Goal: Transaction & Acquisition: Purchase product/service

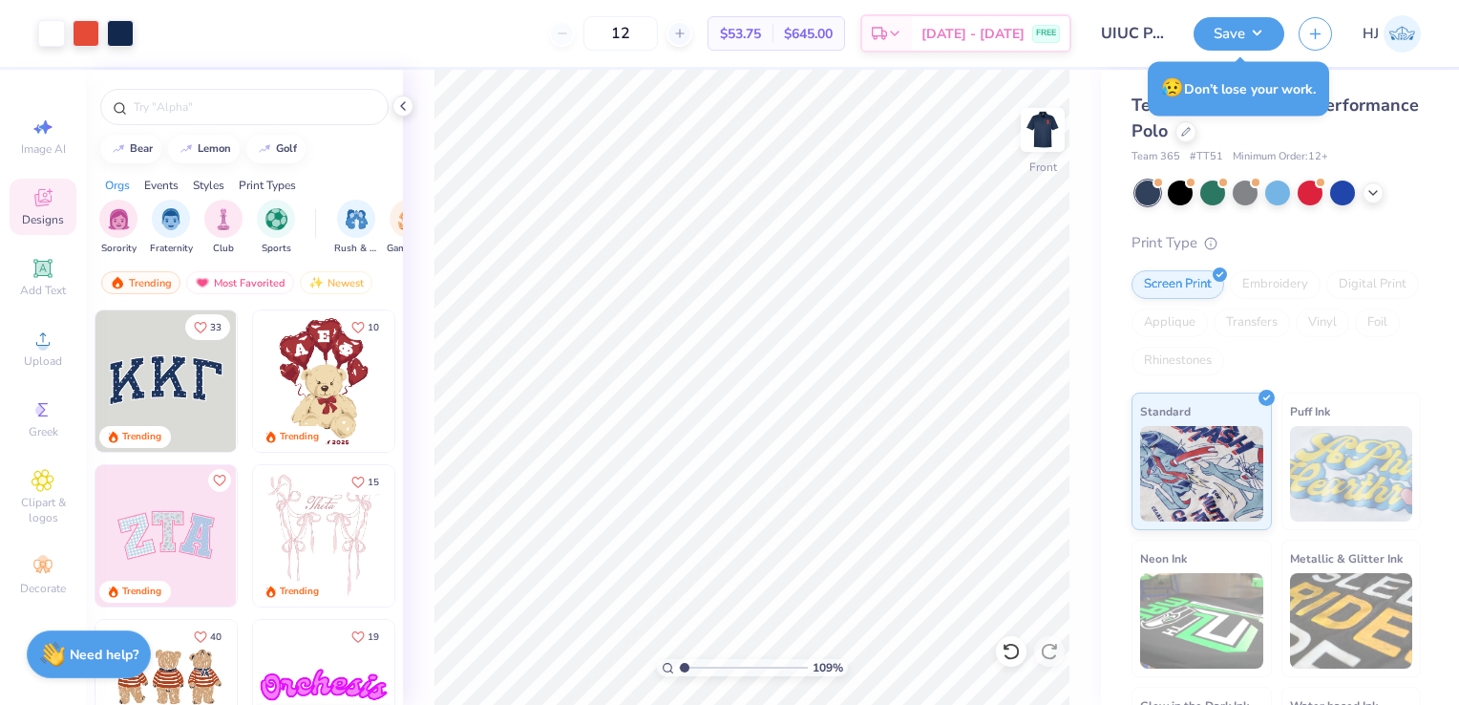
type input "1.09352046113793"
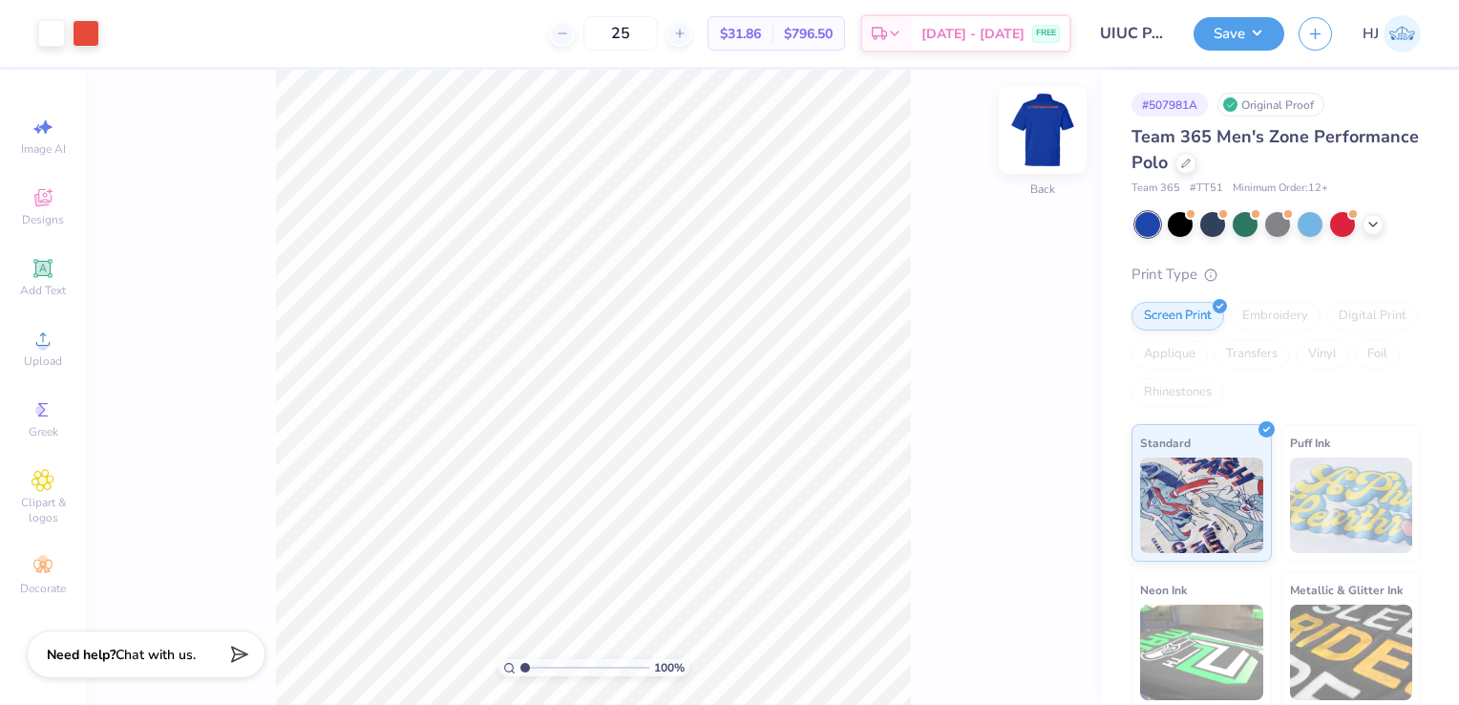
click at [1047, 143] on img at bounding box center [1043, 130] width 76 height 76
type input "5.15"
click at [1038, 144] on img at bounding box center [1043, 130] width 76 height 76
click at [1317, 224] on div at bounding box center [1310, 222] width 25 height 25
click at [1057, 154] on div "Back" at bounding box center [1043, 142] width 44 height 68
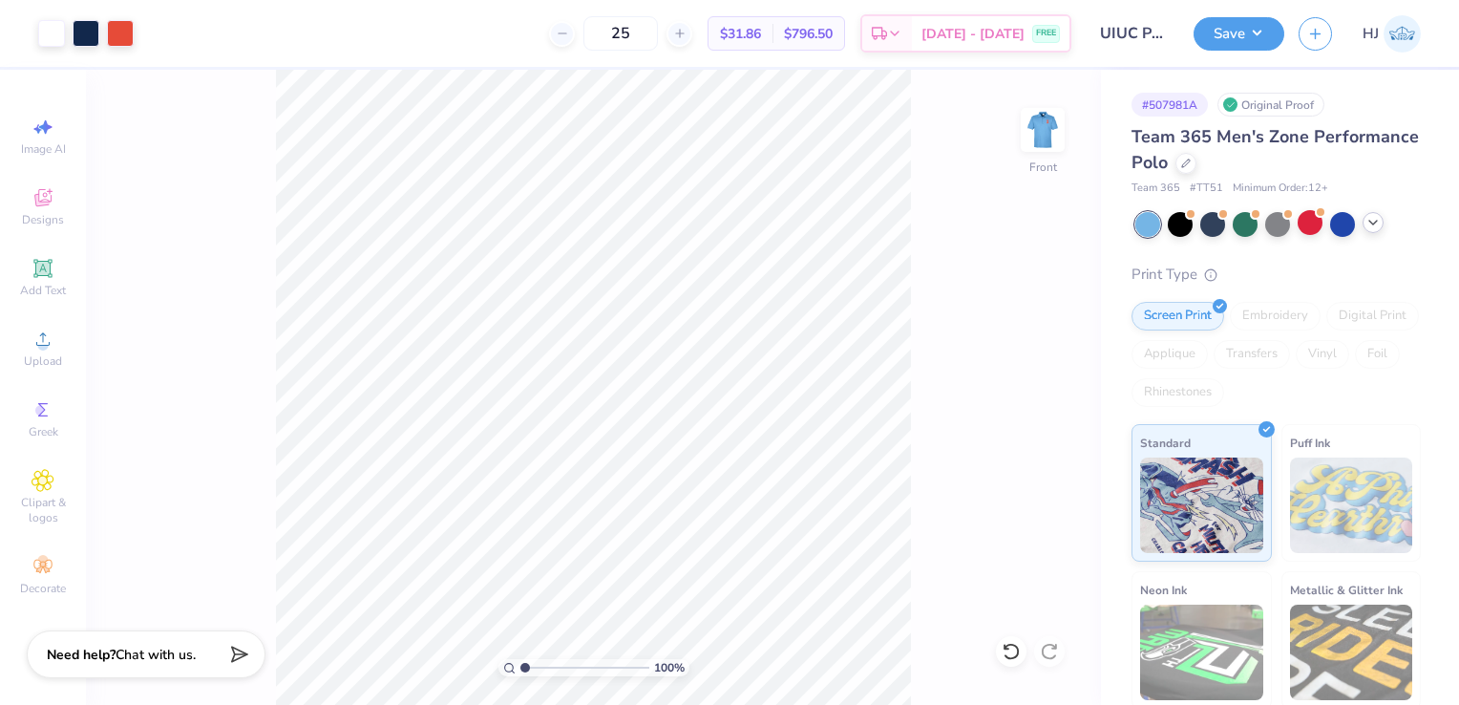
click at [1368, 227] on icon at bounding box center [1373, 222] width 15 height 15
click at [1372, 227] on div at bounding box center [1375, 222] width 25 height 25
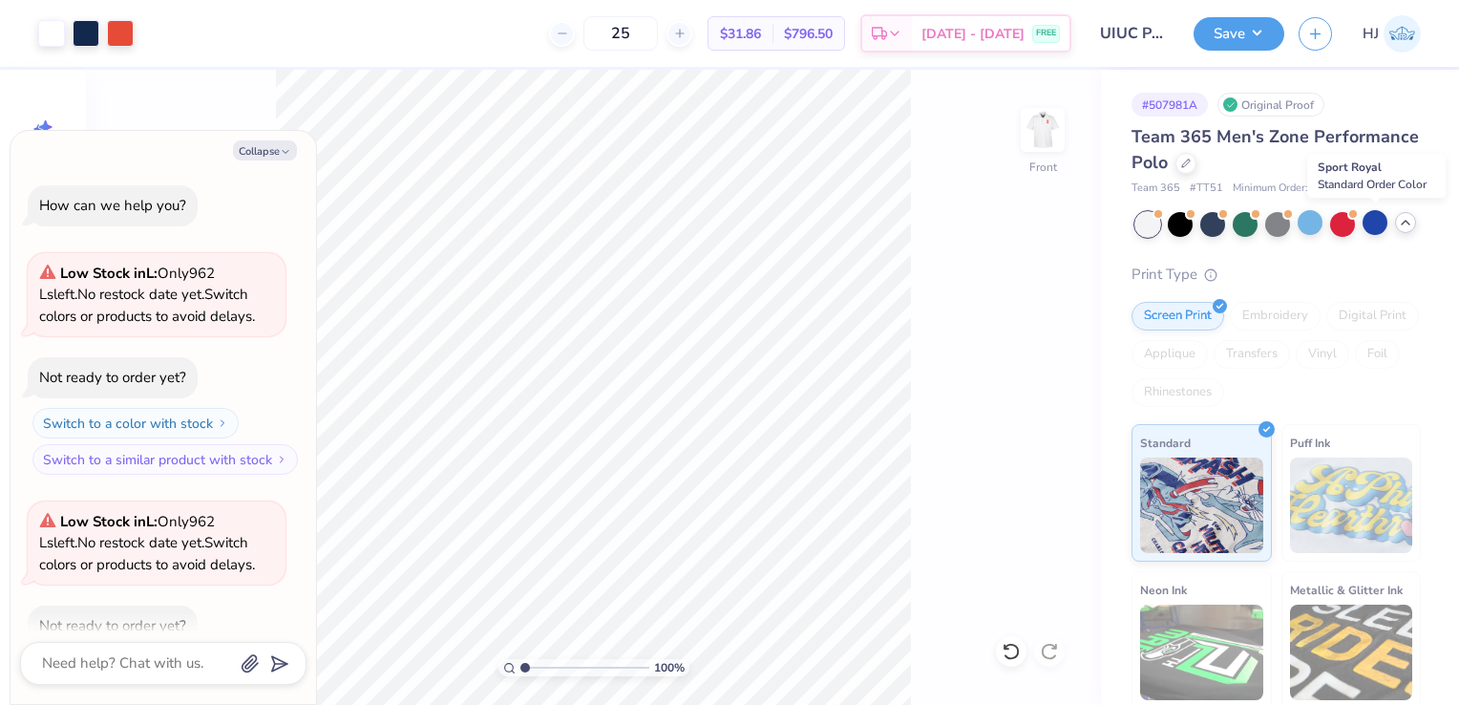
scroll to position [104, 0]
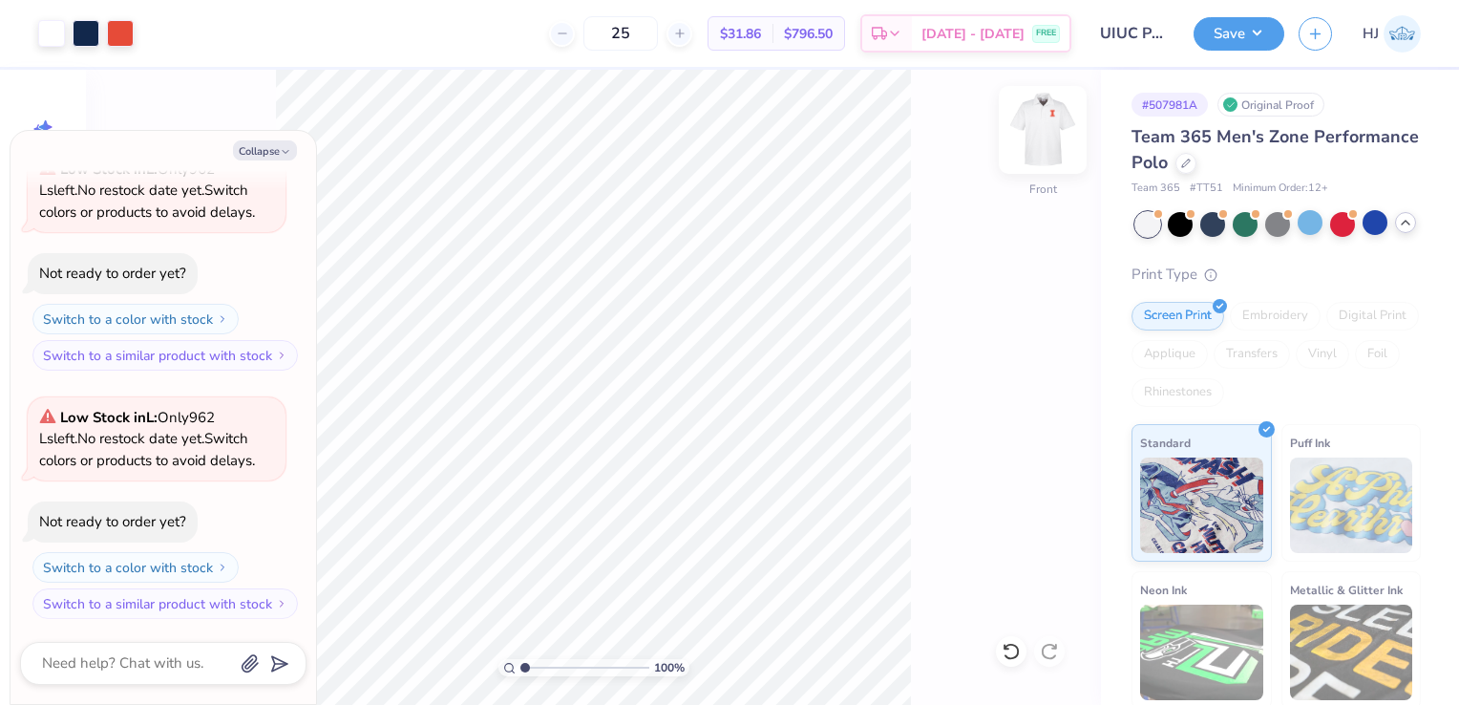
click at [1049, 128] on img at bounding box center [1043, 130] width 76 height 76
click at [1053, 140] on img at bounding box center [1043, 130] width 76 height 76
click at [1210, 231] on div at bounding box center [1213, 222] width 25 height 25
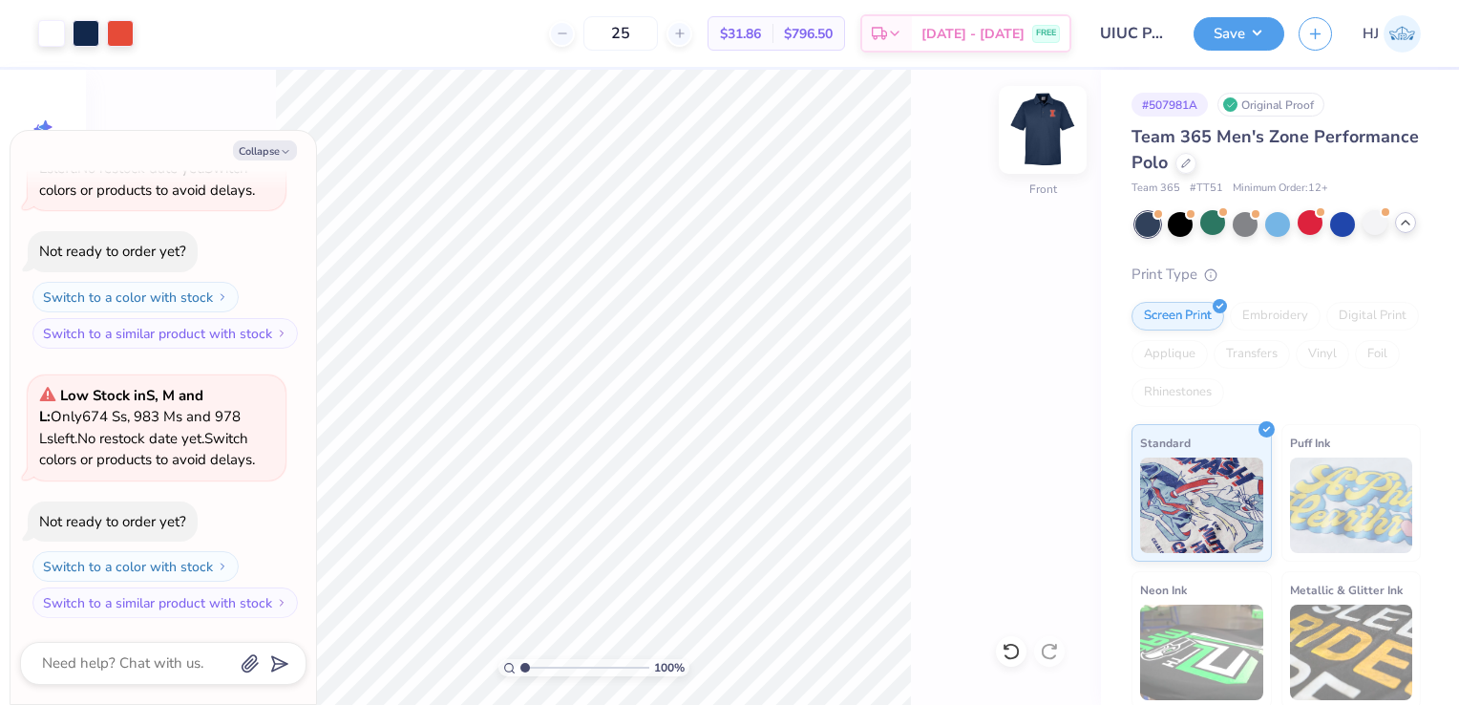
click at [1060, 134] on img at bounding box center [1043, 130] width 76 height 76
click at [1034, 138] on img at bounding box center [1043, 130] width 76 height 76
click at [1267, 36] on button "Save" at bounding box center [1239, 30] width 91 height 33
type textarea "x"
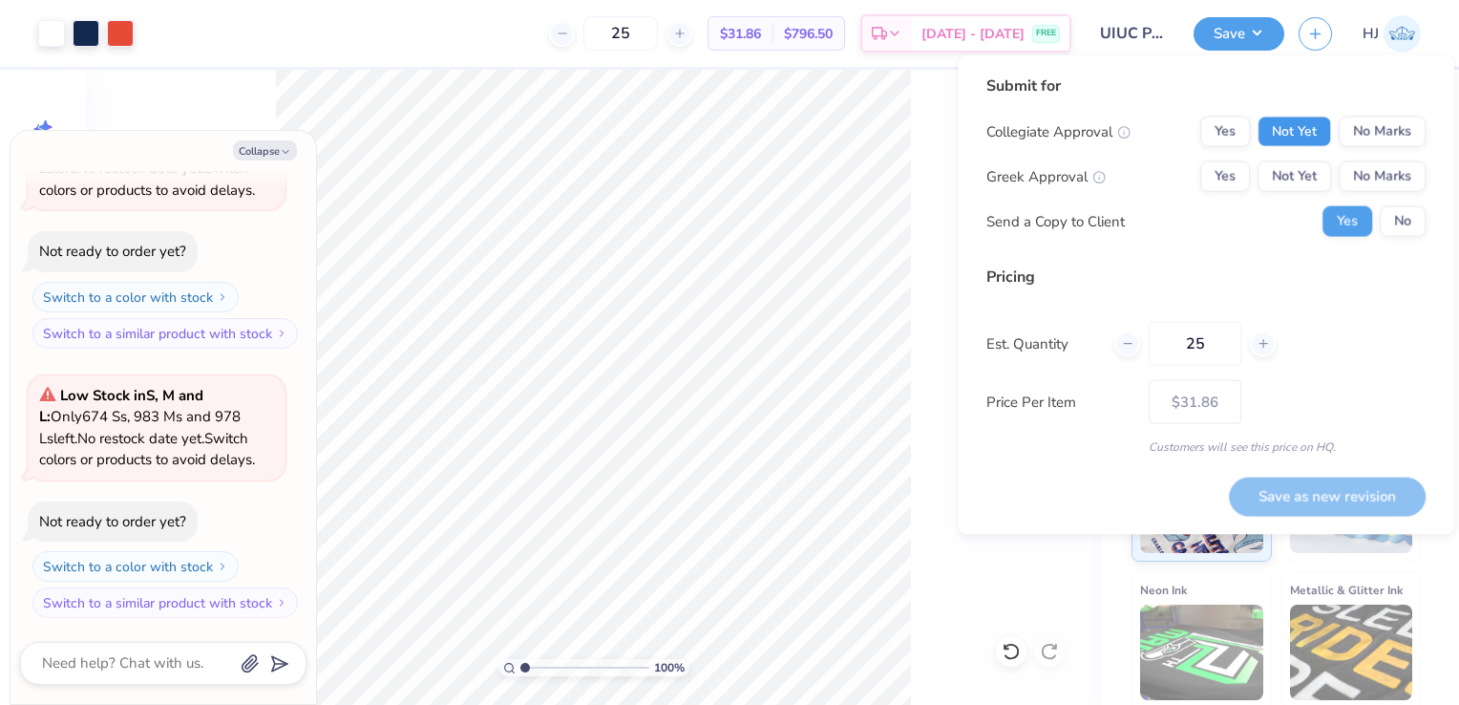
click at [1295, 129] on button "Not Yet" at bounding box center [1295, 132] width 74 height 31
click at [1359, 179] on button "No Marks" at bounding box center [1382, 176] width 87 height 31
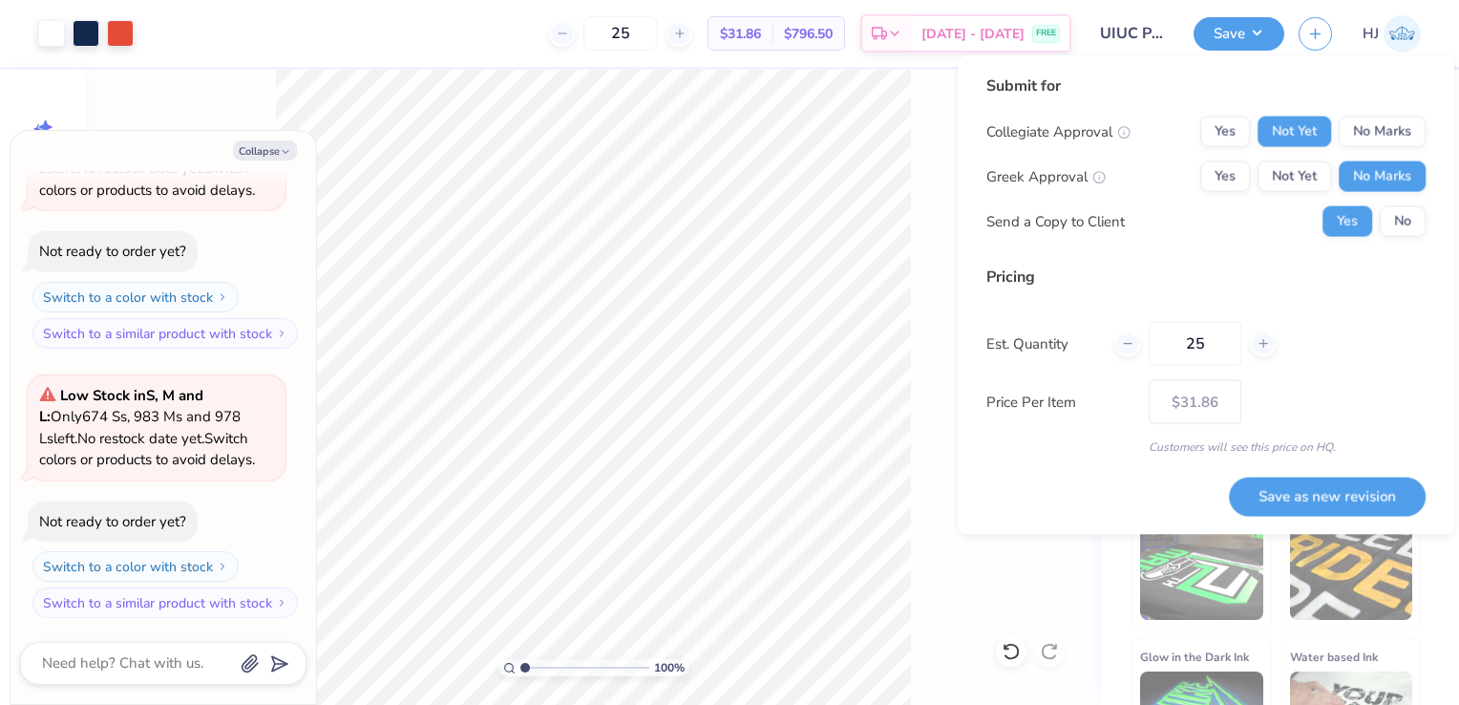
scroll to position [92, 0]
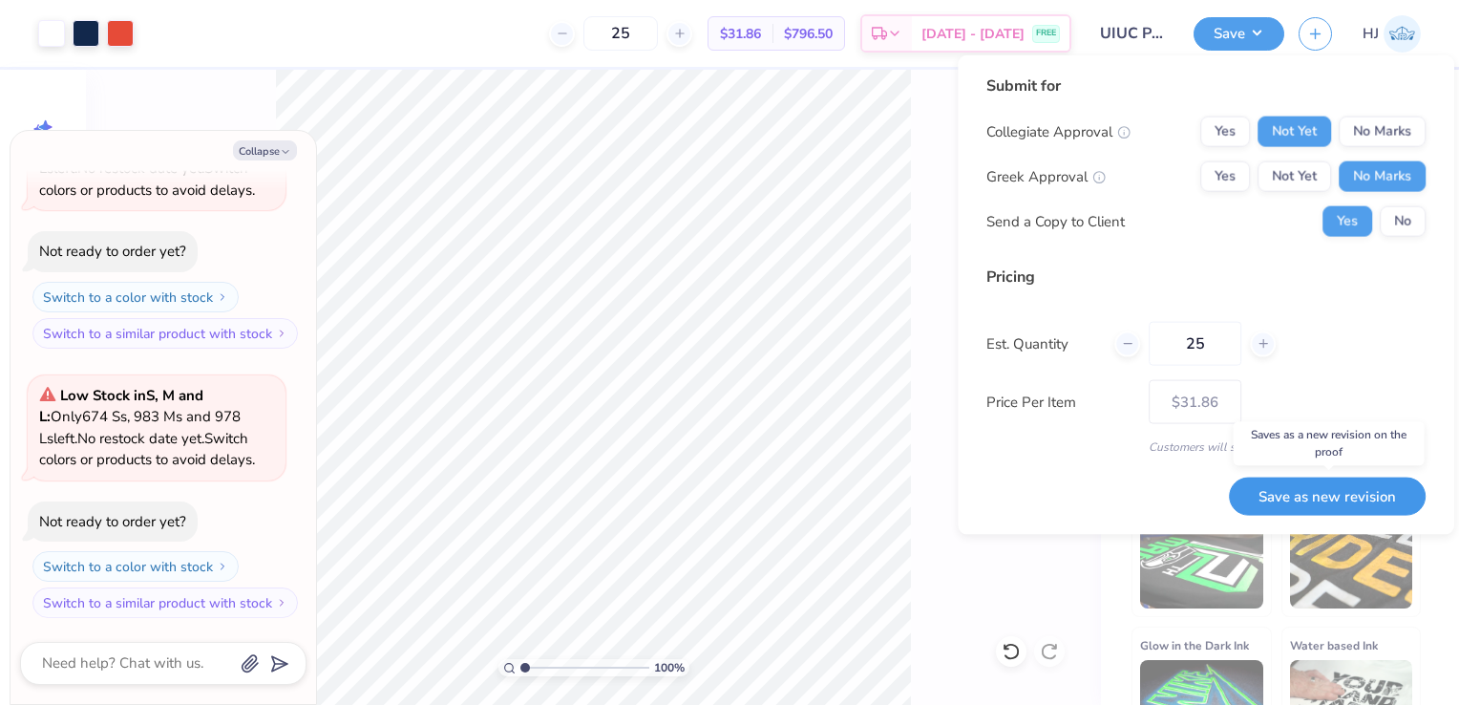
click at [1294, 492] on button "Save as new revision" at bounding box center [1327, 496] width 197 height 38
type input "$31.86"
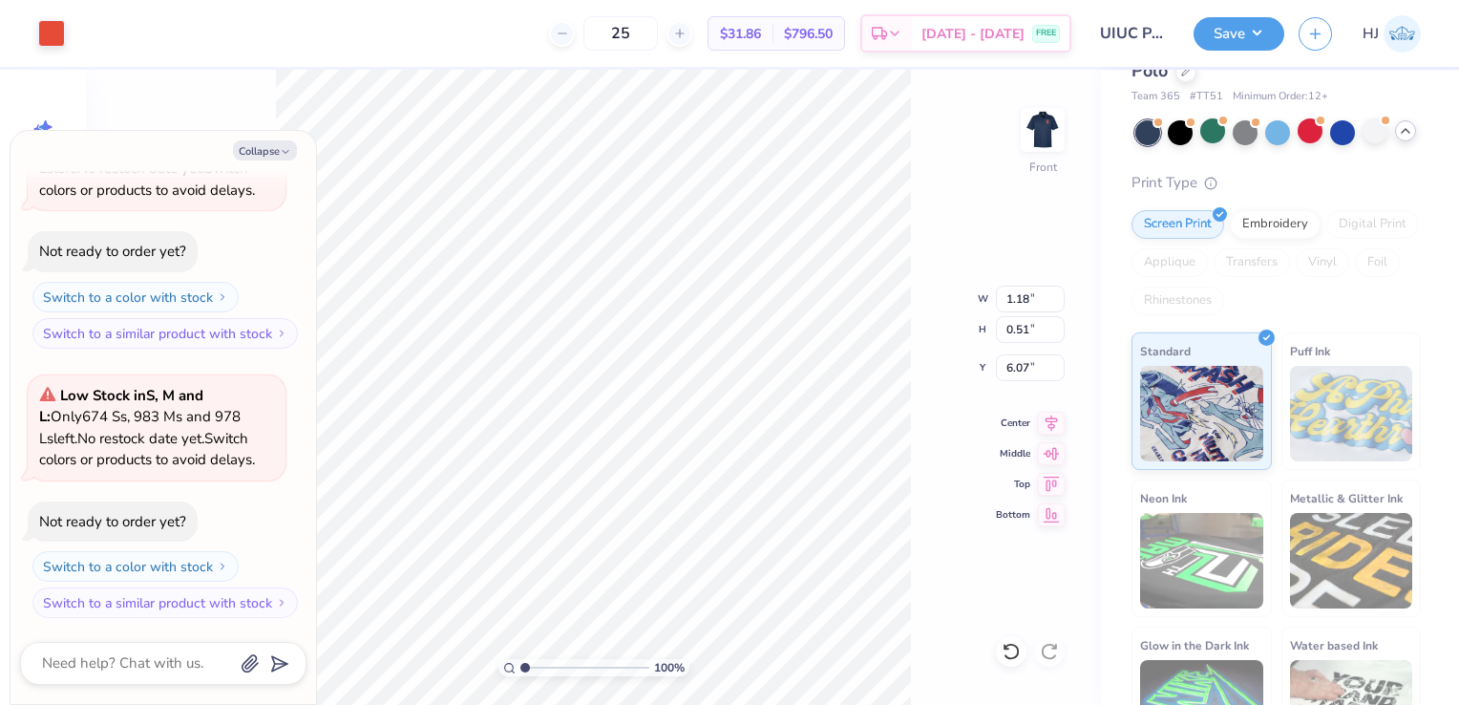
type textarea "x"
type input "1.10"
type input "1.06"
type input "5.18"
type textarea "x"
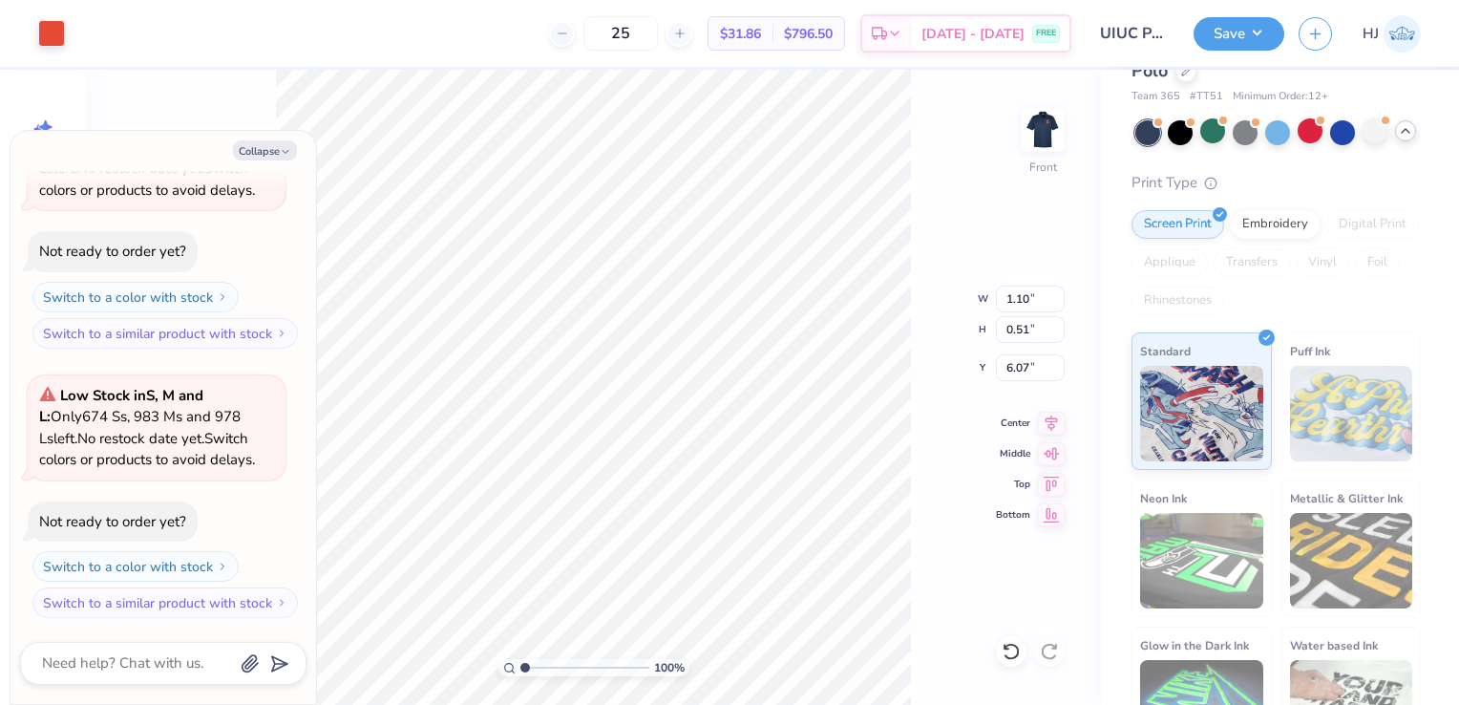
type input "0.64"
type textarea "x"
type input "1.16282418159564"
type textarea "x"
type input "1.16282418159564"
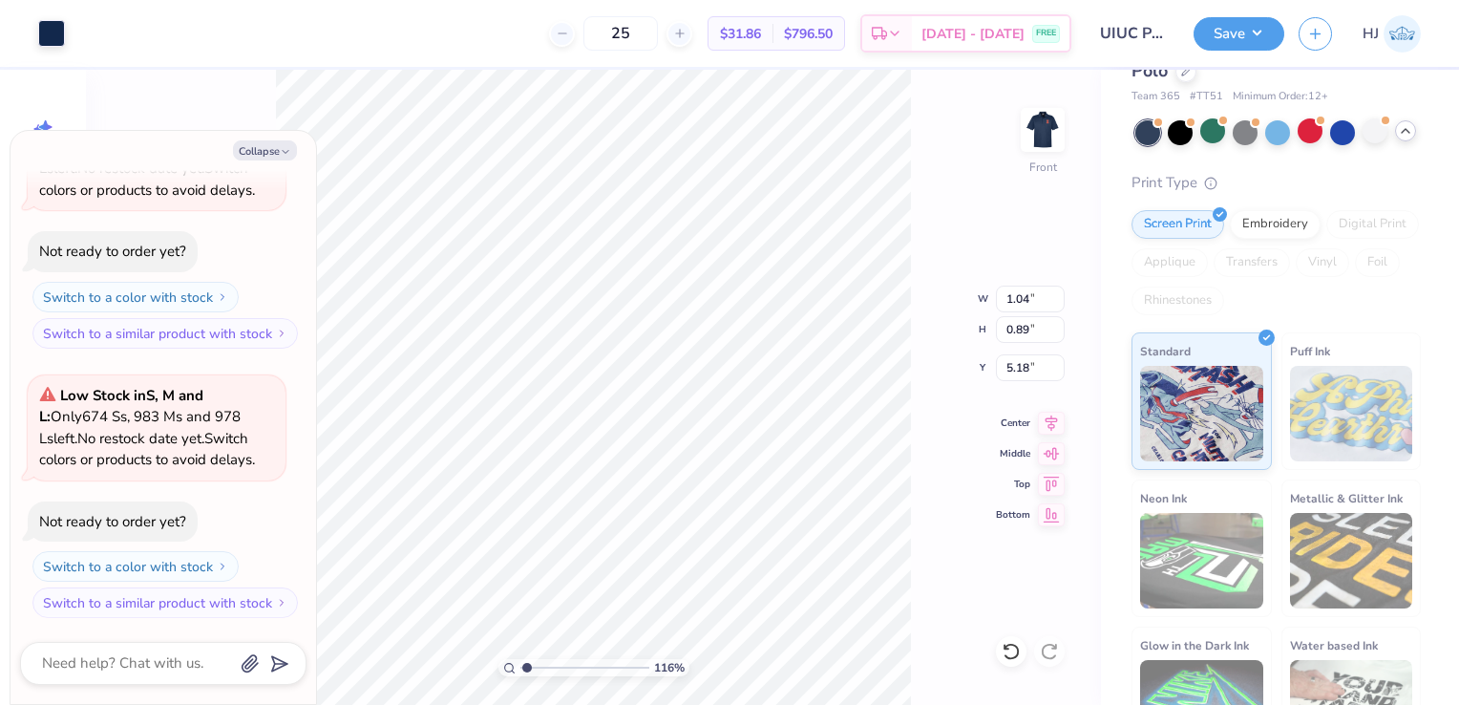
type textarea "x"
type input "1.16282418159564"
type textarea "x"
type input "1.16282418159564"
type textarea "x"
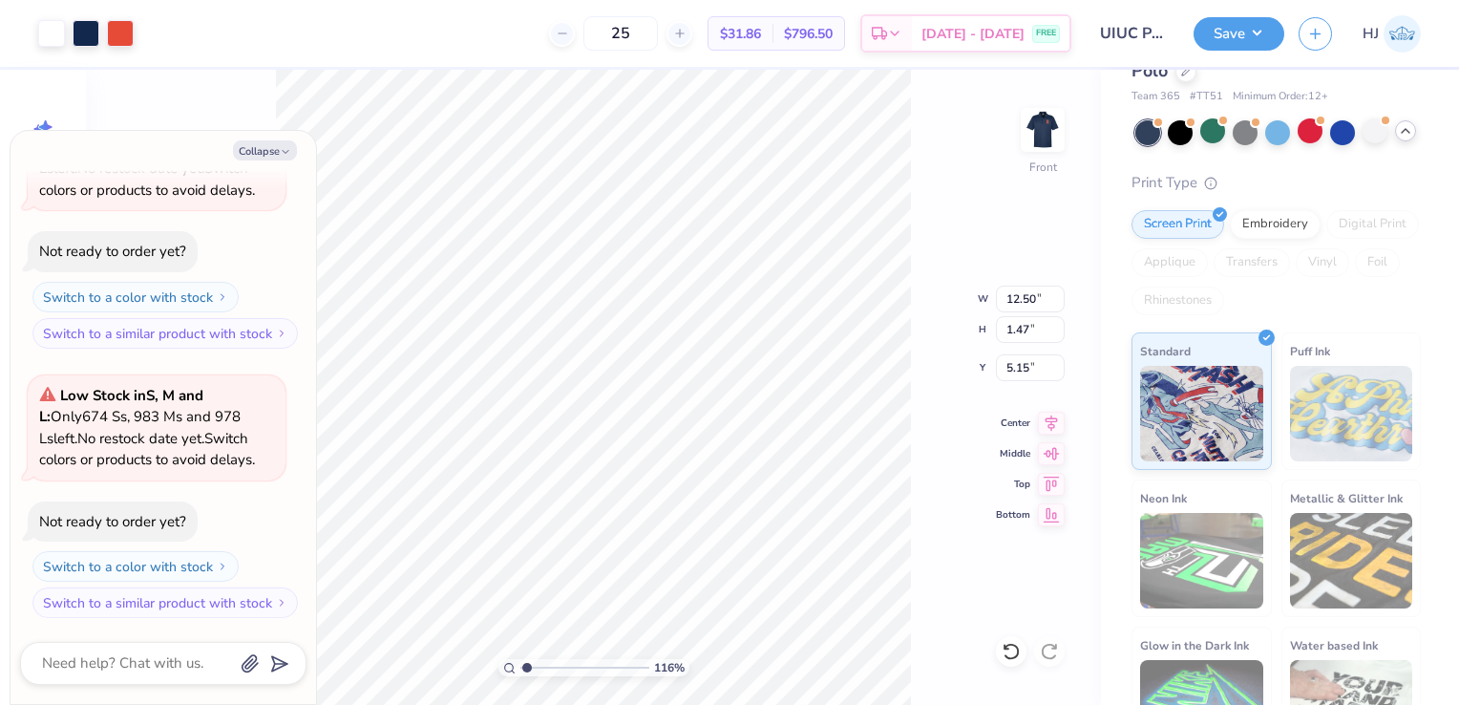
type input "1.16282418159564"
type textarea "x"
type input "1.16282418159564"
type textarea "x"
type input "8.05"
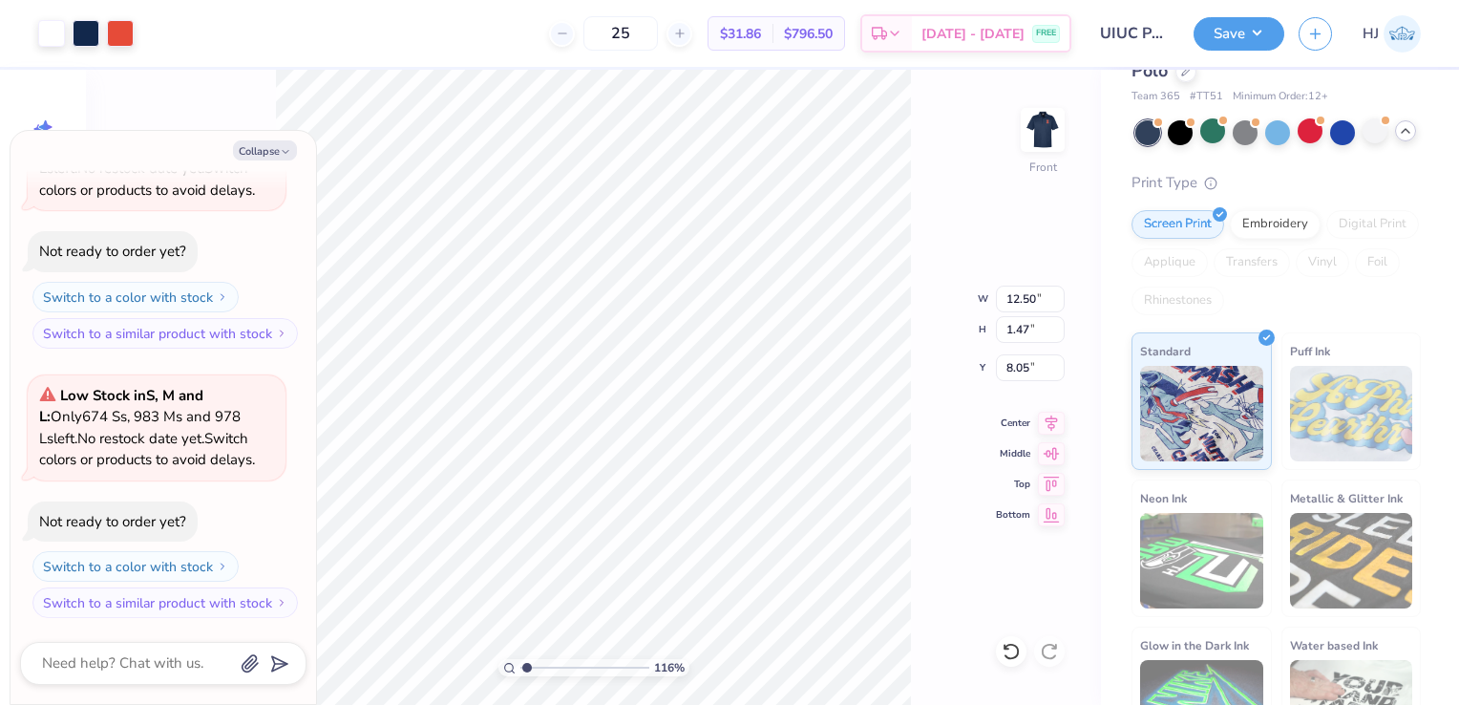
type input "1.16282418159564"
type textarea "x"
type input "1.16282418159564"
type textarea "x"
type input "1.16282418159564"
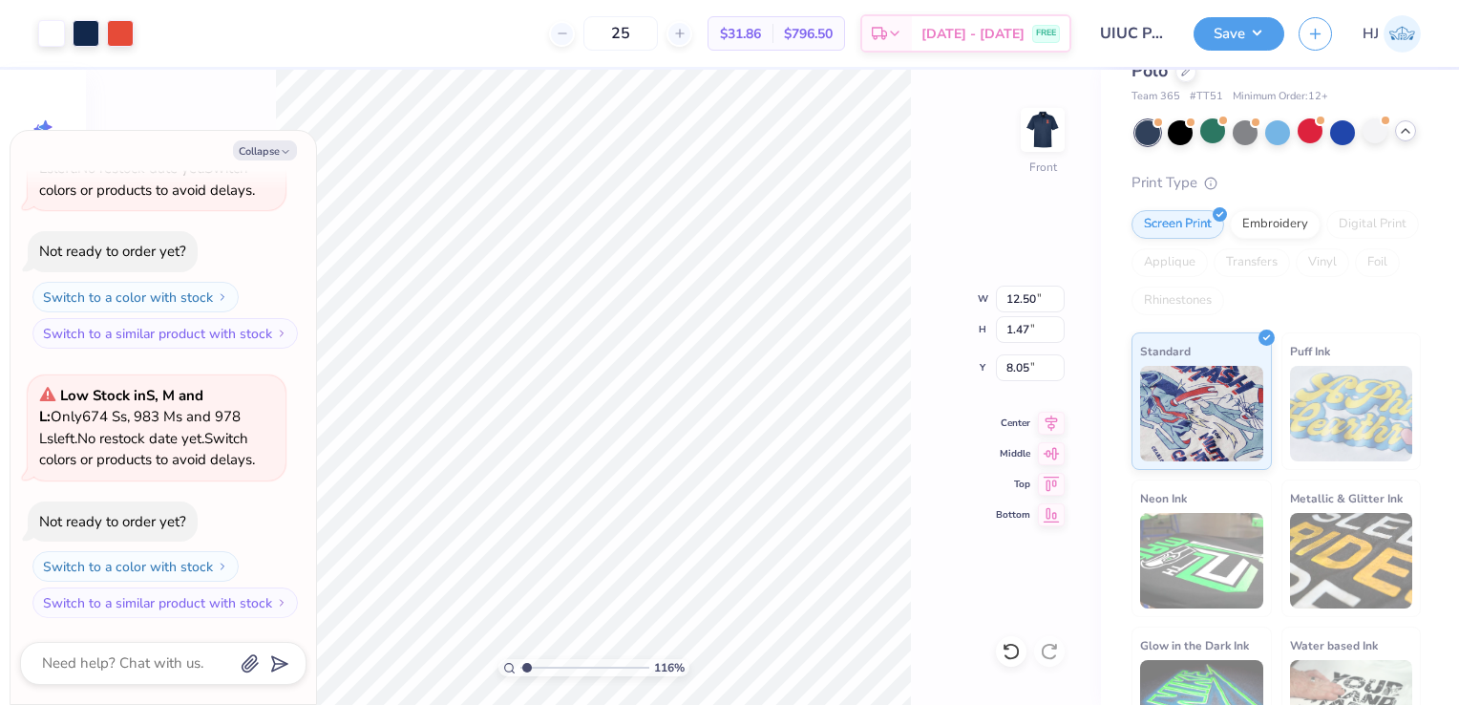
type textarea "x"
type input "1.16282418159564"
type textarea "x"
type input "1.16282418159564"
click at [255, 160] on button "Collapse" at bounding box center [265, 150] width 64 height 20
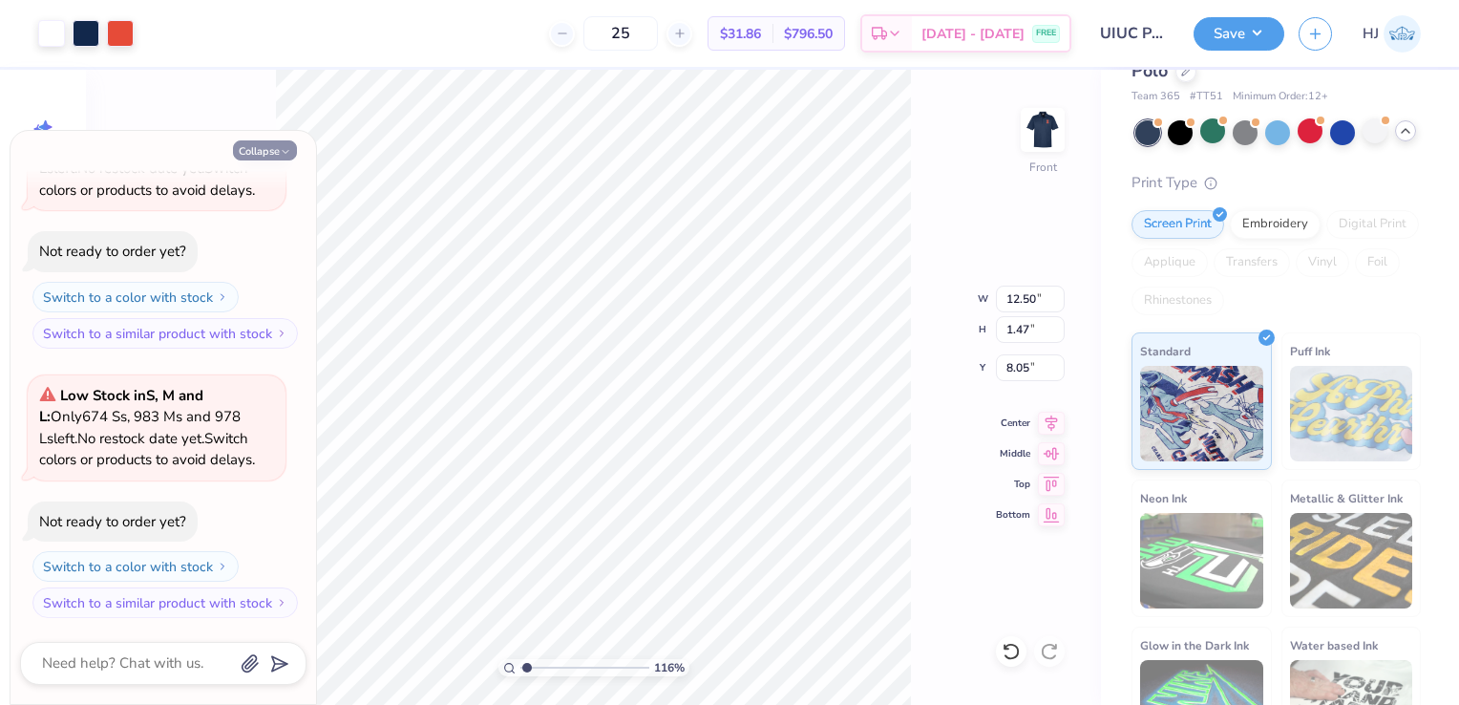
type textarea "x"
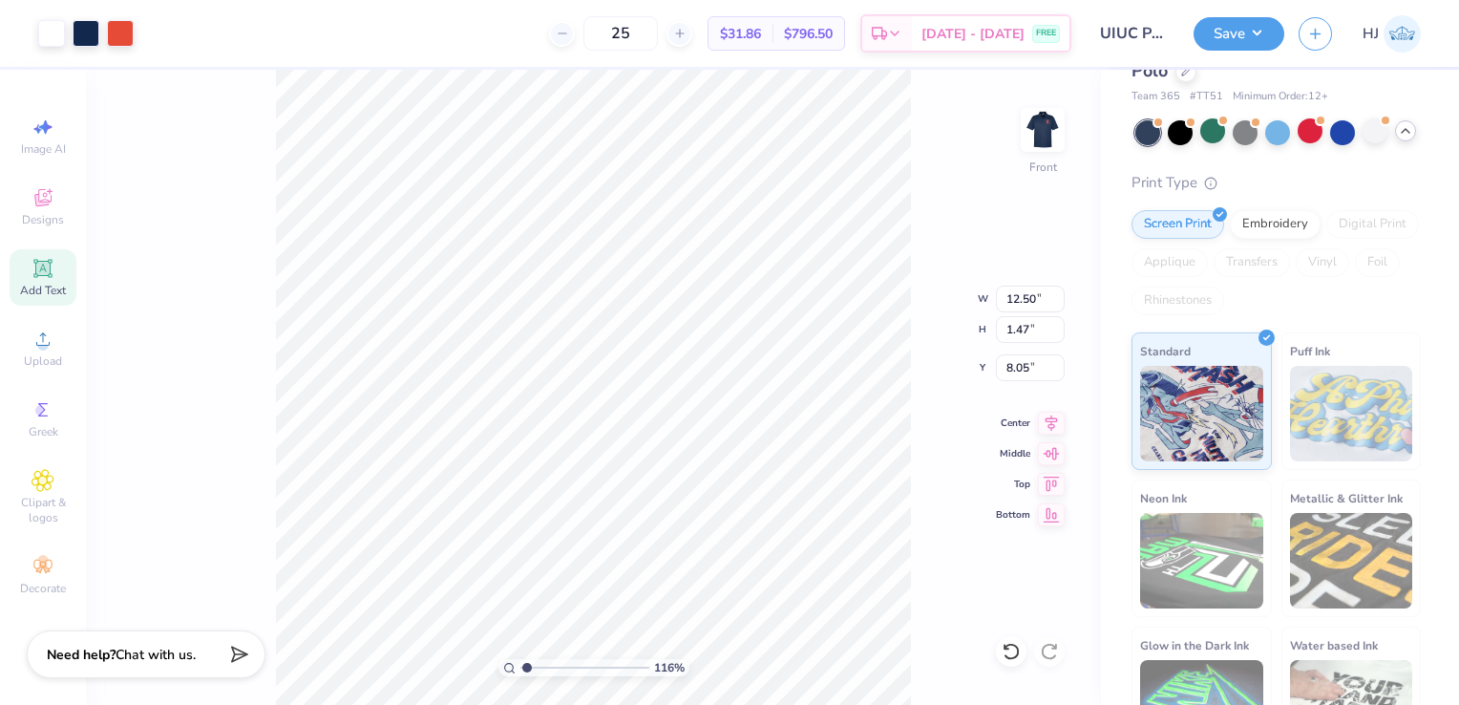
click at [38, 272] on icon at bounding box center [42, 268] width 14 height 14
type input "1.16282418159564"
type input "5.87"
type input "1.70"
type input "13.40"
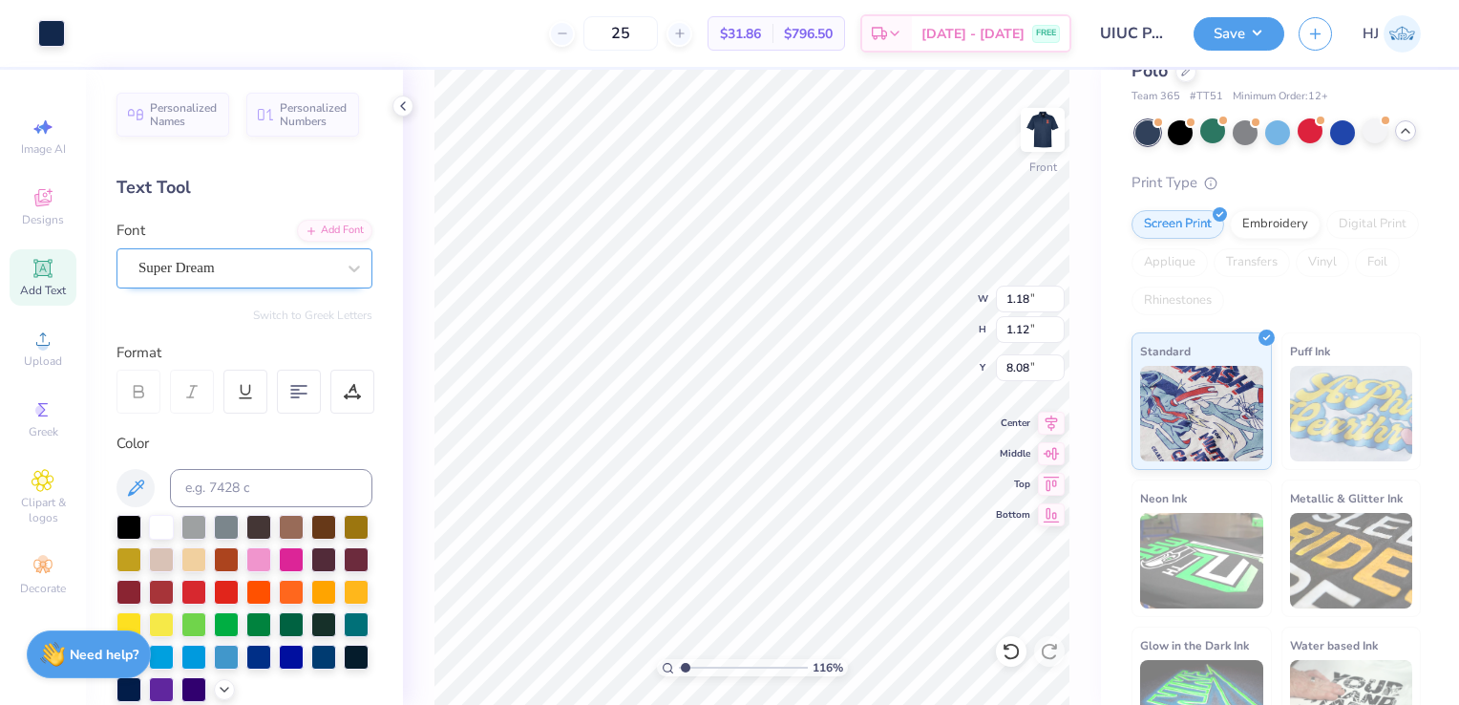
click at [256, 261] on div "Super Dream" at bounding box center [237, 268] width 201 height 30
type input "1.16282418159564"
type input "monse"
click at [302, 311] on button "See All" at bounding box center [331, 311] width 59 height 19
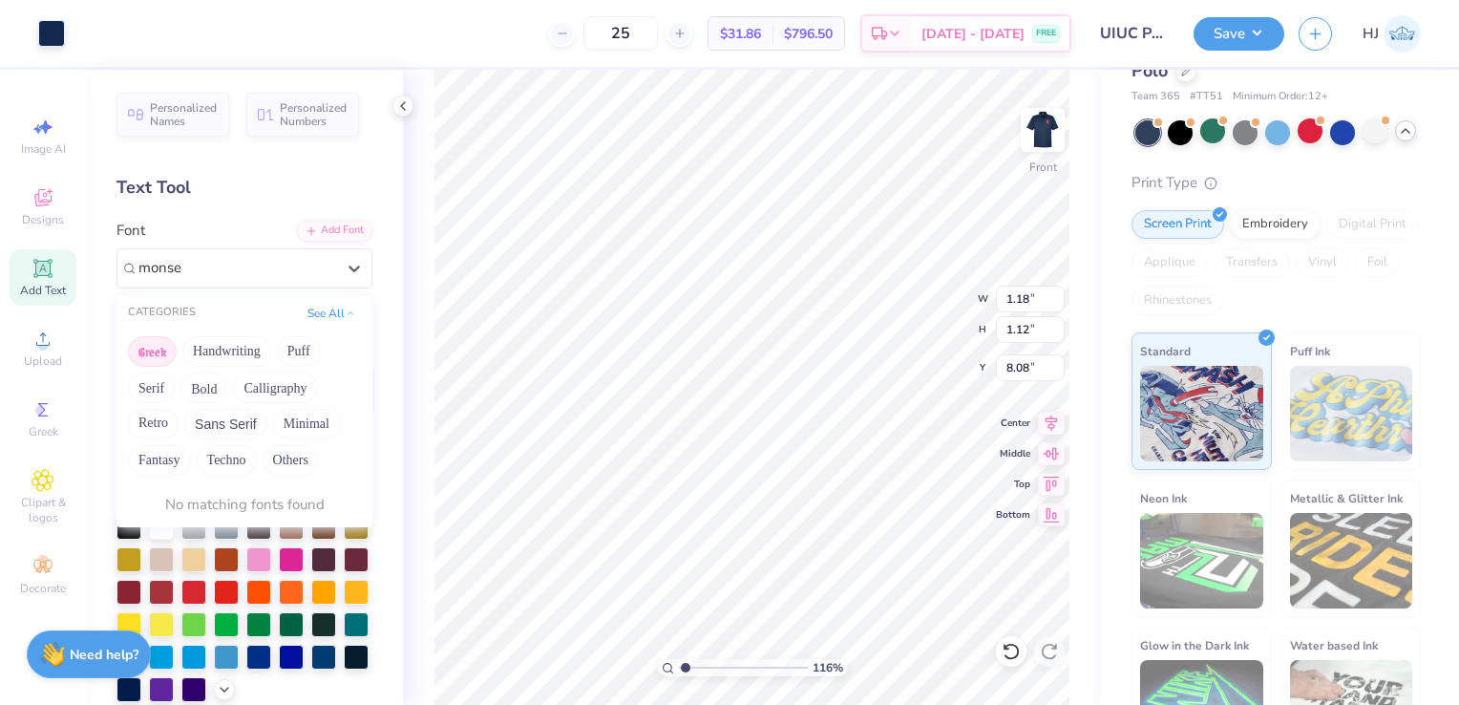
click at [144, 355] on button "Greek" at bounding box center [152, 351] width 49 height 31
click at [200, 351] on button "Handwriting" at bounding box center [226, 351] width 89 height 31
type input "1.16282418159564"
type input "monse"
type input "1.16282418159564"
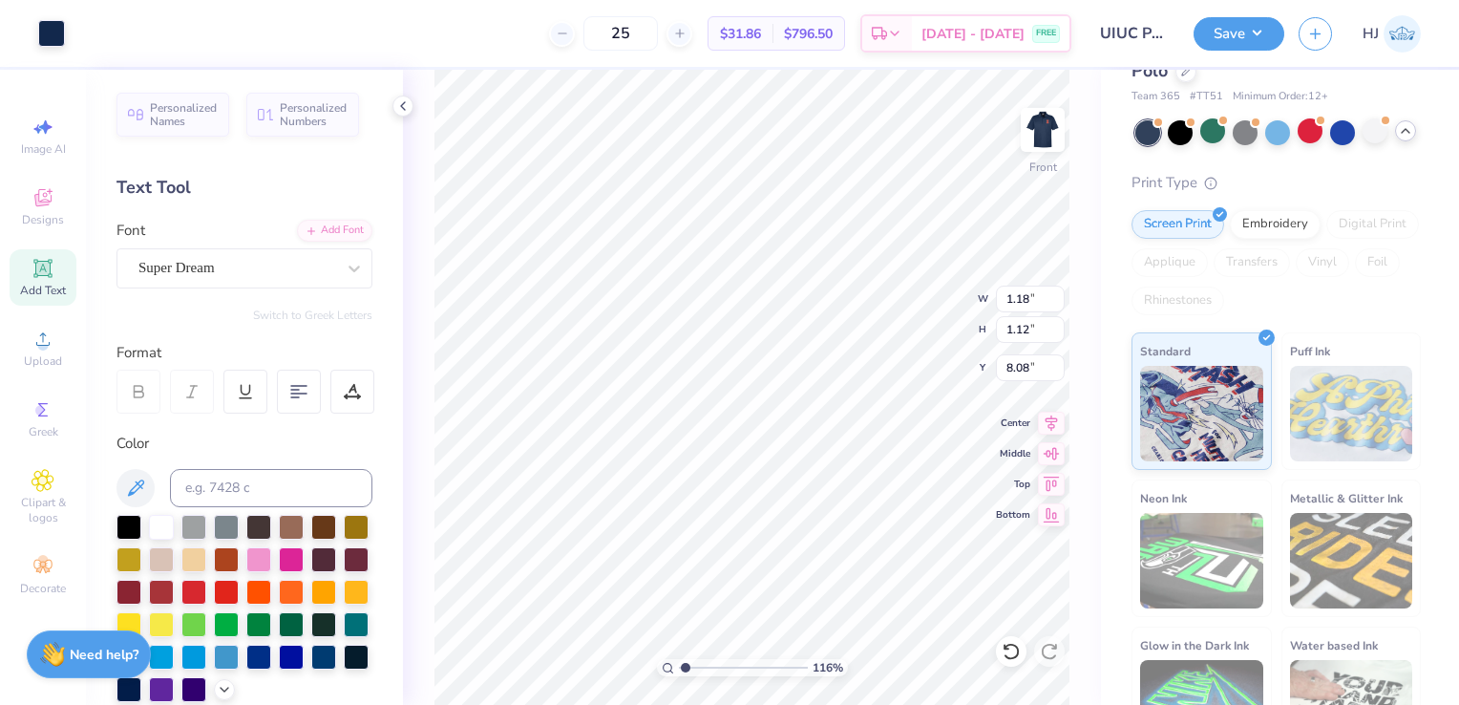
click at [363, 311] on div "Personalized Names Personalized Numbers Text Tool Add Font Font Super Dream Swi…" at bounding box center [244, 387] width 317 height 635
type input "1.16282418159564"
click at [271, 277] on div "Super Dream" at bounding box center [237, 268] width 201 height 30
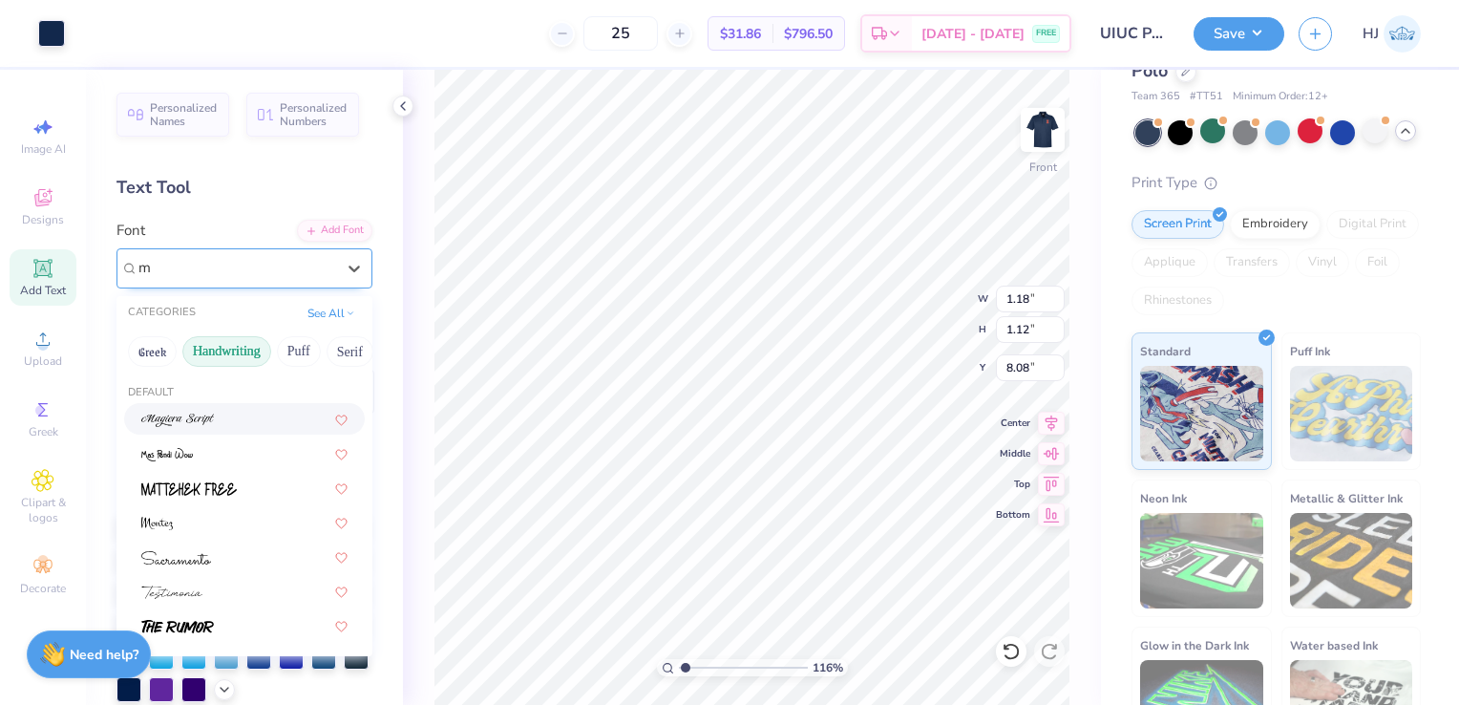
type input "mo"
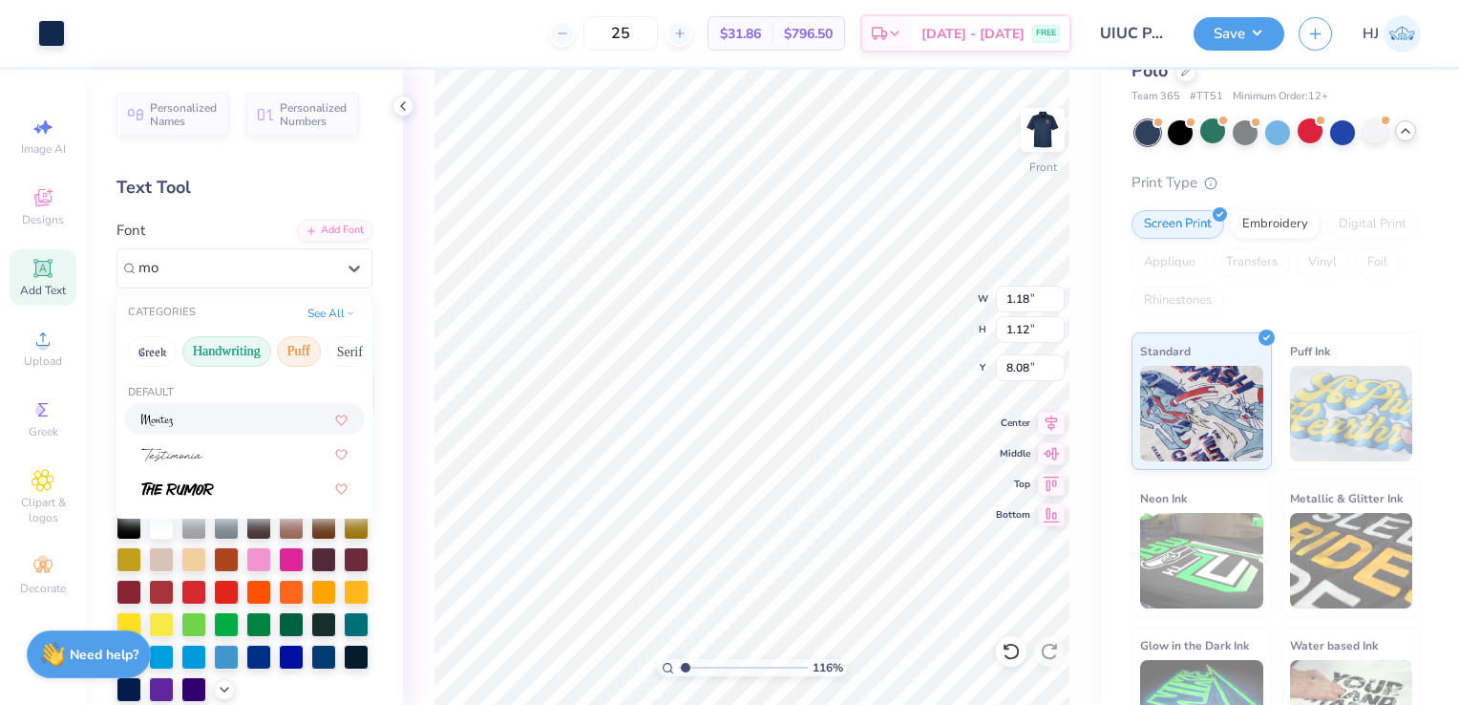
click at [287, 339] on button "Puff" at bounding box center [299, 351] width 44 height 31
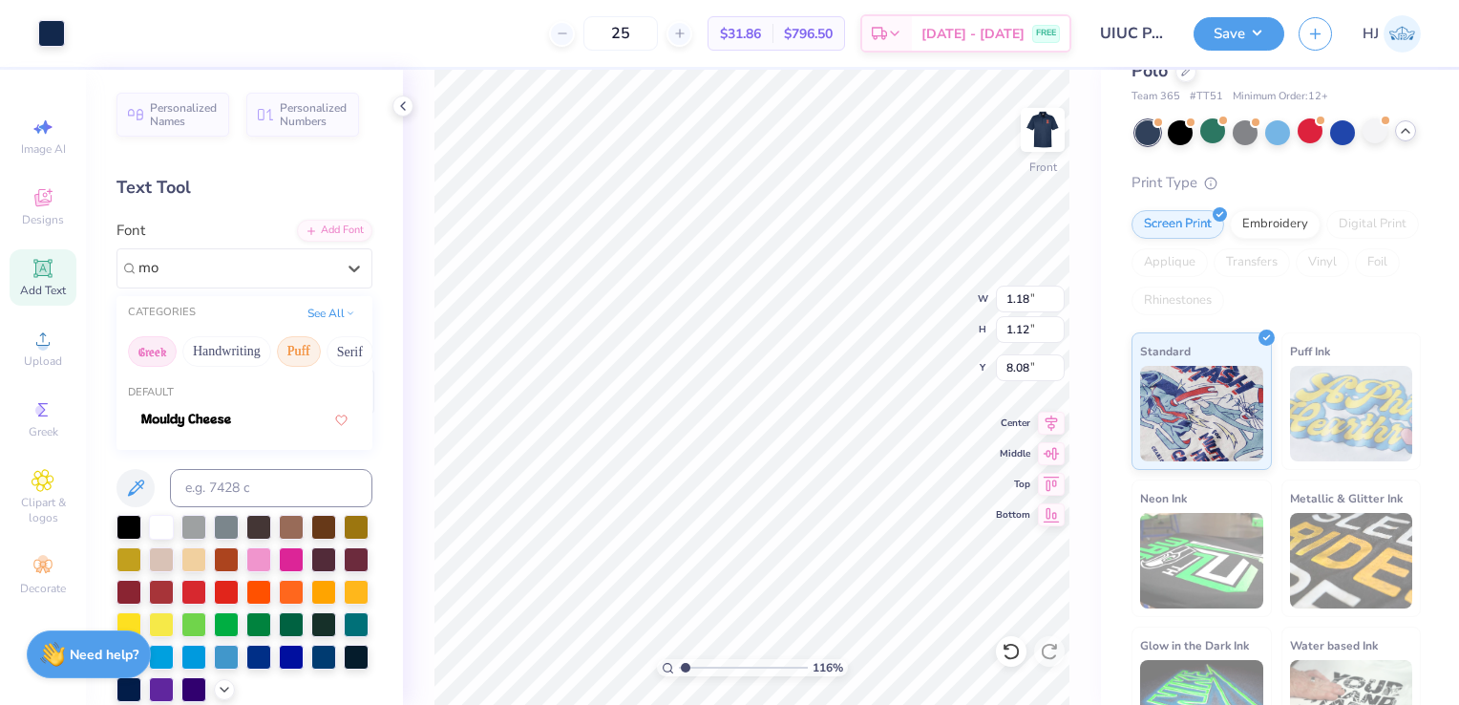
click at [142, 346] on button "Greek" at bounding box center [152, 351] width 49 height 31
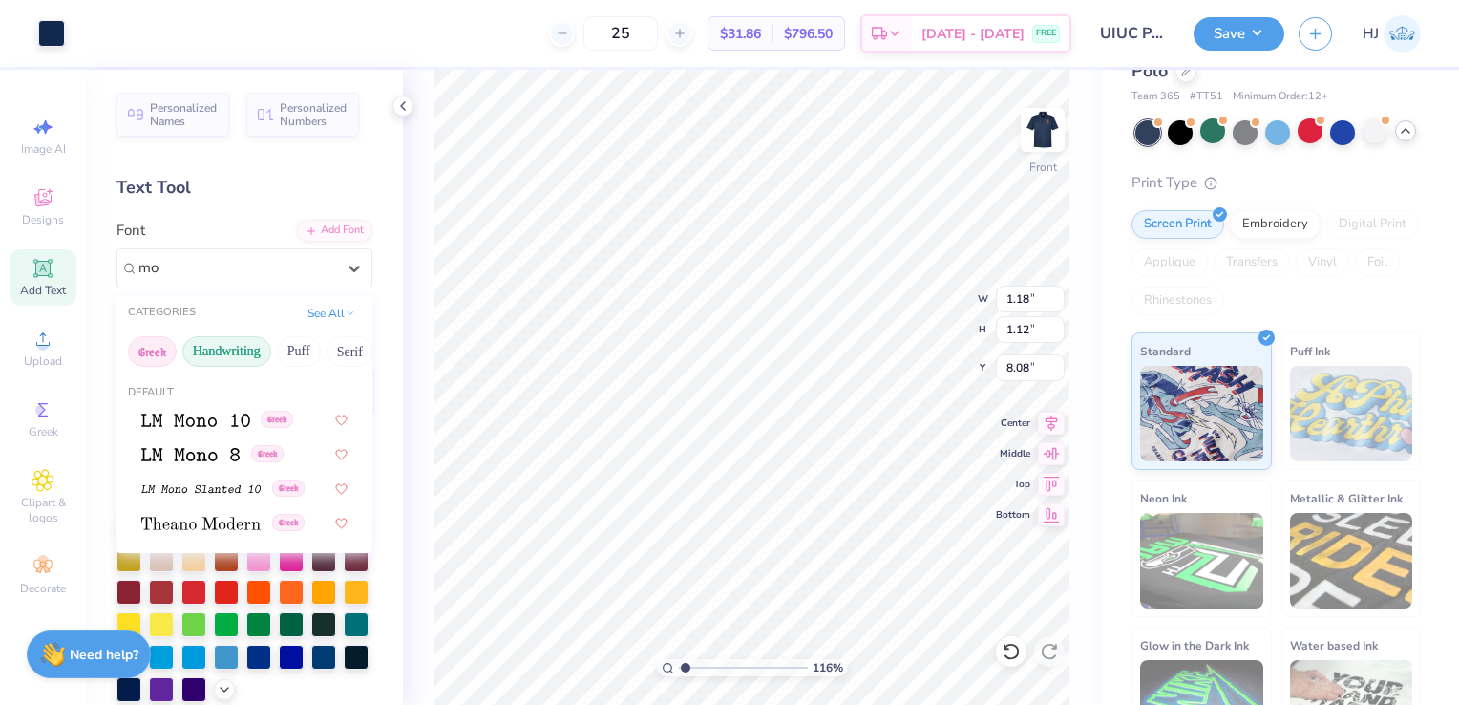
click at [211, 353] on button "Handwriting" at bounding box center [226, 351] width 89 height 31
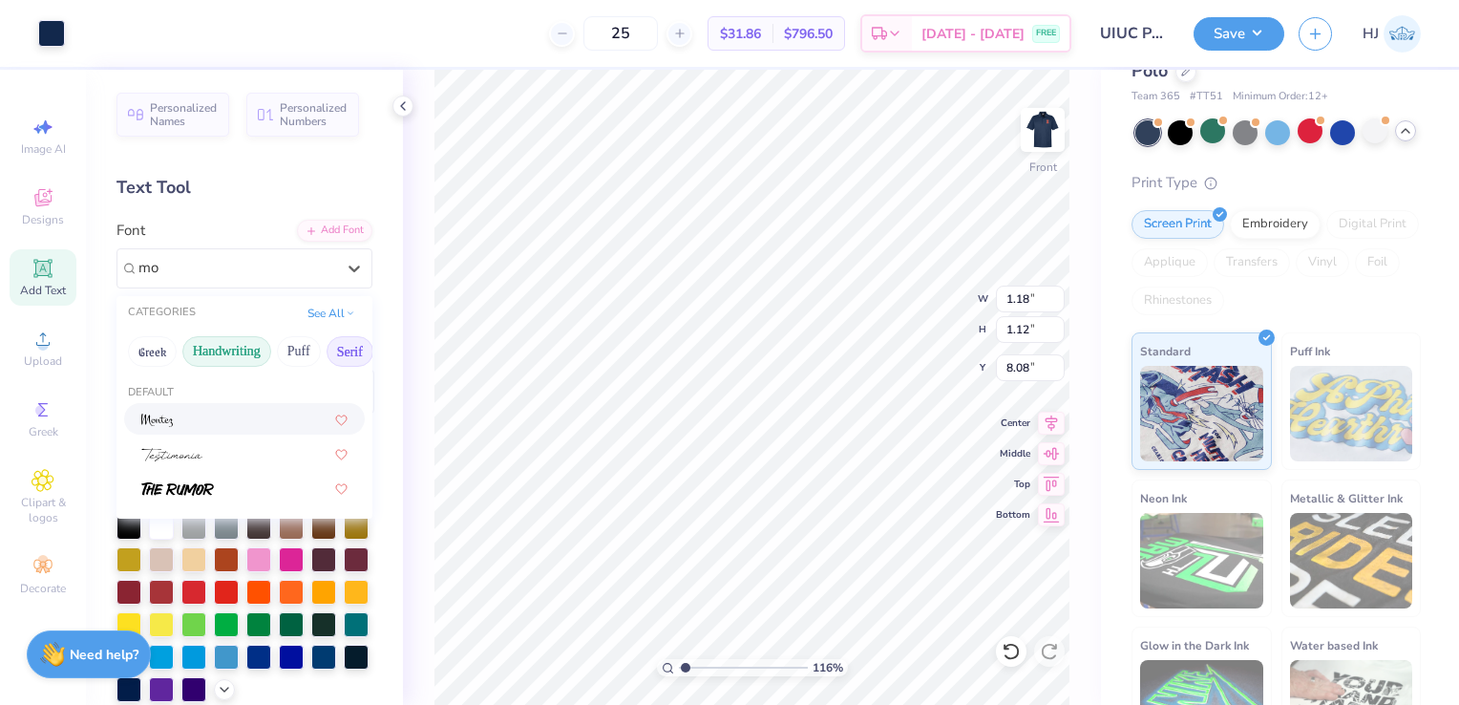
click at [330, 346] on button "Serif" at bounding box center [350, 351] width 47 height 31
type input "1.16282418159564"
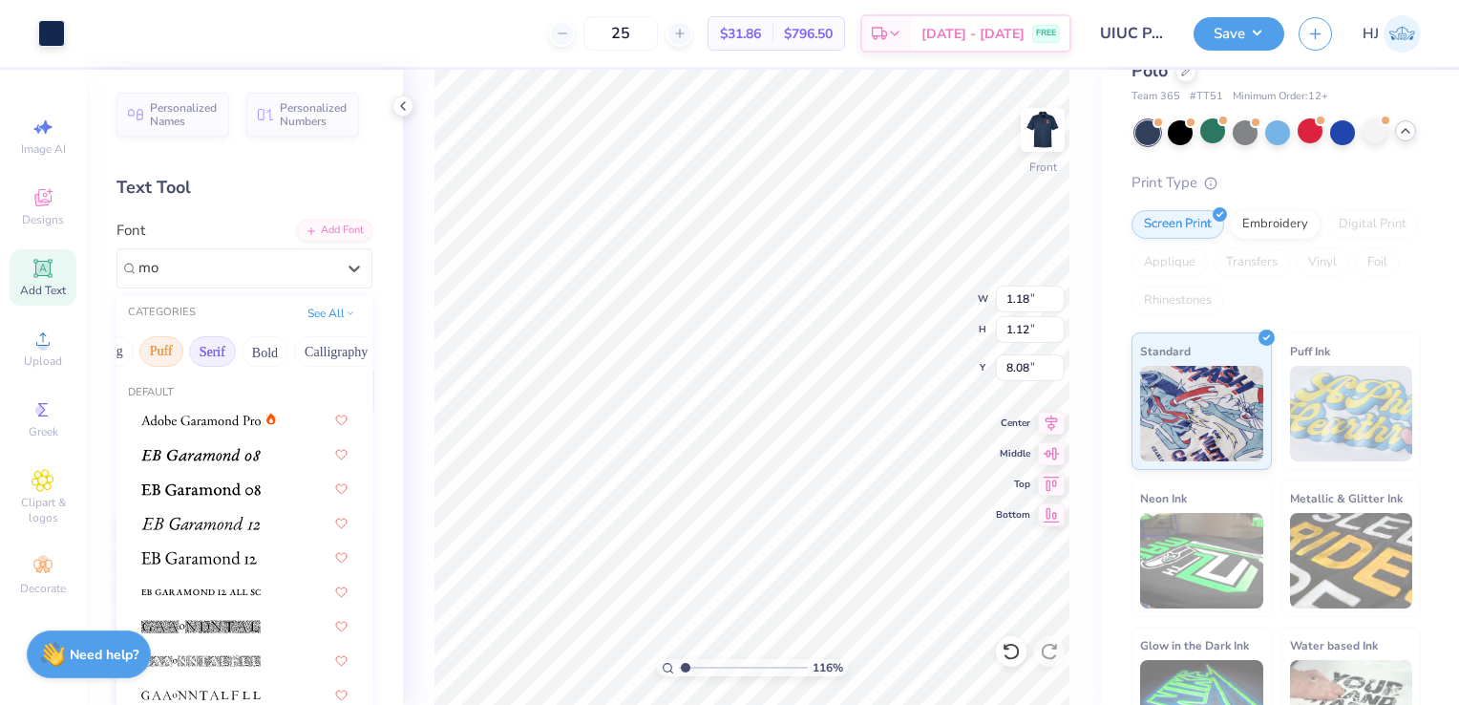
scroll to position [0, 138]
type input "mons"
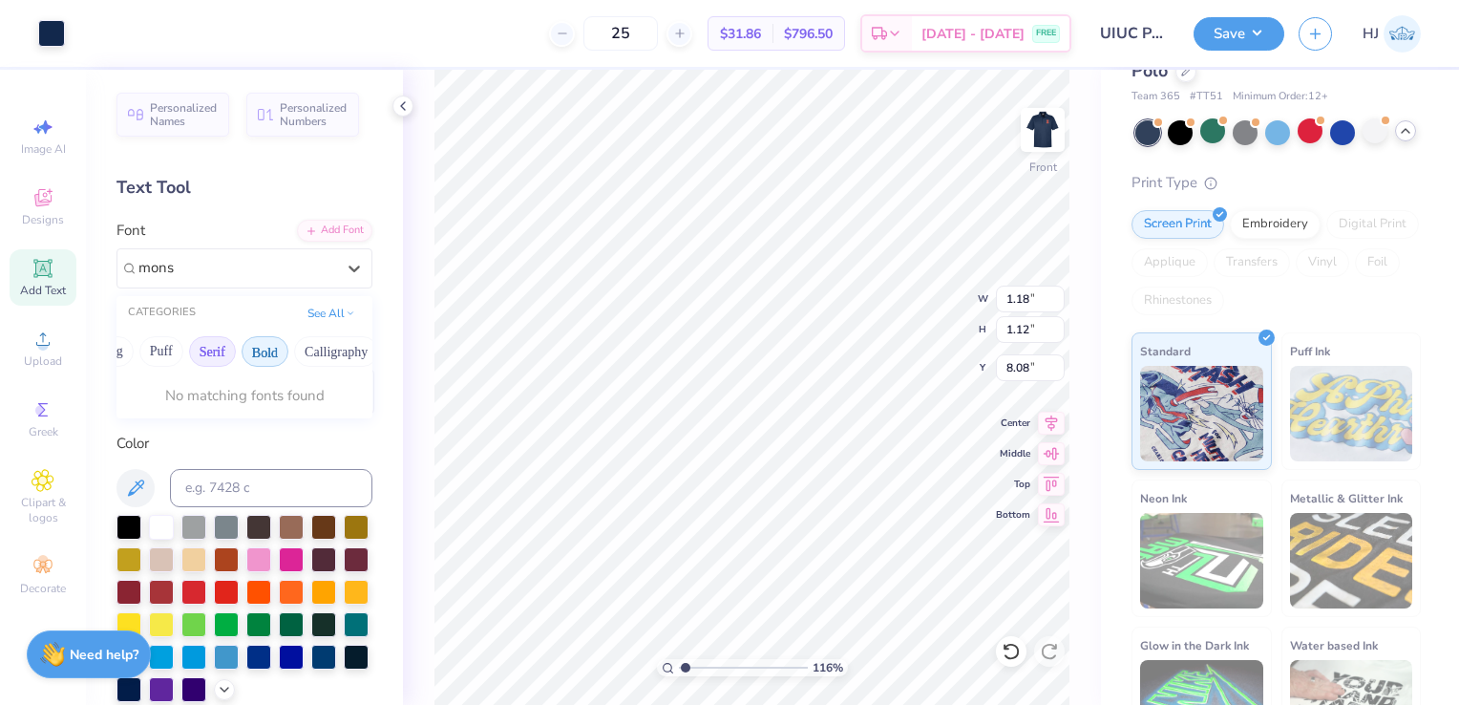
click at [256, 352] on button "Bold" at bounding box center [265, 351] width 47 height 31
click at [312, 347] on button "Calligraphy" at bounding box center [336, 351] width 84 height 31
click at [214, 361] on button "Retro" at bounding box center [229, 351] width 51 height 31
click at [315, 347] on button "Sans Serif" at bounding box center [302, 351] width 83 height 31
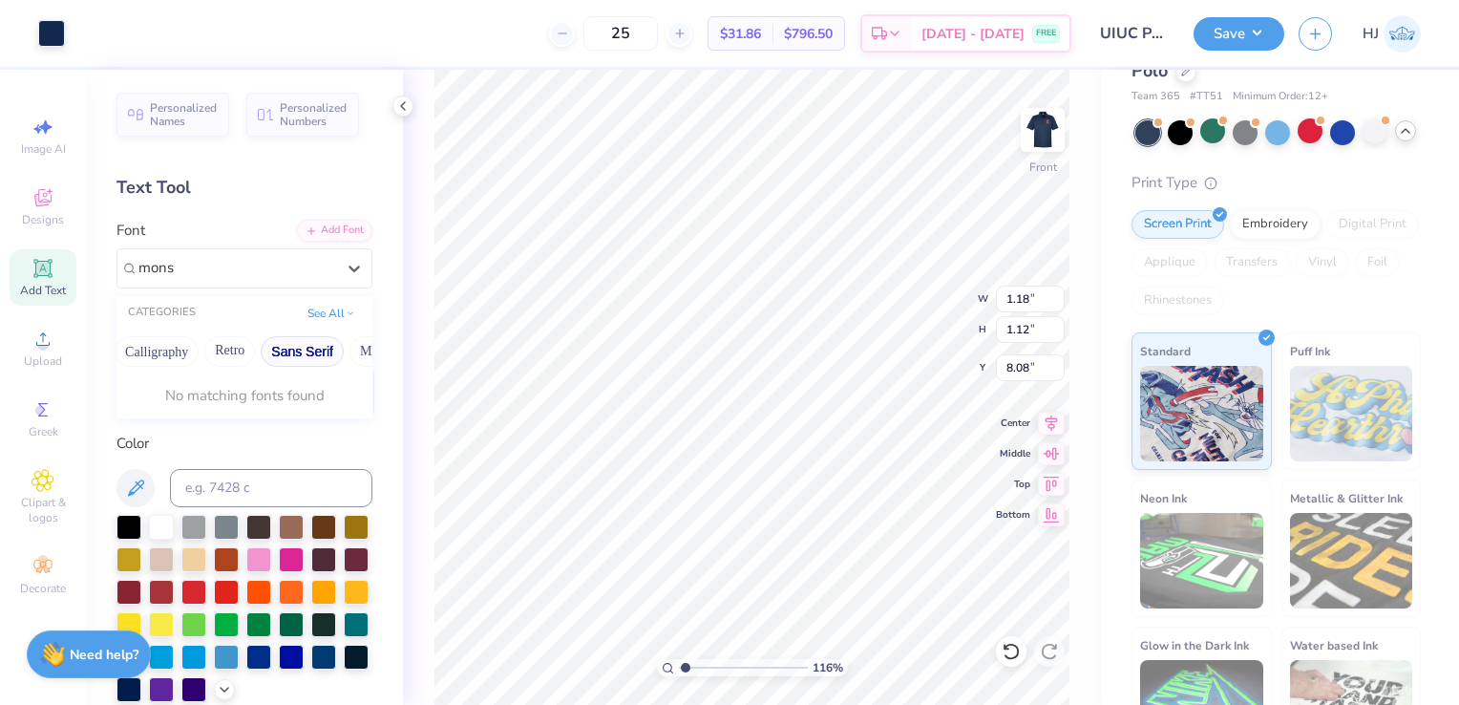
scroll to position [0, 491]
click at [273, 352] on button "Fantasy" at bounding box center [279, 351] width 63 height 31
click at [329, 353] on button "Techno" at bounding box center [347, 351] width 60 height 31
click at [329, 353] on button "Others" at bounding box center [333, 351] width 56 height 31
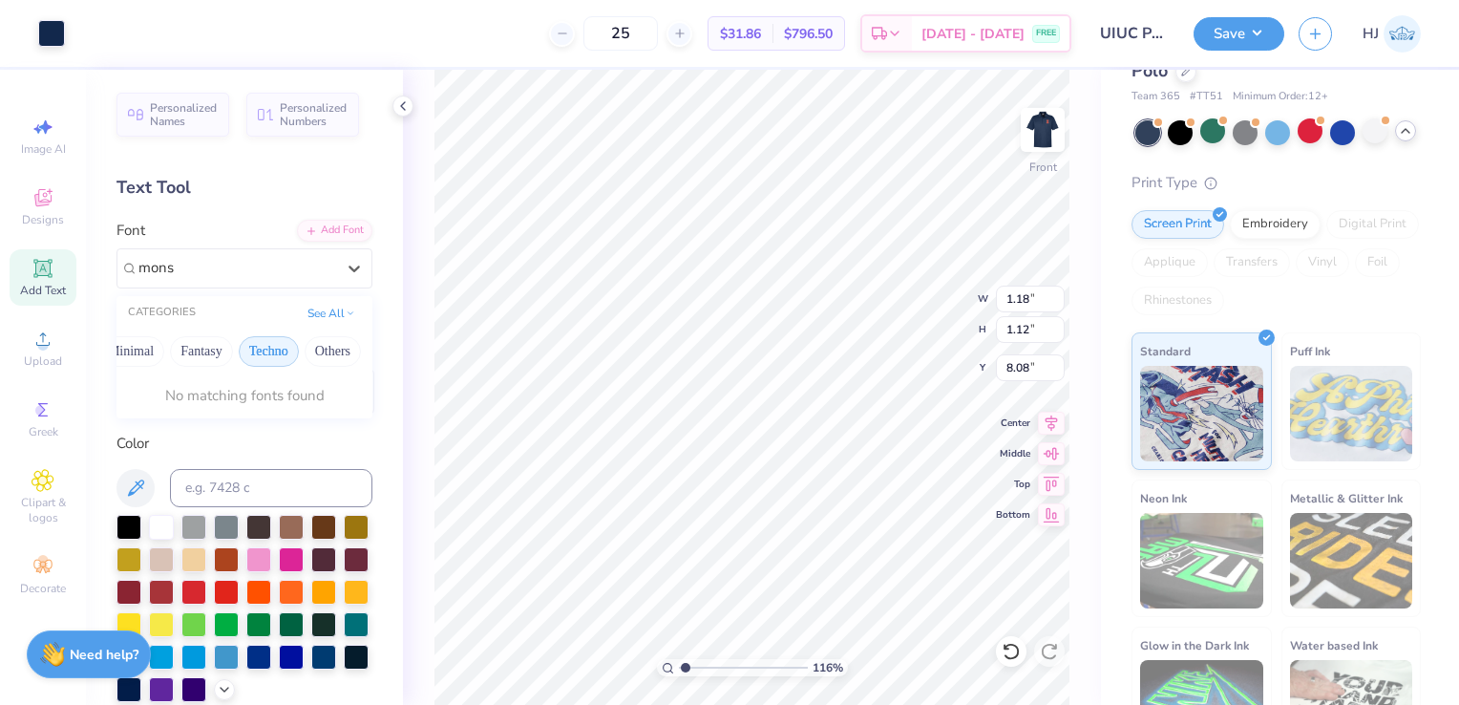
type input "1.16282418159564"
type input "mons"
type input "1.16282418159564"
click at [322, 236] on div "Add Font" at bounding box center [334, 229] width 75 height 22
type input "1.16282418159564"
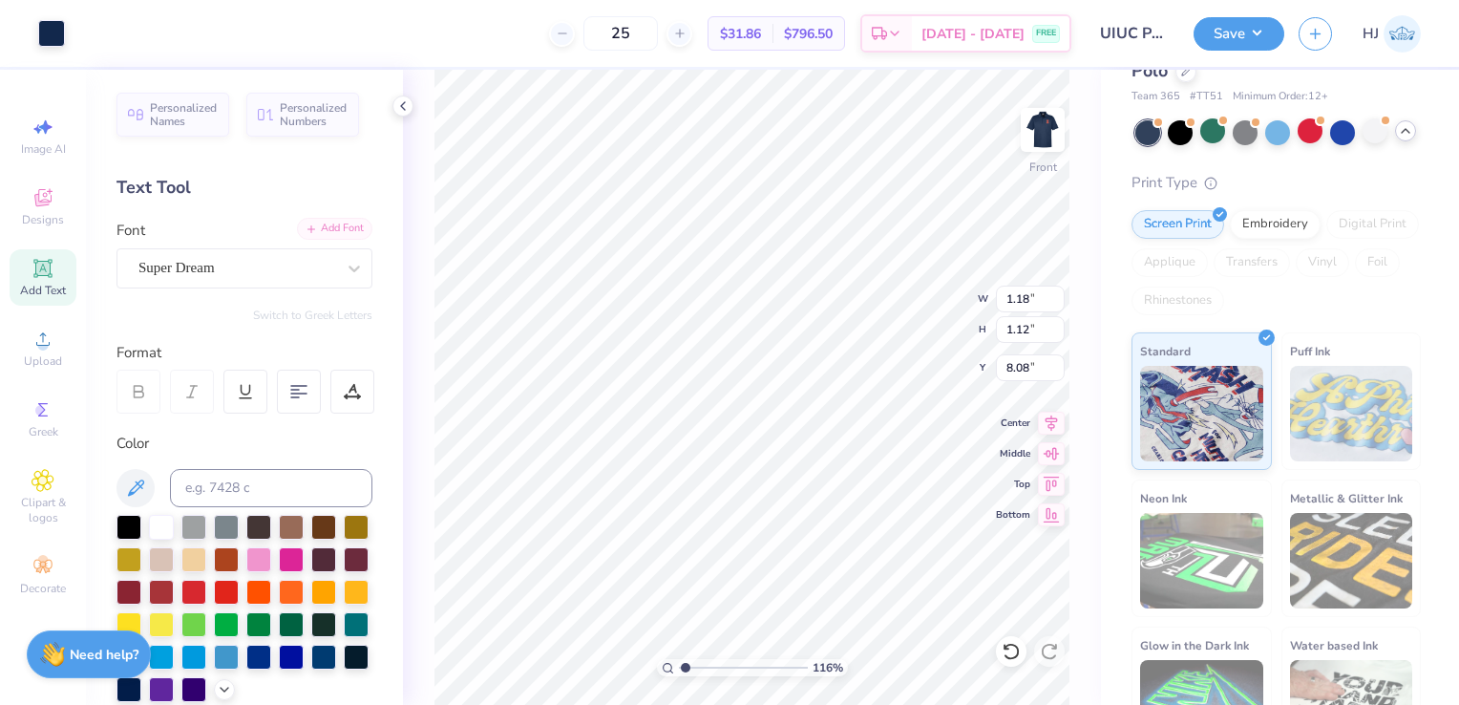
type textarea "x"
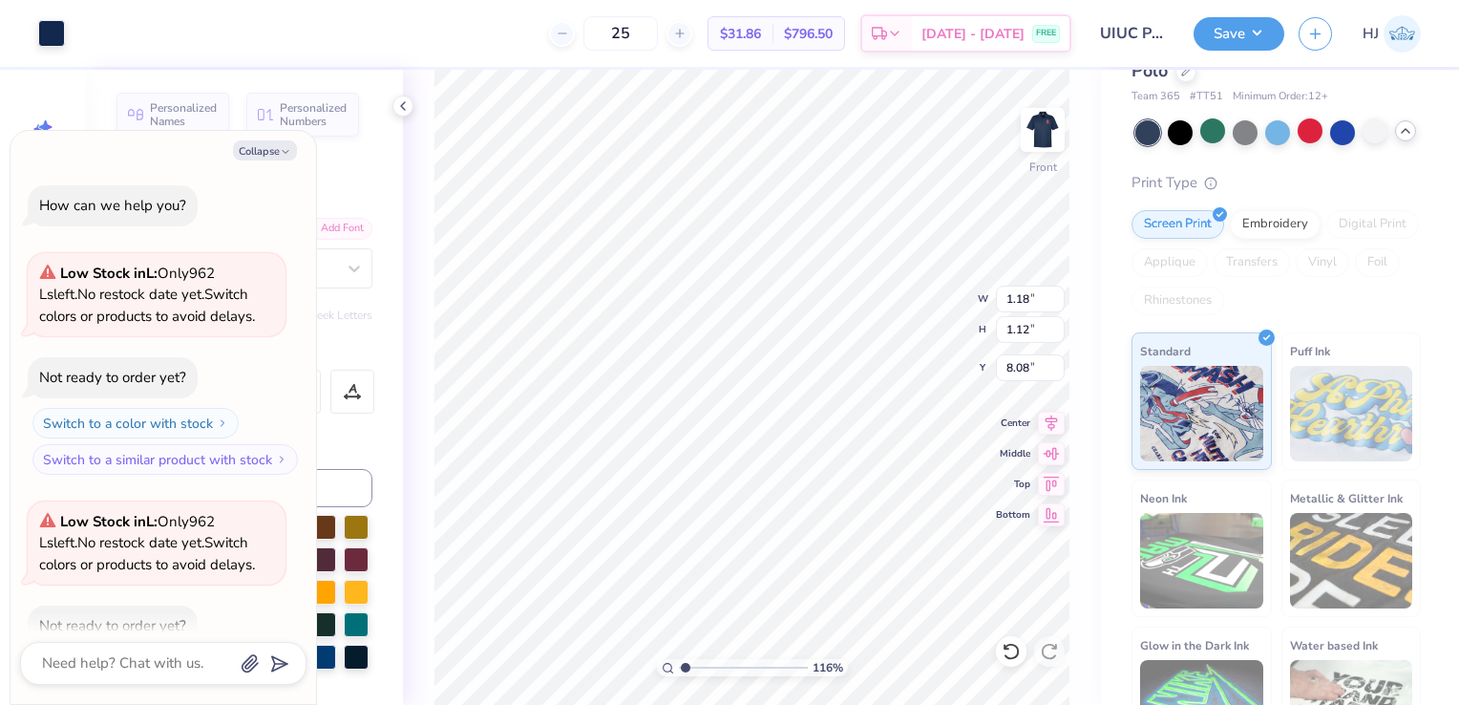
type input "1.16282418159564"
type textarea "x"
type input "1.16282418159564"
type textarea "x"
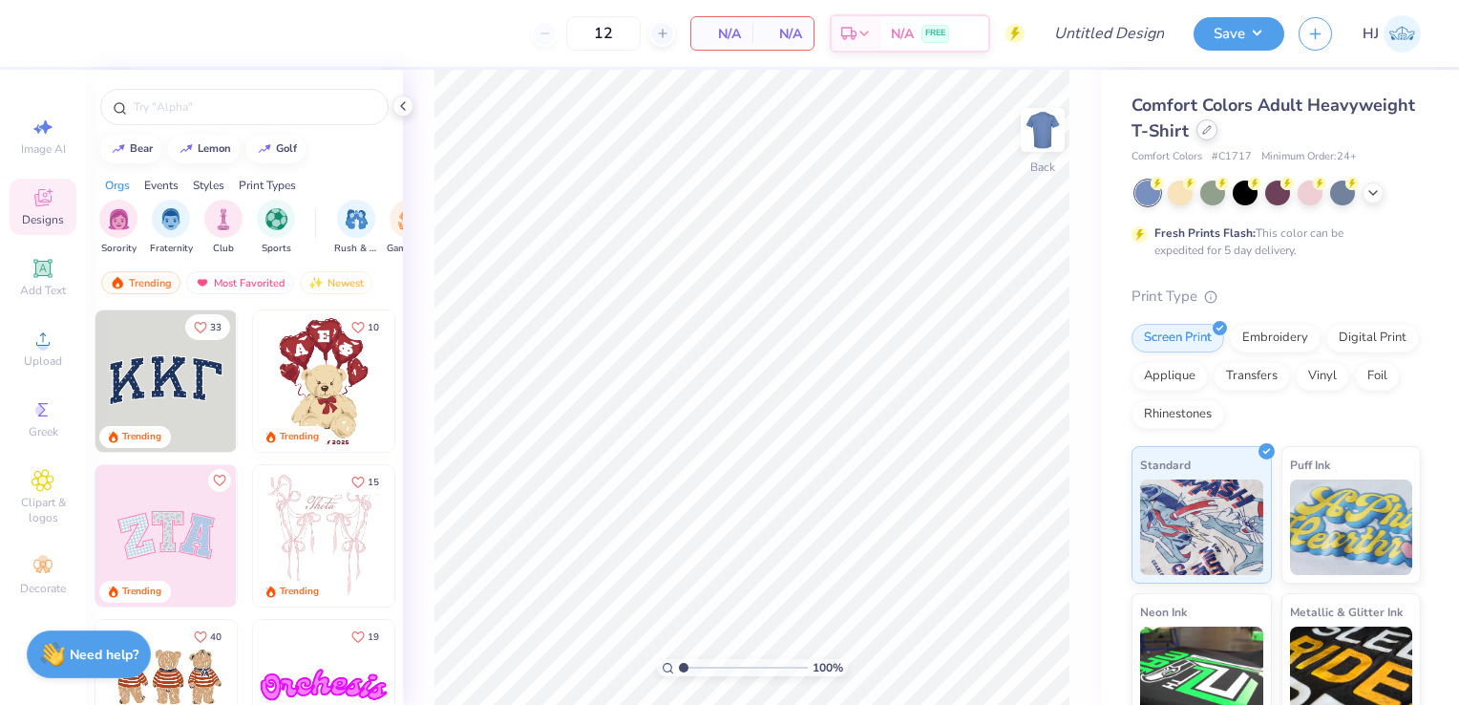
click at [1218, 137] on div at bounding box center [1207, 129] width 21 height 21
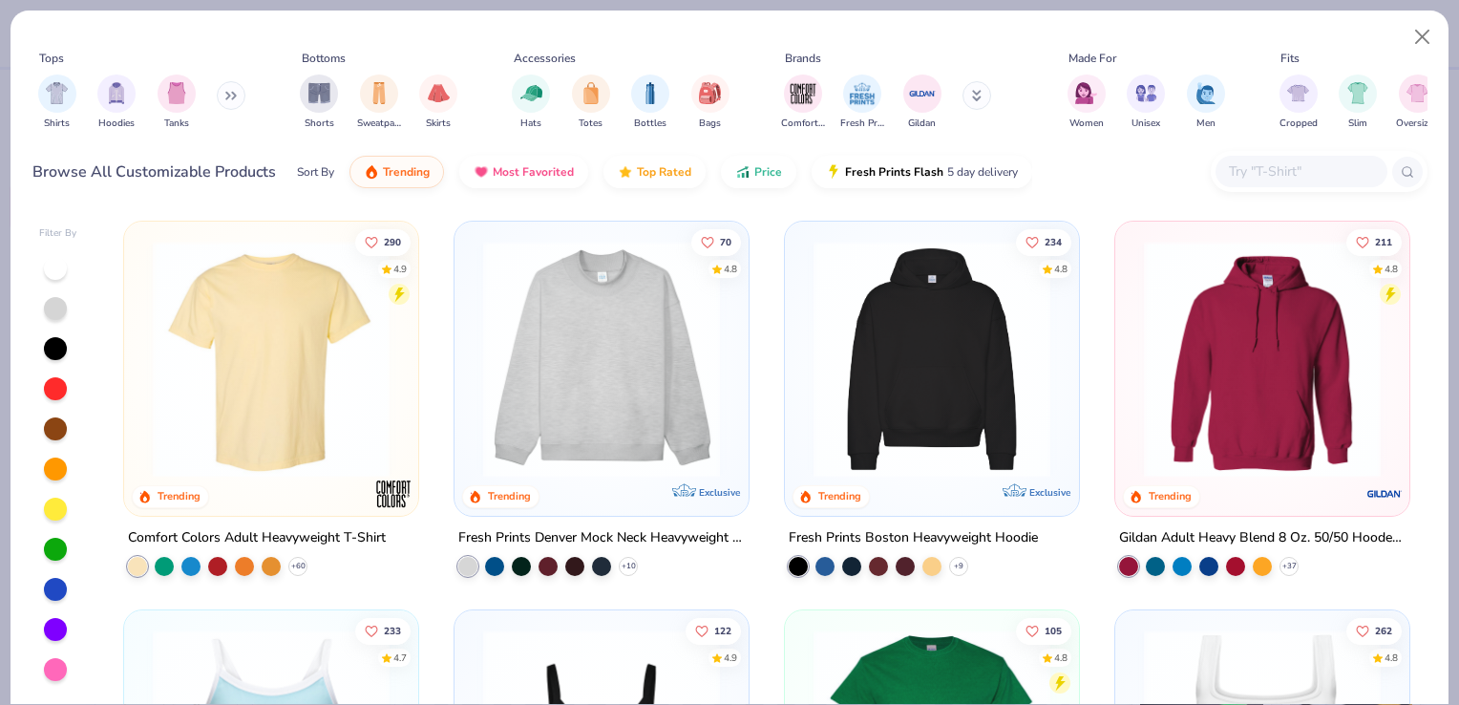
click at [224, 94] on button at bounding box center [231, 95] width 29 height 29
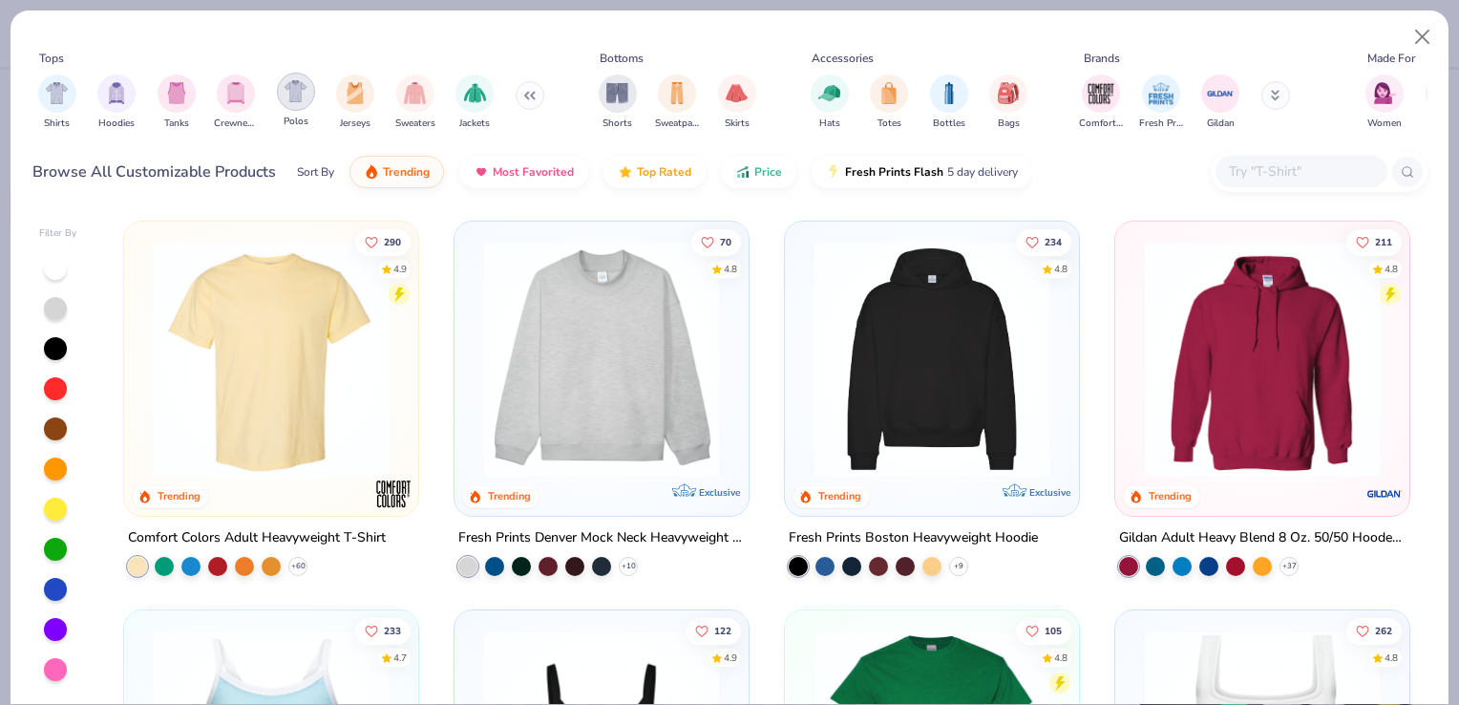
click at [298, 102] on div "filter for Polos" at bounding box center [296, 92] width 38 height 38
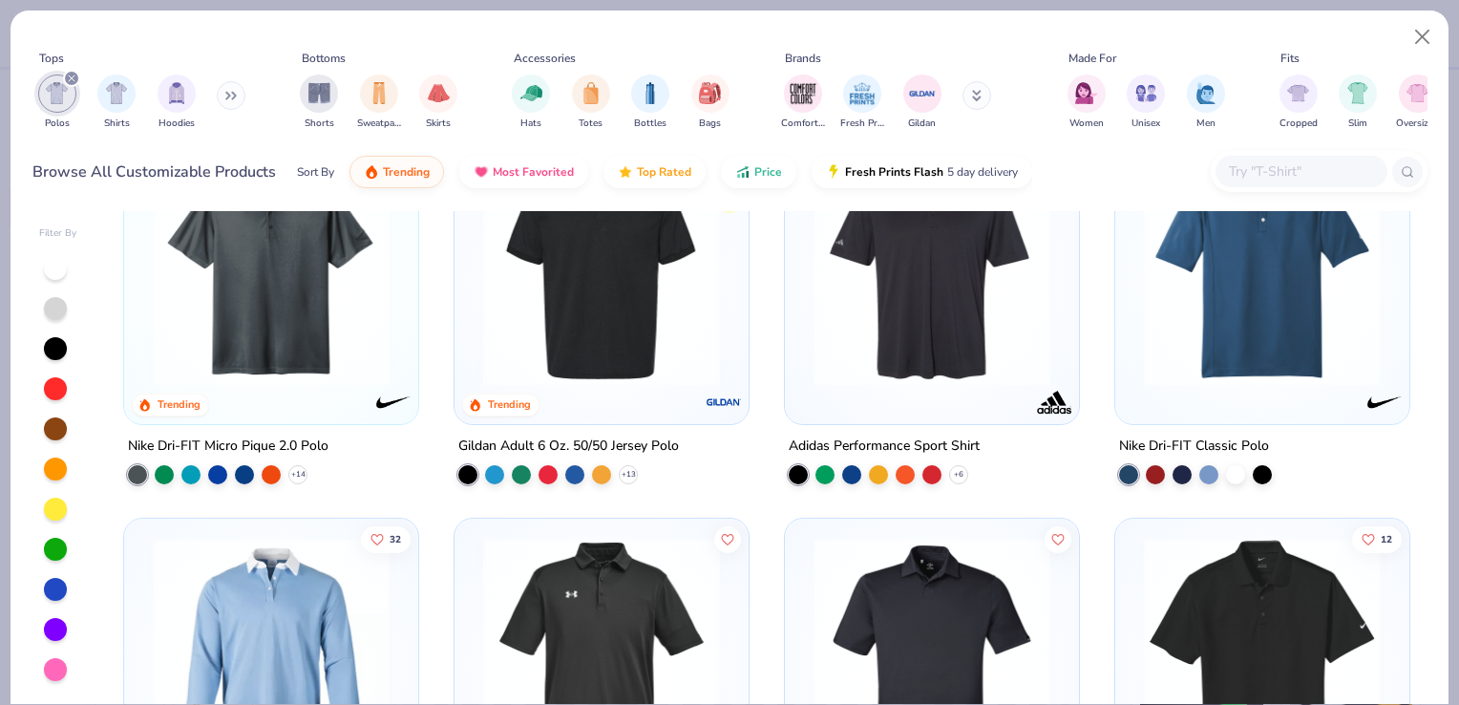
scroll to position [86, 0]
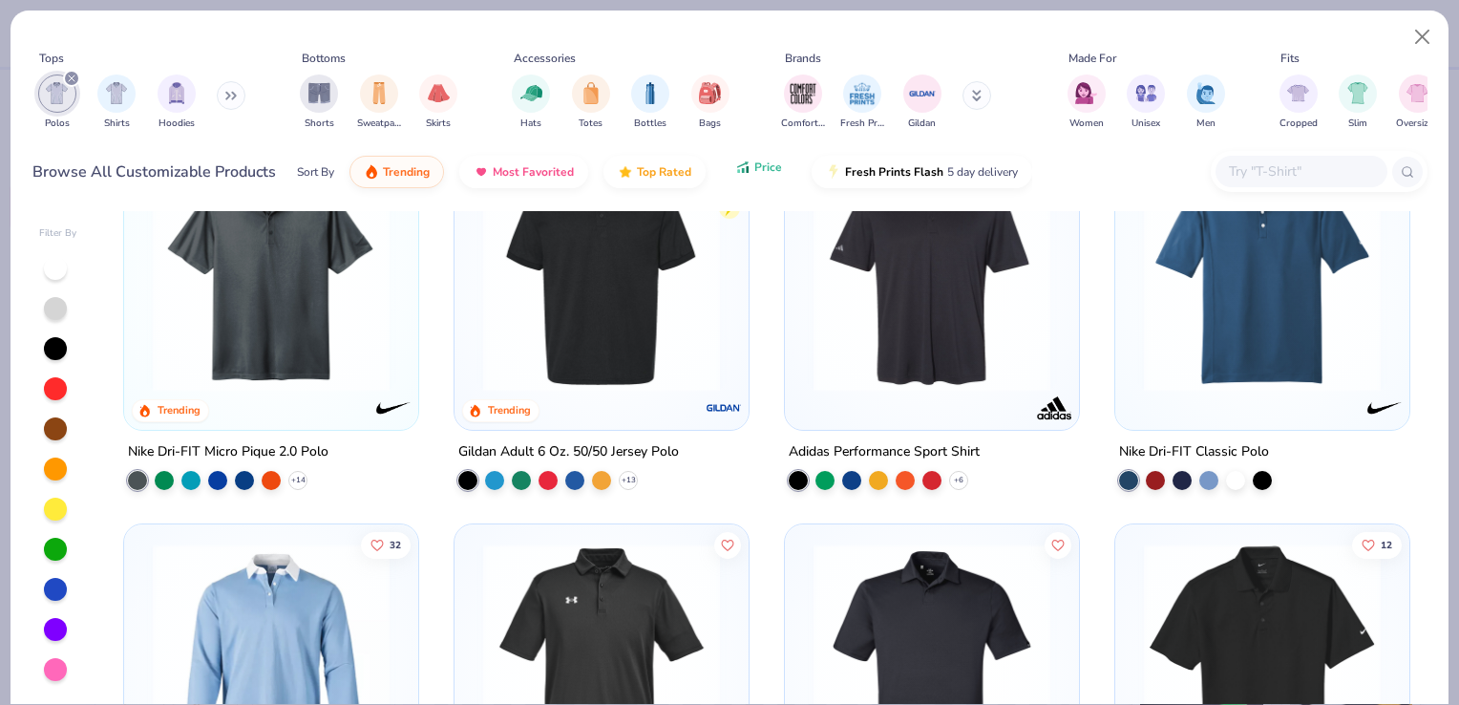
click at [735, 175] on icon "button" at bounding box center [742, 167] width 15 height 17
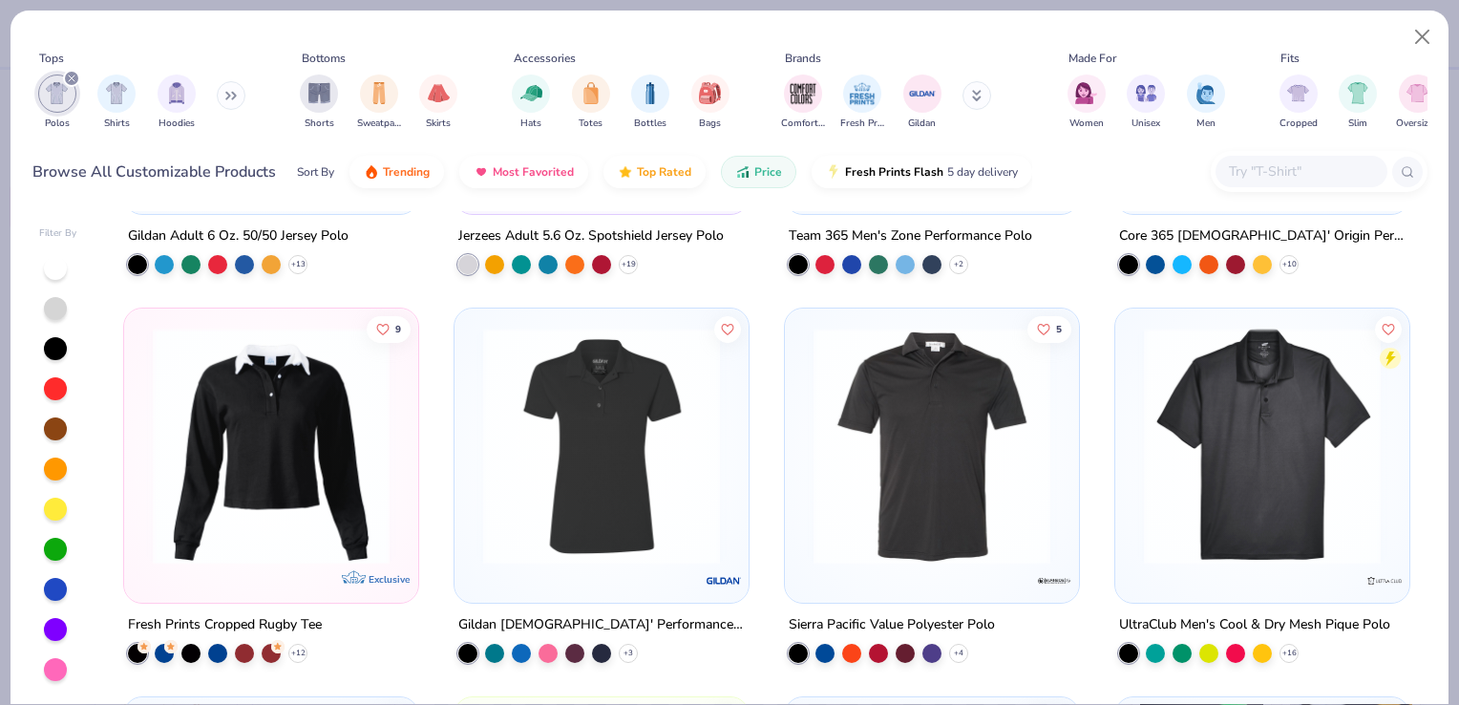
scroll to position [305, 0]
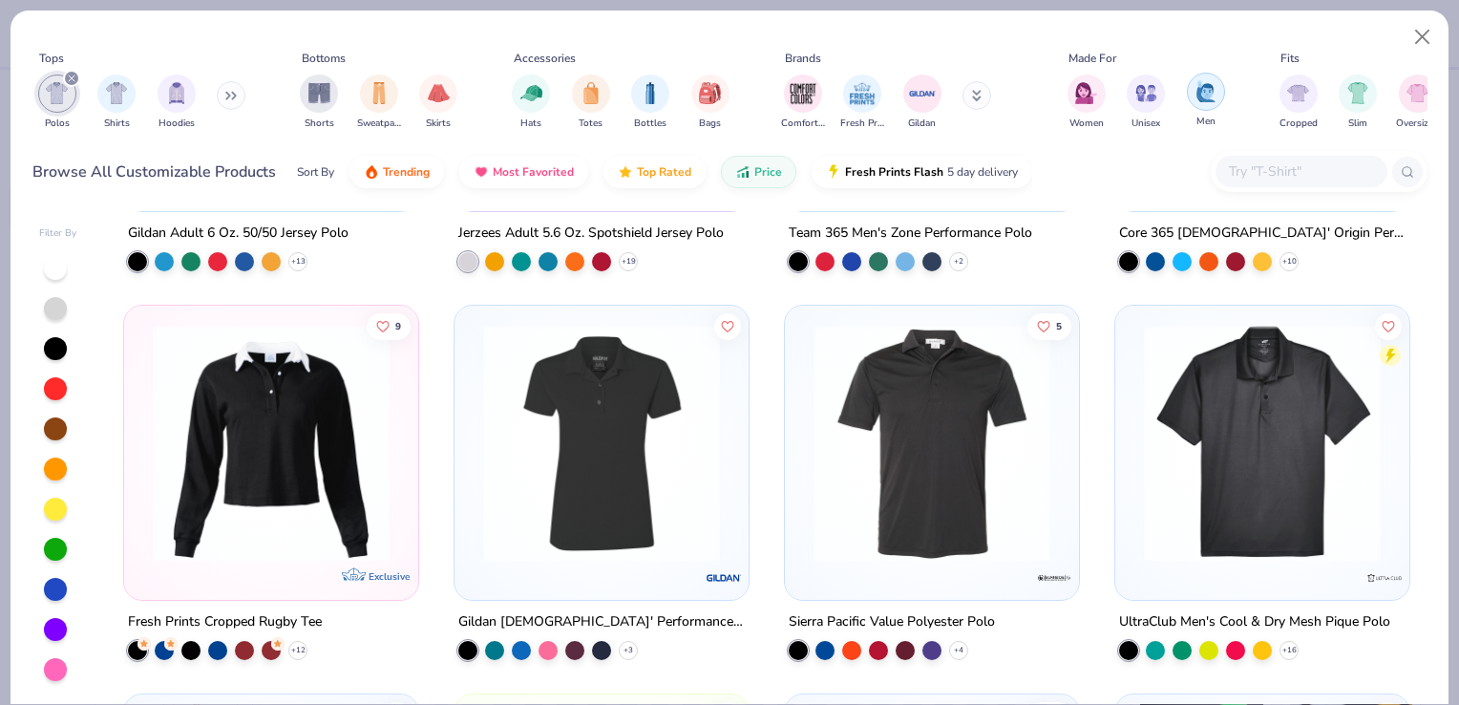
click at [1196, 94] on img "filter for Men" at bounding box center [1206, 91] width 21 height 22
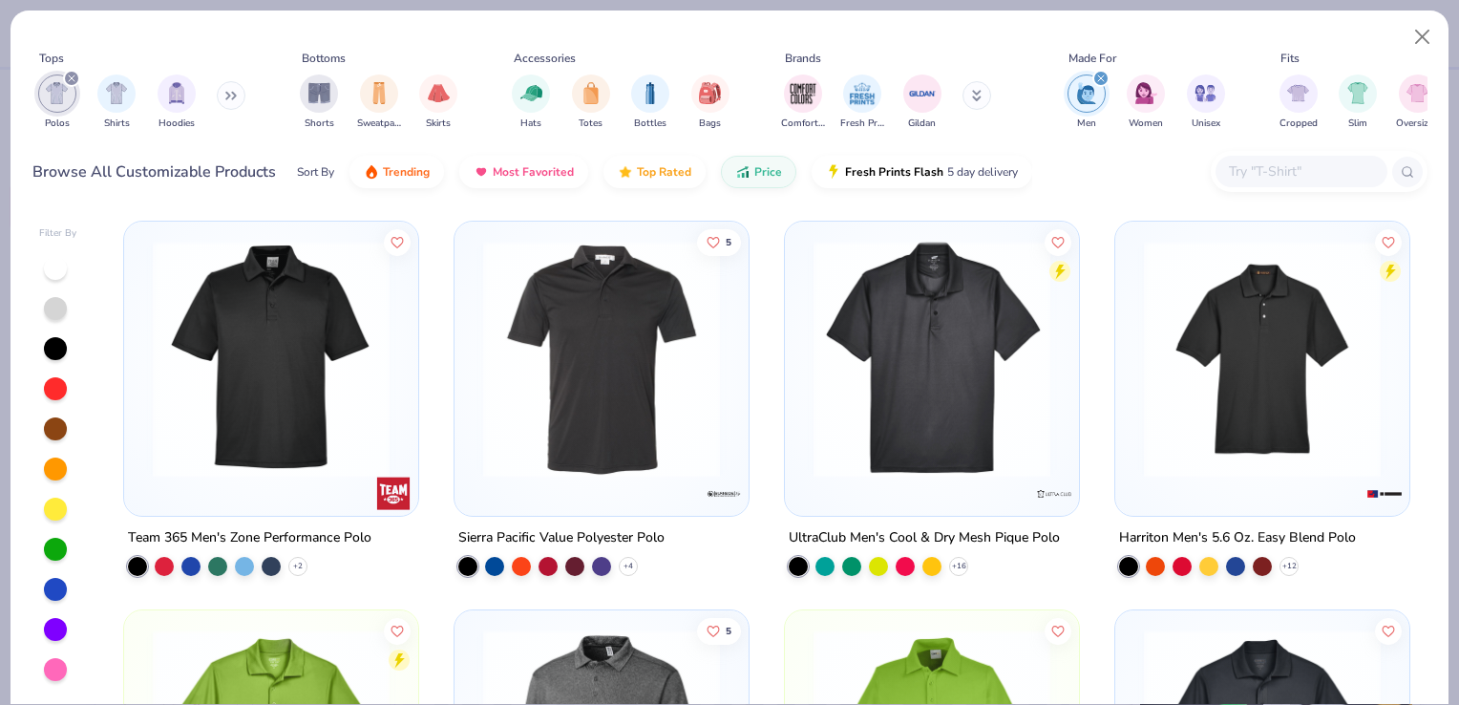
click at [543, 436] on img at bounding box center [602, 359] width 256 height 237
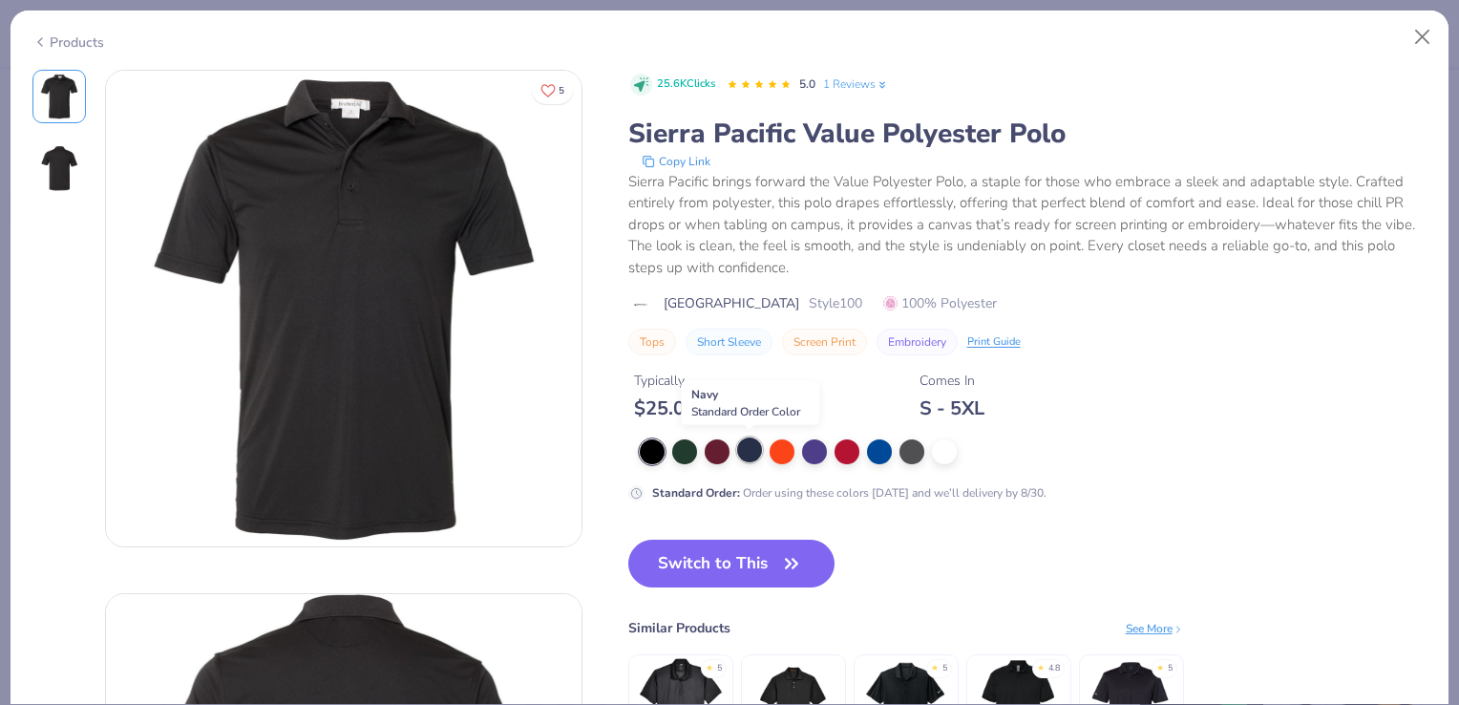
click at [750, 455] on div at bounding box center [749, 449] width 25 height 25
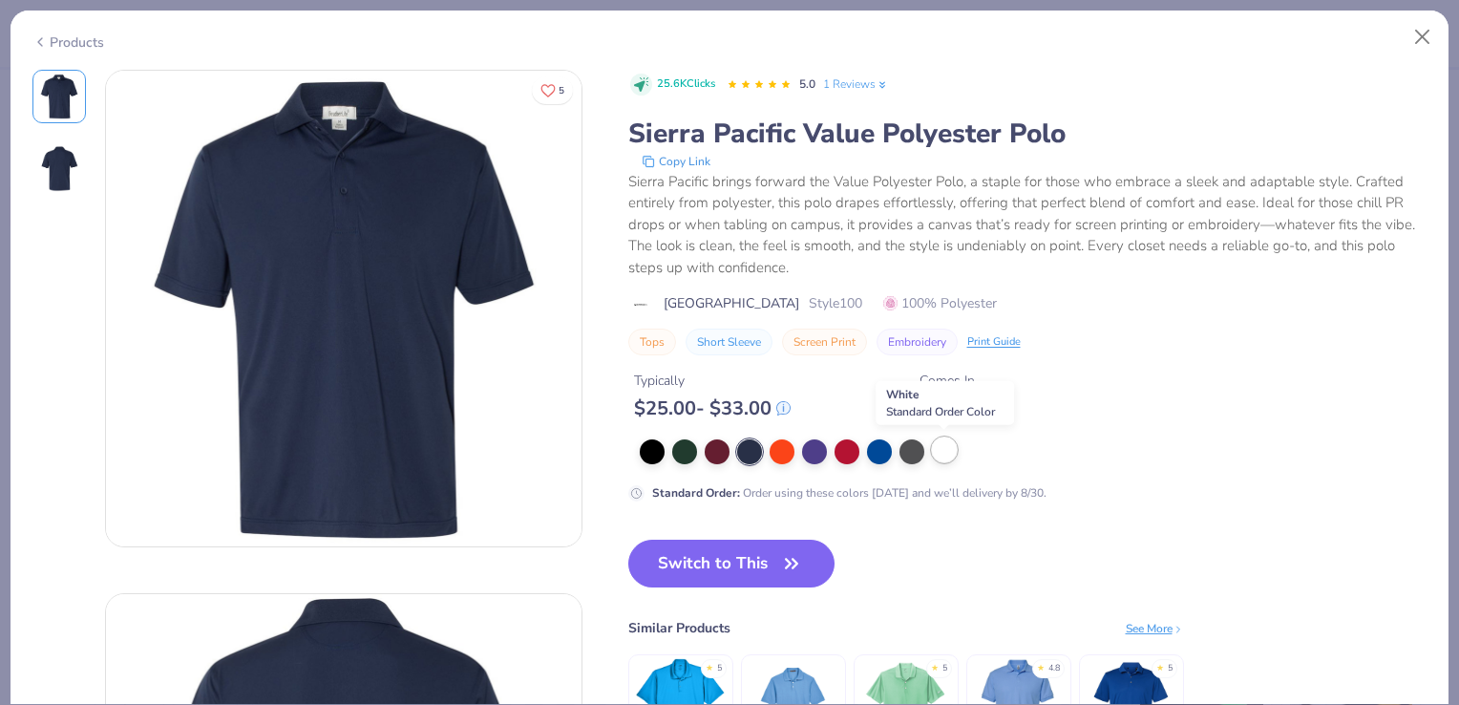
click at [936, 456] on div at bounding box center [944, 449] width 25 height 25
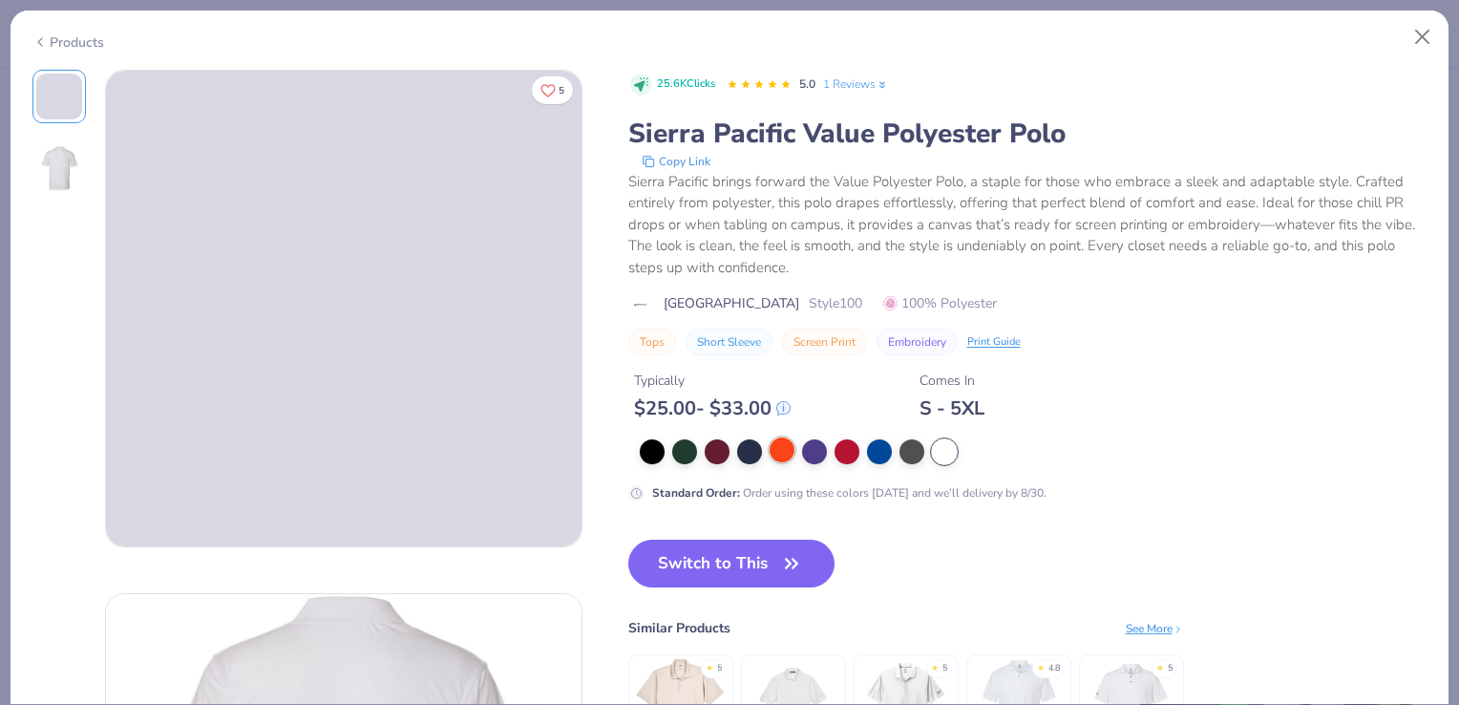
click at [784, 458] on div at bounding box center [782, 449] width 25 height 25
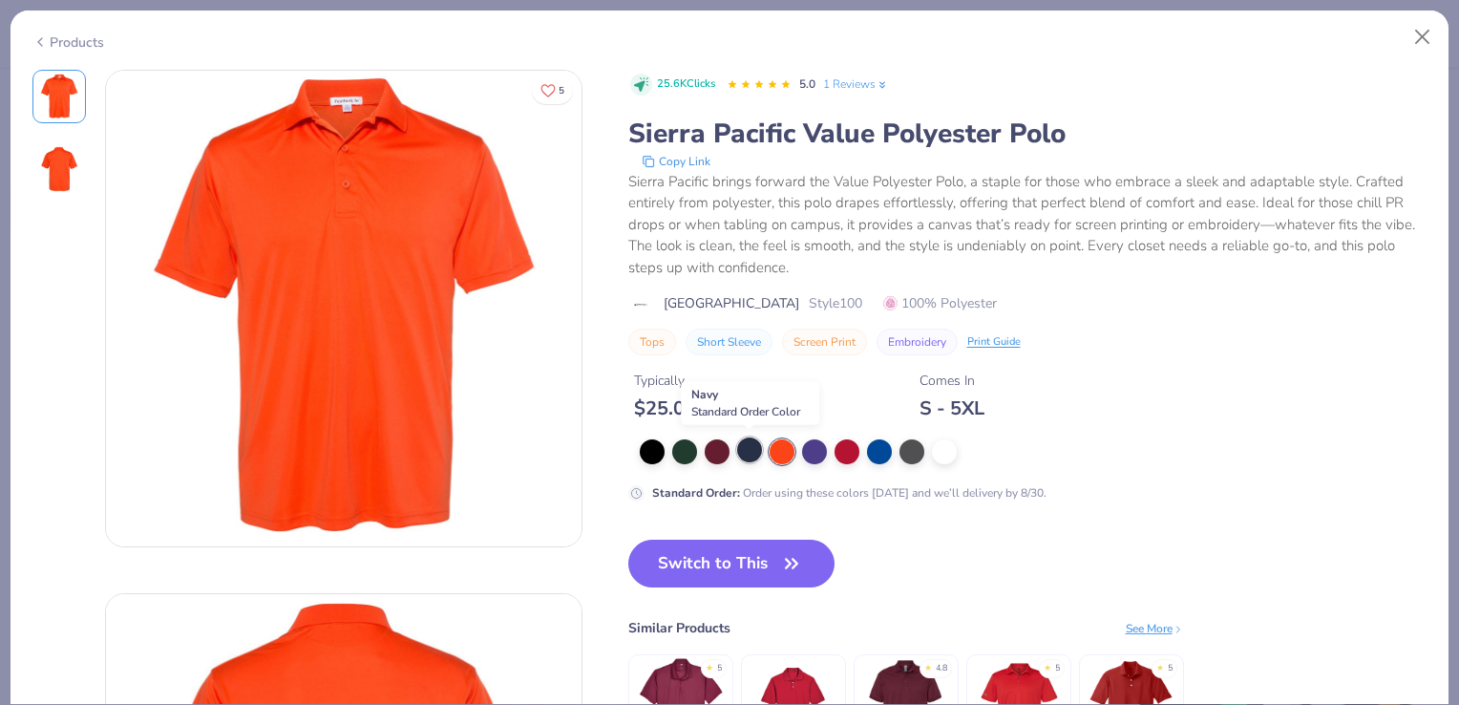
click at [746, 451] on div at bounding box center [749, 449] width 25 height 25
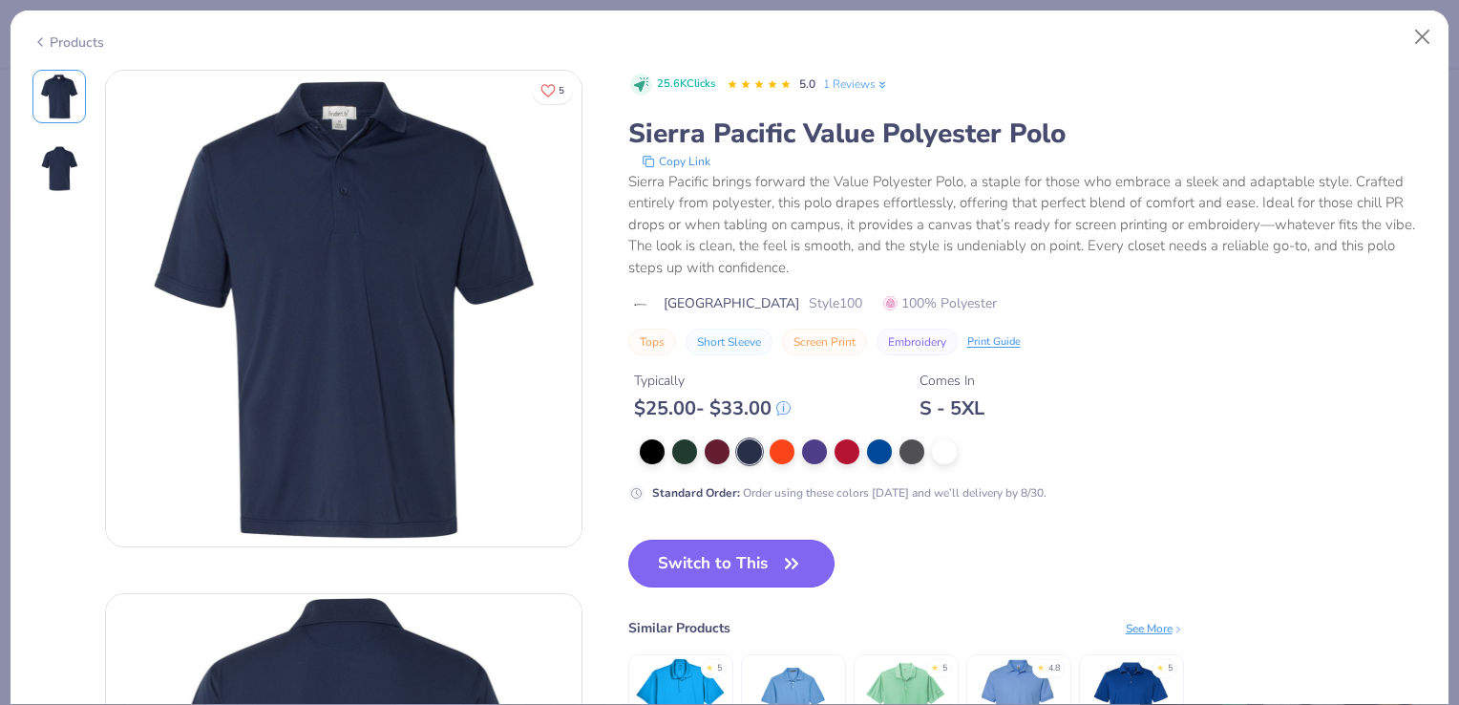
click at [748, 561] on button "Switch to This" at bounding box center [731, 564] width 207 height 48
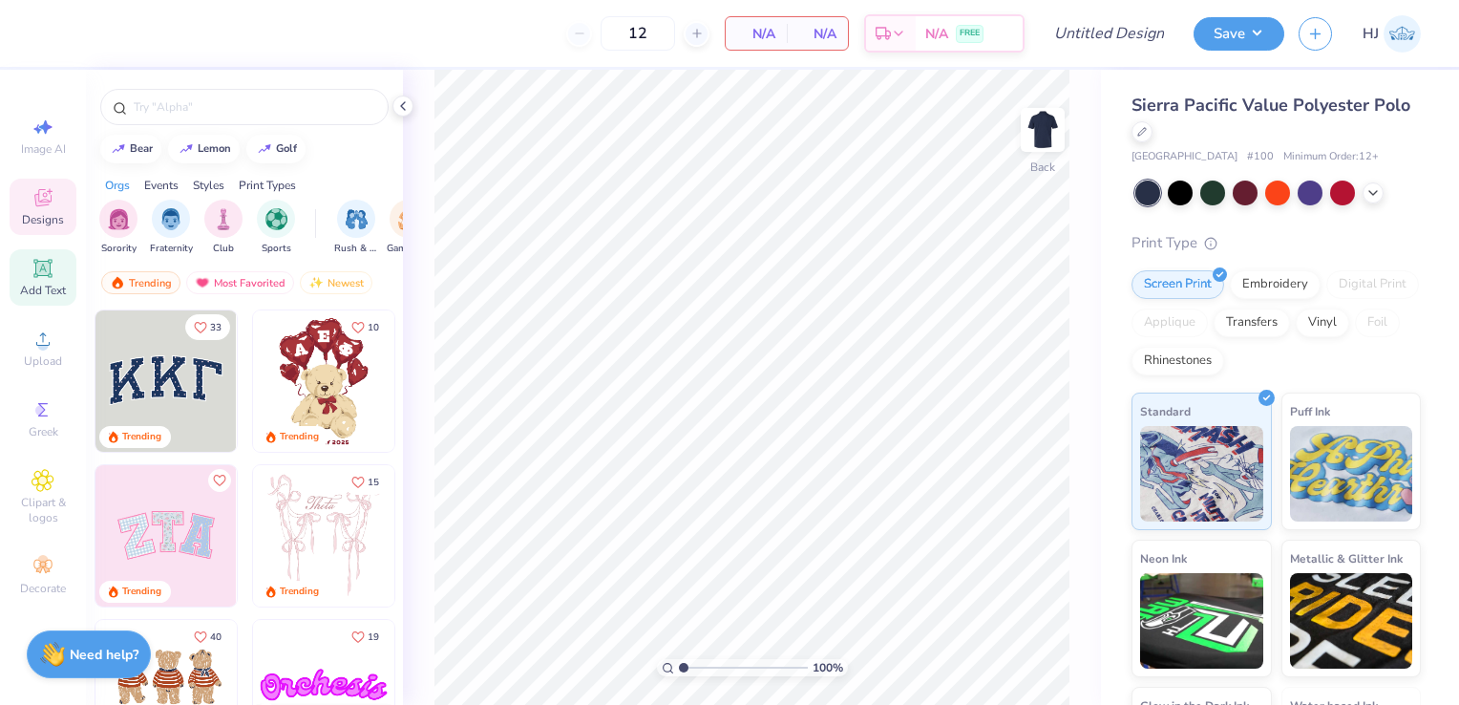
click at [47, 294] on span "Add Text" at bounding box center [43, 290] width 46 height 15
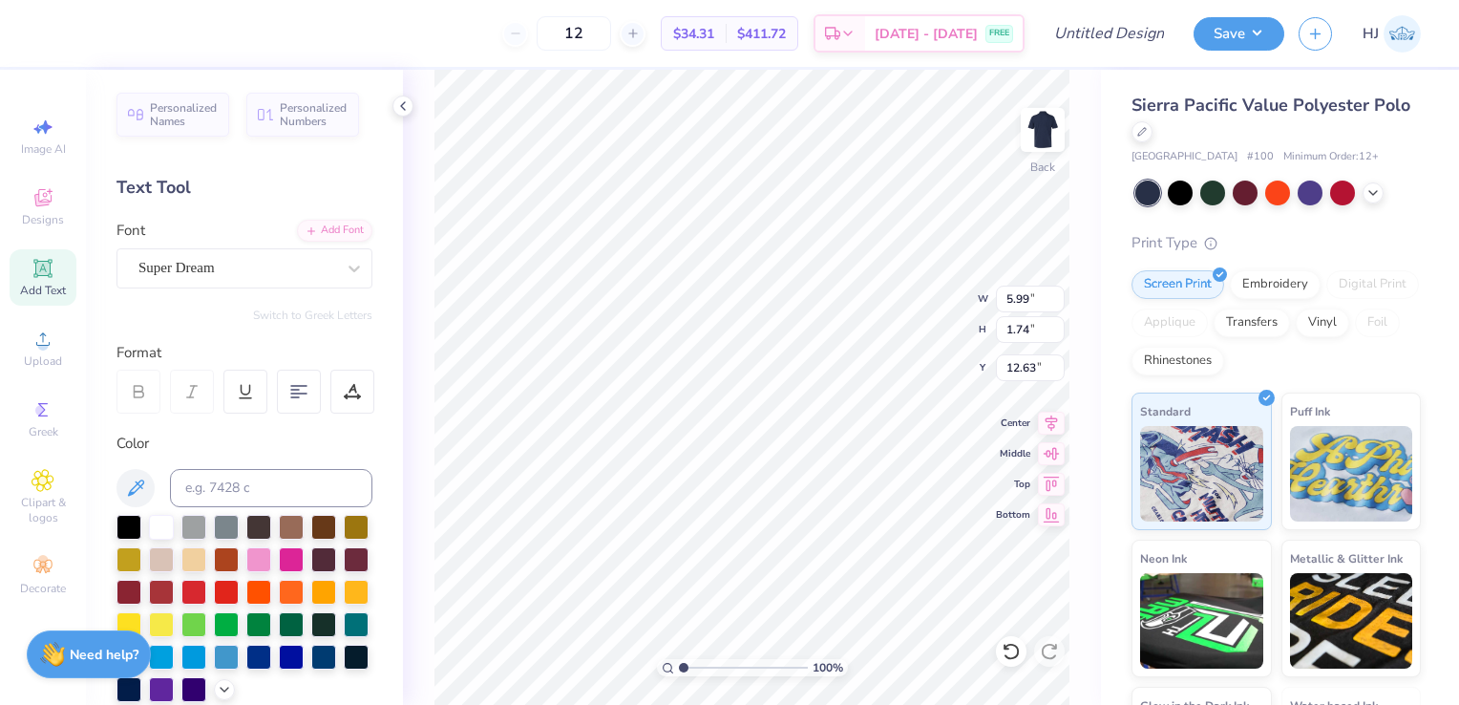
paste textarea "ef13@illinois.edu"
type textarea "TEXT"
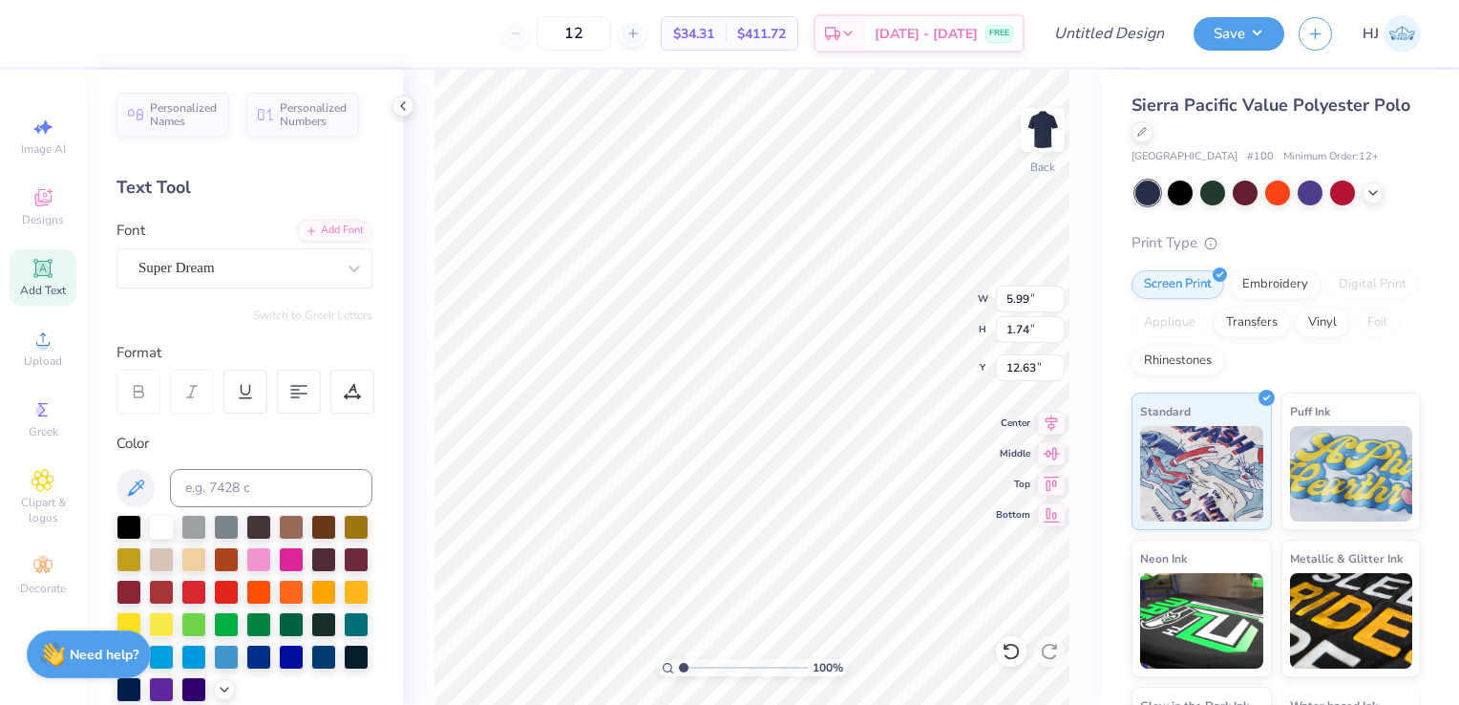
scroll to position [15, 3]
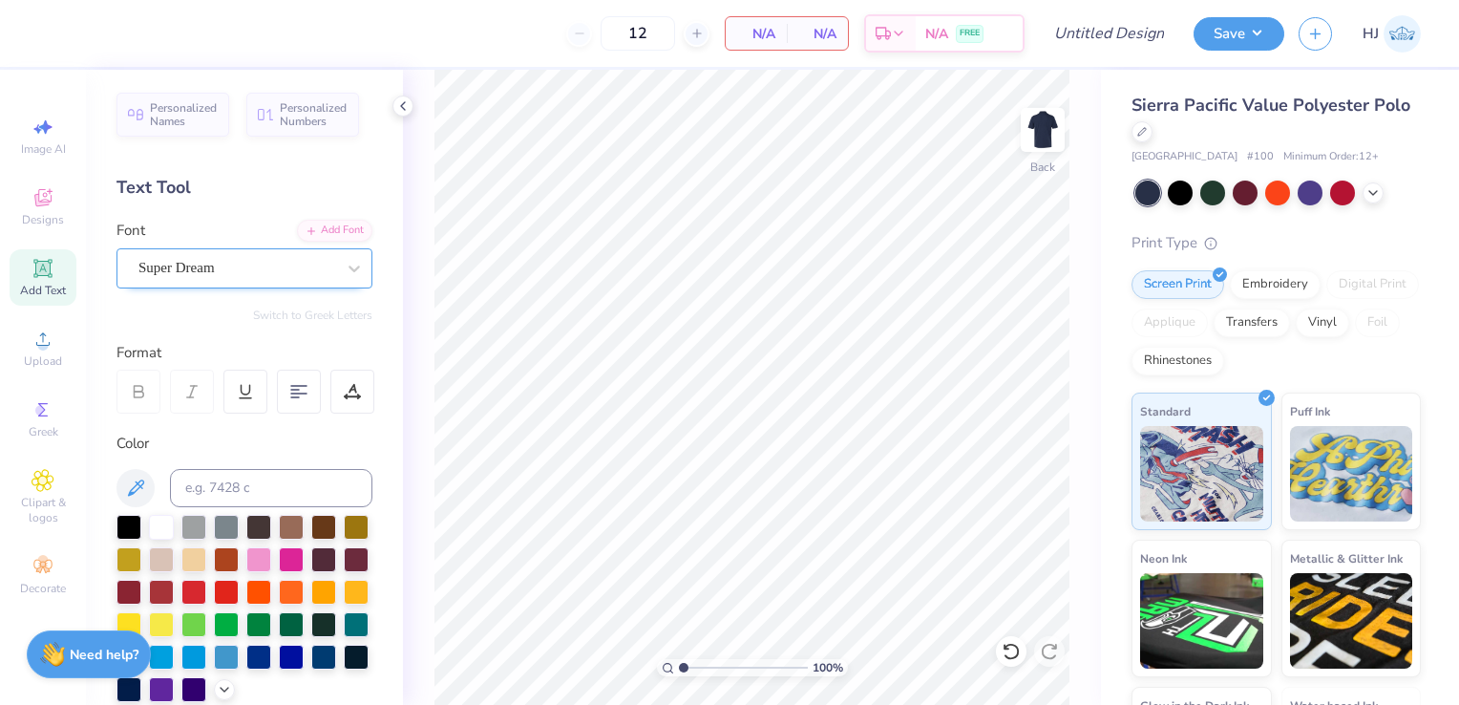
click at [243, 262] on div "Super Dream" at bounding box center [237, 268] width 201 height 30
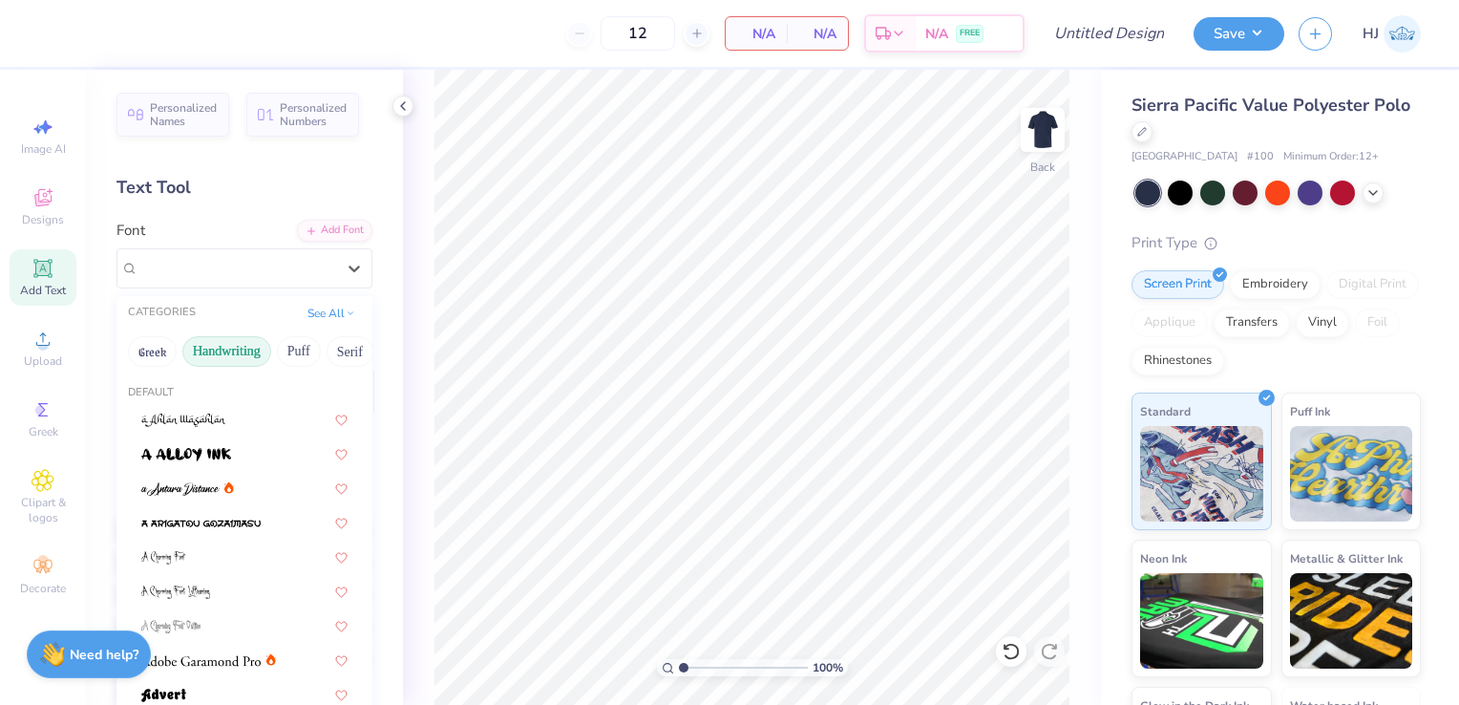
click at [240, 357] on button "Handwriting" at bounding box center [226, 351] width 89 height 31
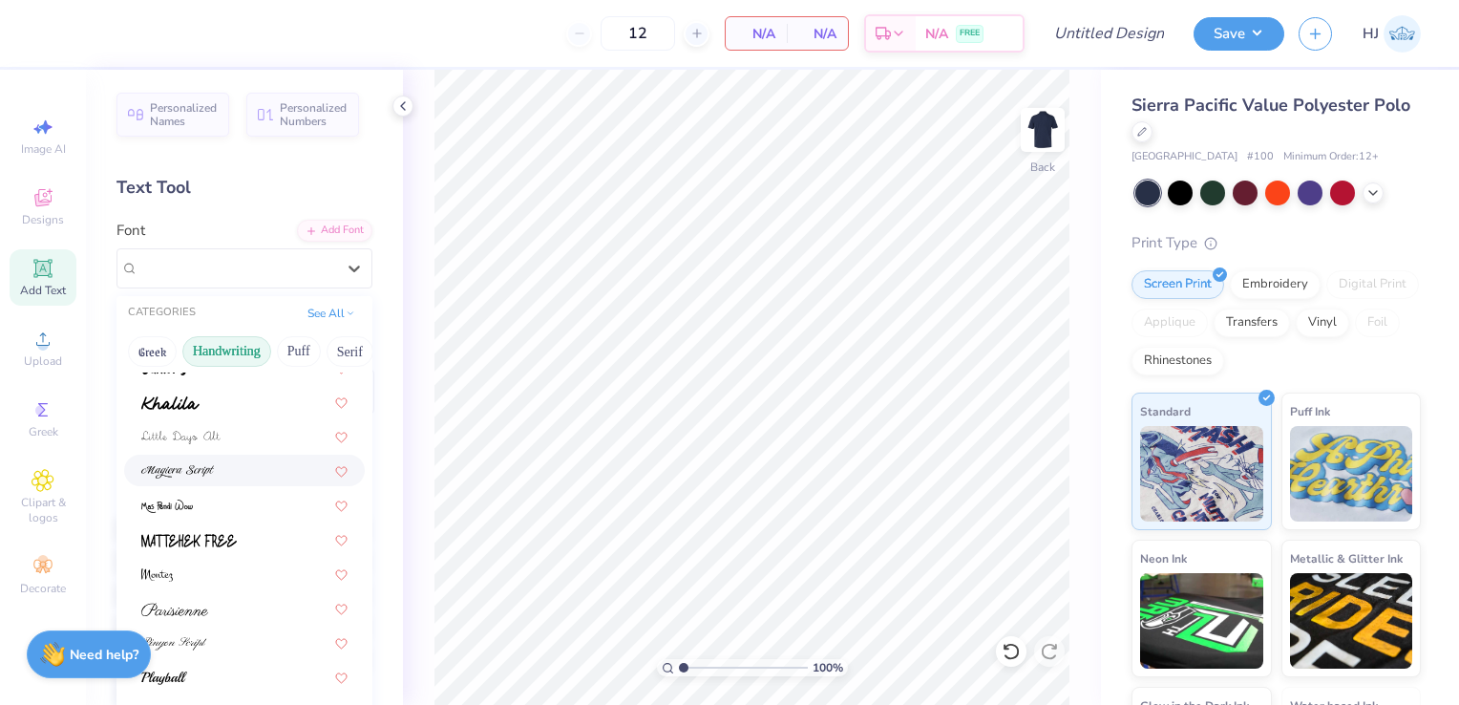
scroll to position [433, 0]
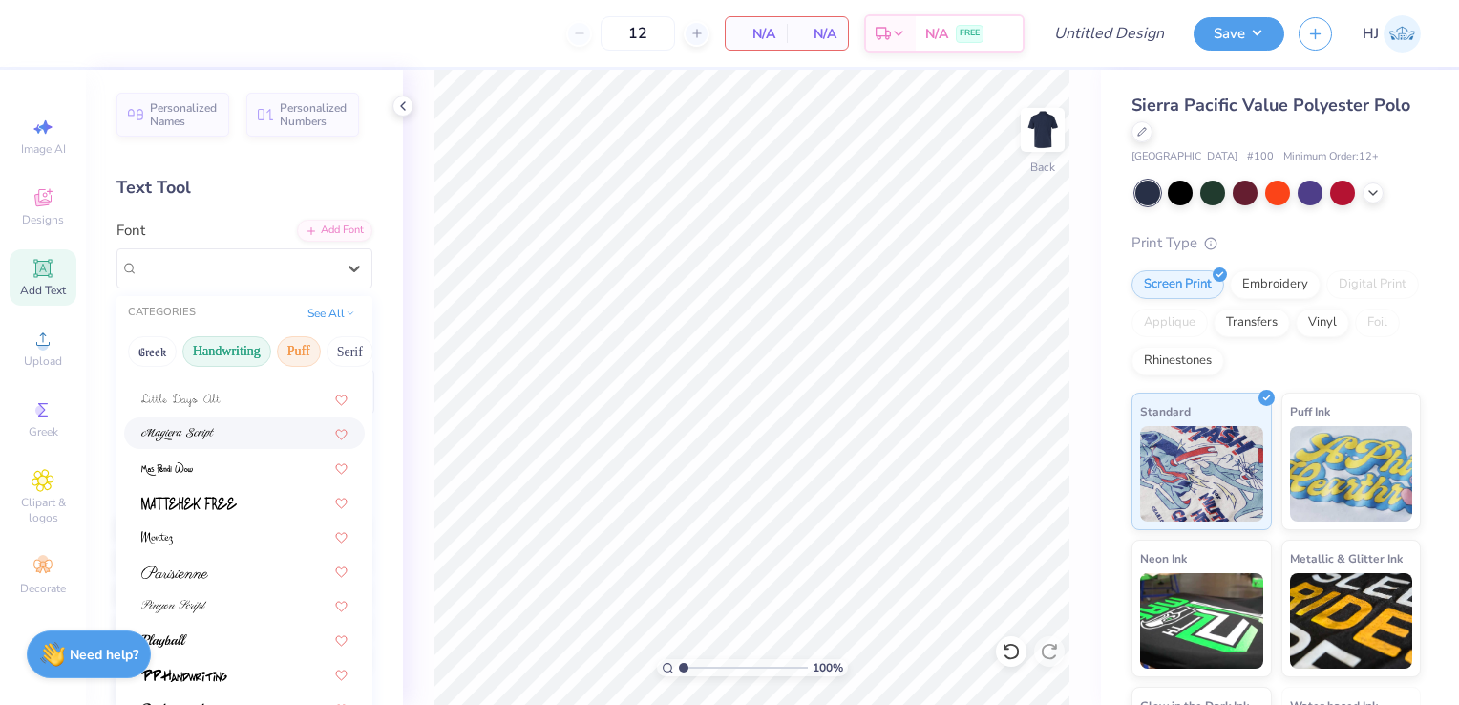
click at [297, 350] on button "Puff" at bounding box center [299, 351] width 44 height 31
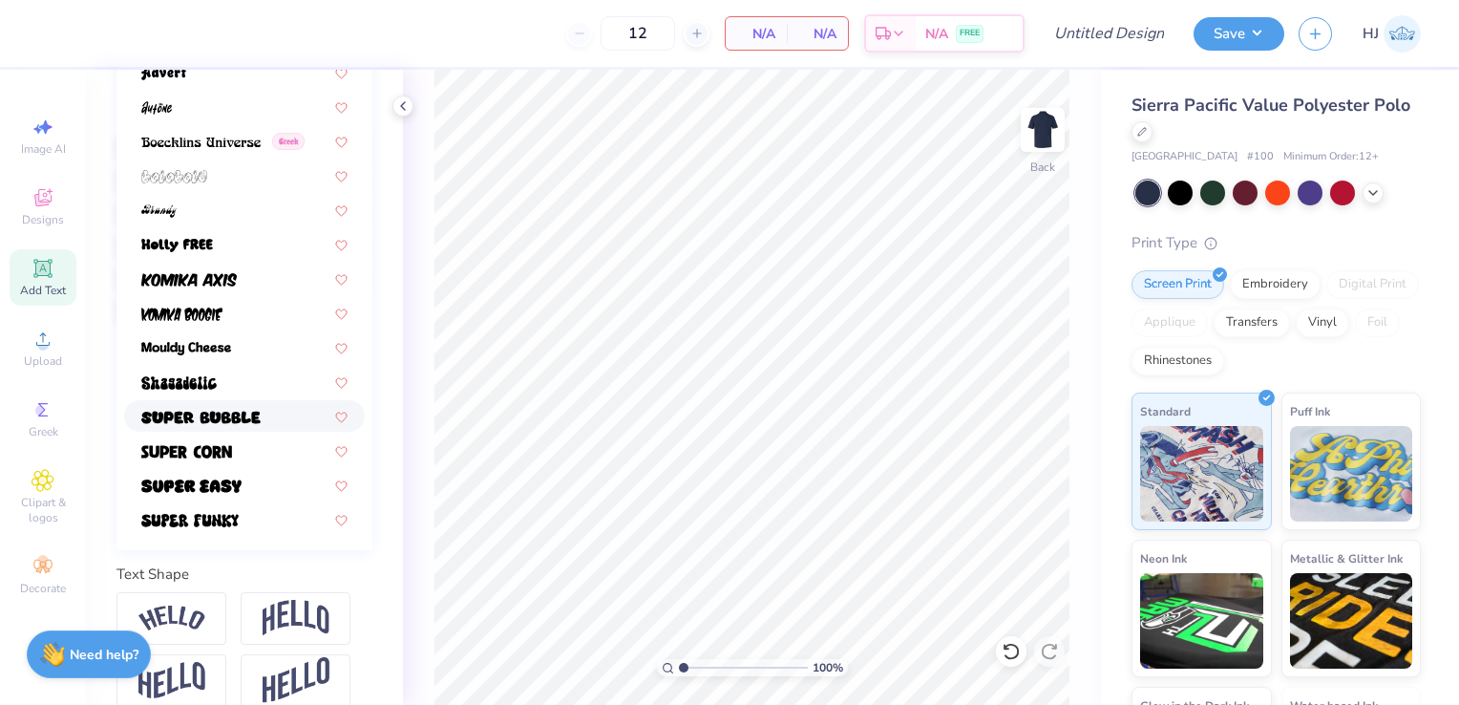
scroll to position [0, 0]
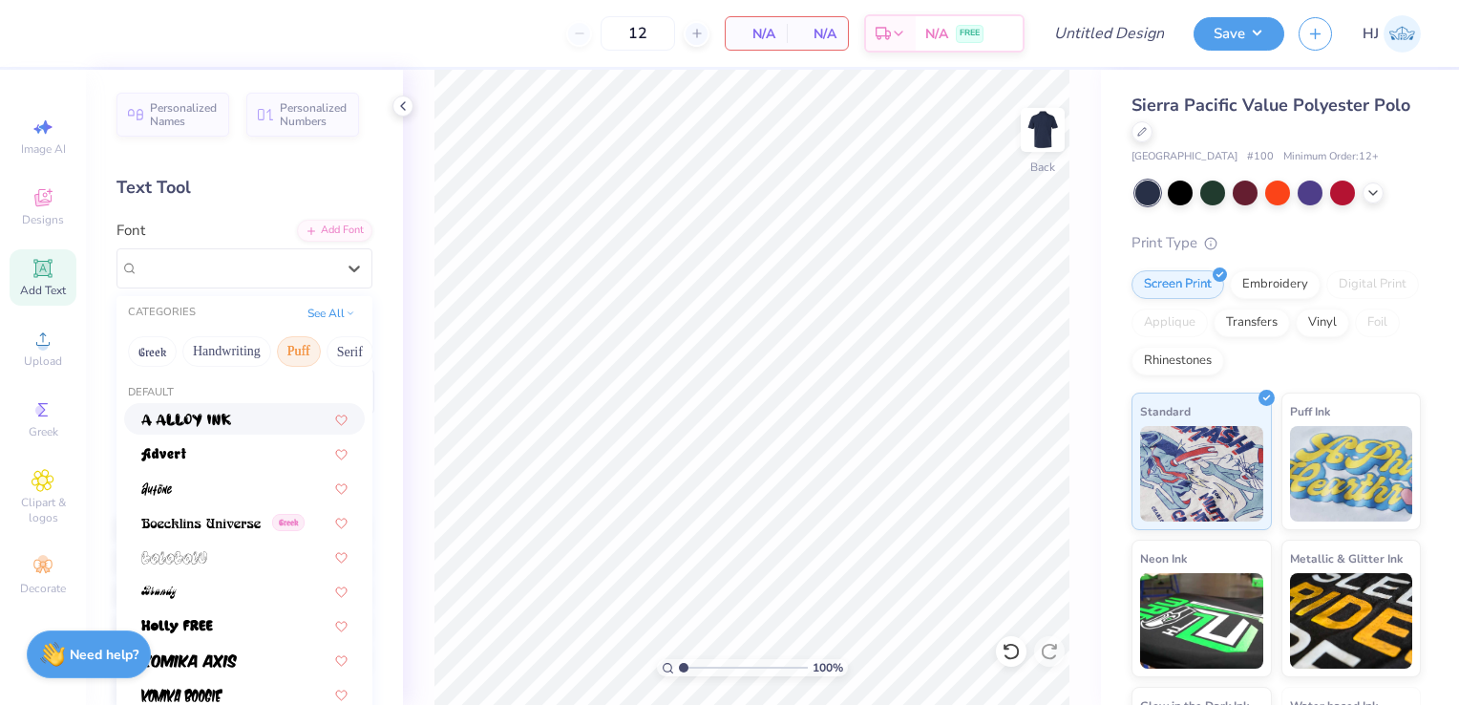
click at [361, 328] on div "Personalized Names Personalized Numbers Text Tool Add Font Font option a Alloy …" at bounding box center [244, 387] width 317 height 635
click at [322, 266] on div "Super Dream" at bounding box center [237, 268] width 201 height 30
click at [335, 346] on button "Serif" at bounding box center [350, 351] width 47 height 31
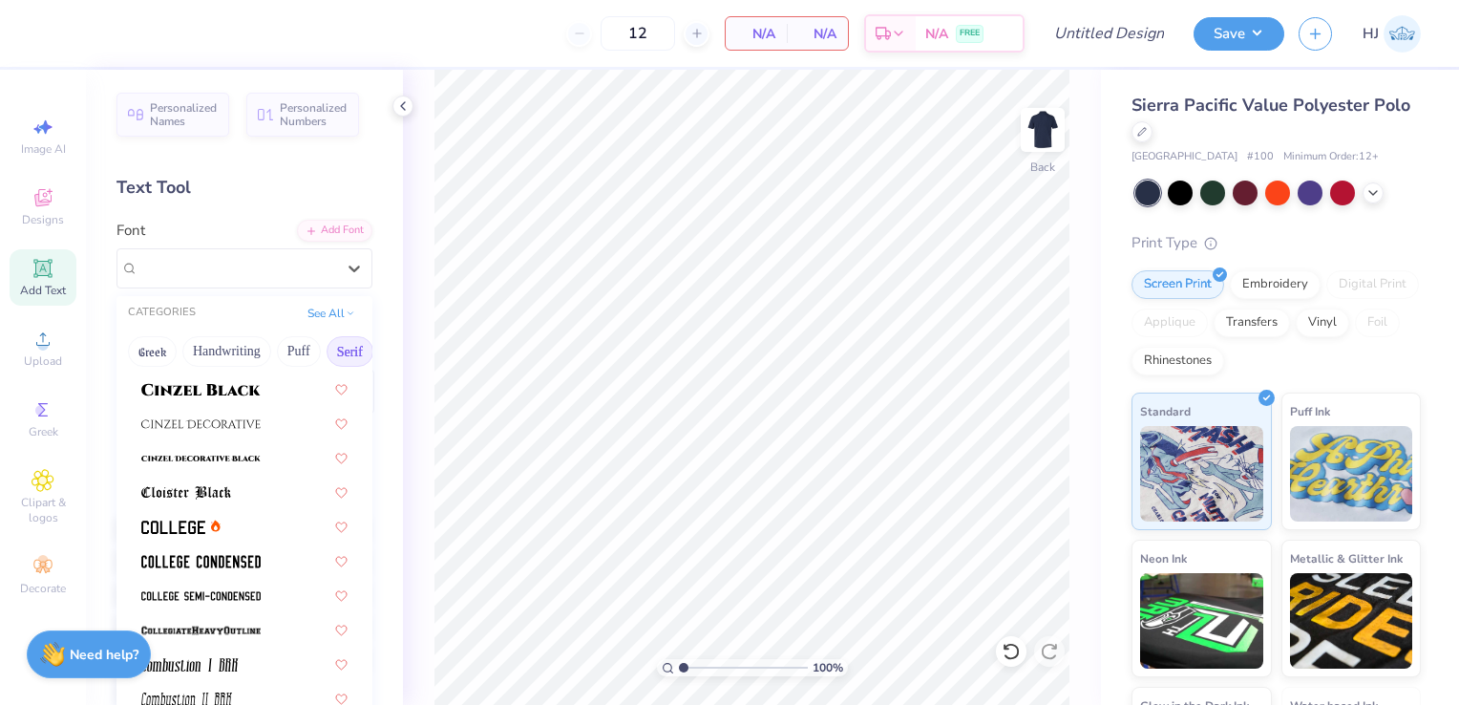
scroll to position [564, 0]
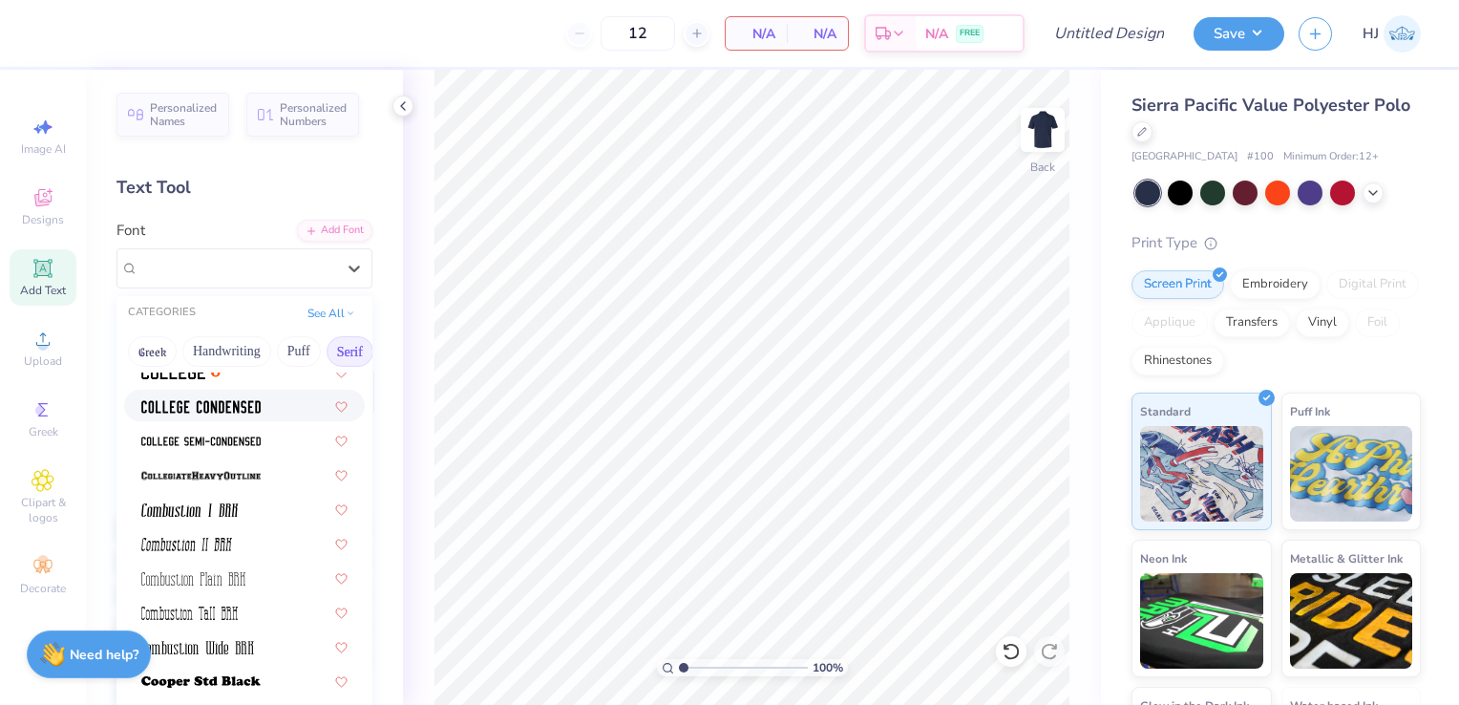
click at [248, 408] on img at bounding box center [200, 406] width 119 height 13
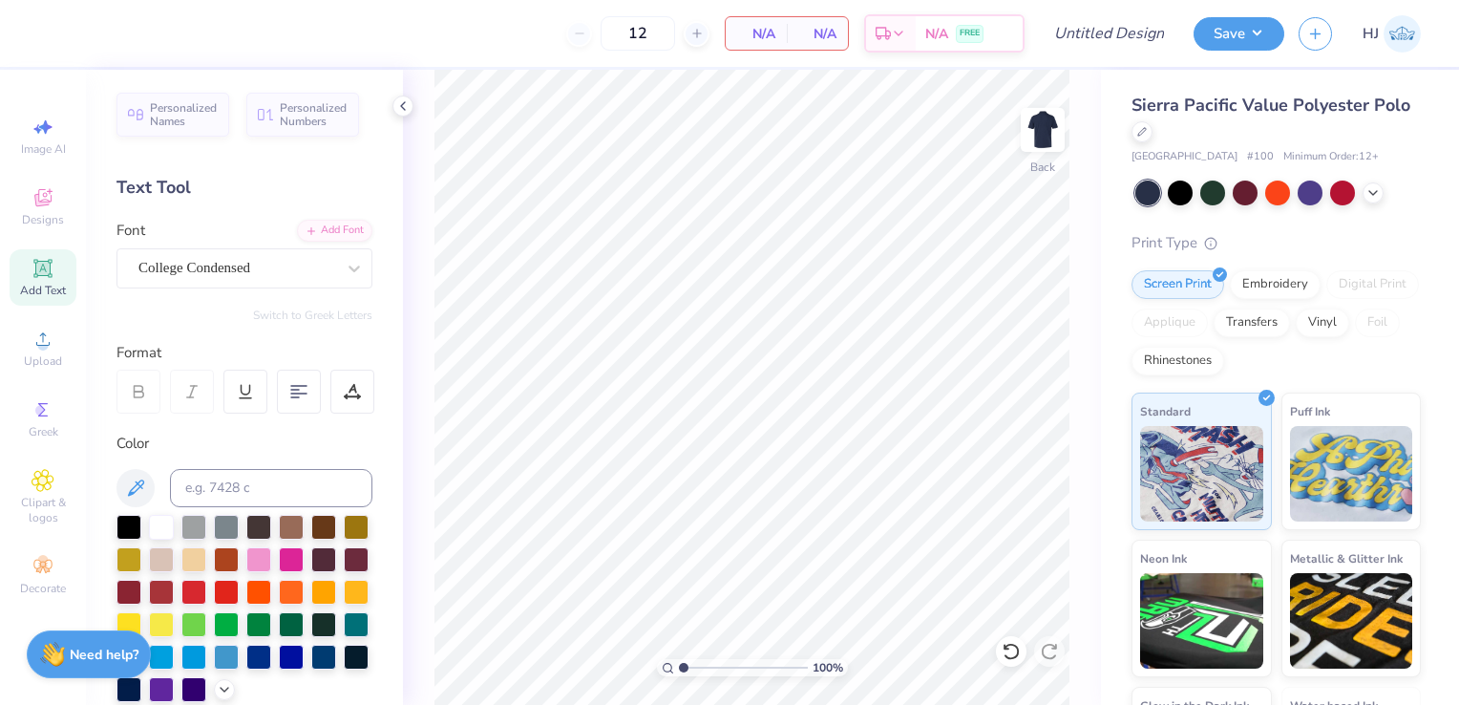
click at [52, 277] on icon at bounding box center [43, 268] width 23 height 23
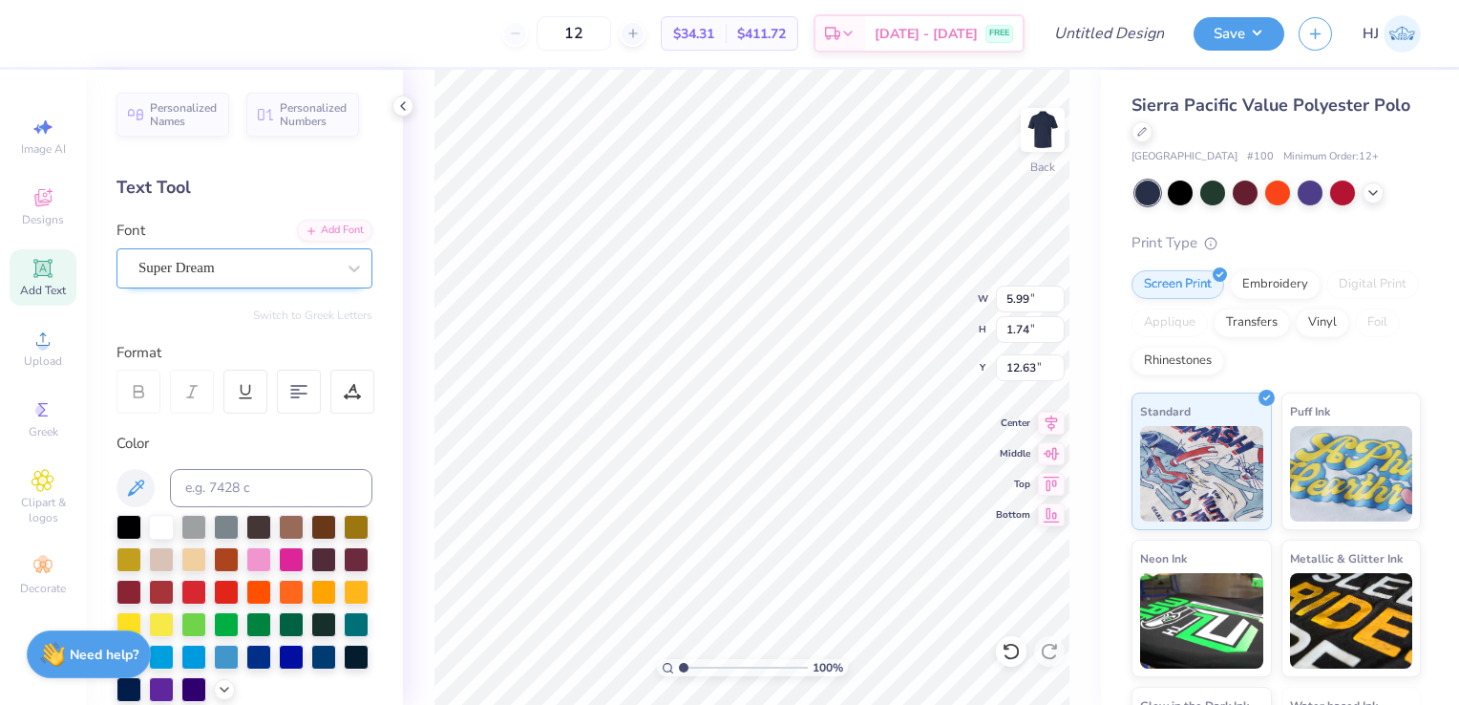
click at [308, 266] on div "Super Dream" at bounding box center [237, 268] width 201 height 30
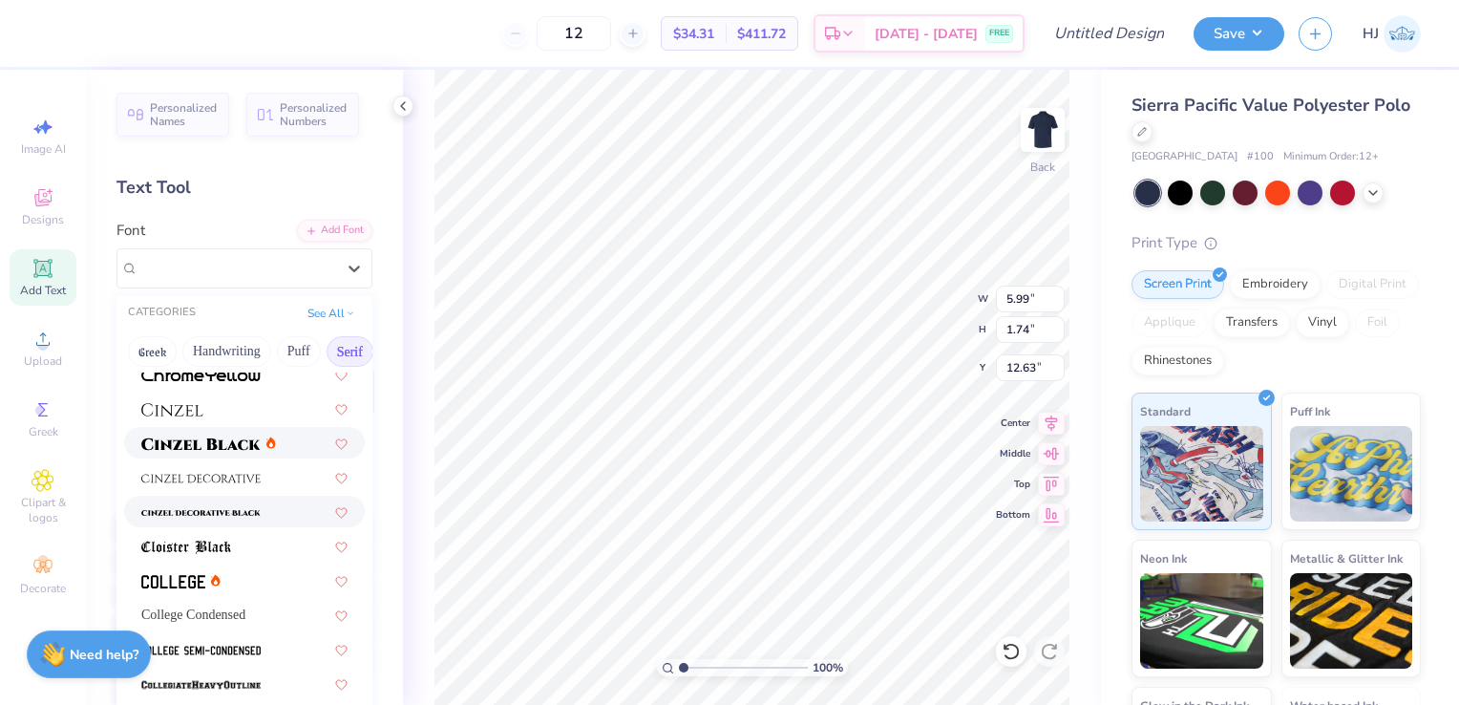
scroll to position [371, 0]
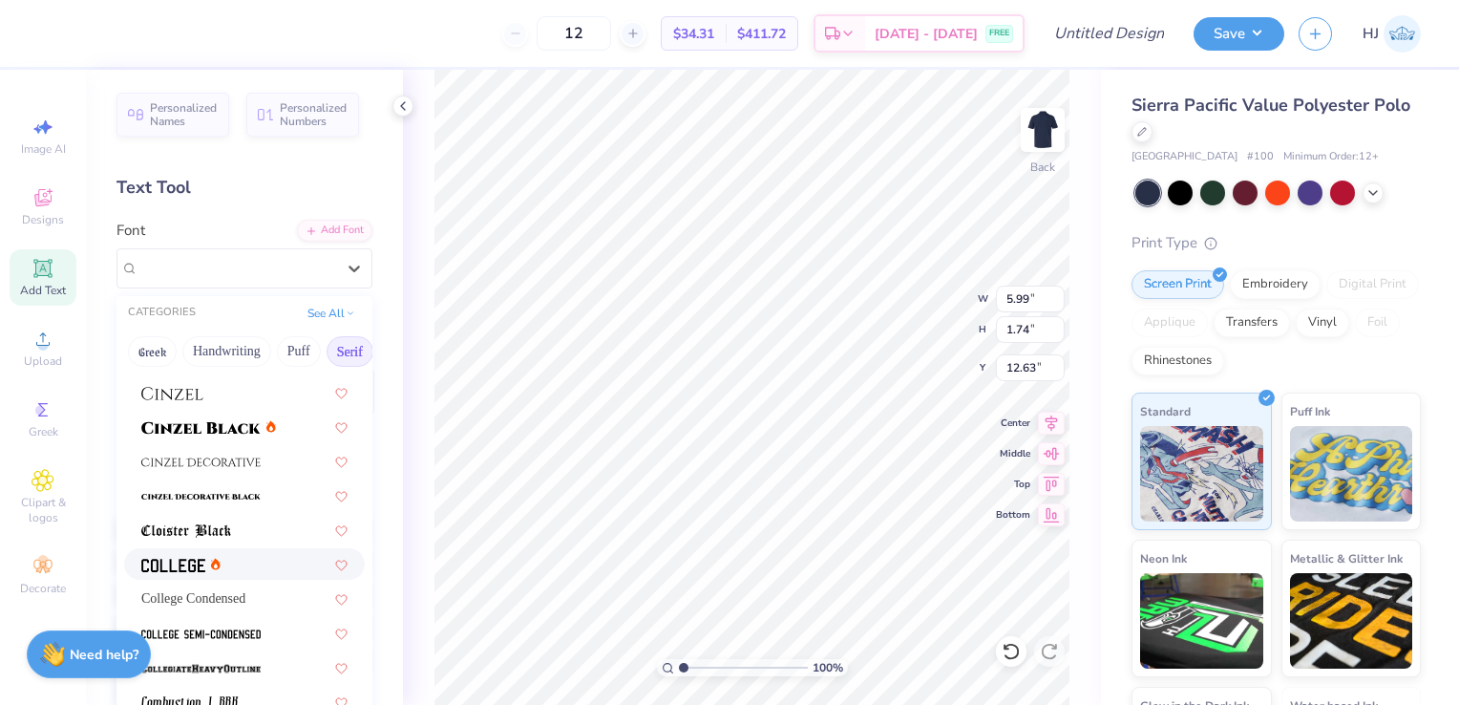
click at [230, 563] on div at bounding box center [244, 564] width 206 height 20
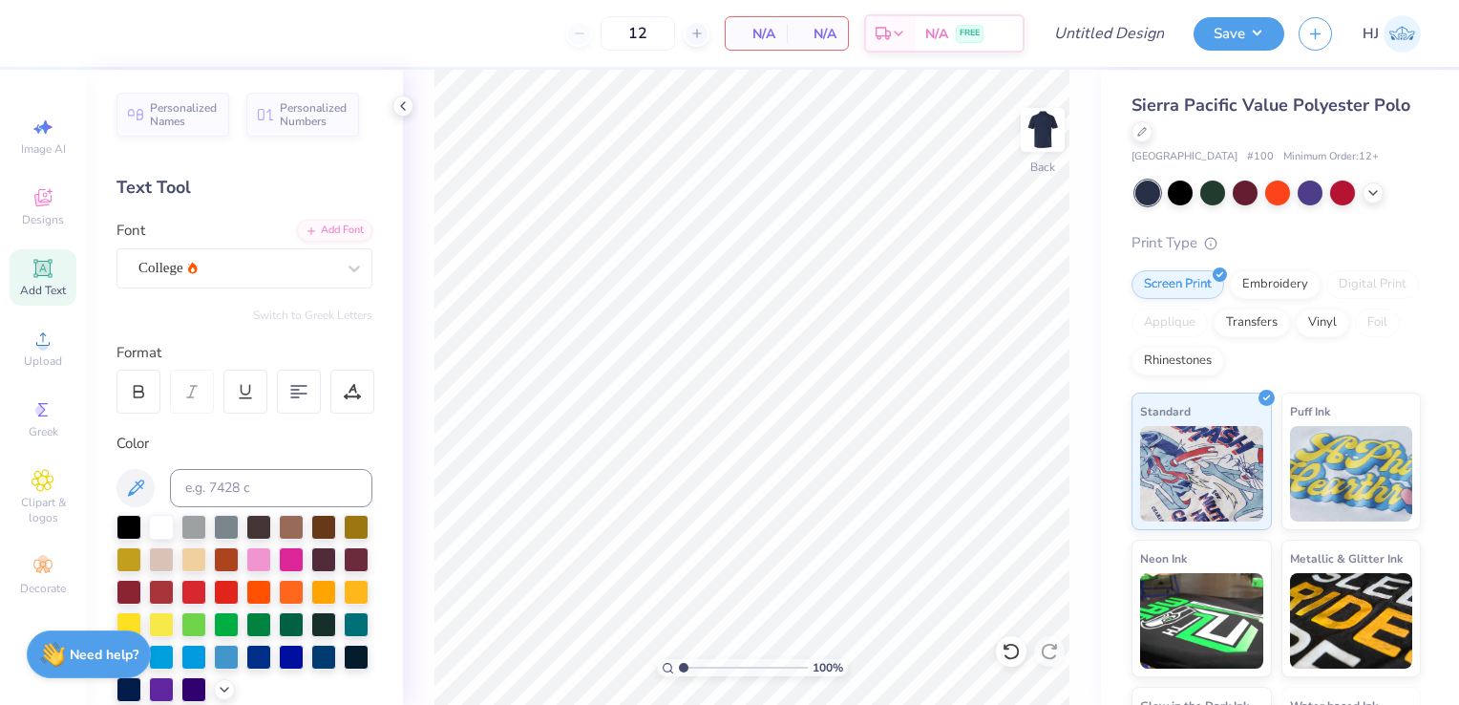
click at [50, 255] on div "Add Text" at bounding box center [43, 277] width 67 height 56
type textarea "I"
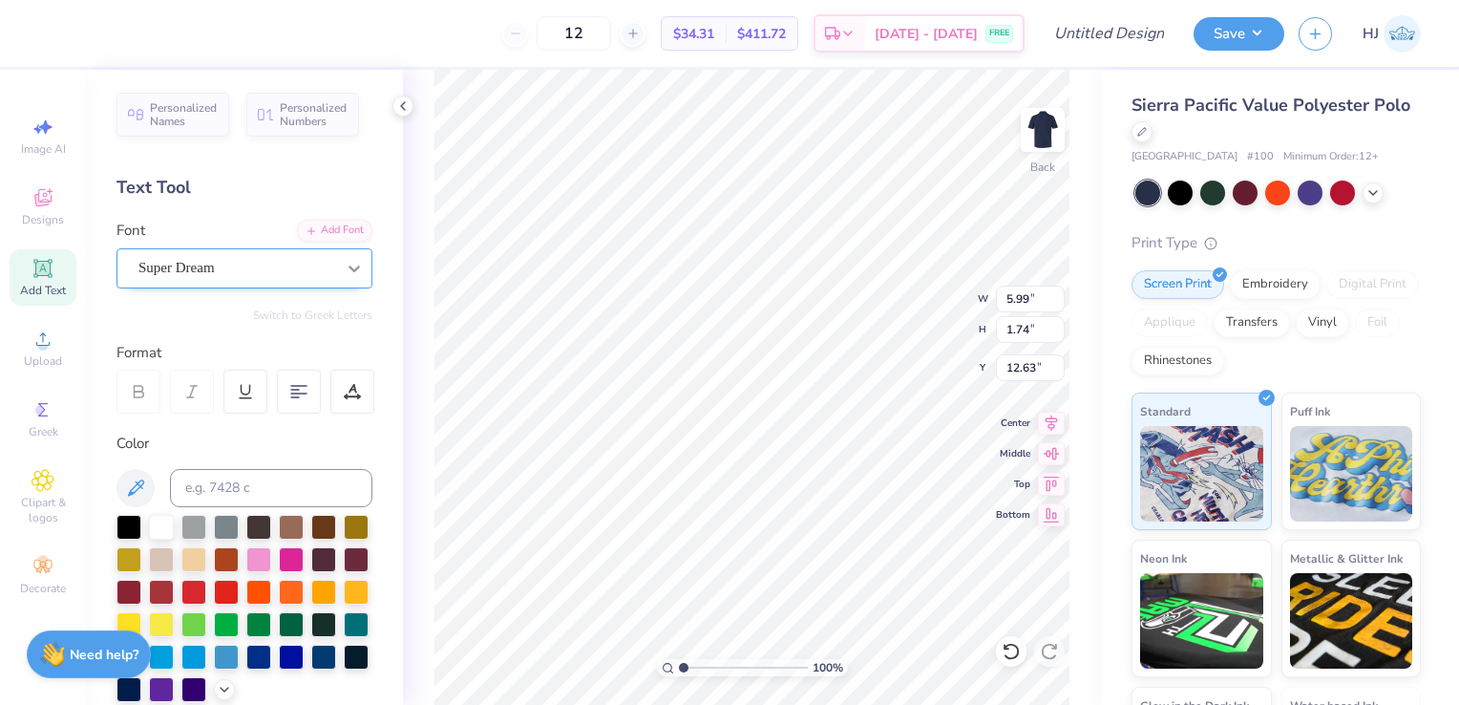
type textarea "ILLINOIS"
click at [345, 274] on icon at bounding box center [354, 268] width 19 height 19
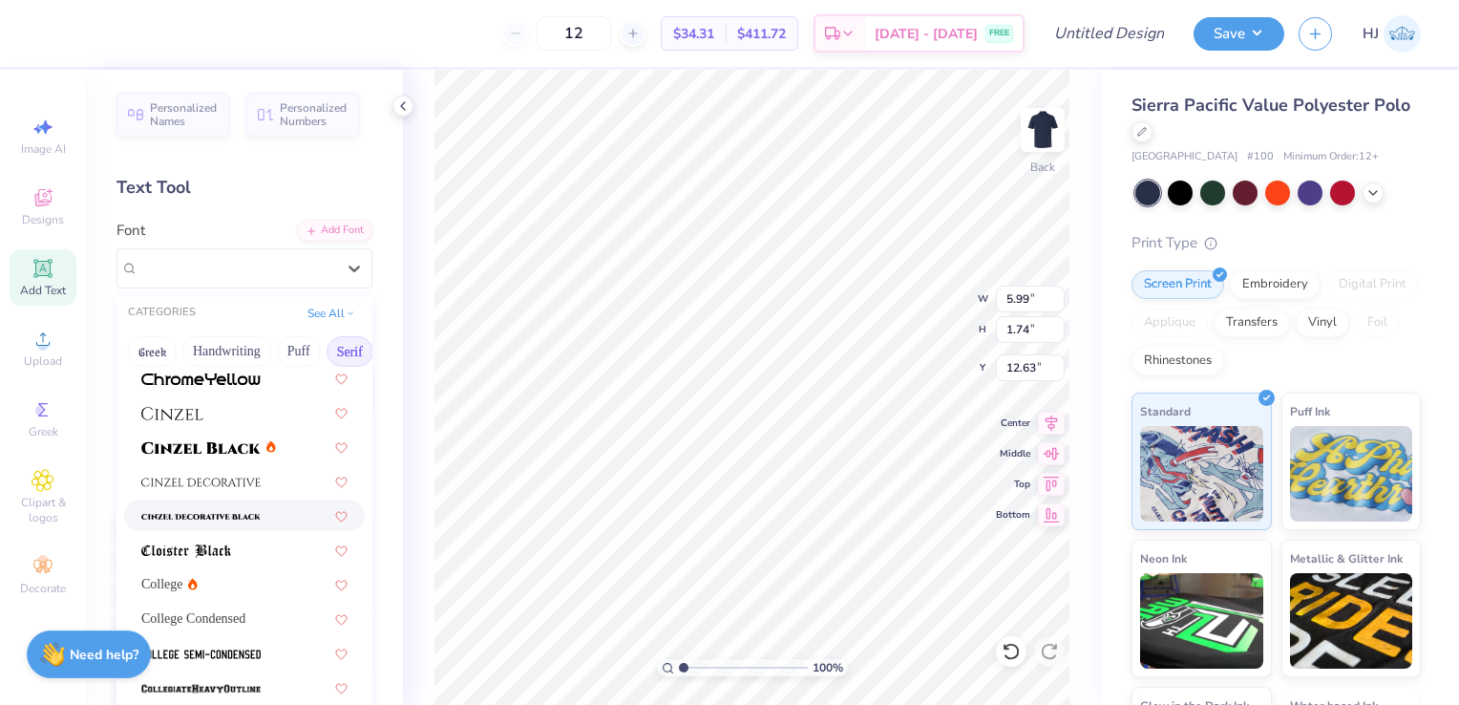
scroll to position [441, 0]
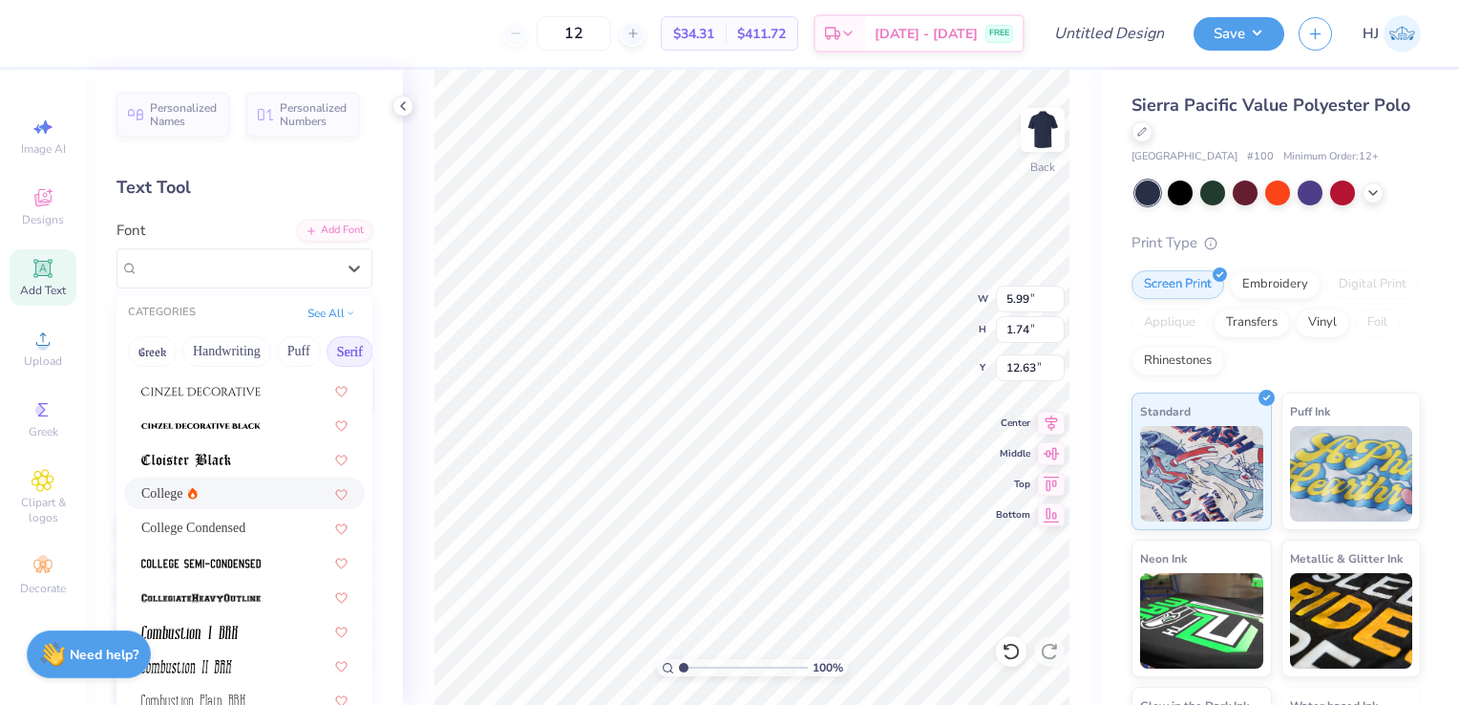
click at [229, 489] on div "College" at bounding box center [244, 493] width 206 height 20
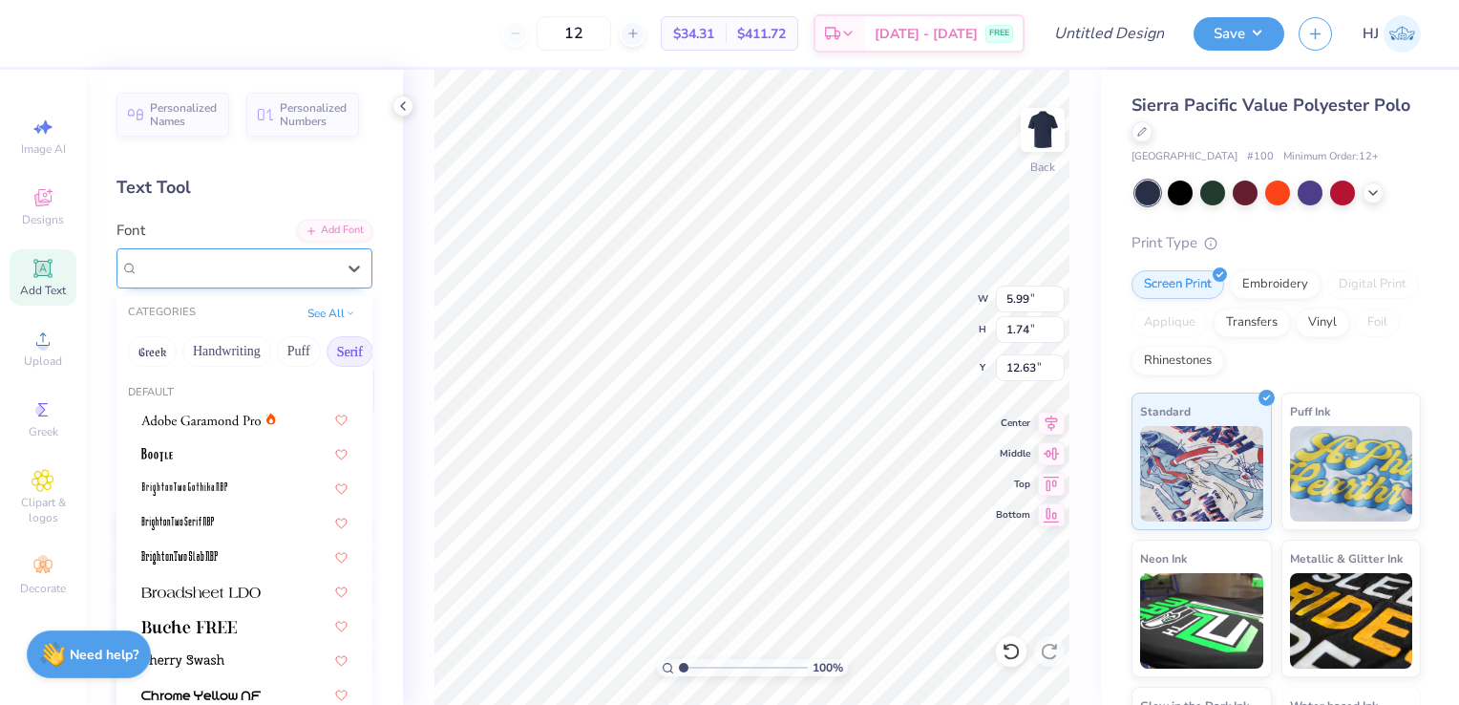
click at [272, 266] on div "College" at bounding box center [237, 268] width 201 height 30
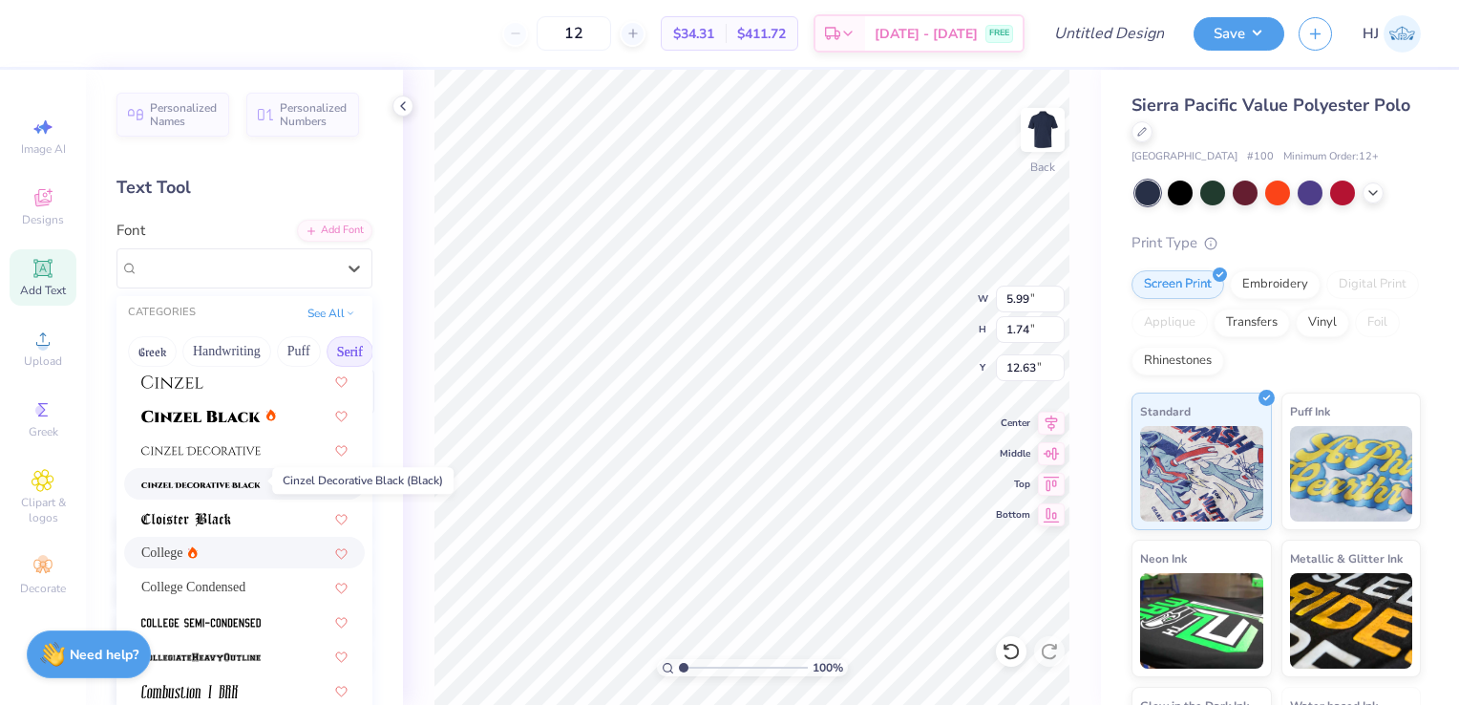
scroll to position [385, 0]
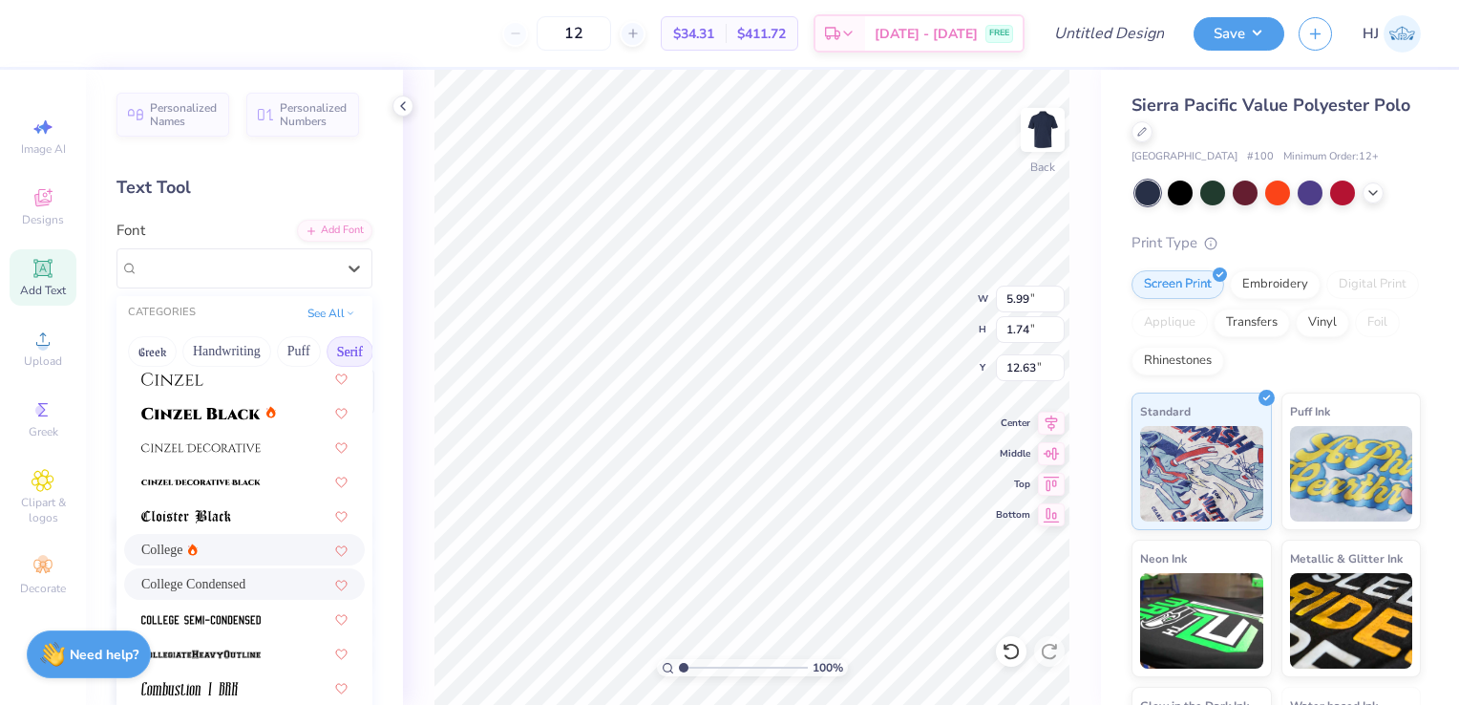
click at [248, 581] on div "College Condensed" at bounding box center [244, 584] width 206 height 20
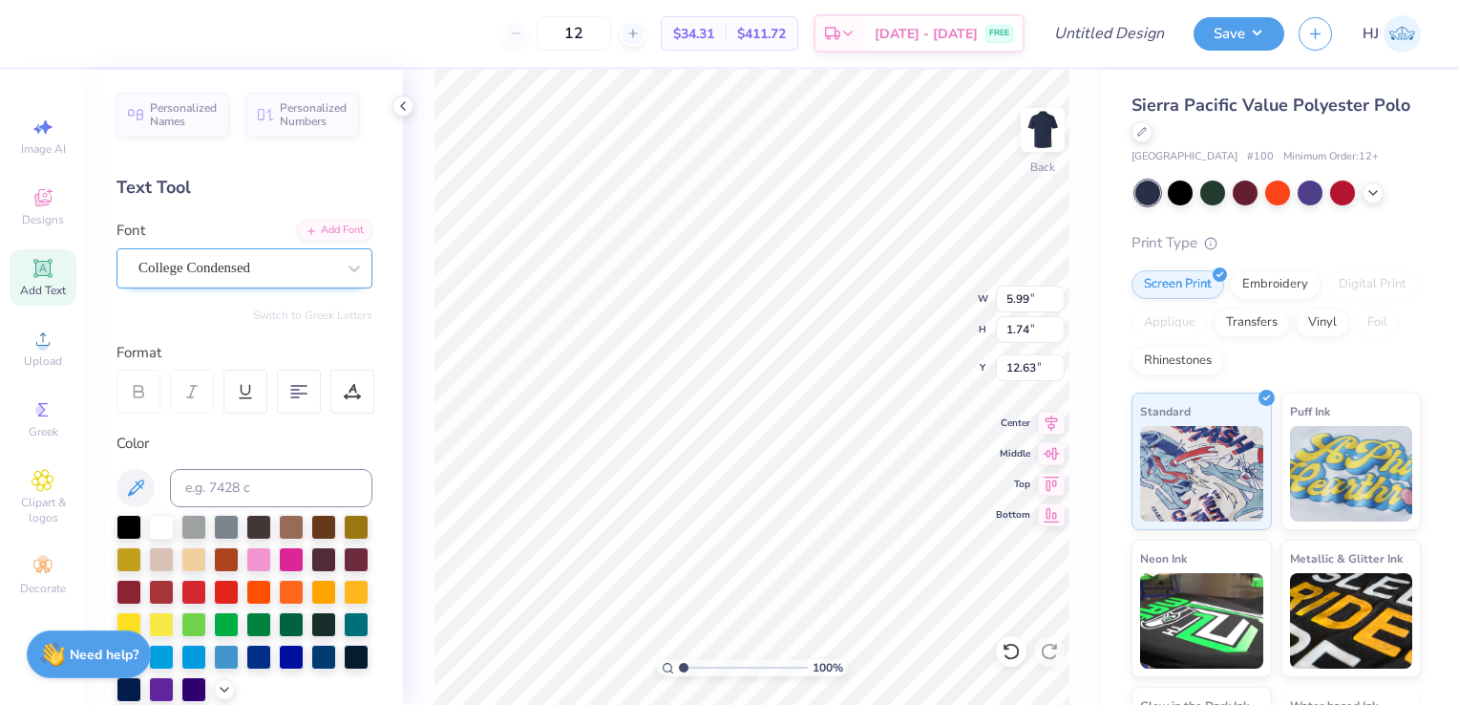
click at [342, 286] on div at bounding box center [354, 268] width 34 height 38
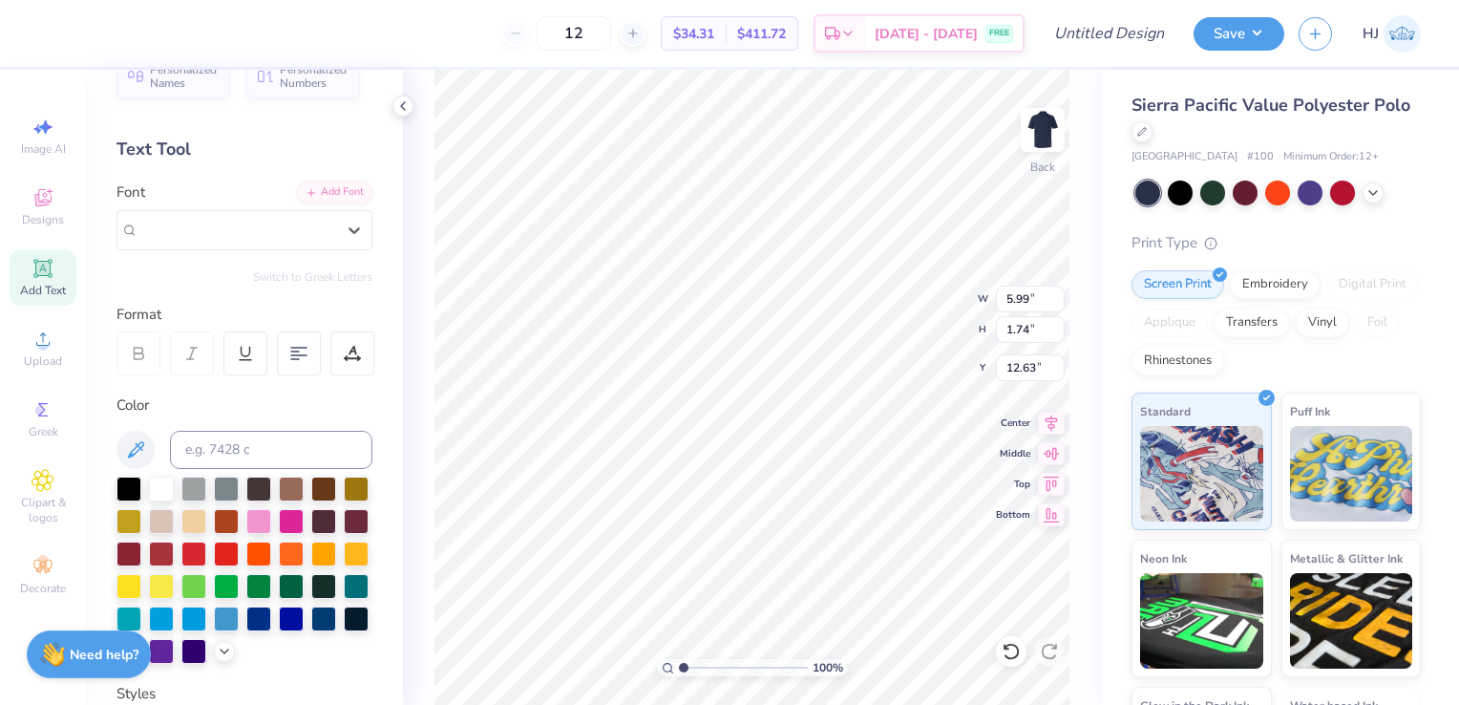
scroll to position [37, 0]
click at [332, 189] on div "Add Font" at bounding box center [334, 192] width 75 height 22
click at [332, 192] on div "Add Font" at bounding box center [334, 192] width 75 height 22
type input "3.81"
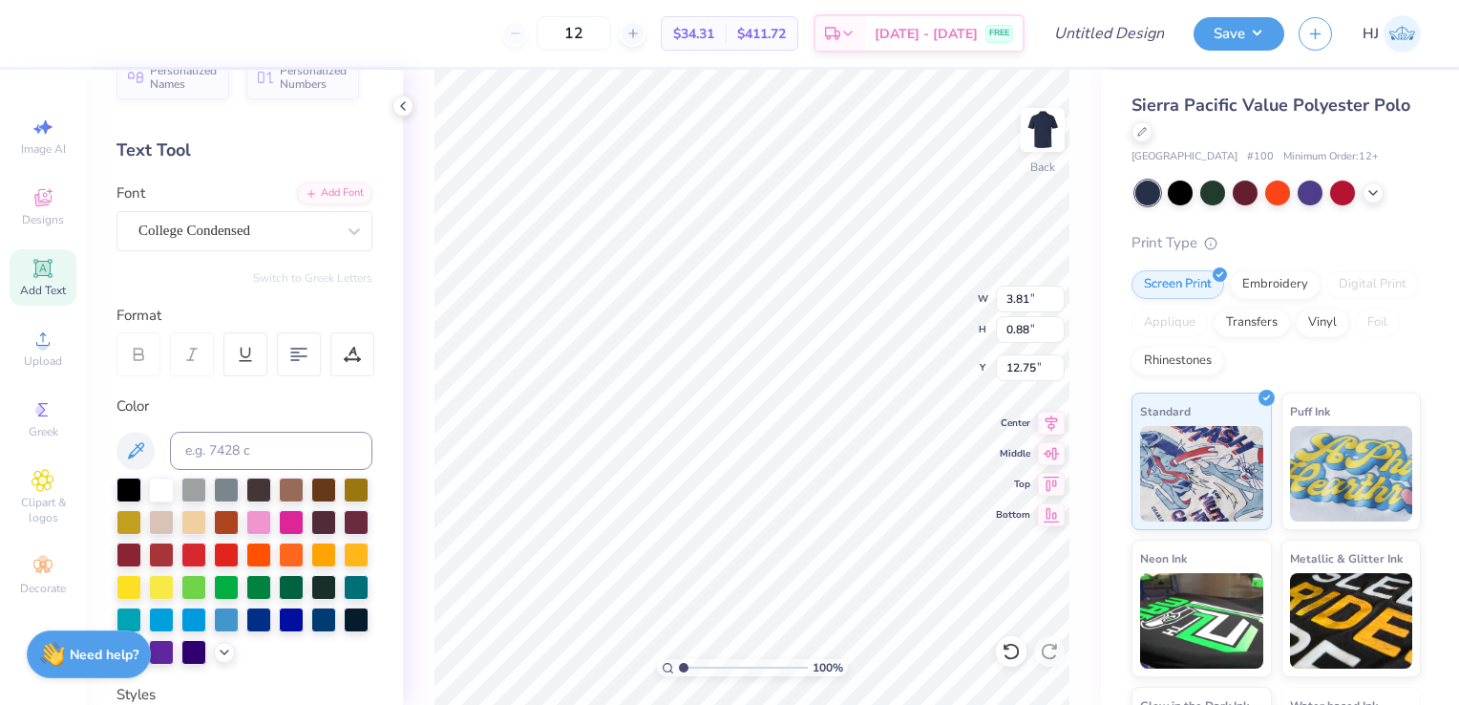
type input "0.88"
type input "5.86"
type input "6.29"
type input "1.44"
type input "5.98"
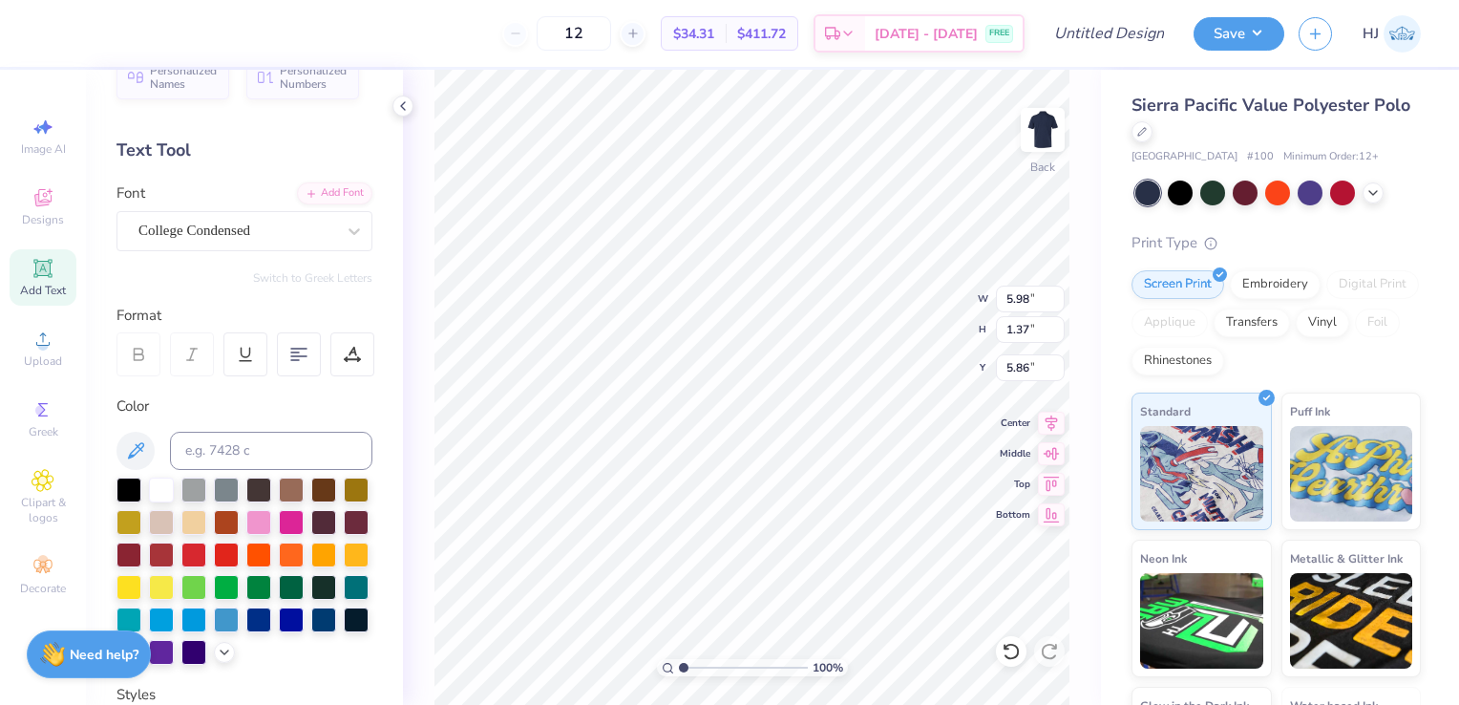
type input "1.37"
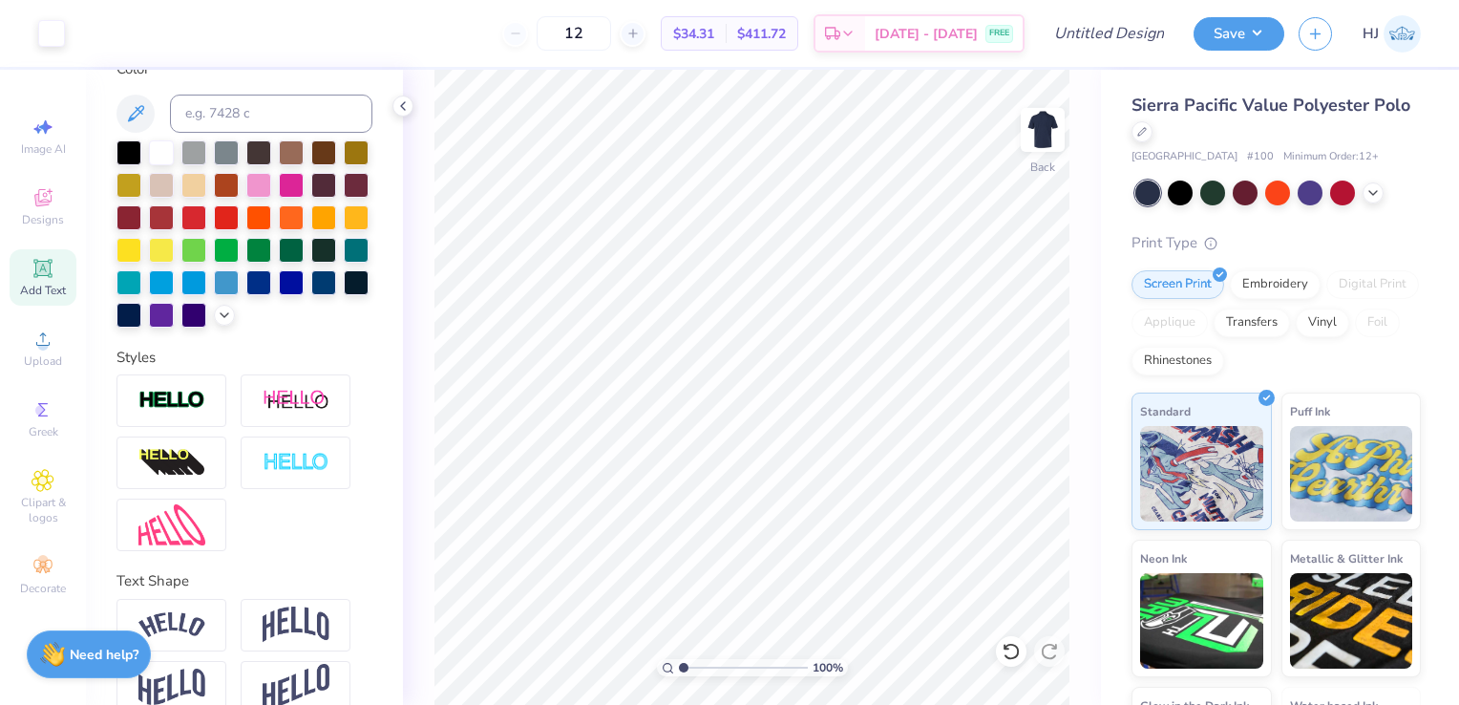
scroll to position [373, 0]
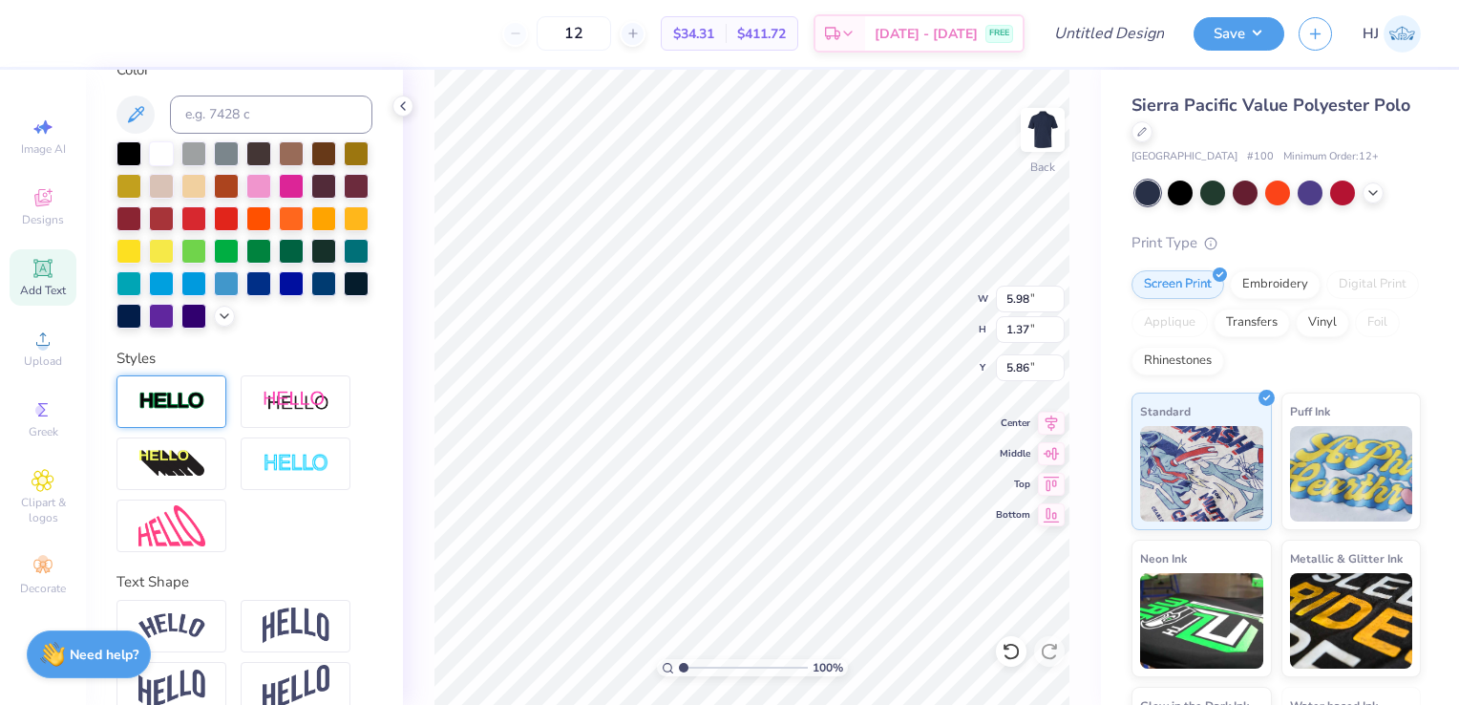
click at [168, 413] on img at bounding box center [171, 402] width 67 height 22
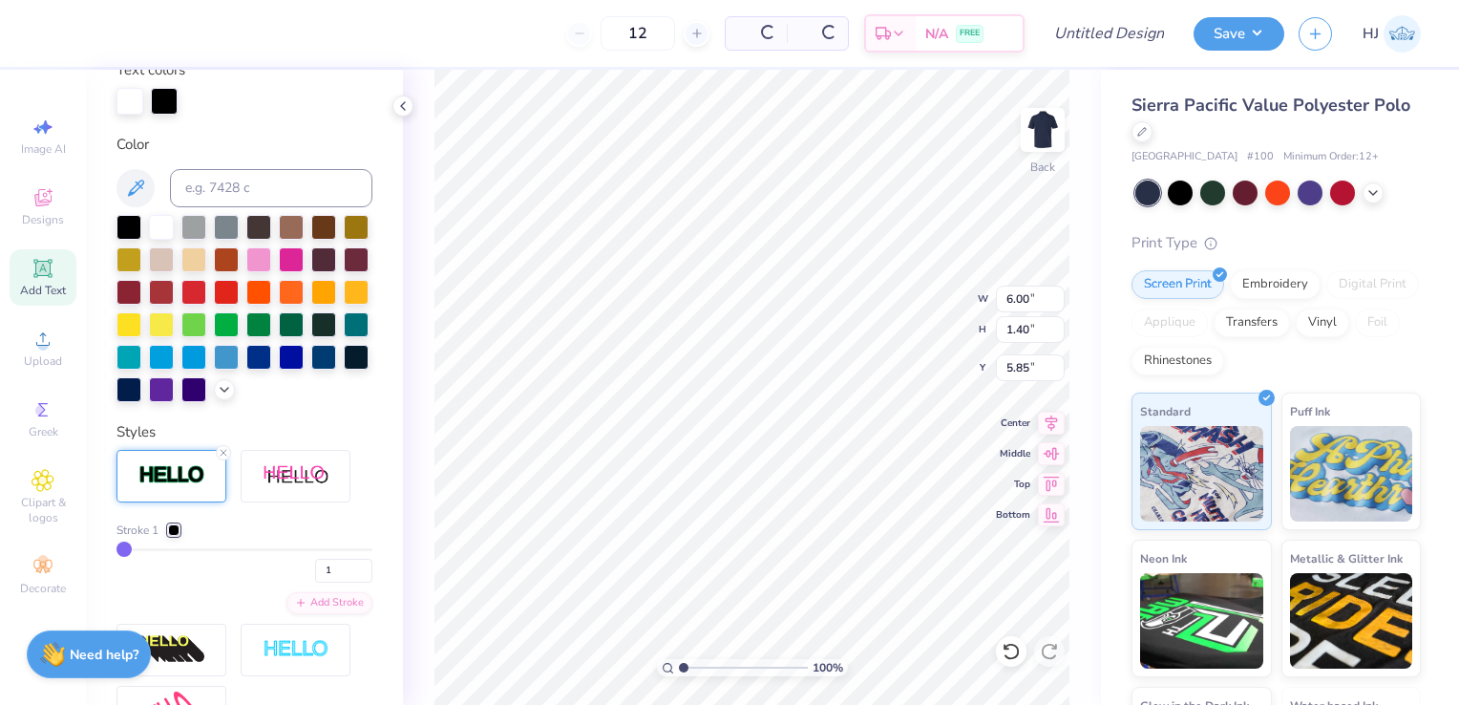
type input "6.00"
type input "1.40"
type input "5.85"
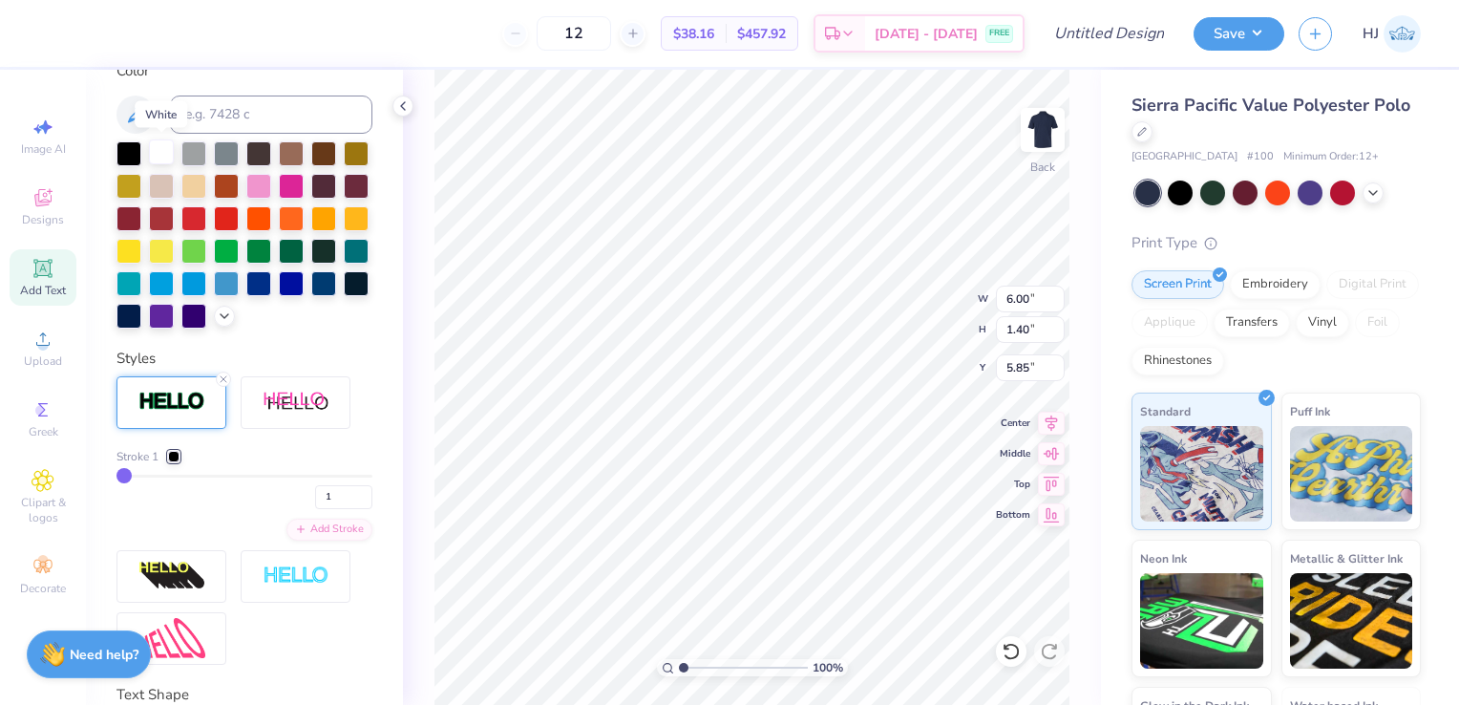
click at [160, 154] on div at bounding box center [161, 151] width 25 height 25
click at [279, 229] on div at bounding box center [291, 216] width 25 height 25
click at [172, 462] on div at bounding box center [173, 456] width 11 height 11
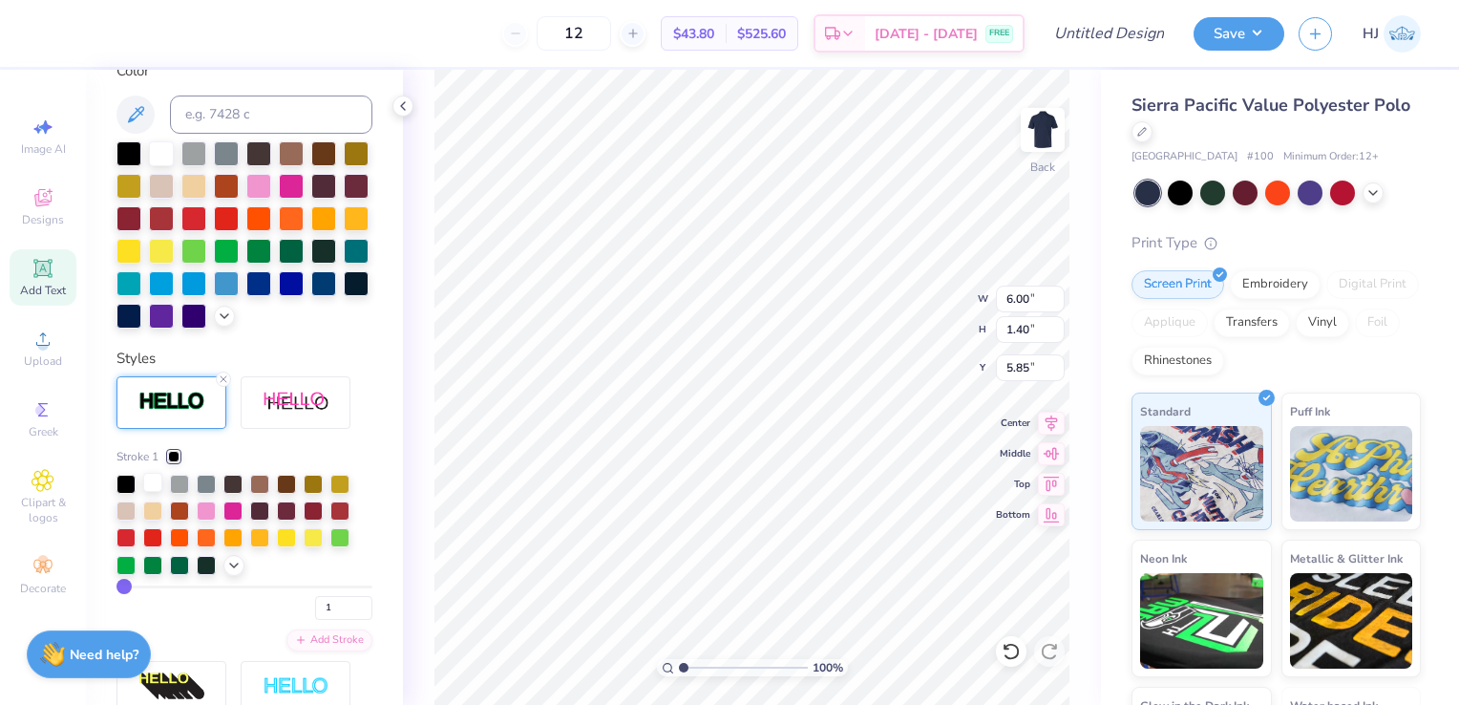
click at [156, 492] on div at bounding box center [152, 482] width 19 height 19
click at [157, 616] on div "Stroke 1 1" at bounding box center [245, 534] width 256 height 172
type input "5"
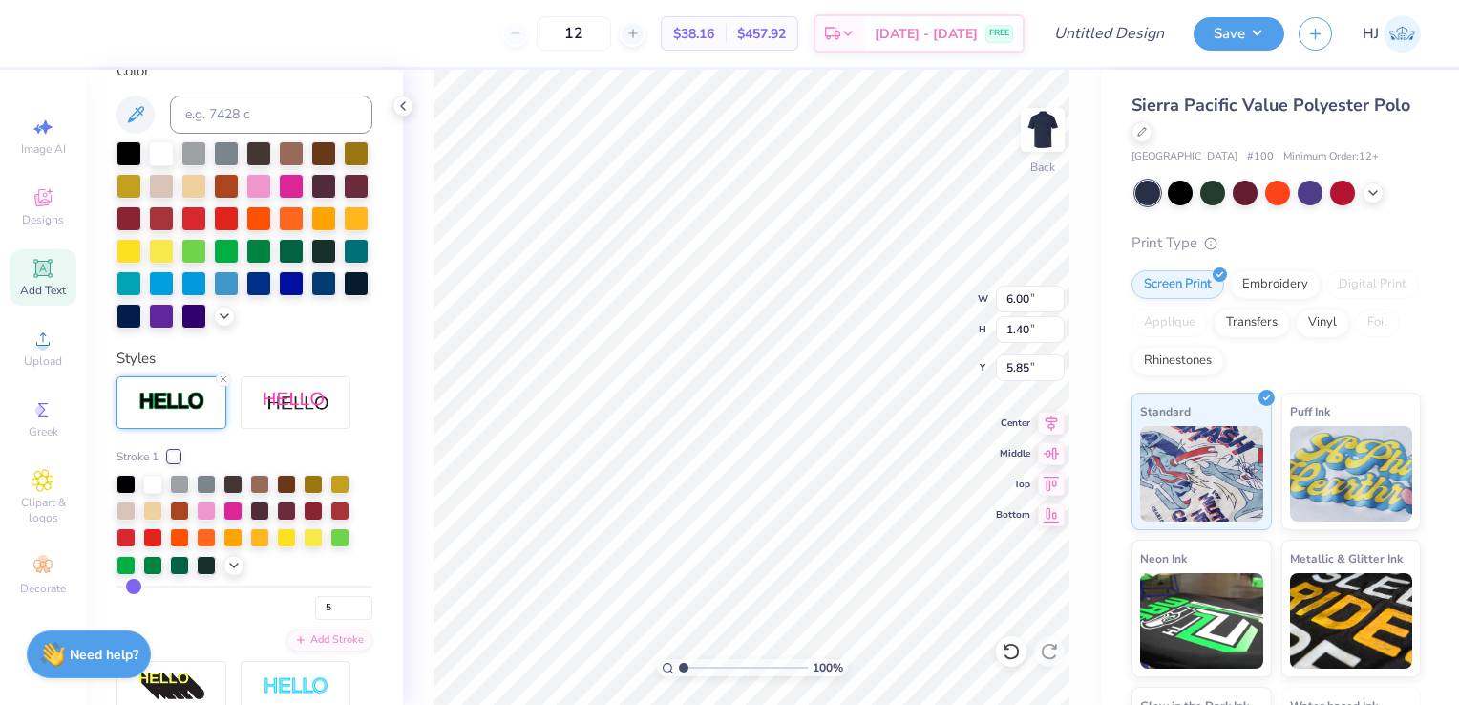
click at [133, 588] on input "range" at bounding box center [245, 587] width 256 height 3
type input "6.11"
type input "1.50"
type input "5.80"
type input "4"
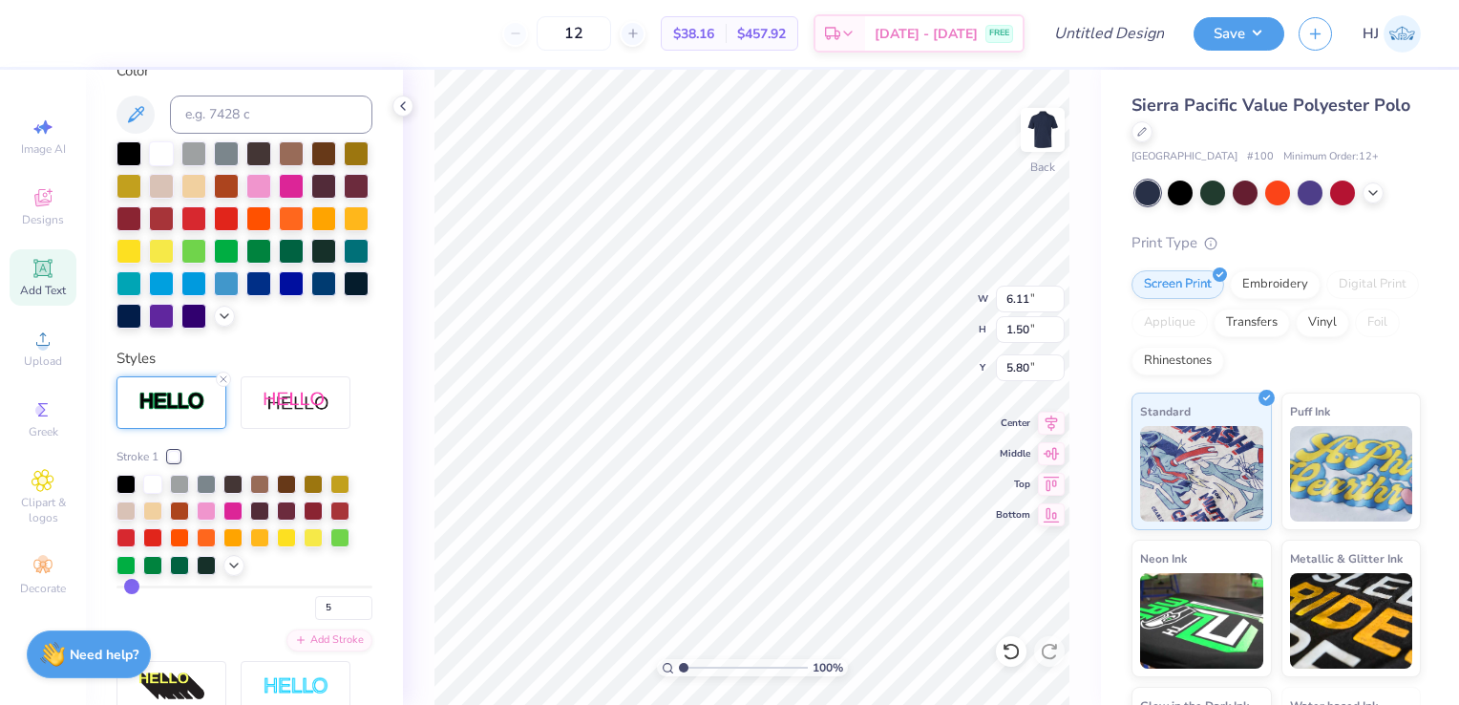
type input "4"
type input "3"
type input "1"
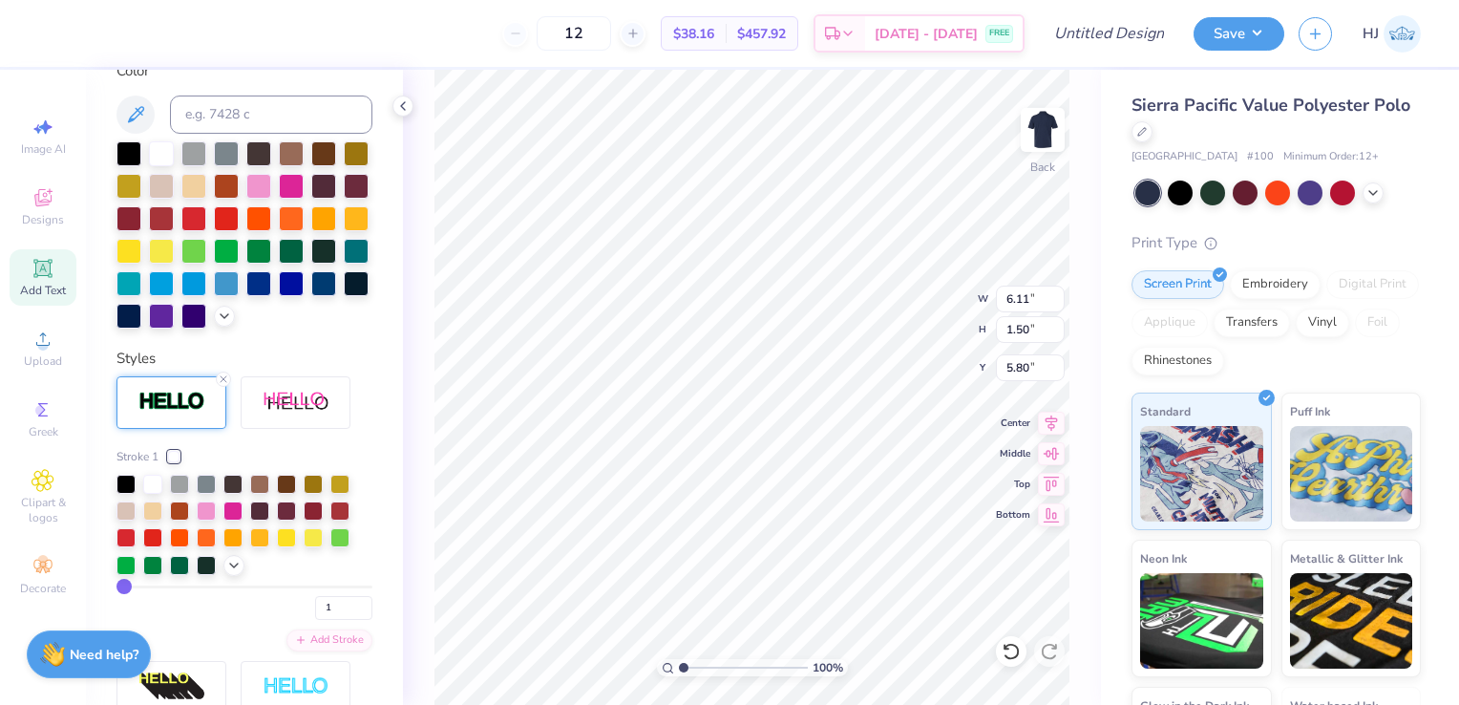
type input "6.00"
type input "1.40"
type input "5.85"
click at [134, 613] on div "Stroke 1 1" at bounding box center [245, 534] width 256 height 172
click at [320, 620] on input "1" at bounding box center [343, 608] width 57 height 24
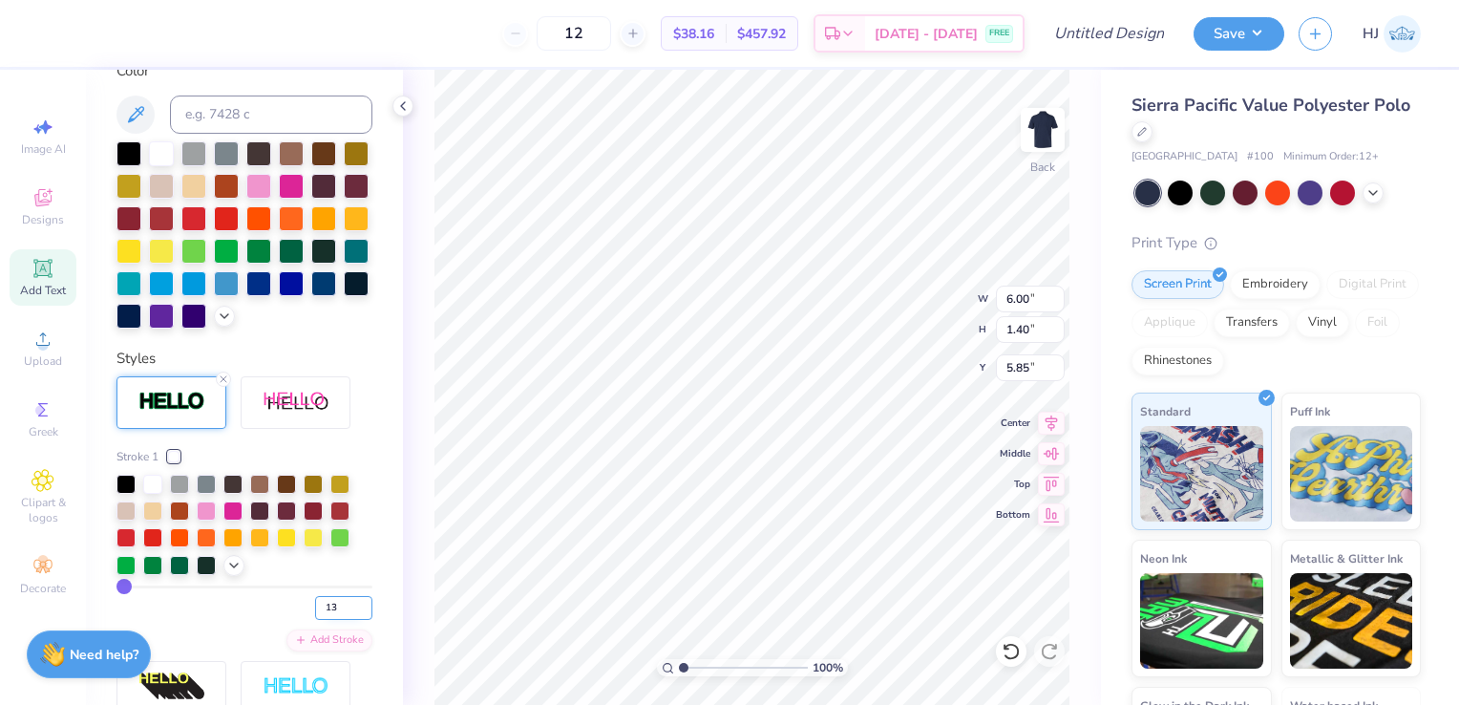
type input "1"
type input "3"
type input "6.05"
type input "1.45"
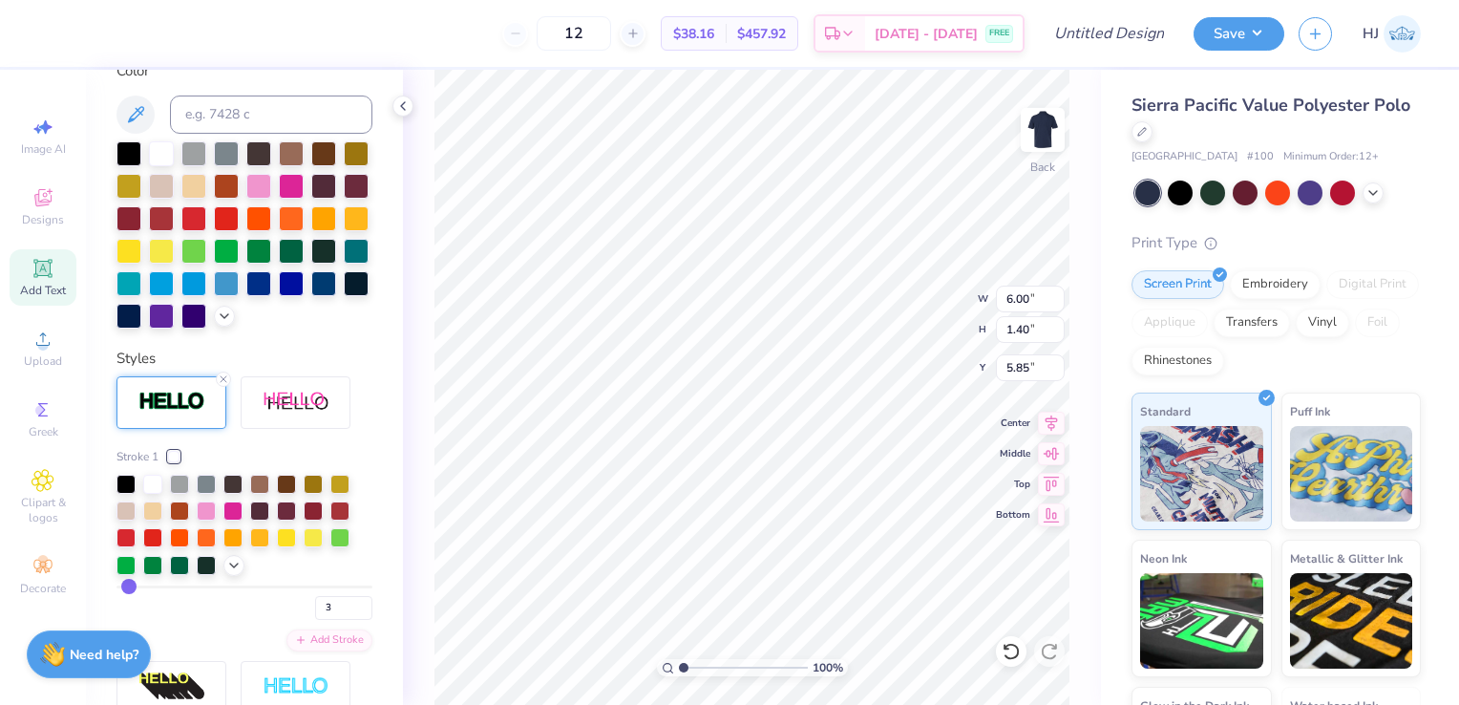
type input "5.82"
click at [44, 288] on span "Add Text" at bounding box center [43, 290] width 46 height 15
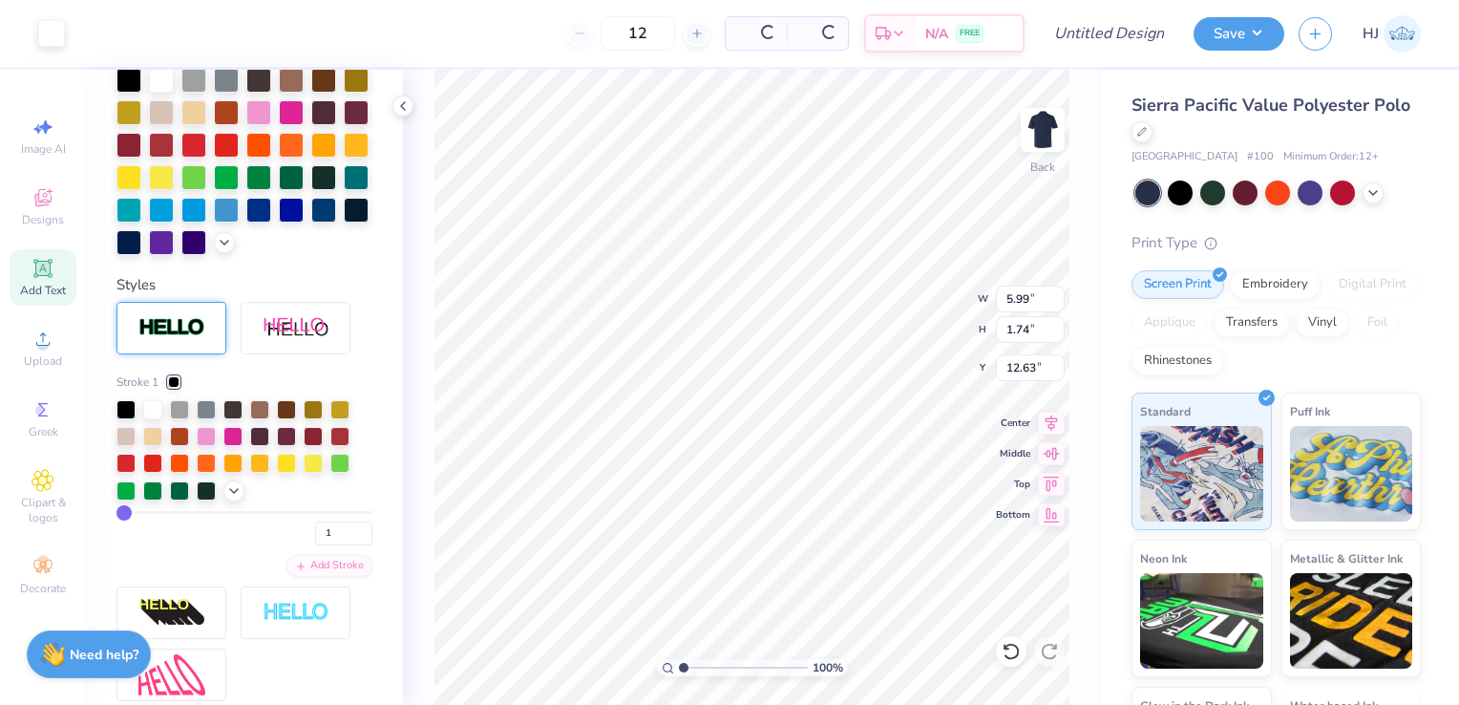
scroll to position [447, 0]
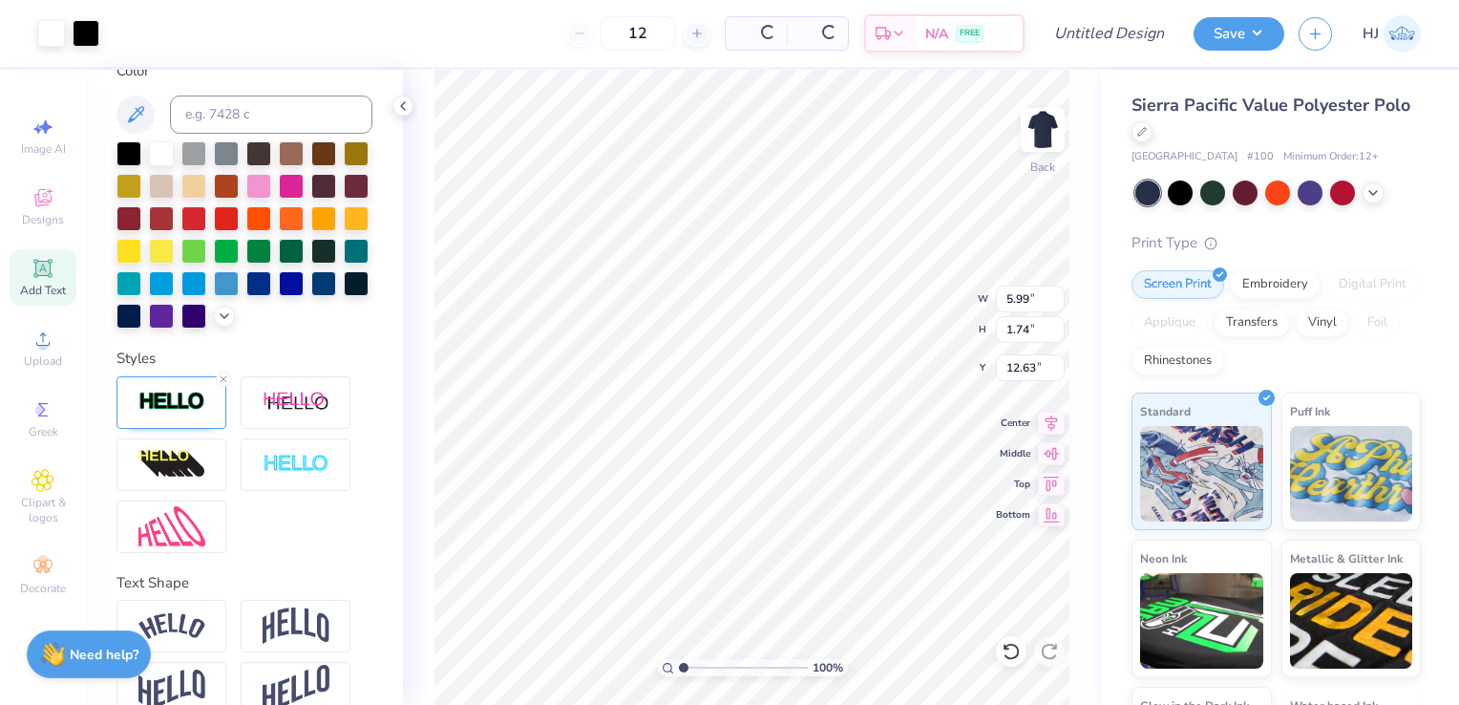
type input "6.02"
type input "1.77"
type input "12.62"
paste textarea "ILLINOIS"
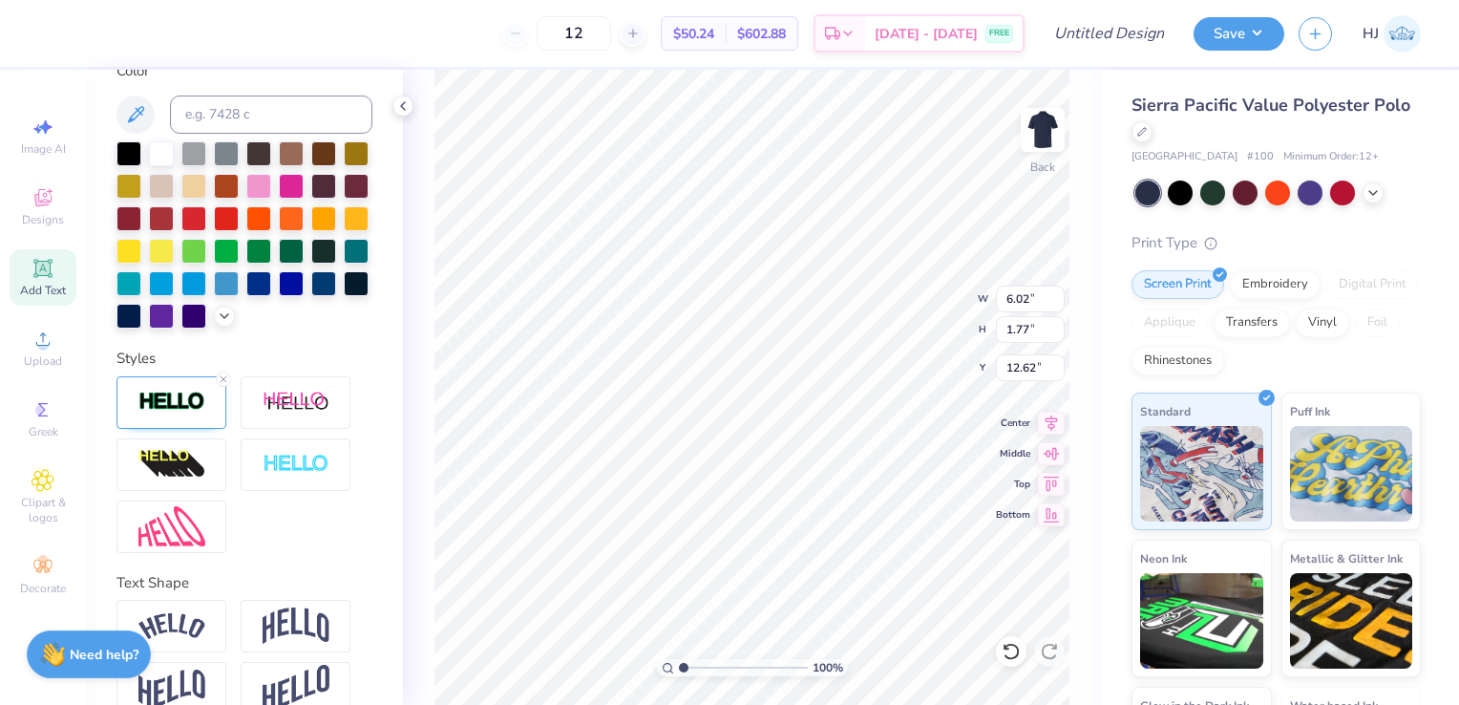
type textarea "ILLINOIS"
type input "6.05"
type input "1.45"
type input "5.82"
type input "6.52"
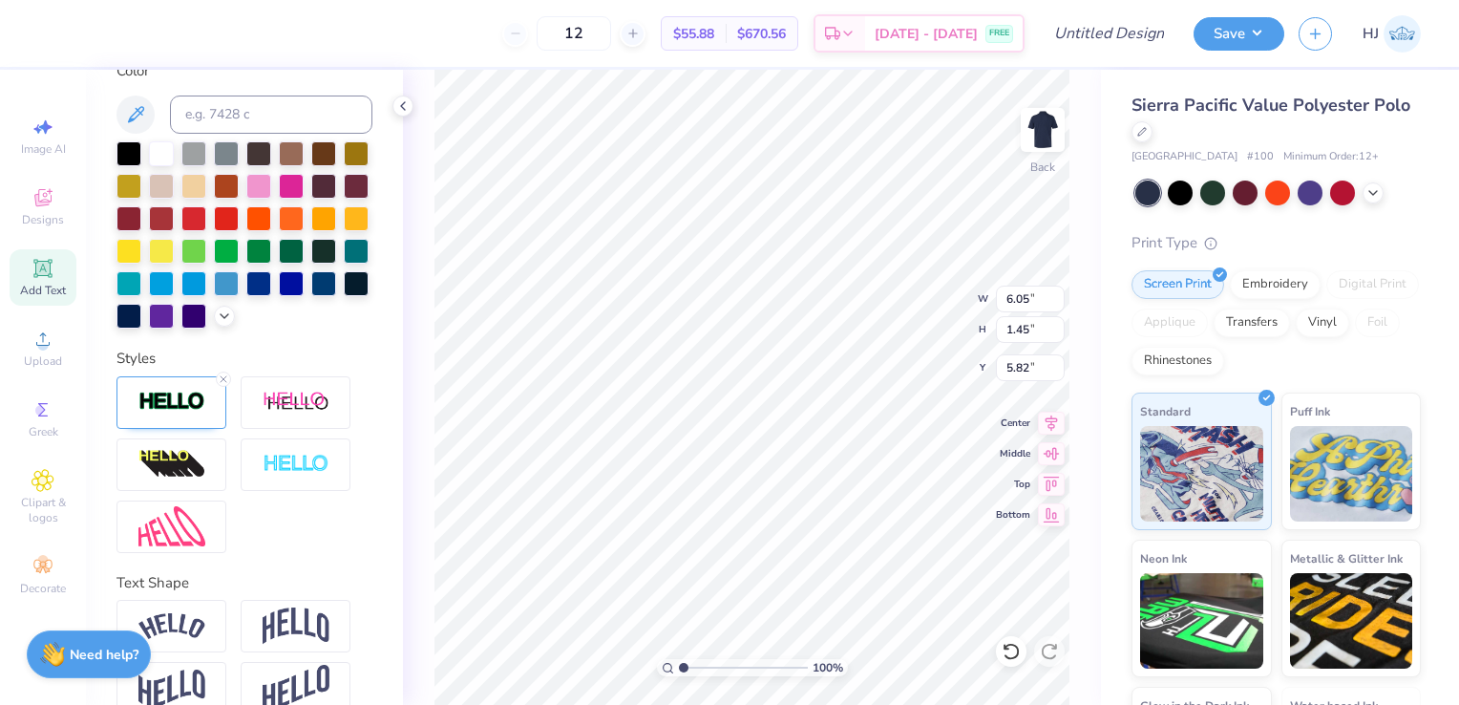
type input "1.22"
type input "12.89"
type input "7.90"
type textarea "Club Pickleball"
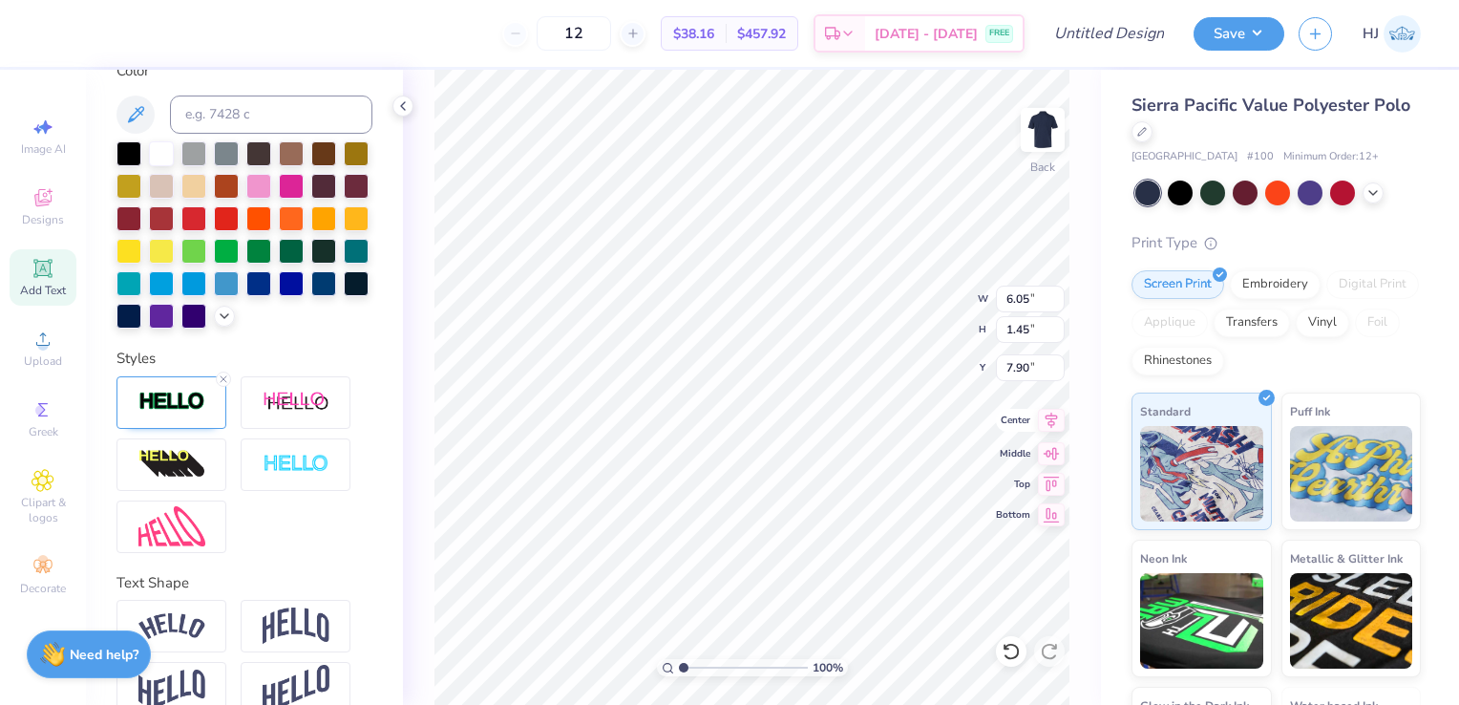
scroll to position [15, 7]
click at [913, 328] on div "100 % Back W 6.05 6.05 " H 1.45 1.45 " Y 7.90 7.90 " Center Middle Top Bottom" at bounding box center [752, 387] width 698 height 635
type input "7.64"
click at [154, 147] on div at bounding box center [161, 151] width 25 height 25
click at [272, 413] on div at bounding box center [296, 402] width 110 height 53
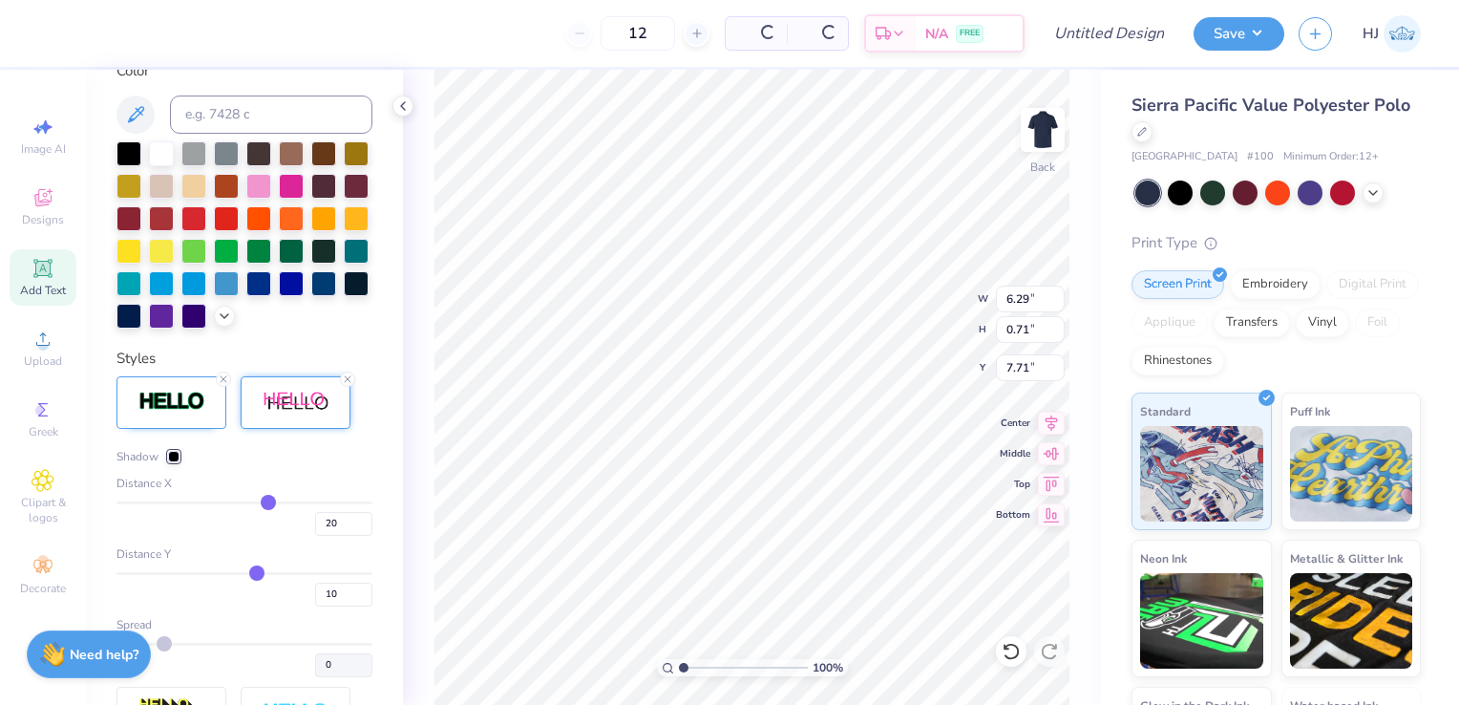
type input "0.71"
type input "7.71"
click at [351, 385] on icon at bounding box center [347, 378] width 11 height 11
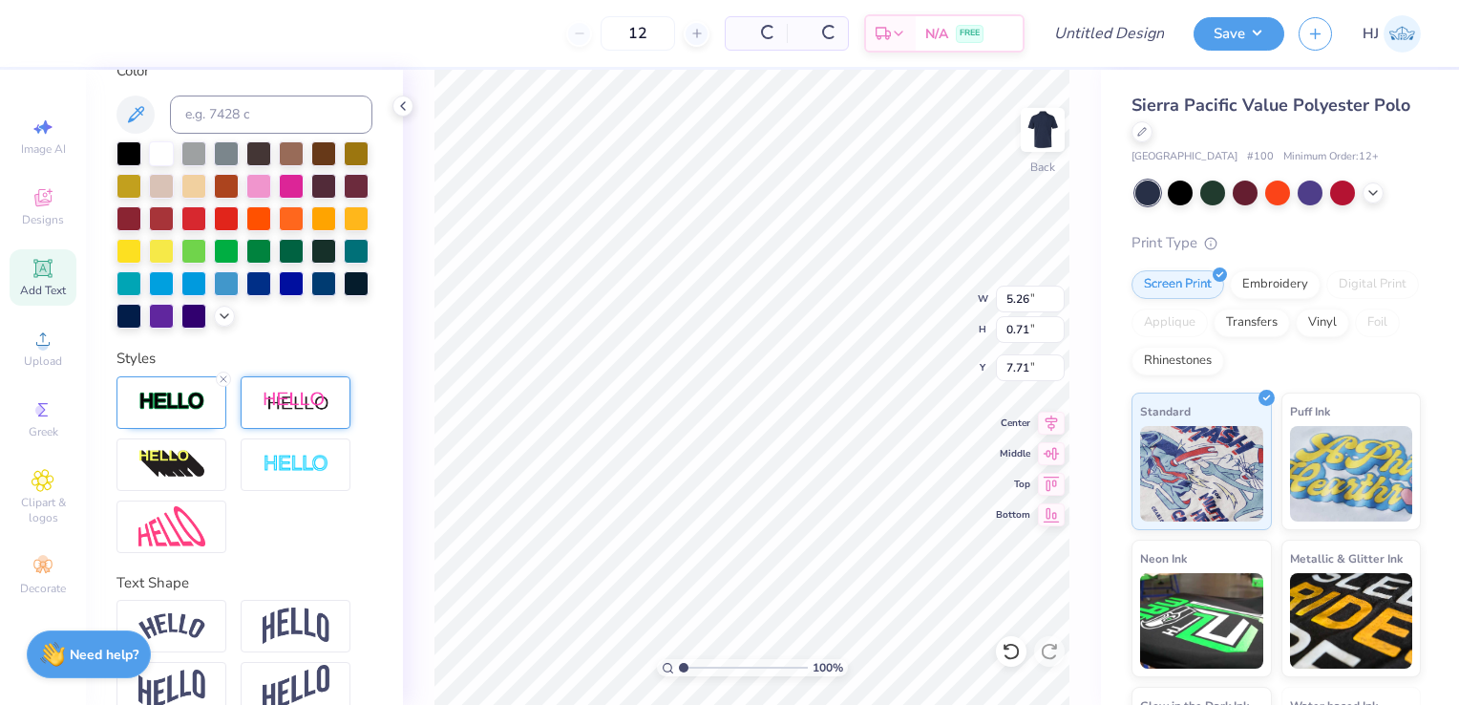
type input "5.26"
type input "0.67"
type input "7.55"
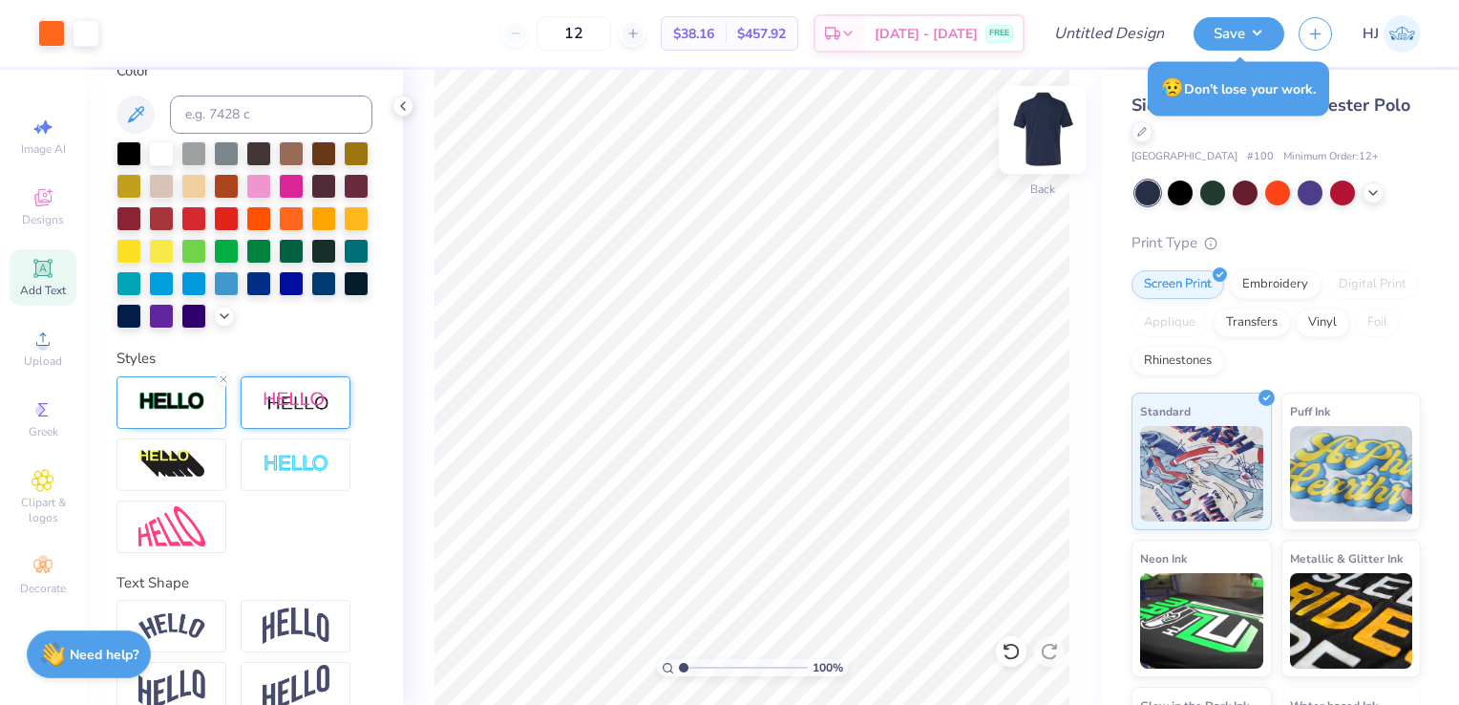
click at [1047, 137] on img at bounding box center [1043, 130] width 76 height 76
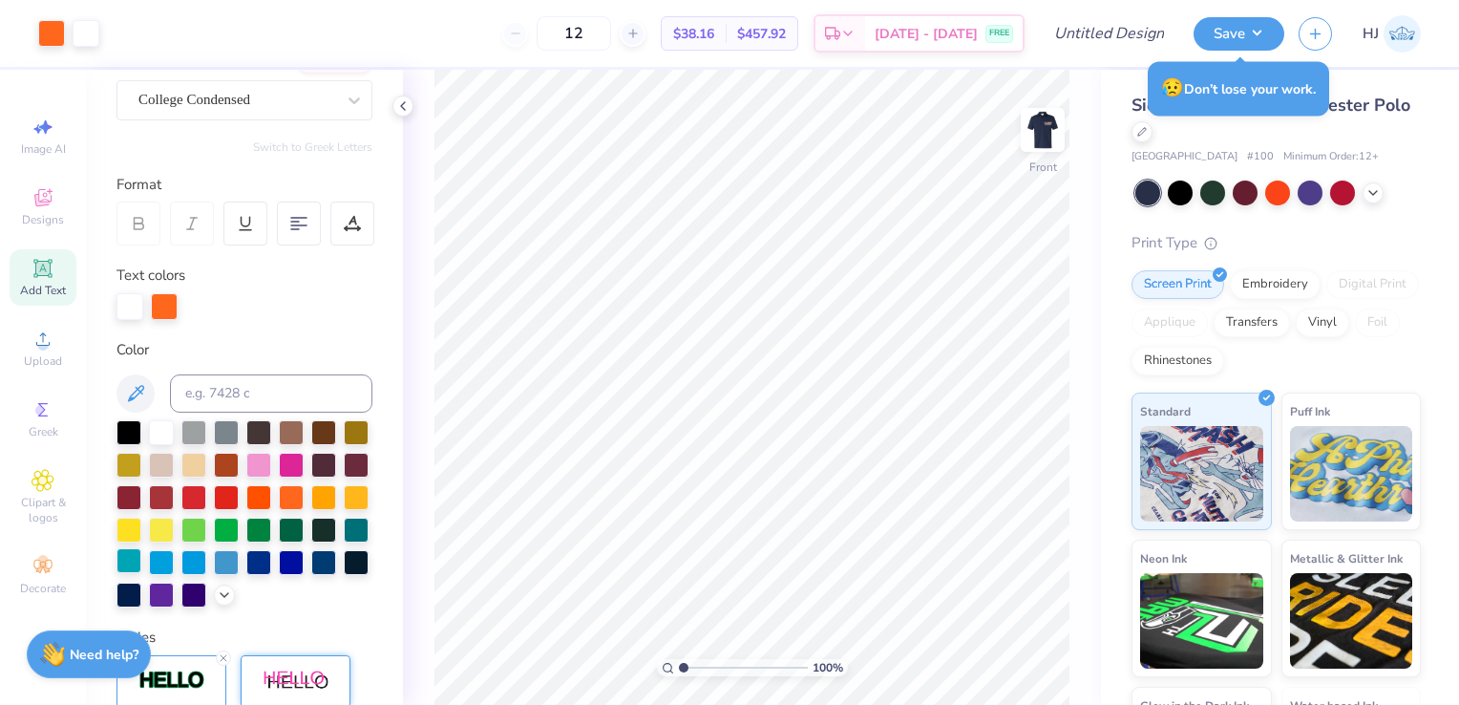
scroll to position [0, 0]
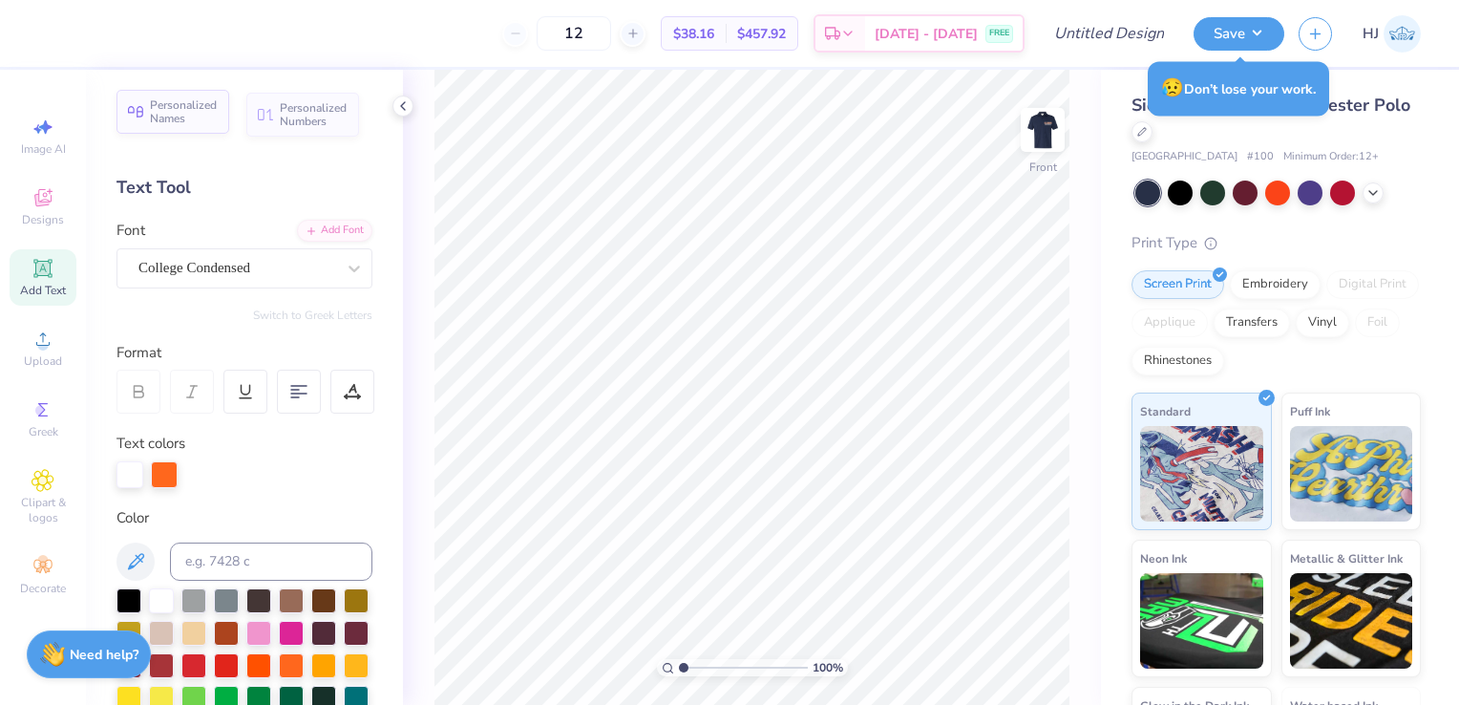
click at [193, 124] on span "Personalized Names" at bounding box center [184, 111] width 68 height 27
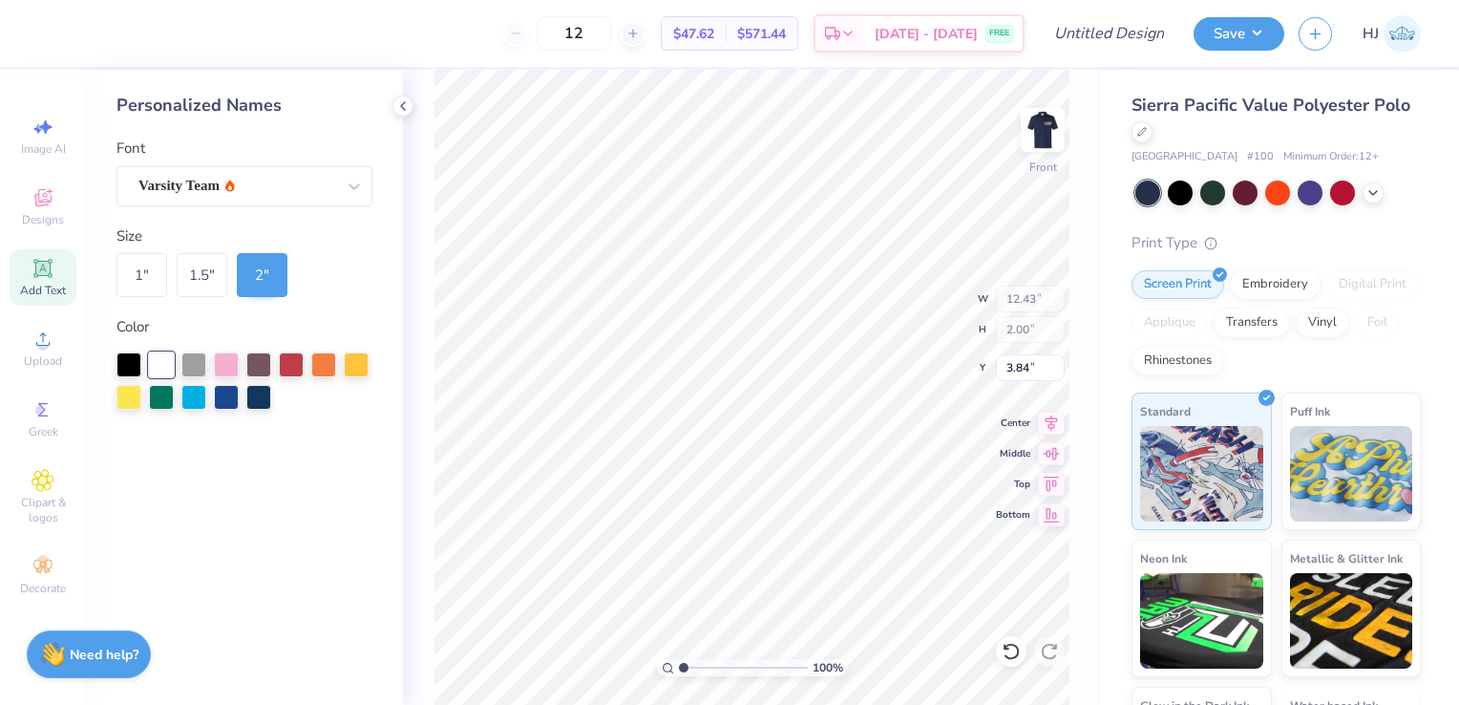
type input "2.89"
click at [247, 195] on div "Varsity Team" at bounding box center [237, 186] width 201 height 30
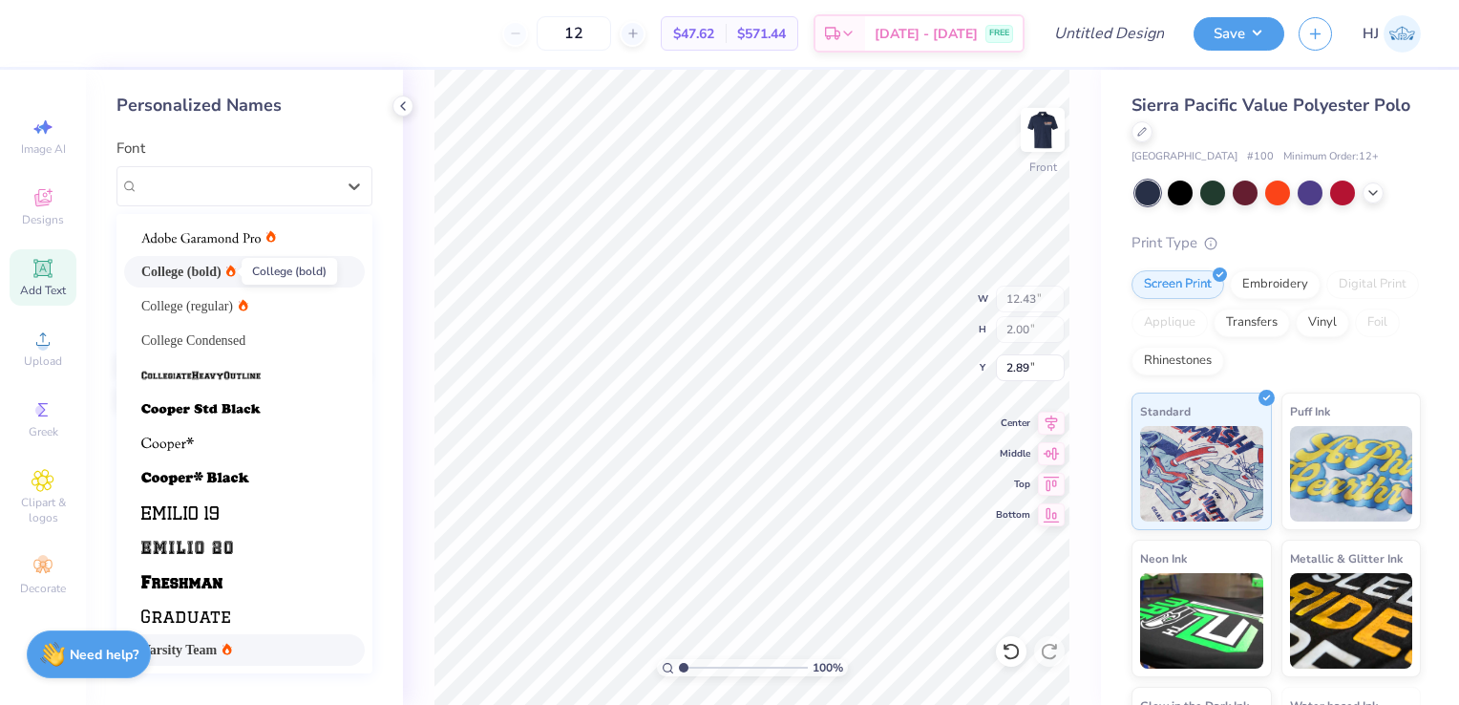
click at [214, 277] on span "College (bold)" at bounding box center [181, 272] width 80 height 20
click at [238, 178] on div "College (bold)" at bounding box center [237, 186] width 201 height 30
click at [203, 336] on span "College Condensed" at bounding box center [193, 340] width 104 height 20
click at [350, 195] on icon at bounding box center [354, 186] width 19 height 19
click at [267, 308] on div "College (regular)" at bounding box center [244, 306] width 206 height 20
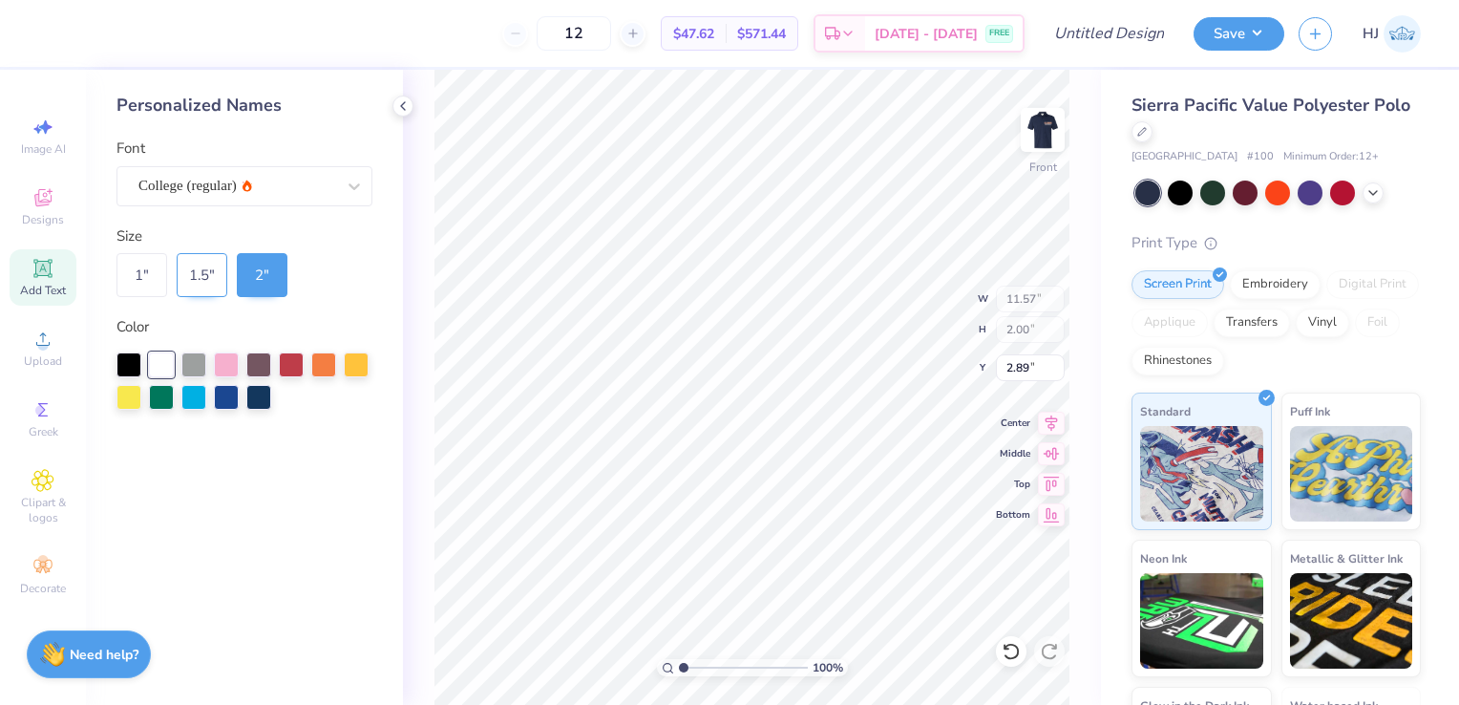
click at [202, 288] on div "1.5 "" at bounding box center [202, 275] width 51 height 44
type input "8.68"
type input "1.50"
type input "3.14"
click at [251, 282] on div "2 "" at bounding box center [262, 275] width 51 height 44
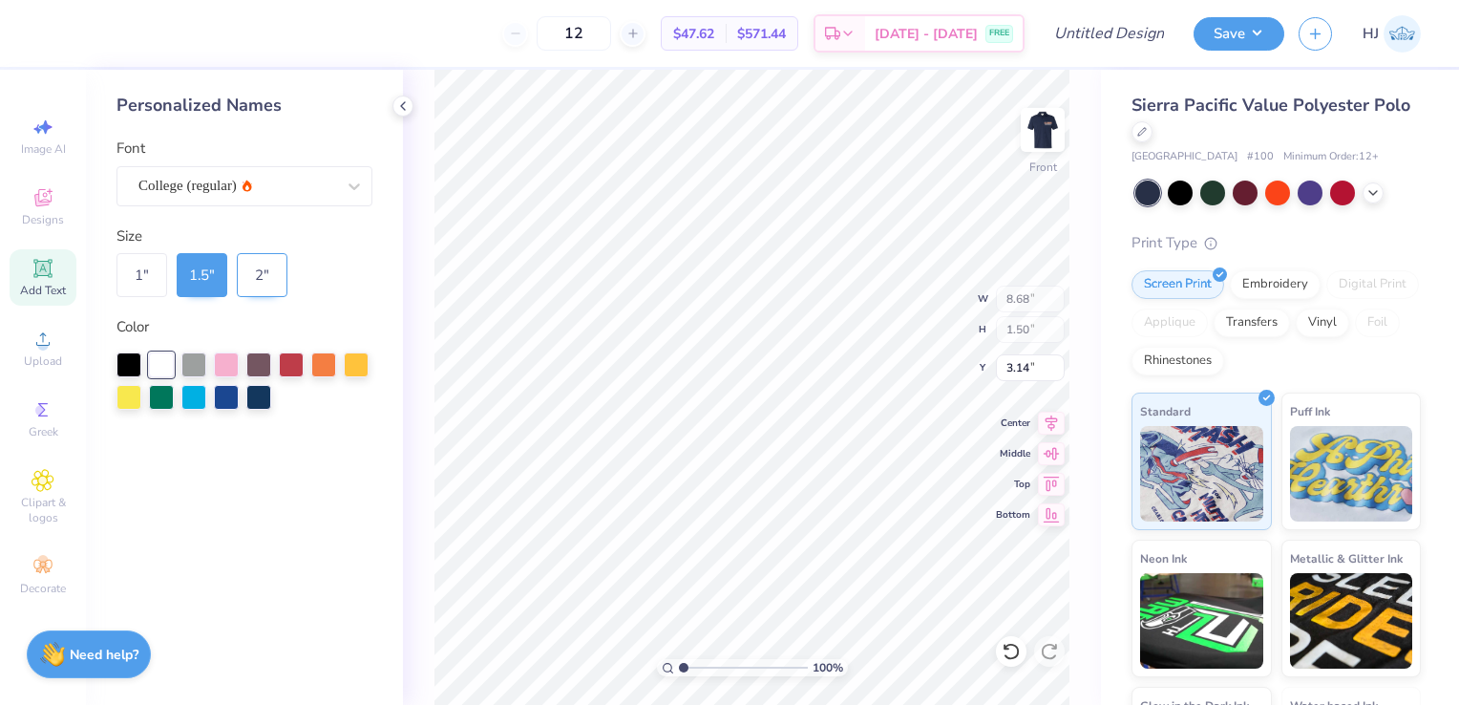
type input "11.57"
type input "2.00"
type input "2.93"
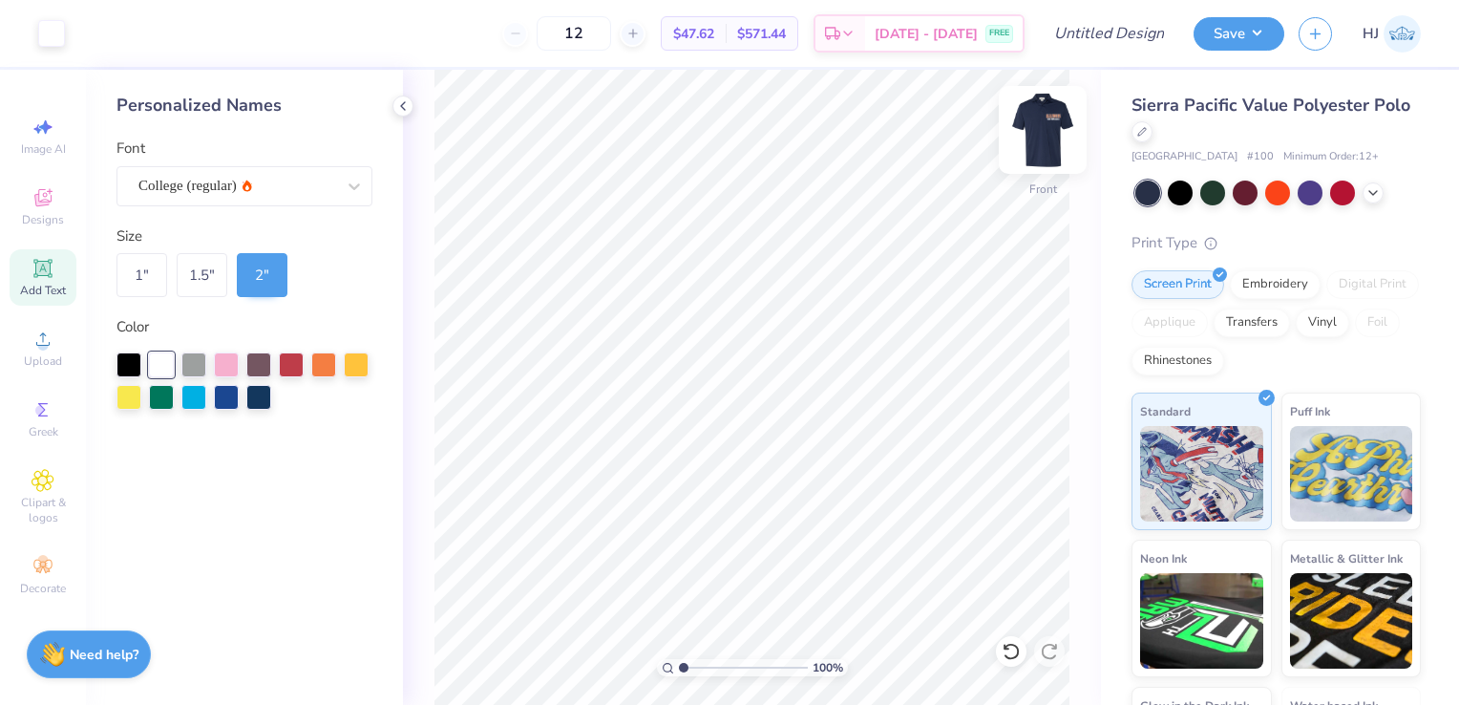
click at [1036, 145] on img at bounding box center [1043, 130] width 76 height 76
click at [634, 40] on div at bounding box center [633, 34] width 26 height 26
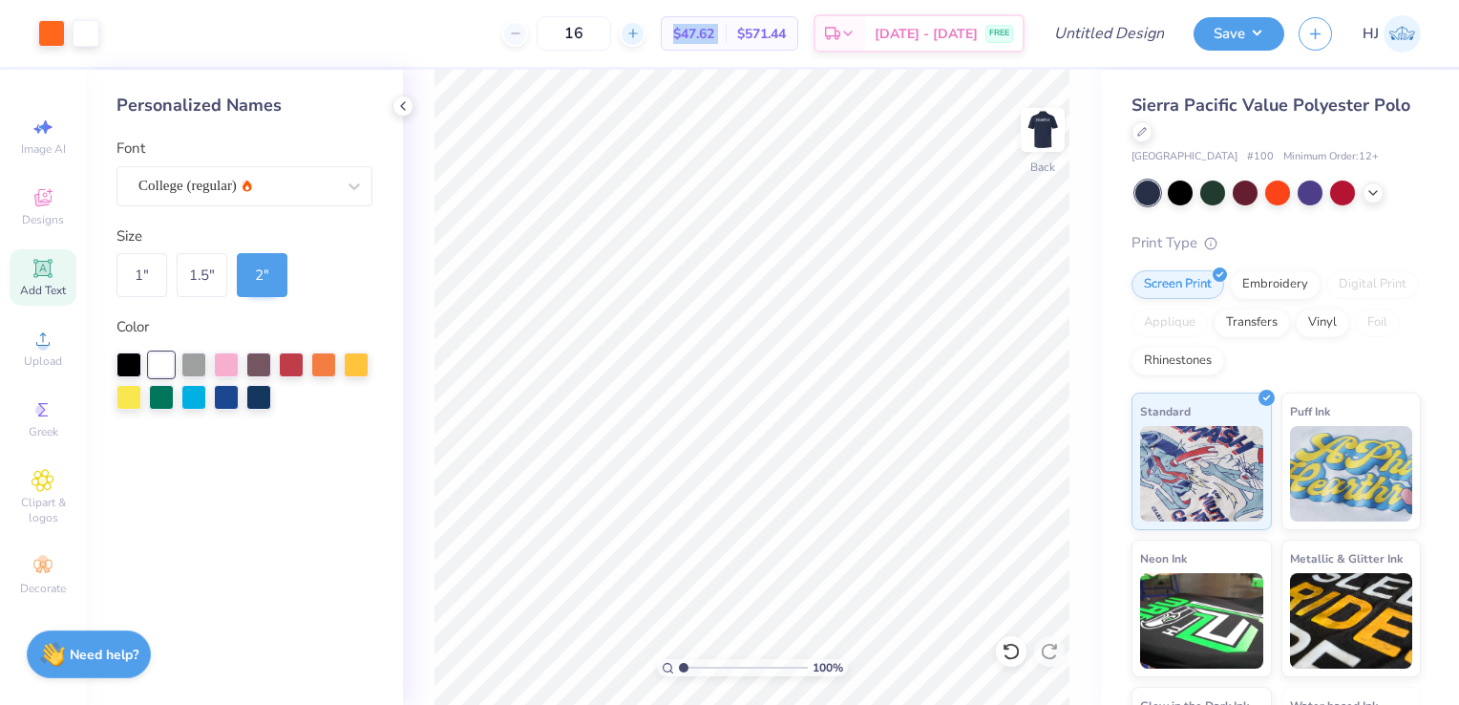
click at [634, 40] on div at bounding box center [633, 34] width 26 height 26
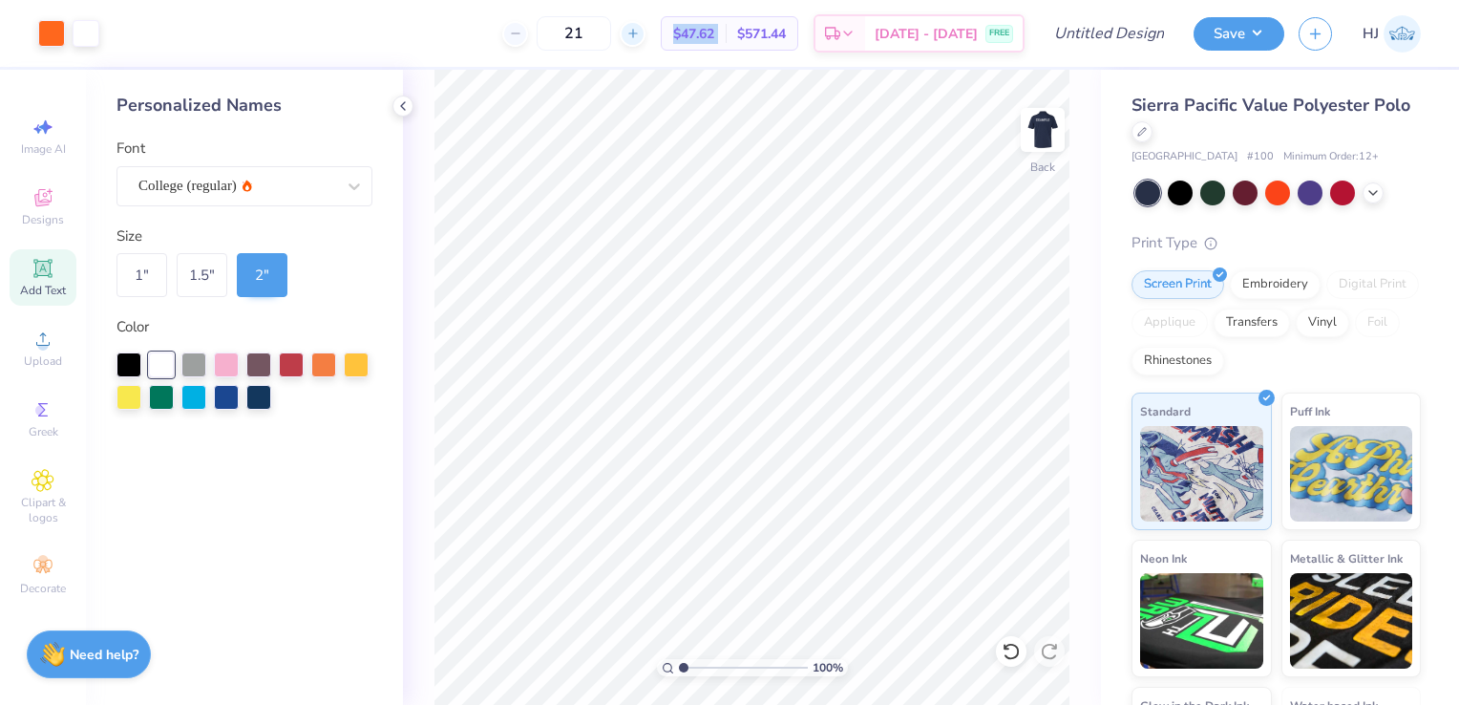
click at [634, 40] on div at bounding box center [633, 34] width 26 height 26
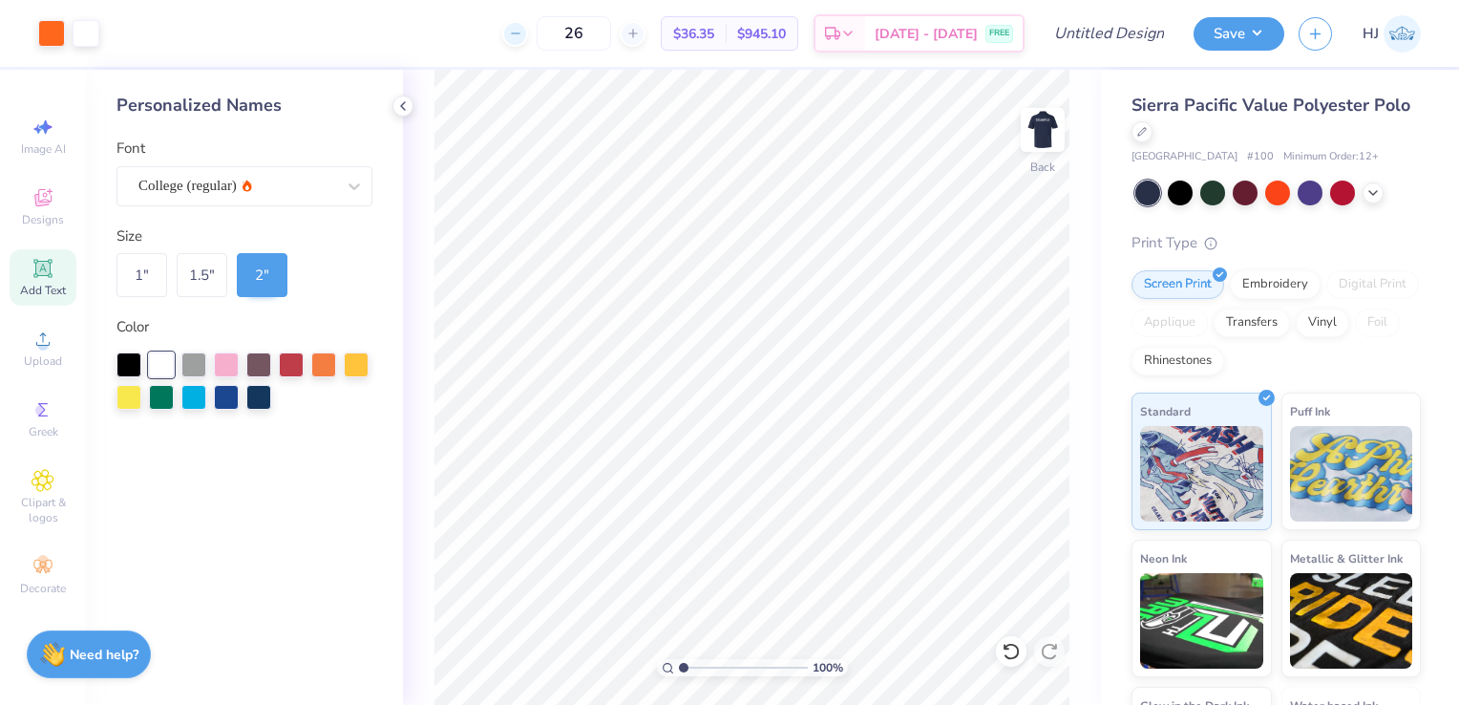
drag, startPoint x: 634, startPoint y: 40, endPoint x: 519, endPoint y: 34, distance: 115.7
click at [519, 34] on icon at bounding box center [515, 33] width 13 height 13
type input "25"
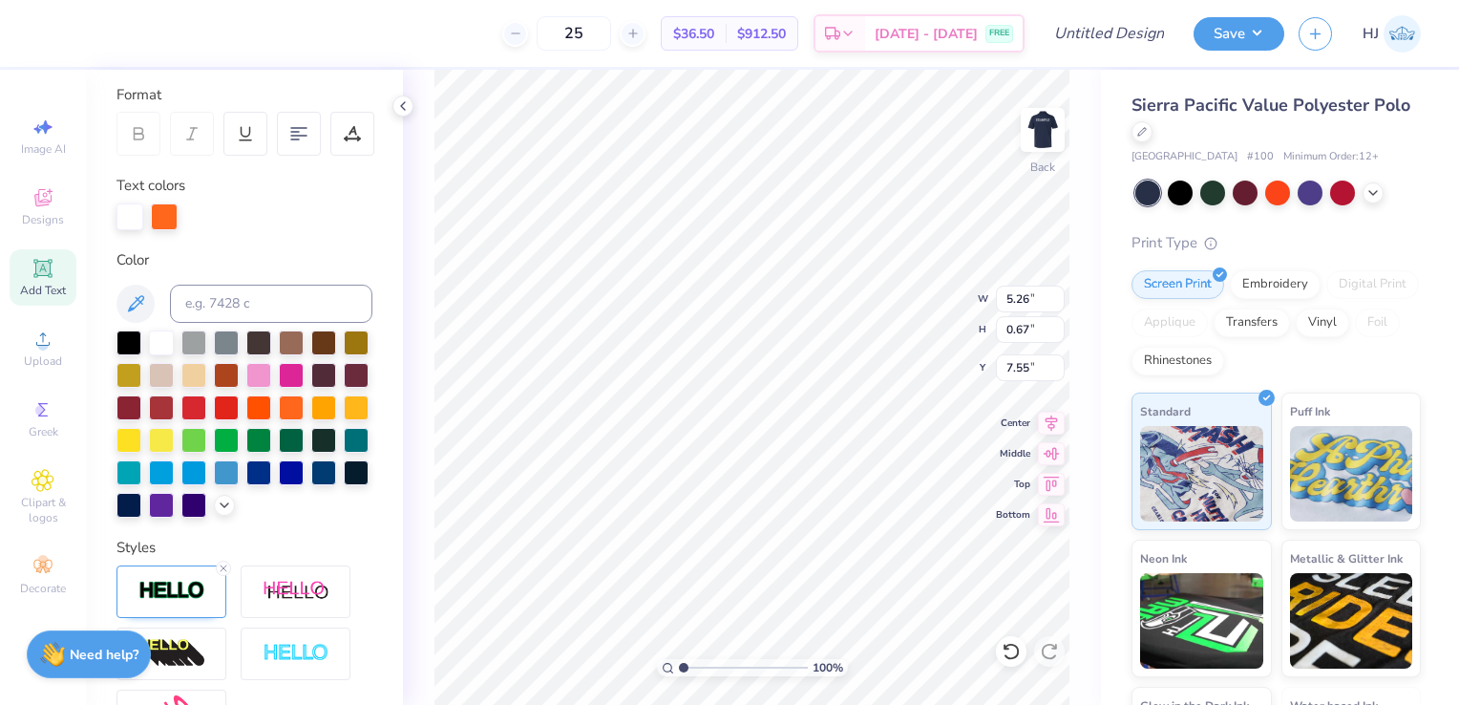
scroll to position [348, 0]
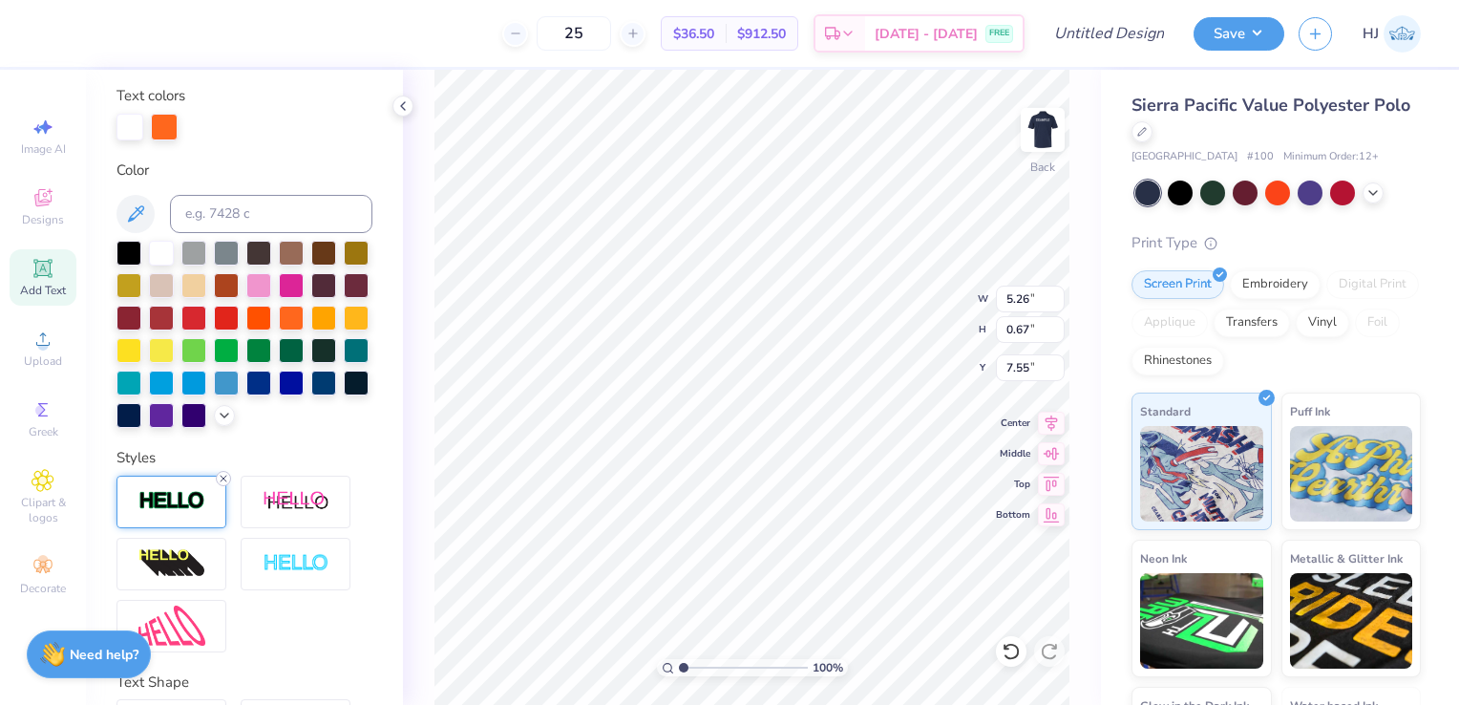
click at [222, 481] on line at bounding box center [224, 479] width 6 height 6
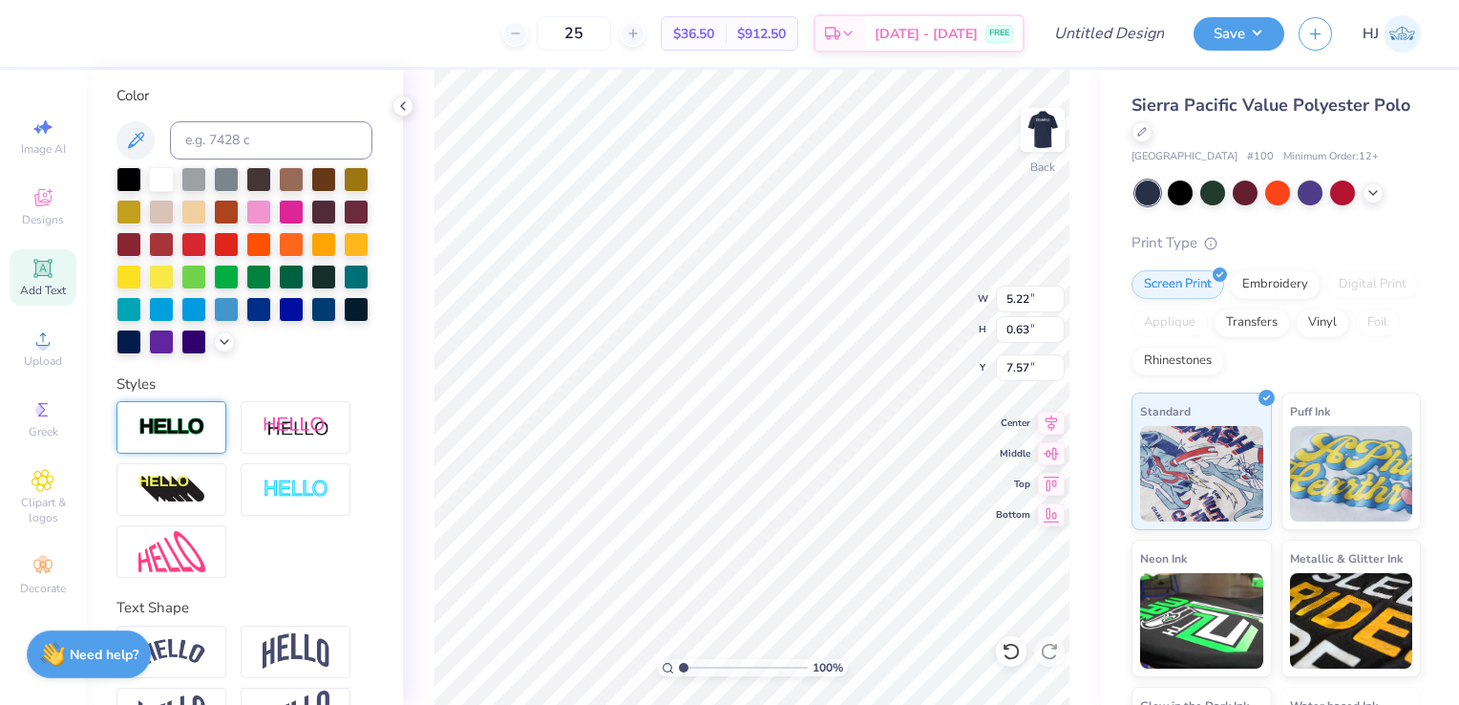
type input "5.22"
type input "0.63"
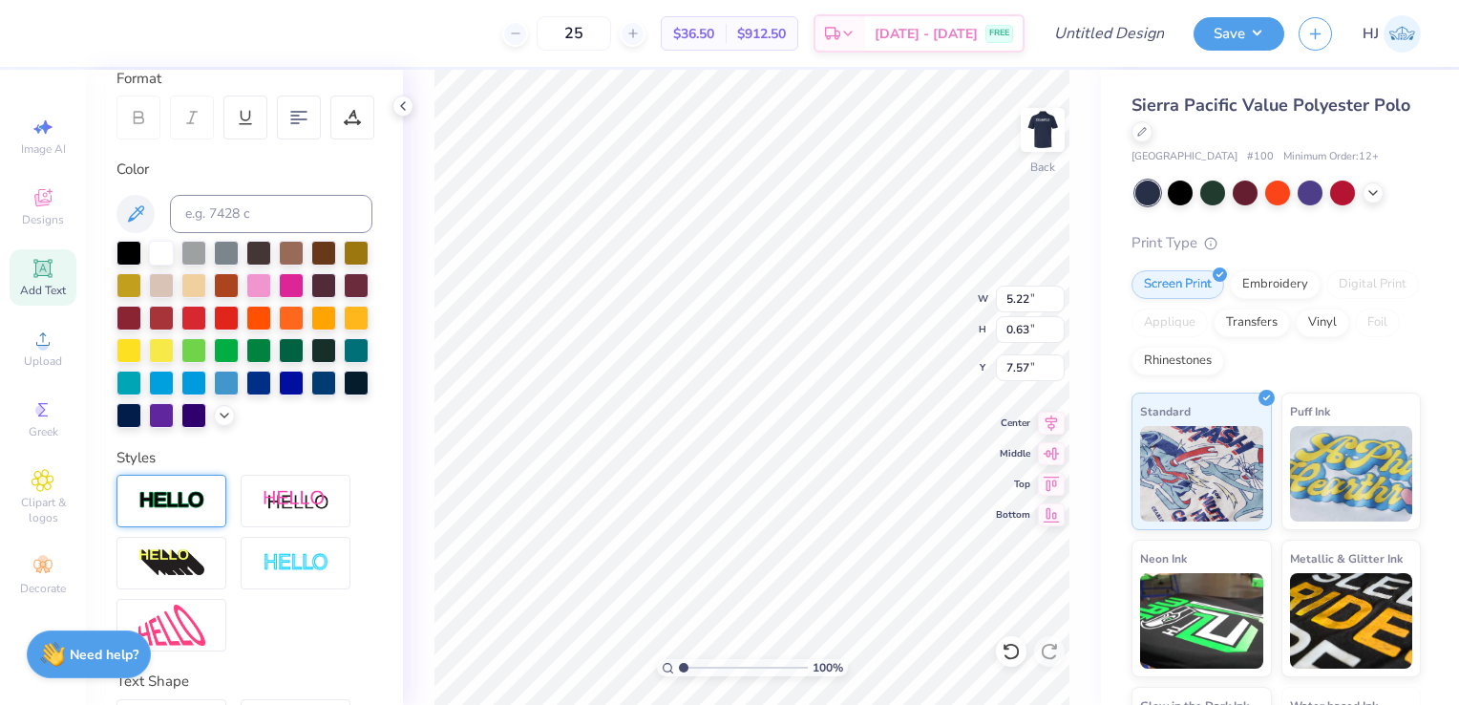
type input "7.28"
type input "6.17"
type input "0.74"
type input "7.63"
click at [1263, 31] on button "Save" at bounding box center [1239, 30] width 91 height 33
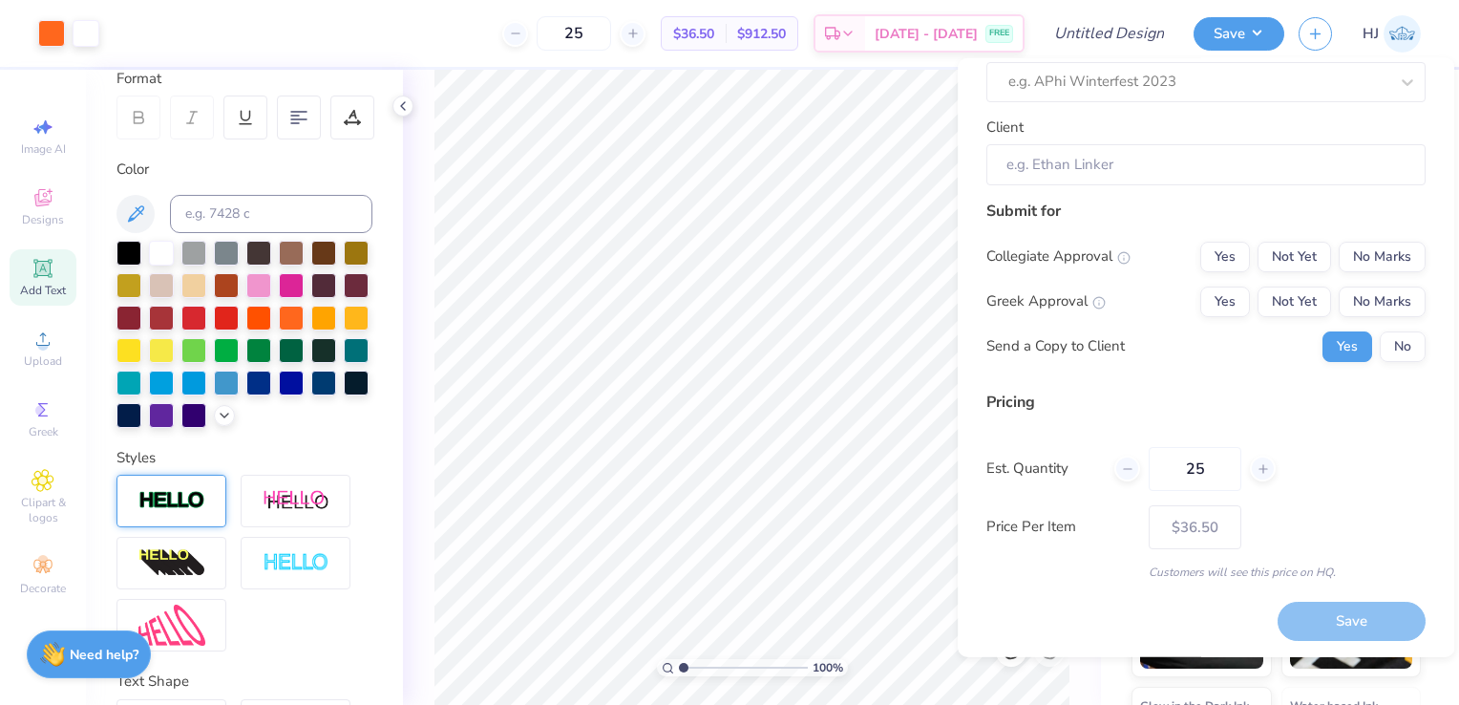
scroll to position [0, 0]
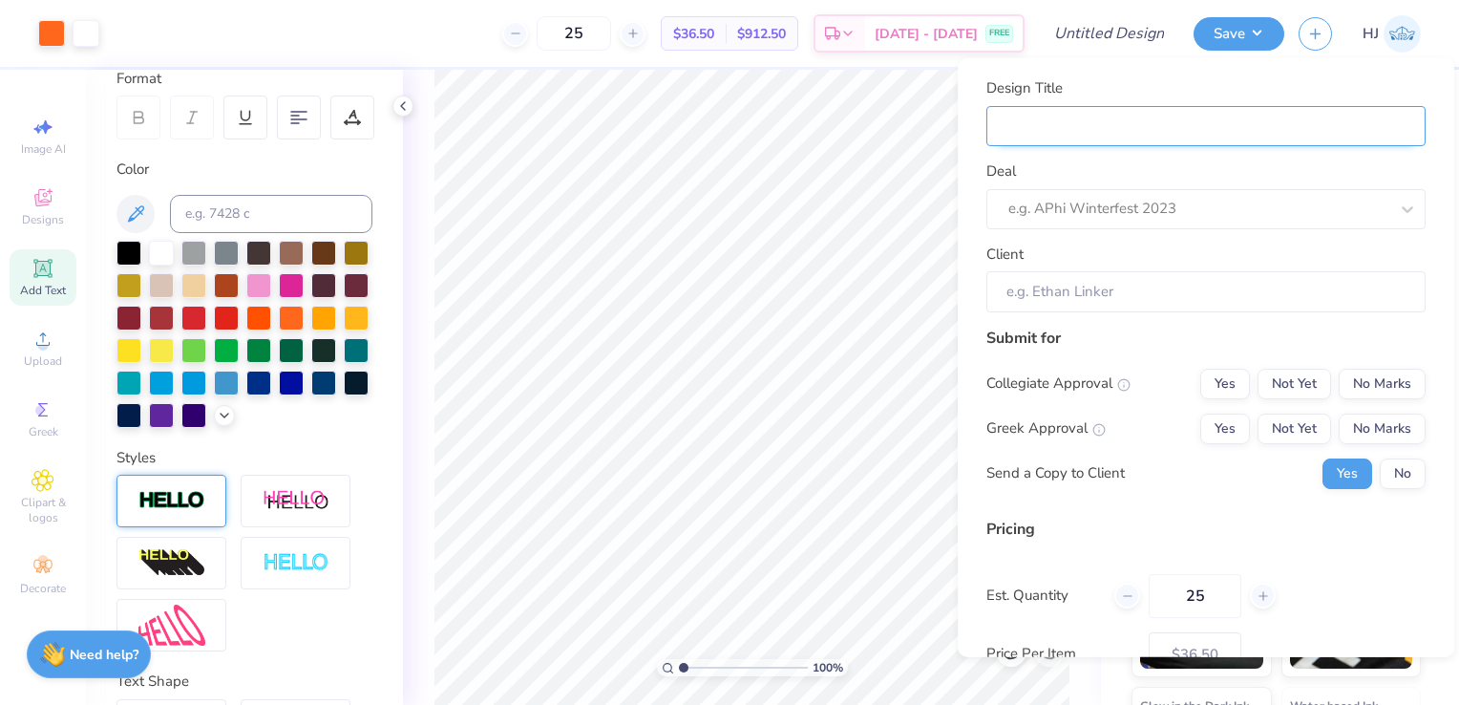
click at [1165, 137] on input "Design Title" at bounding box center [1206, 125] width 439 height 41
type input "U"
type input "UI"
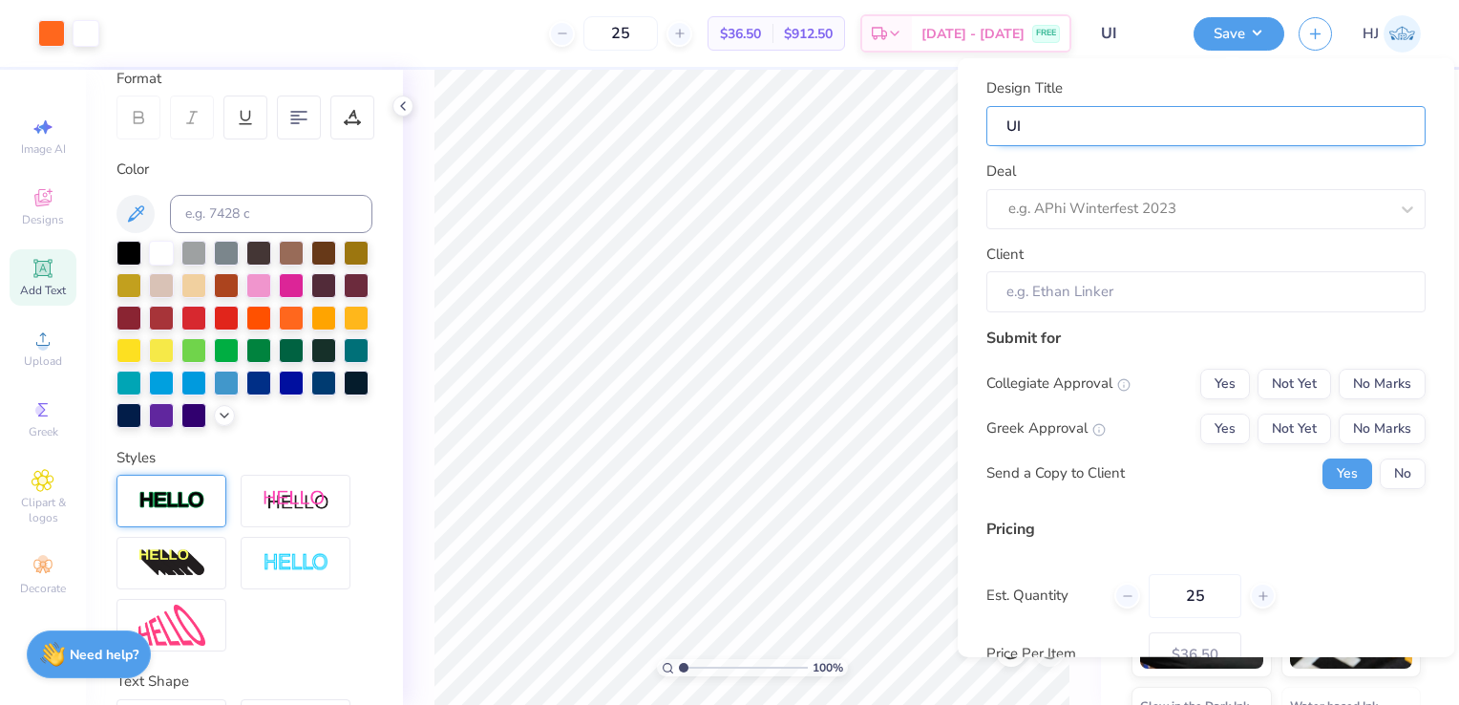
type input "UIU"
type input "UIUC"
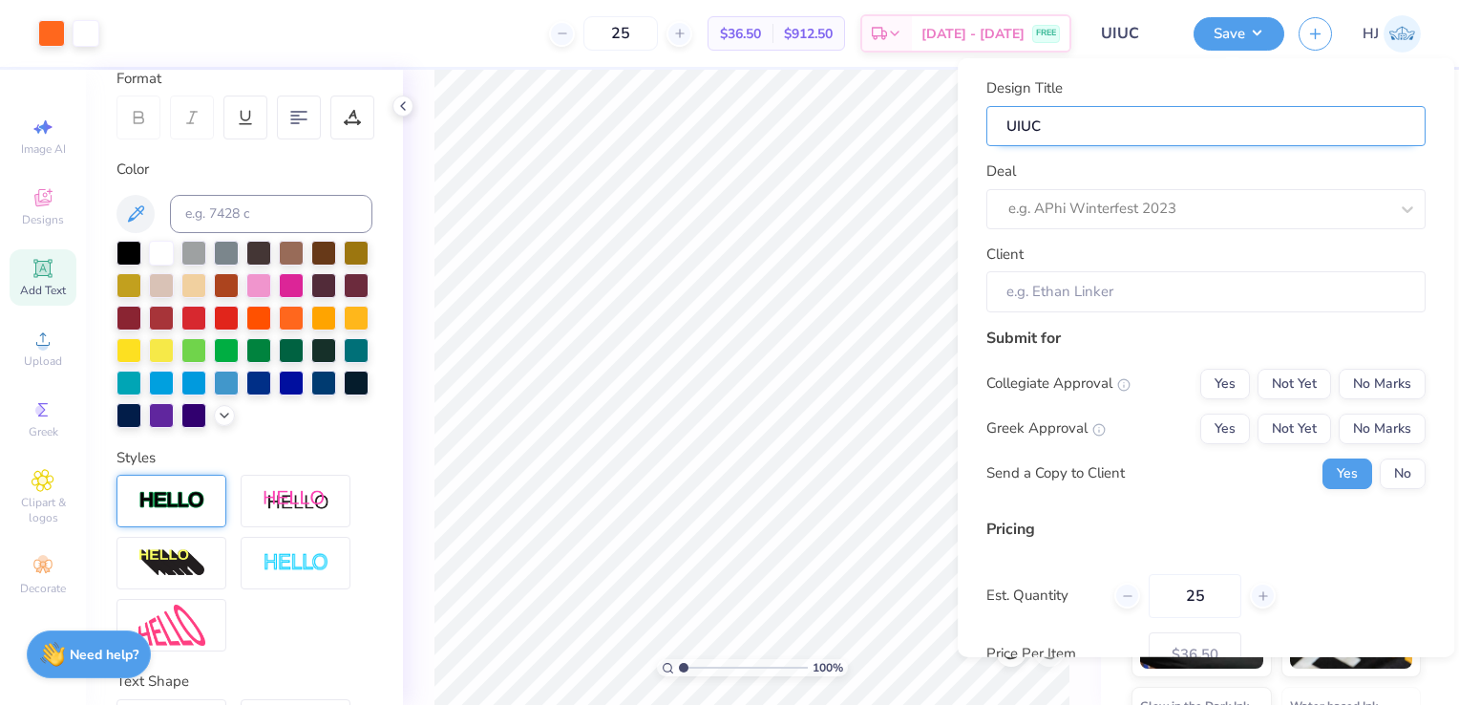
type input "UIUC"
type input "UIUC P"
type input "UIUC PI"
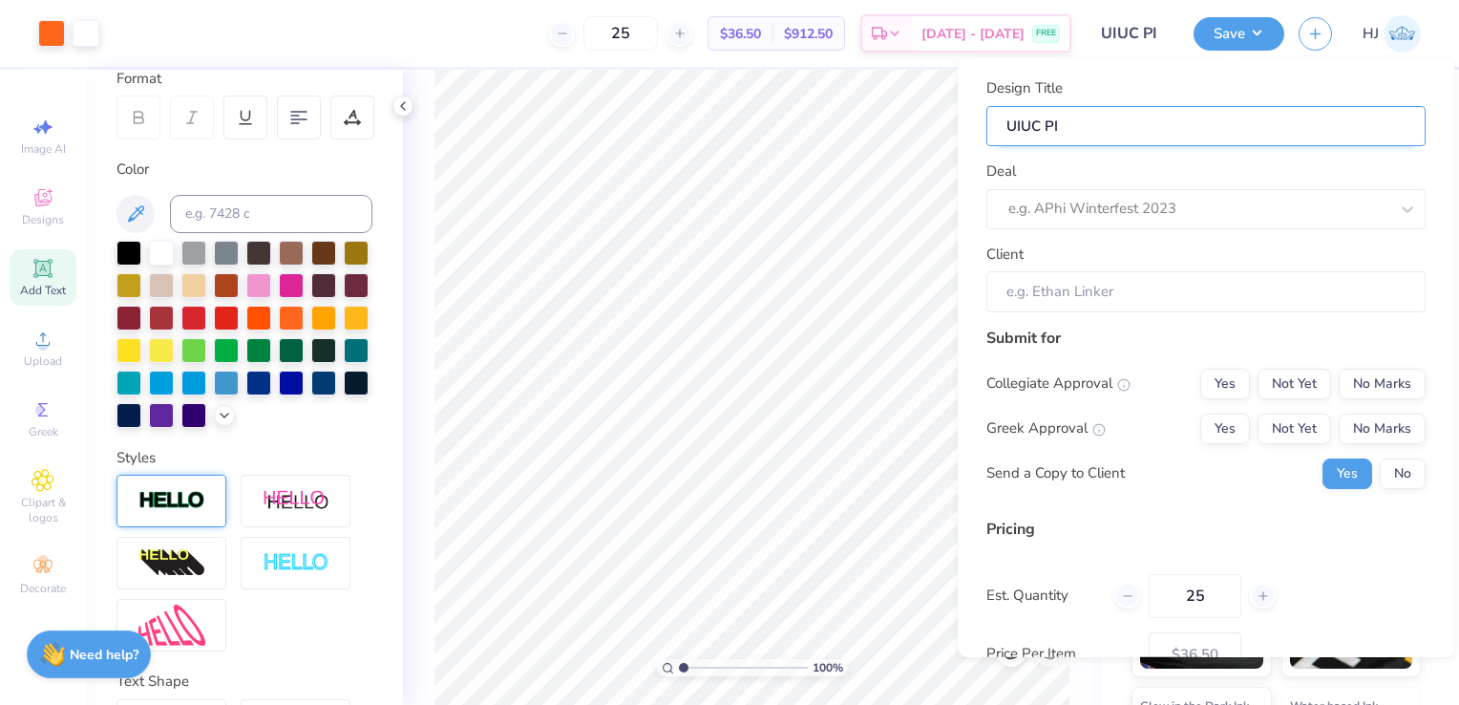
type input "UIUC PIc"
type input "UIUC PIck"
type input "UIUC PIckl"
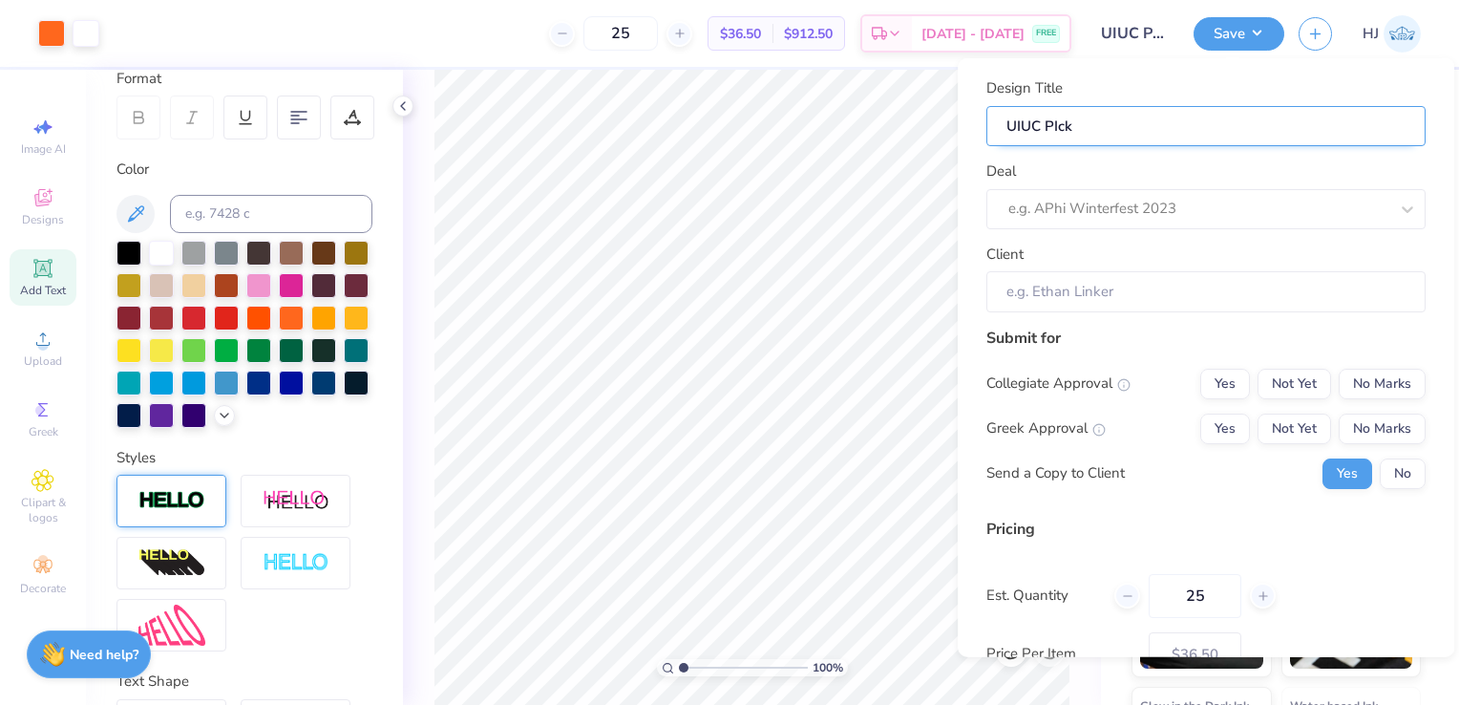
type input "UIUC PIckl"
type input "UIUC PIckle"
type input "UIUC PIckleb"
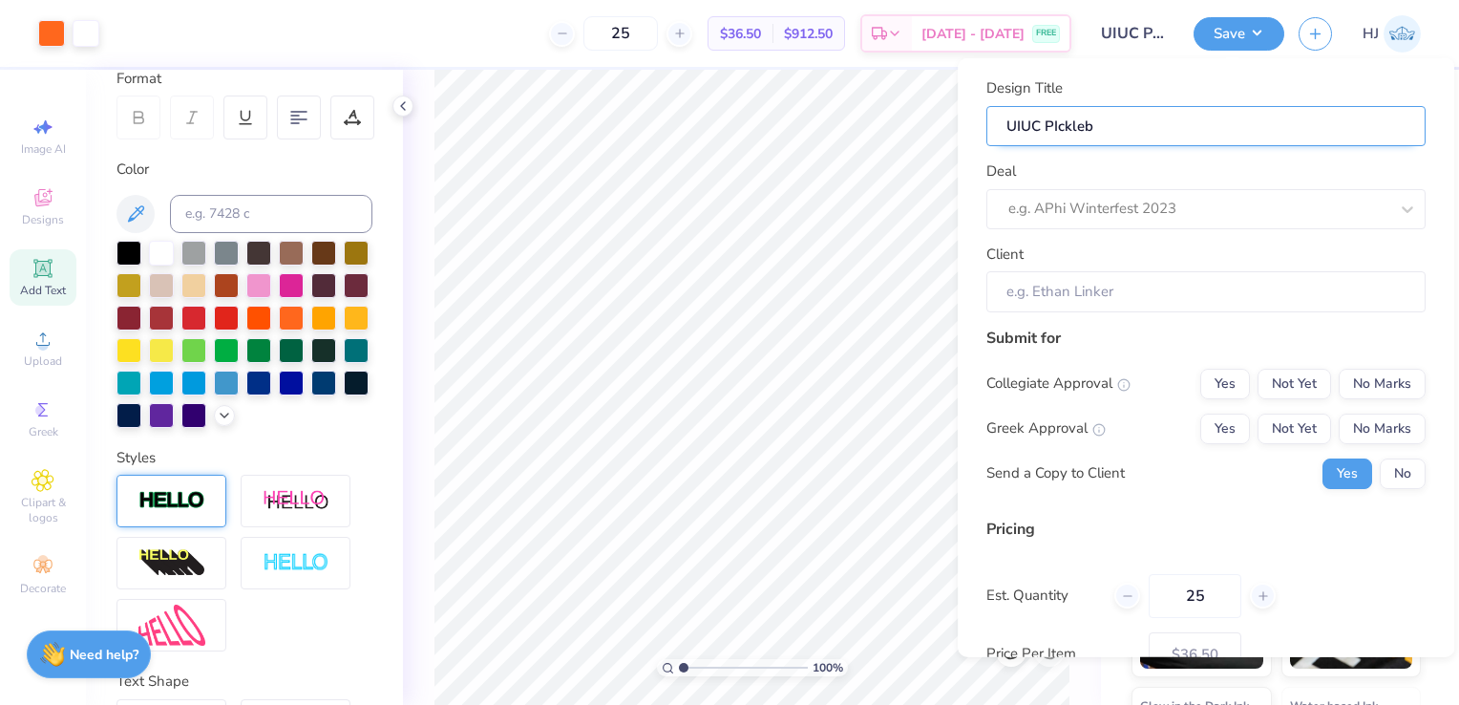
type input "UIUC PIckleba"
type input "UIUC PIcklebal"
type input "UIUC PIckleball"
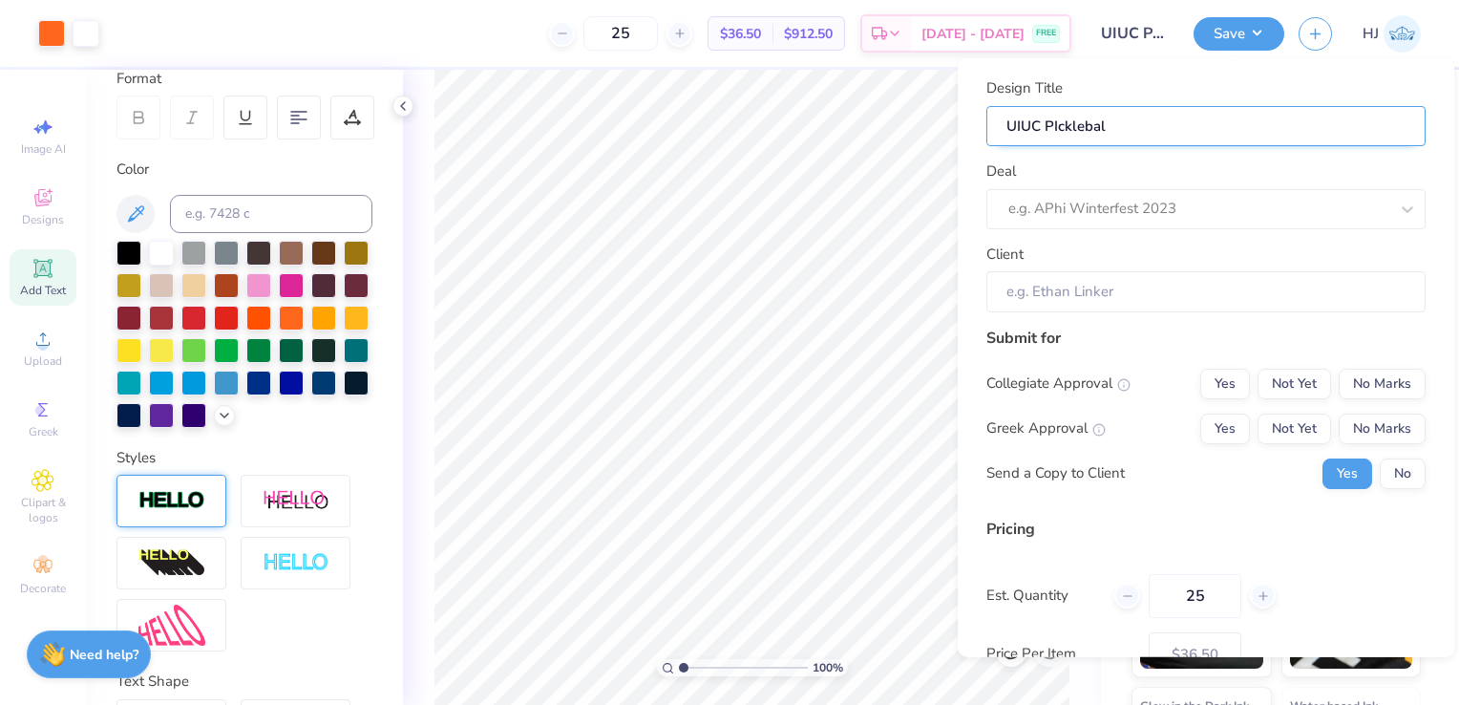
type input "UIUC PIckleball"
type input "UIUC PIcklebal"
type input "UIUC PIckleba"
type input "UIUC PIckleb"
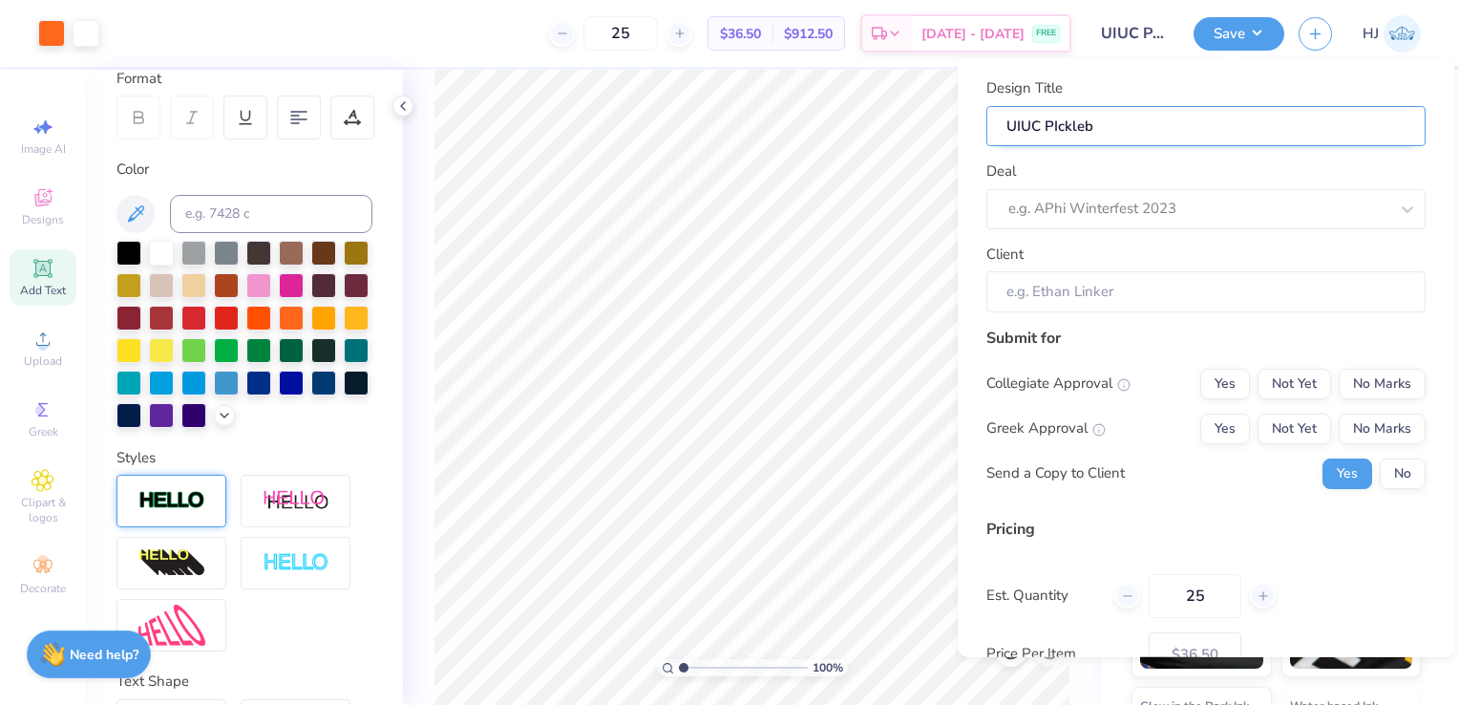
type input "UIUC PIckle"
type input "UIUC PIck"
type input "UIUC PIc"
type input "UIUC"
type input "UIUC P"
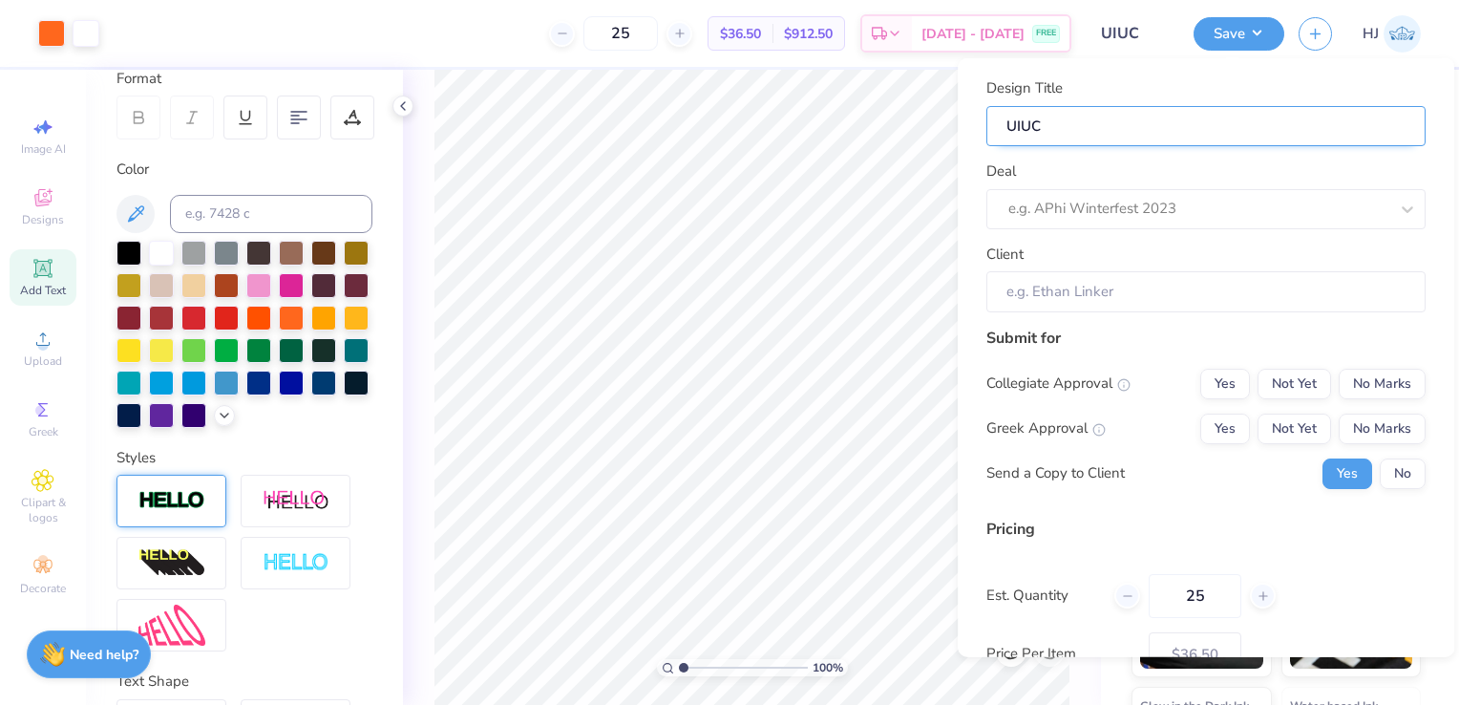
type input "UIUC P"
type input "UIUC Pi"
type input "UIUC Pic"
type input "UIUC Pick"
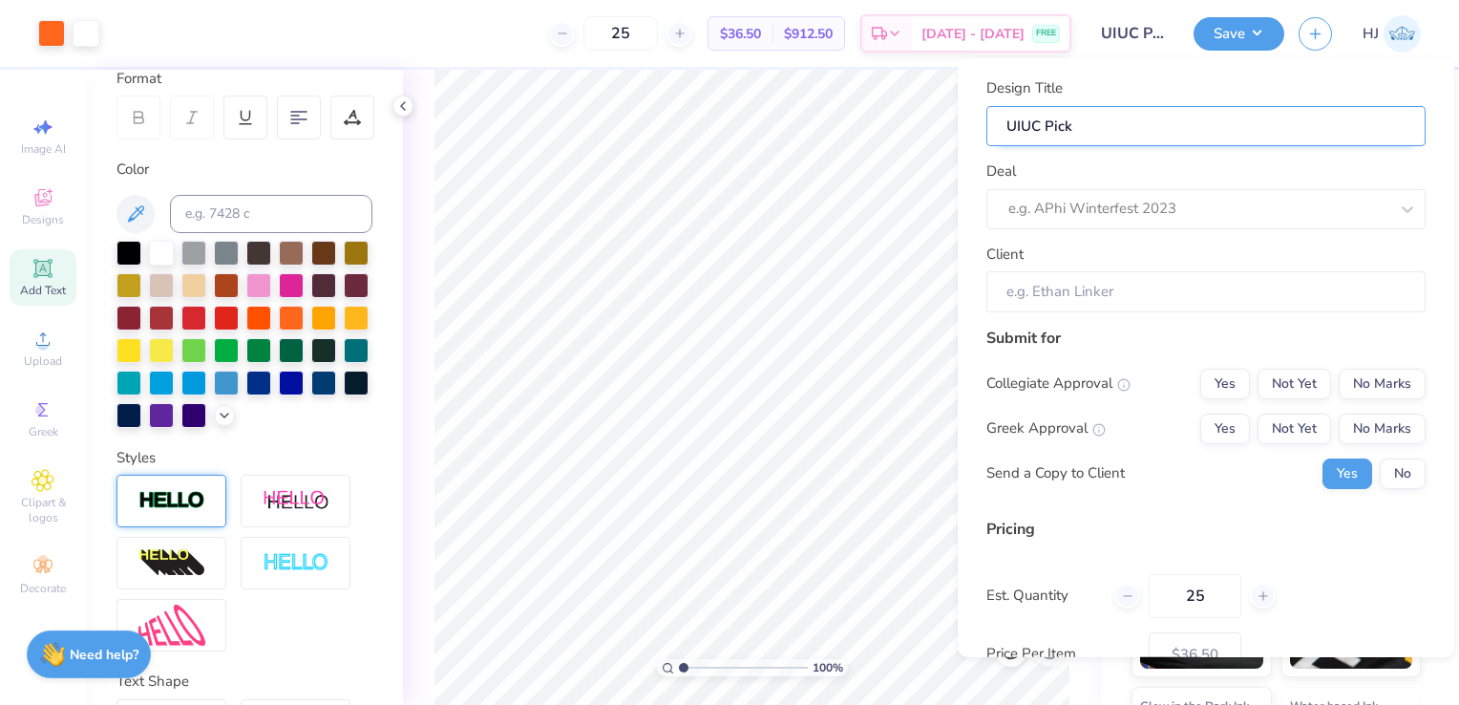
type input "UIUC Pickl"
type input "UIUC Pickle"
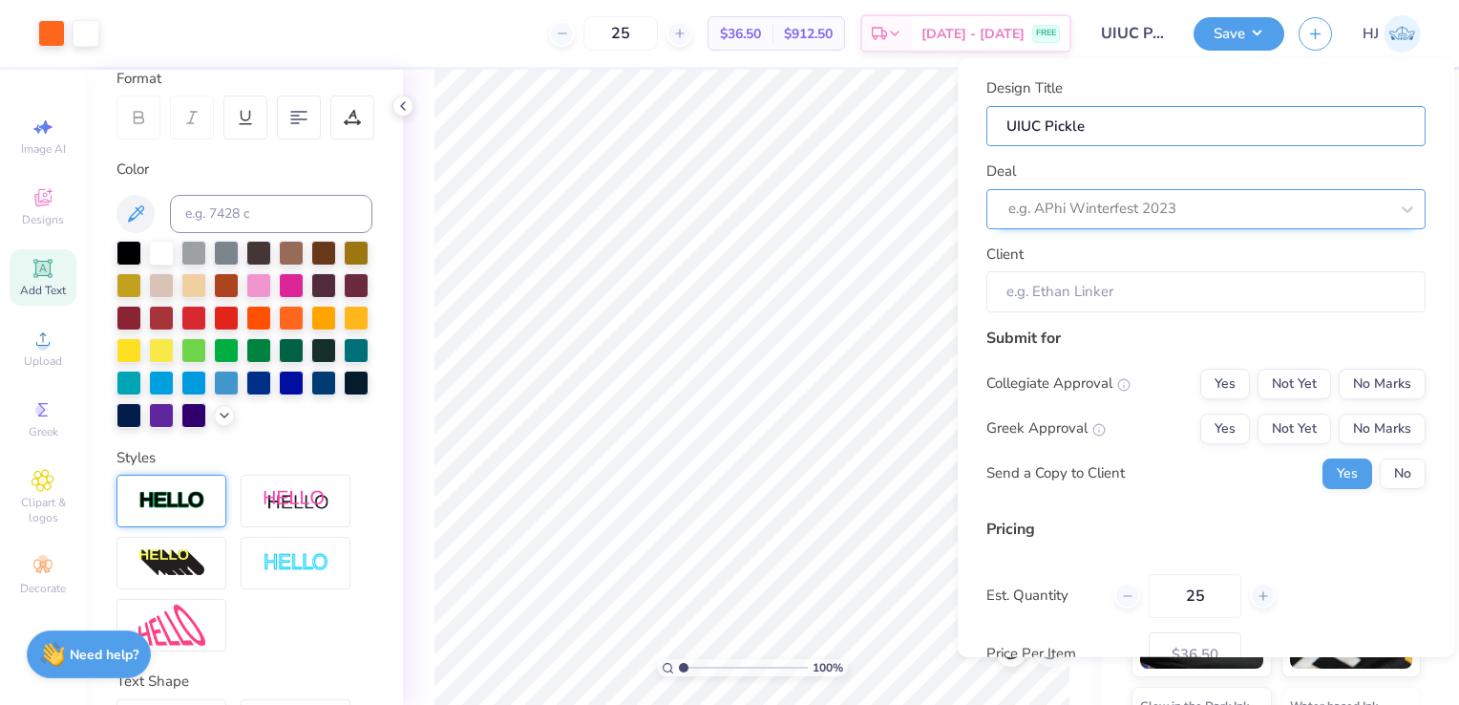
type input "UIUC Pickle"
click at [1131, 209] on div at bounding box center [1180, 209] width 342 height 26
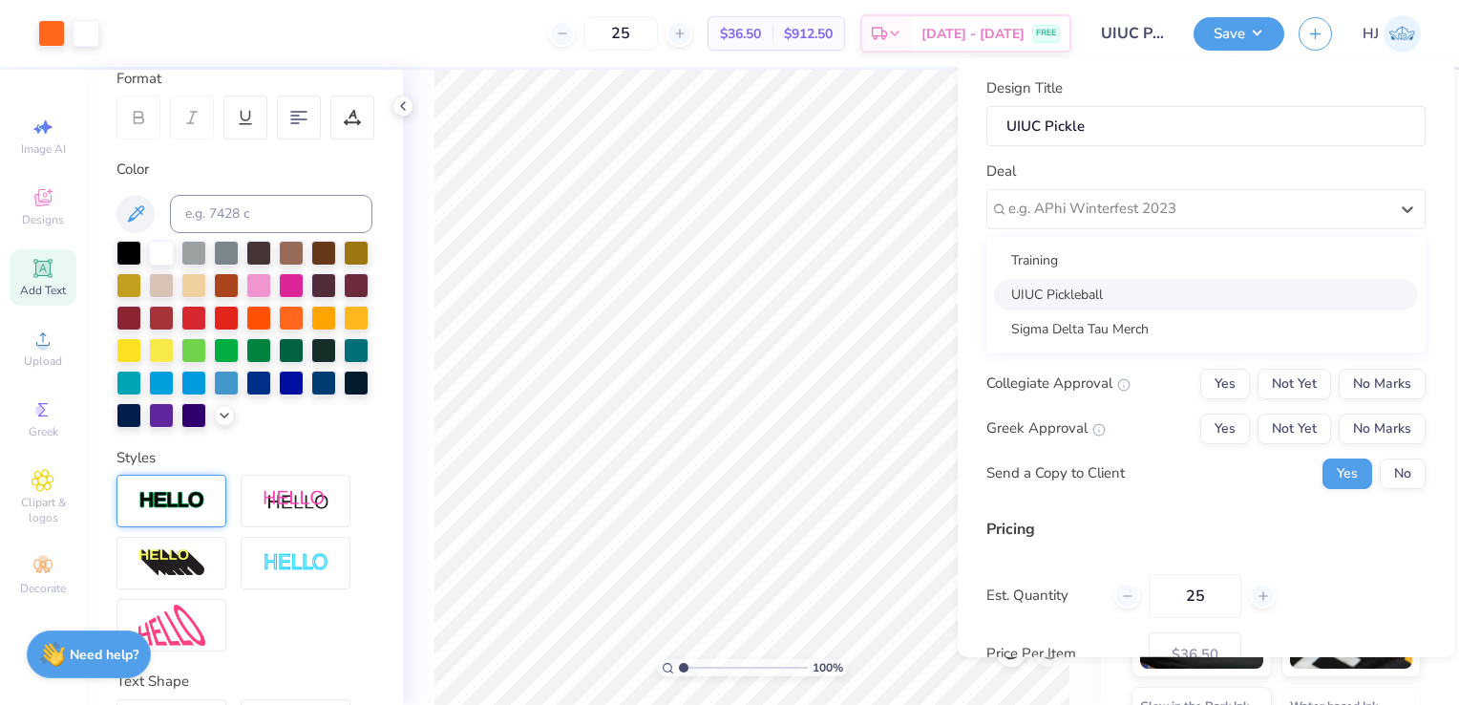
click at [1125, 291] on div "UIUC Pickleball" at bounding box center [1206, 294] width 424 height 32
type input "Eddie Flannery"
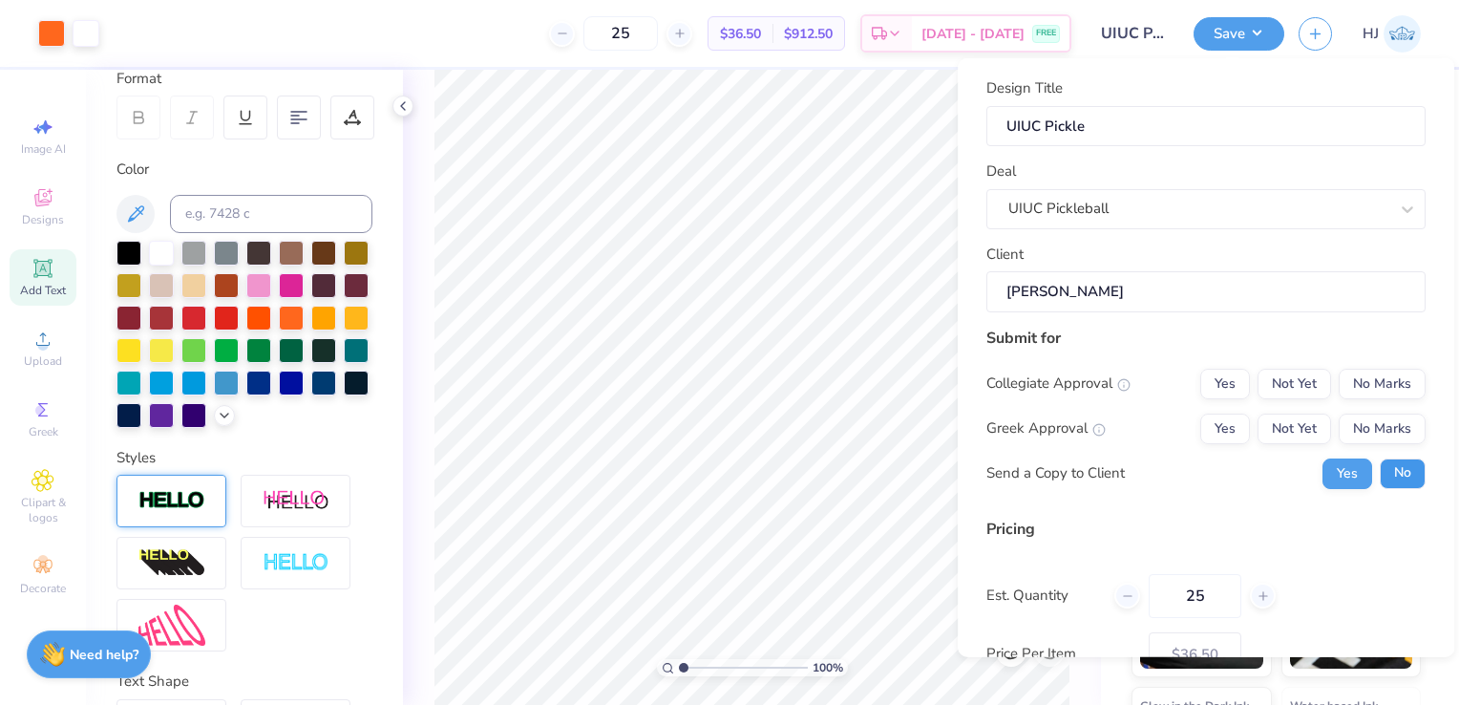
click at [1380, 475] on button "No" at bounding box center [1403, 473] width 46 height 31
click at [1299, 388] on button "Not Yet" at bounding box center [1295, 383] width 74 height 31
click at [1304, 426] on button "Not Yet" at bounding box center [1295, 428] width 74 height 31
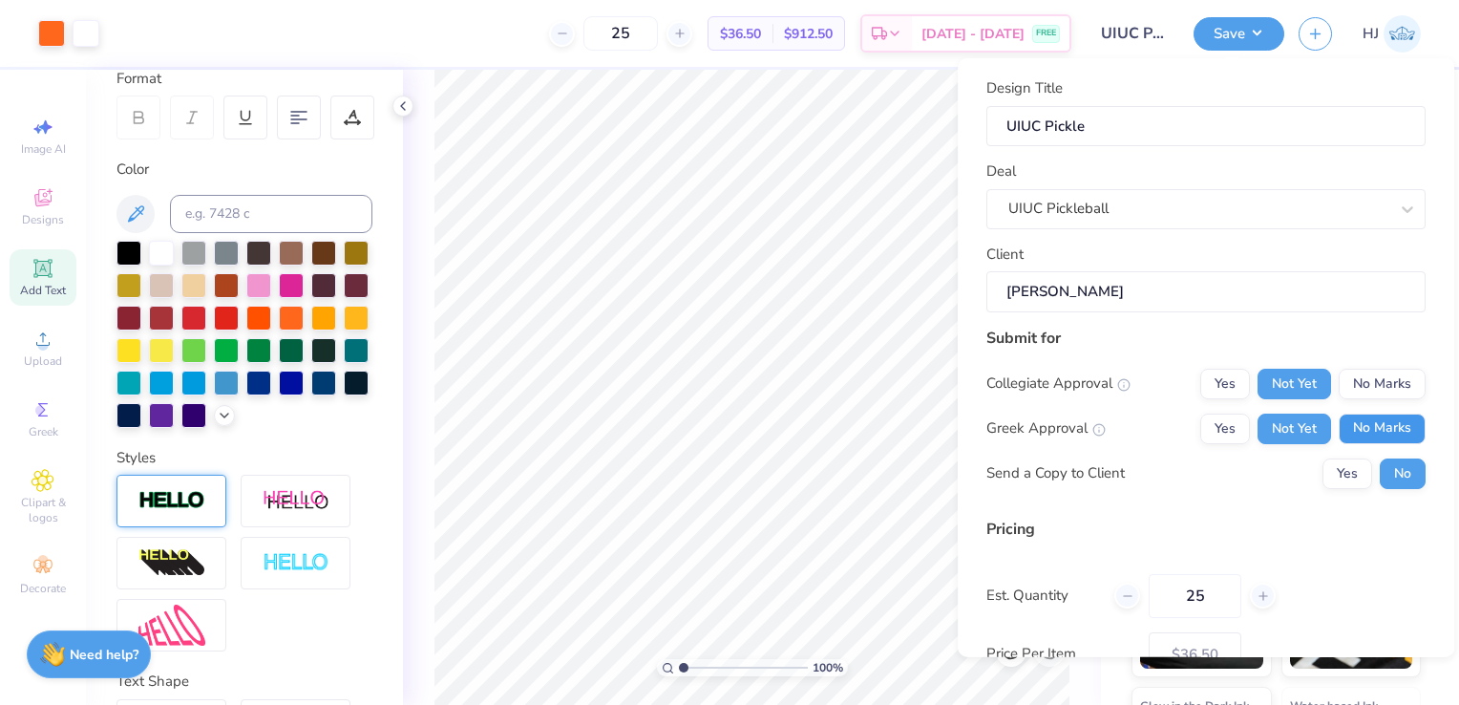
click at [1364, 422] on button "No Marks" at bounding box center [1382, 428] width 87 height 31
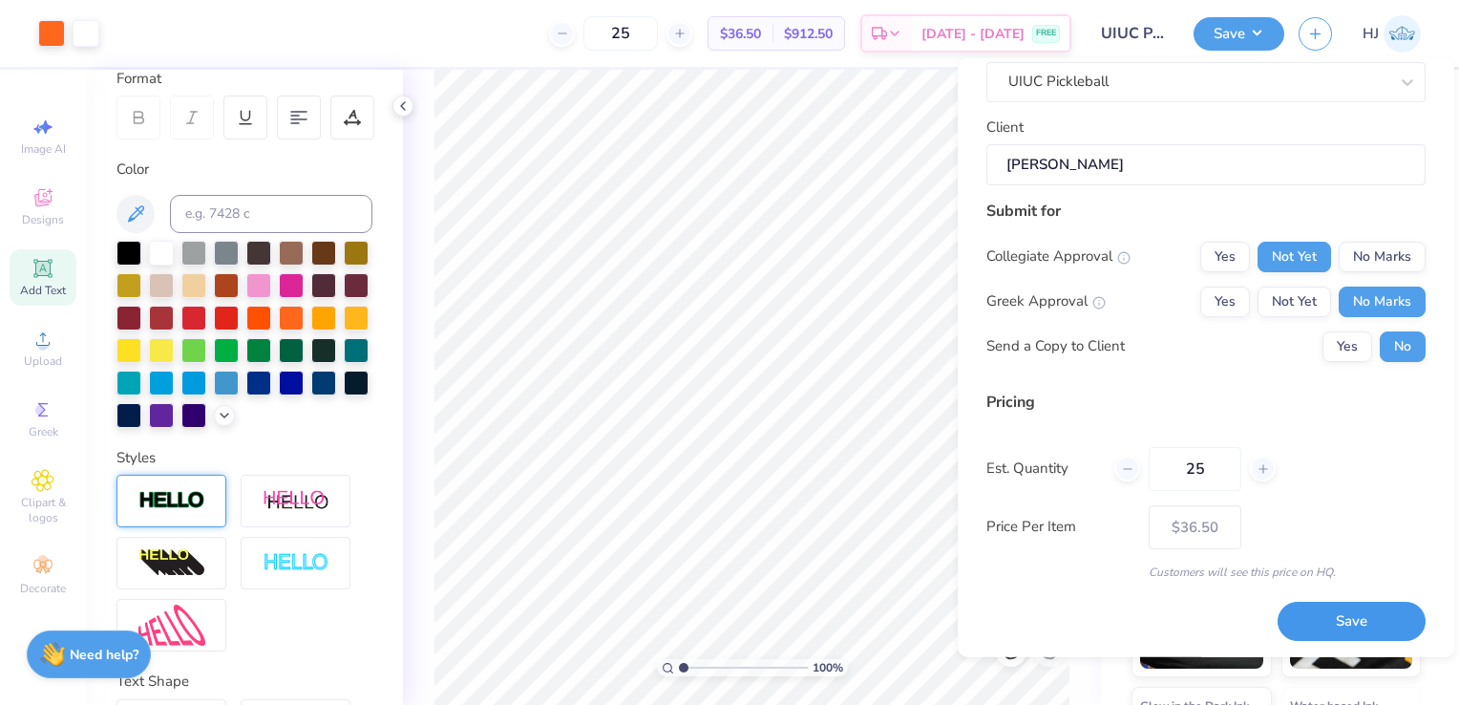
click at [1328, 624] on button "Save" at bounding box center [1352, 621] width 148 height 39
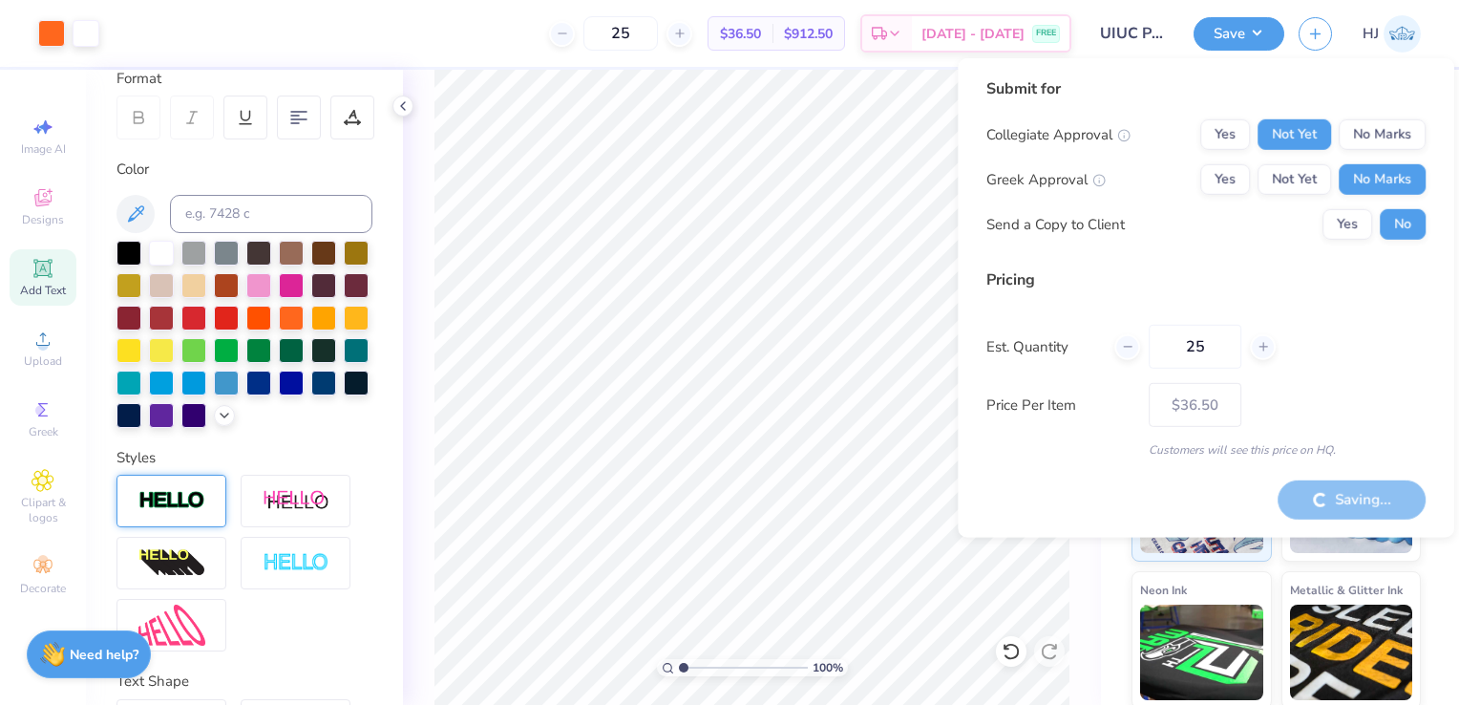
type input "– –"
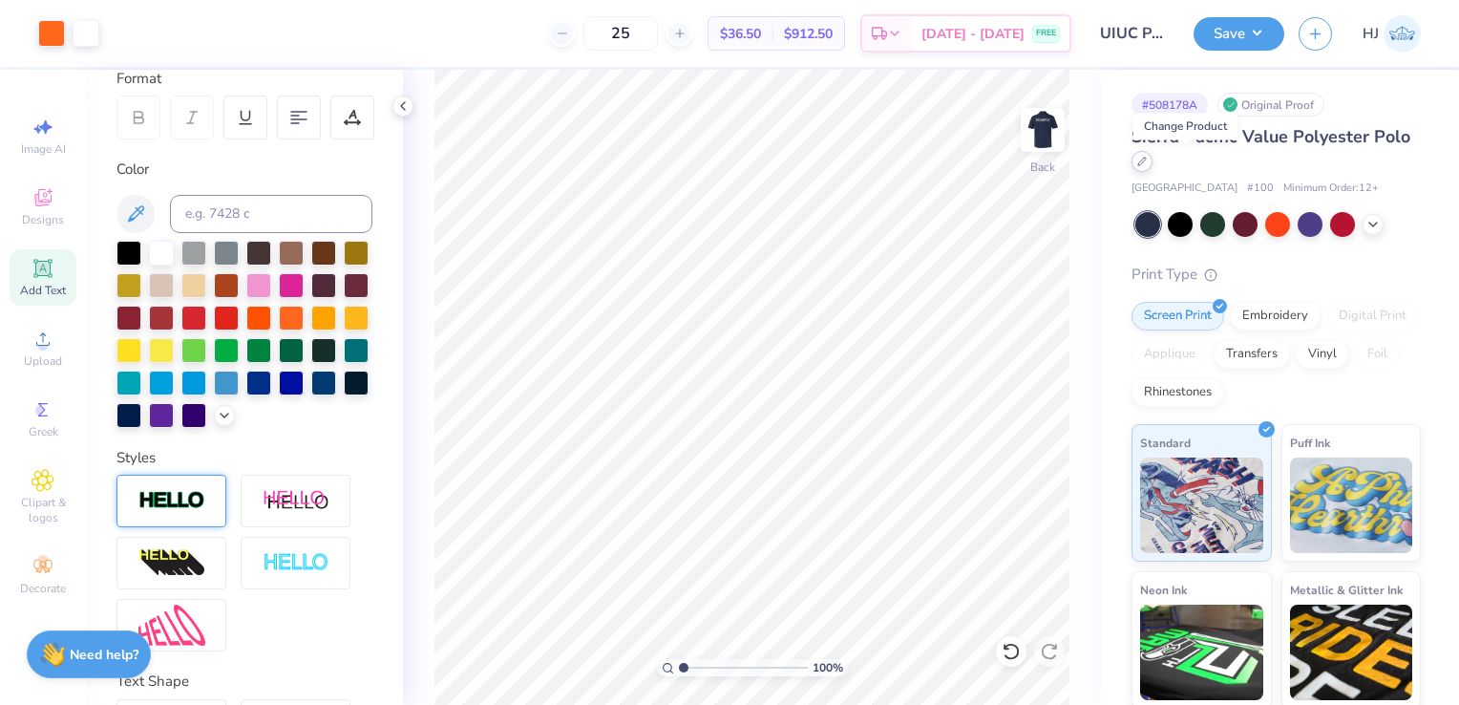
click at [1147, 166] on icon at bounding box center [1143, 162] width 10 height 10
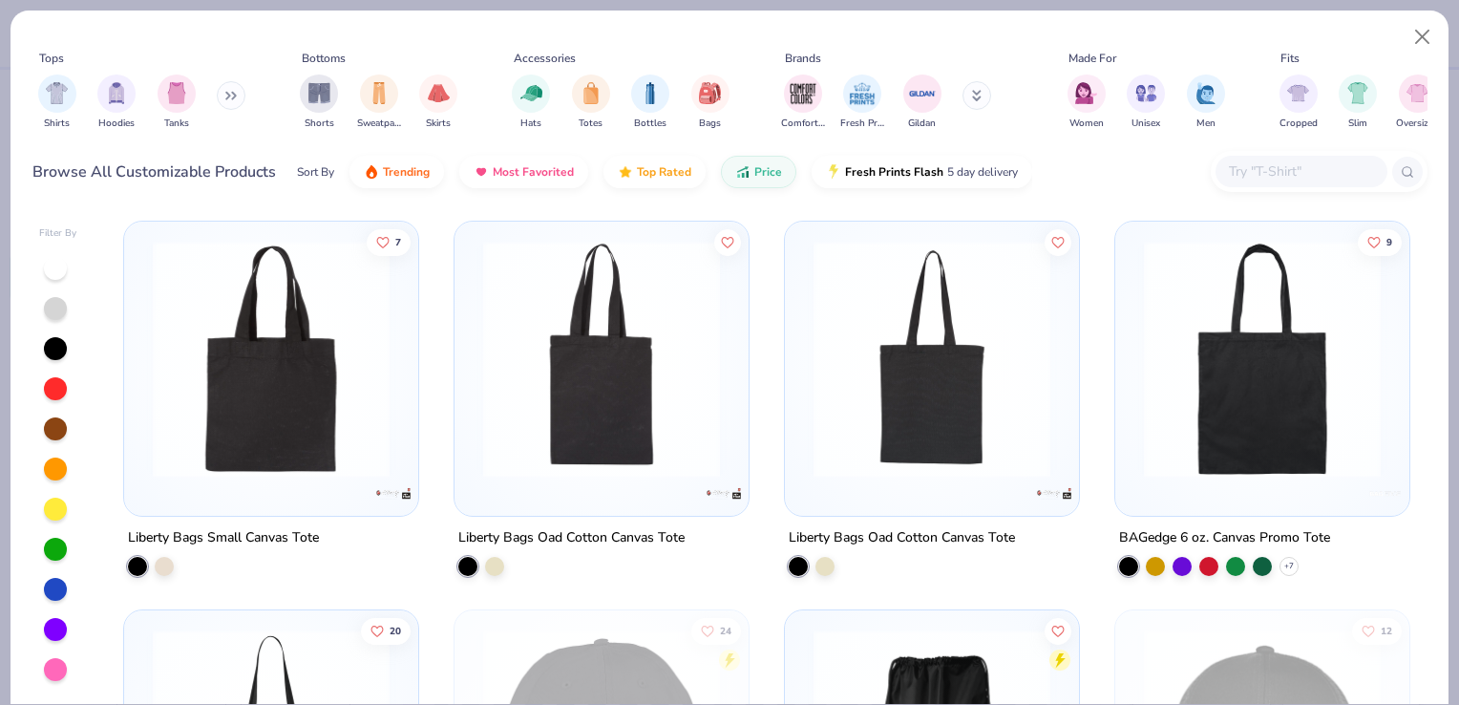
click at [237, 100] on button at bounding box center [231, 95] width 29 height 29
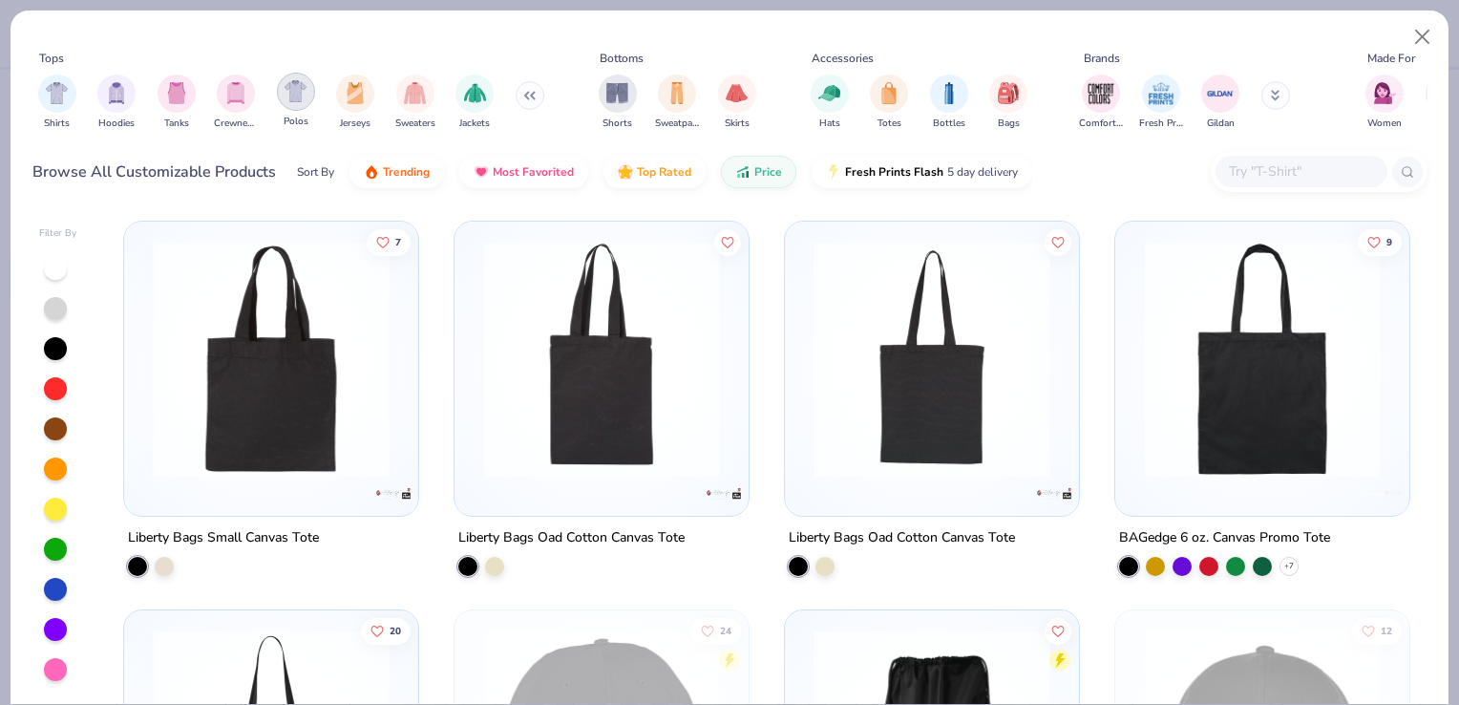
click at [301, 102] on div "filter for Polos" at bounding box center [296, 92] width 38 height 38
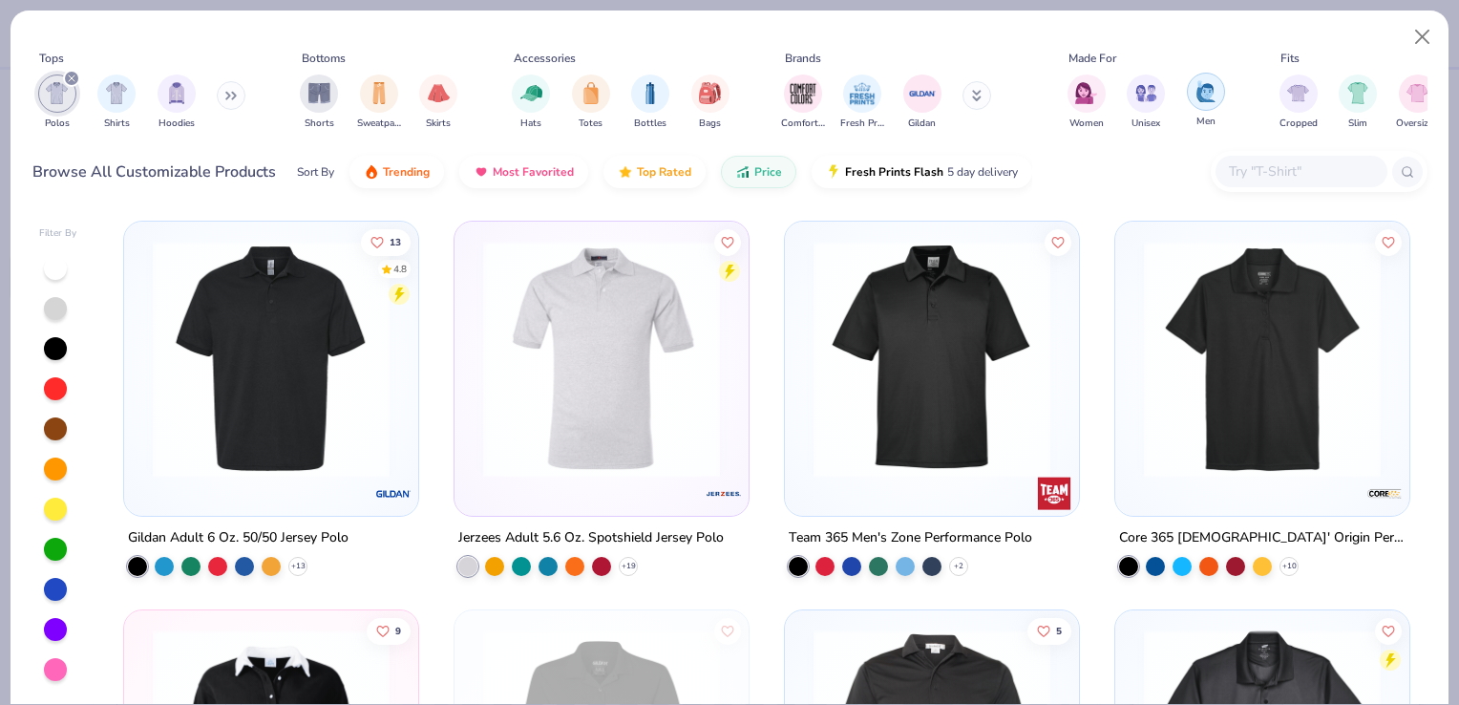
click at [1211, 100] on img "filter for Men" at bounding box center [1206, 91] width 21 height 22
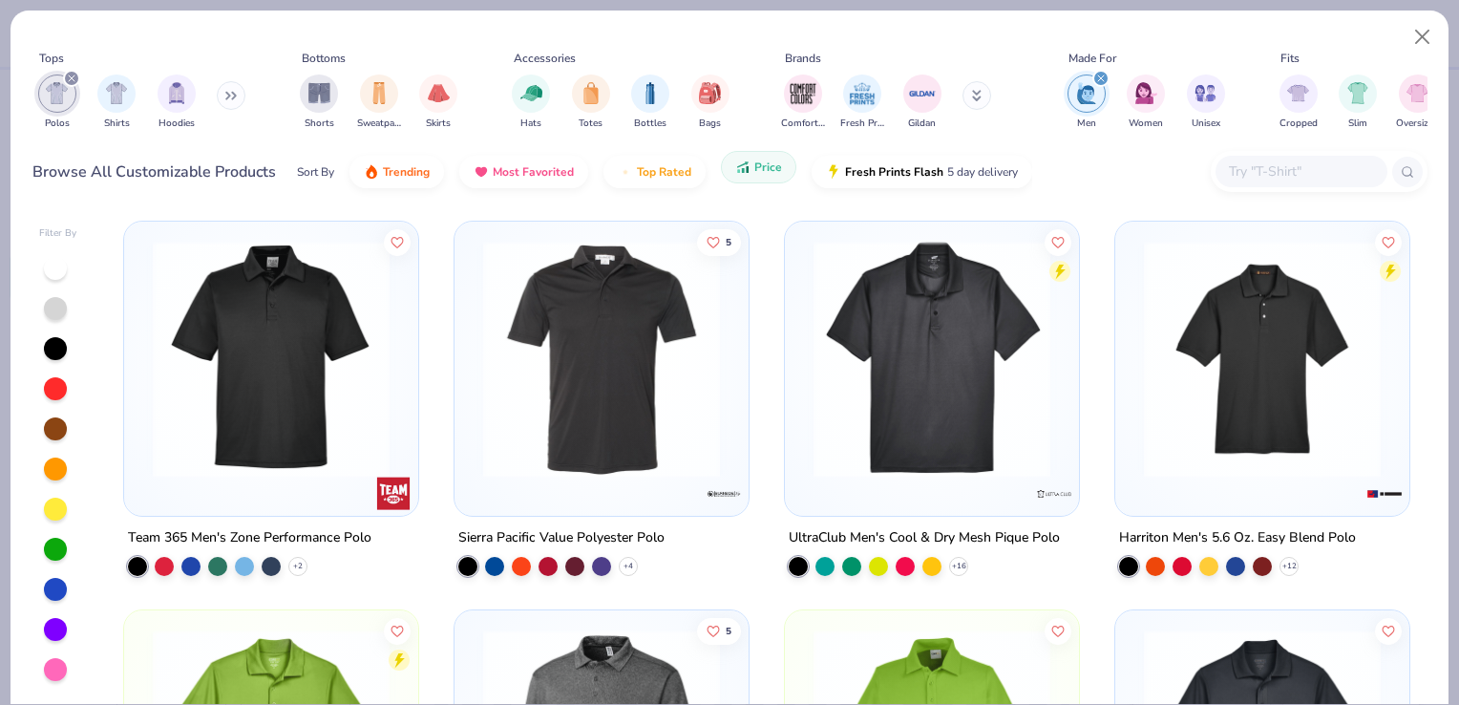
click at [737, 174] on icon "button" at bounding box center [742, 167] width 15 height 17
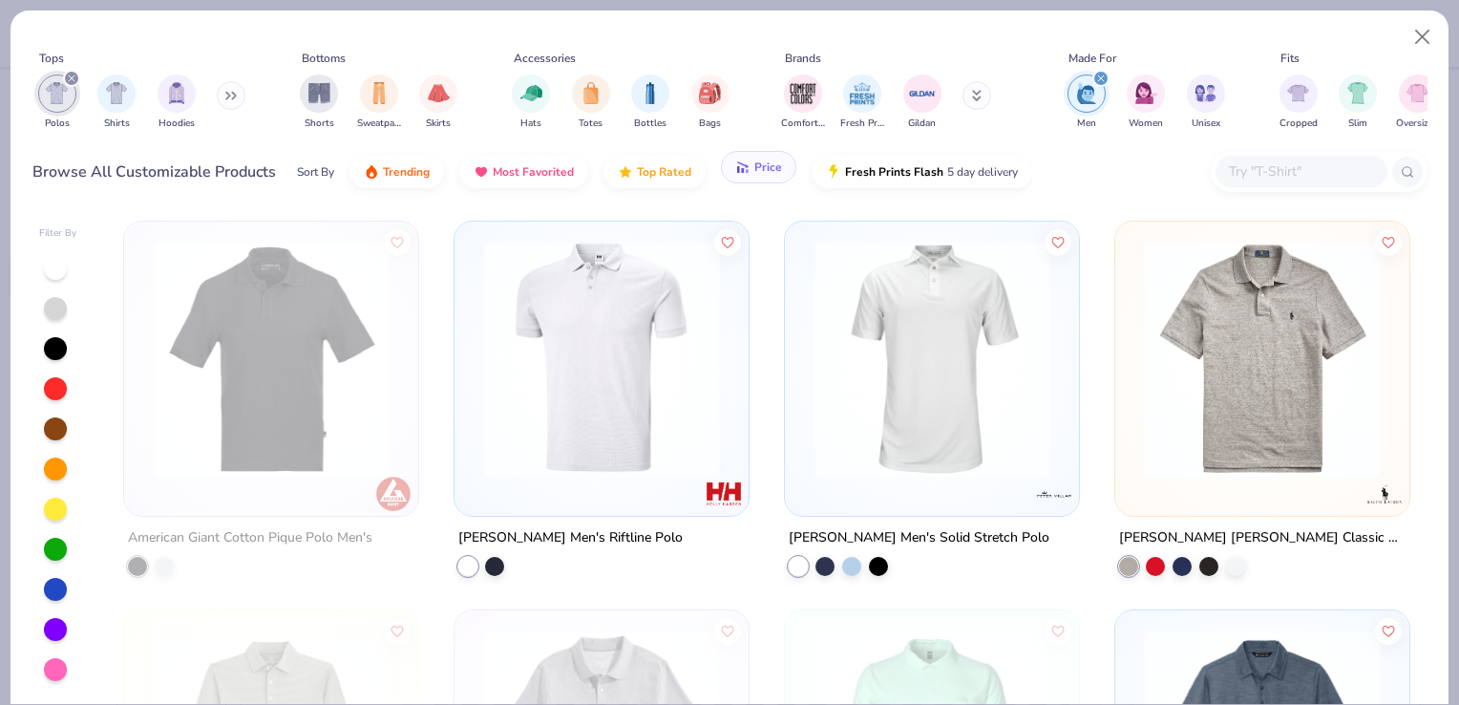
click at [746, 165] on icon "button" at bounding box center [742, 167] width 15 height 17
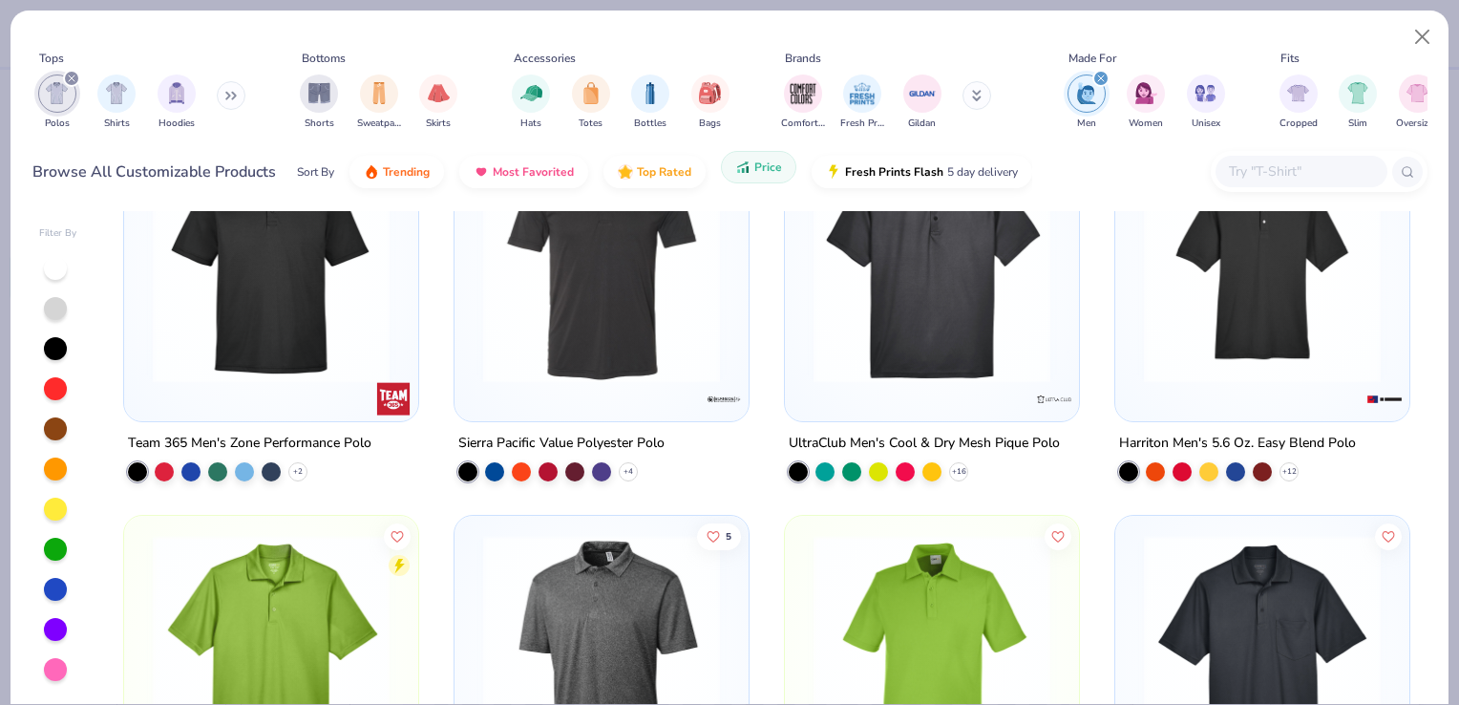
scroll to position [15, 0]
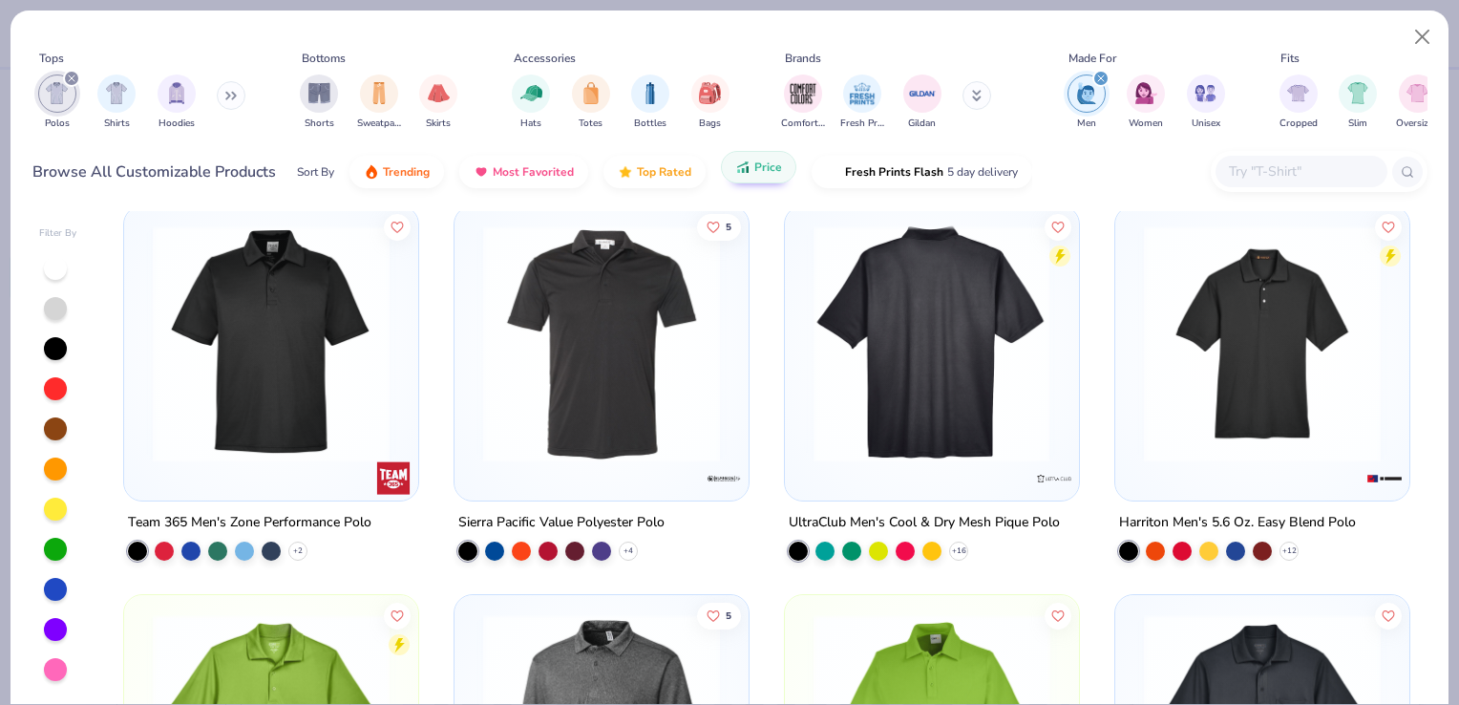
click at [1165, 399] on img at bounding box center [1263, 343] width 256 height 237
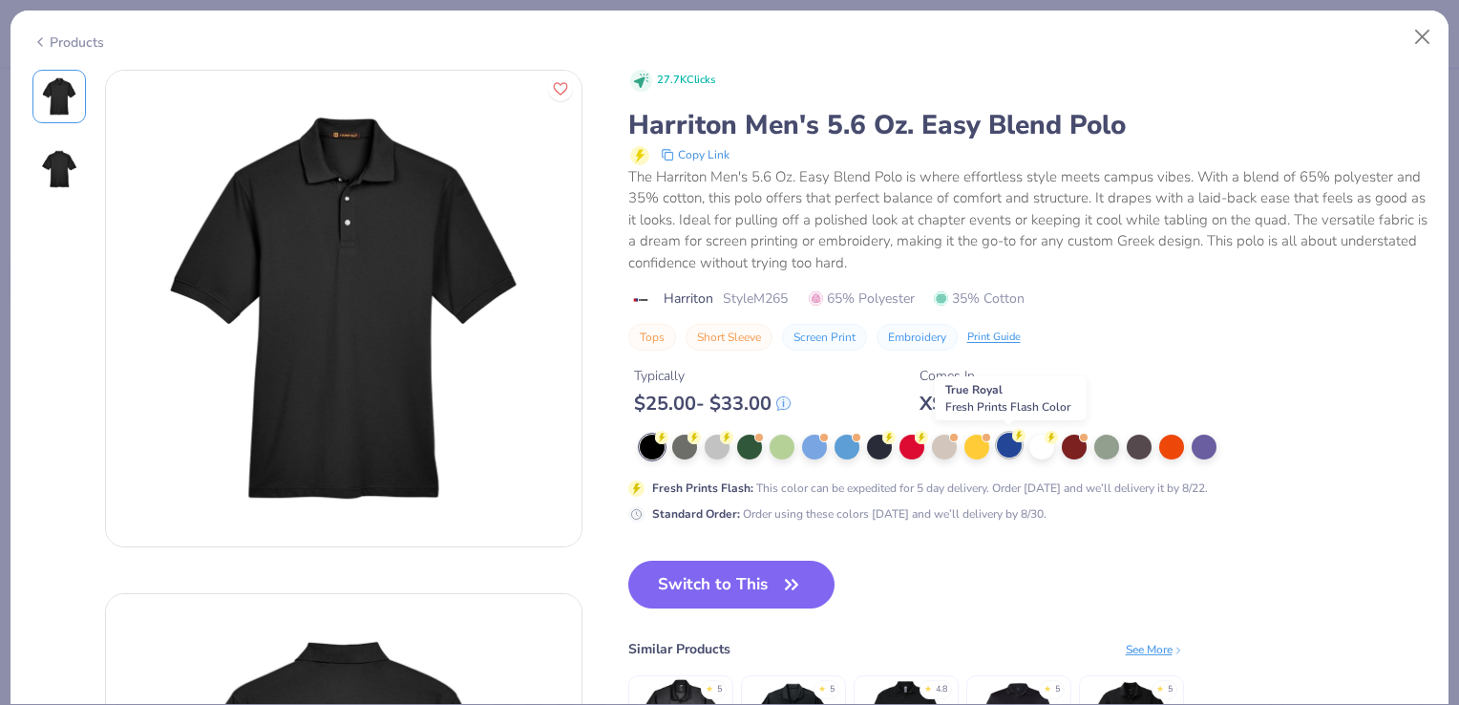
click at [1005, 452] on div at bounding box center [1009, 445] width 25 height 25
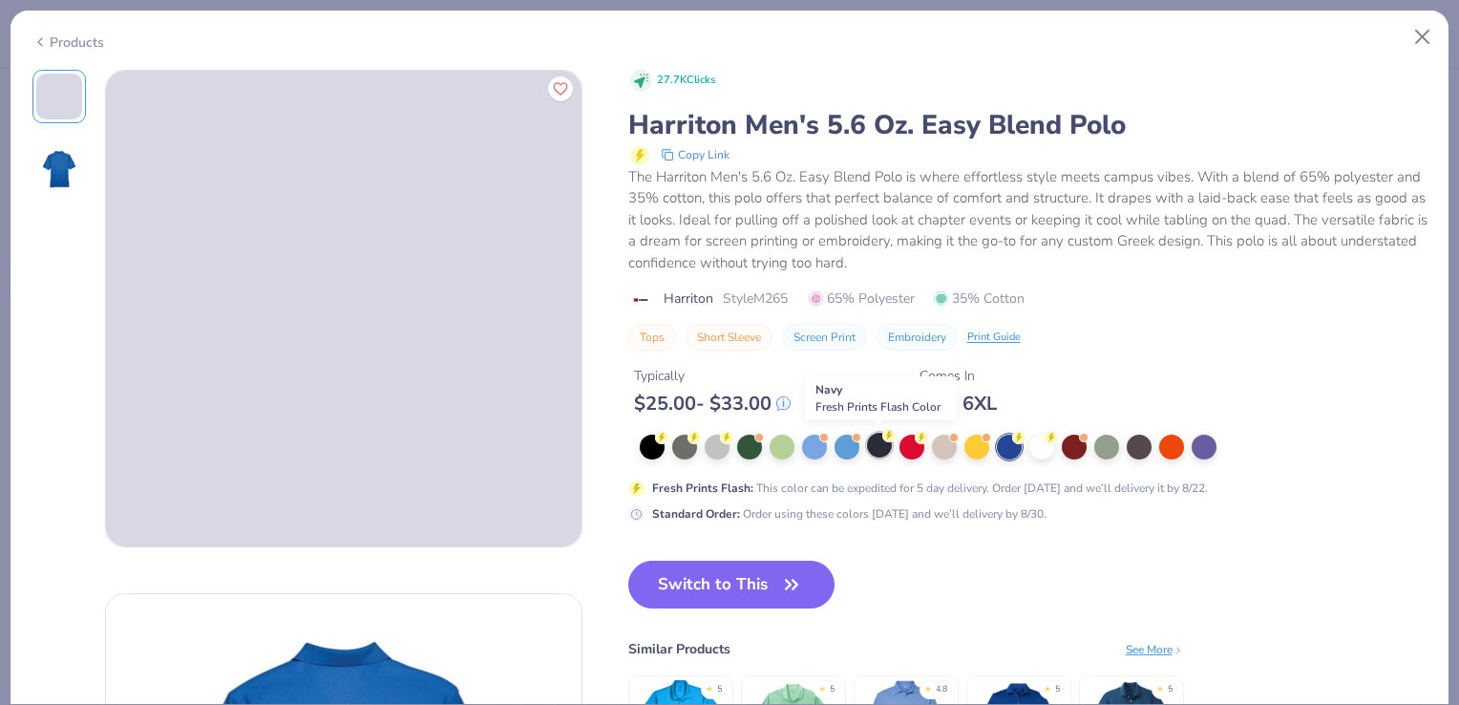
click at [882, 455] on div at bounding box center [879, 445] width 25 height 25
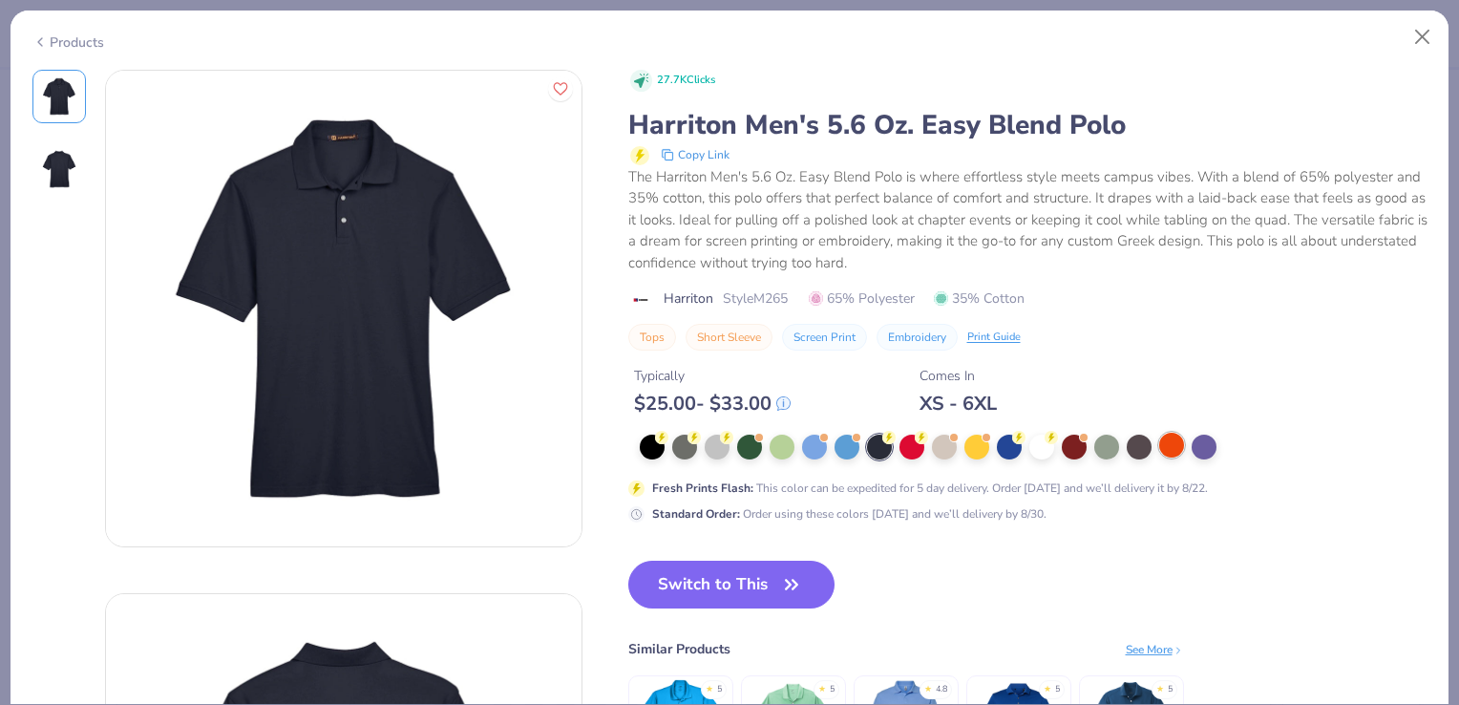
click at [1178, 441] on div at bounding box center [1172, 445] width 25 height 25
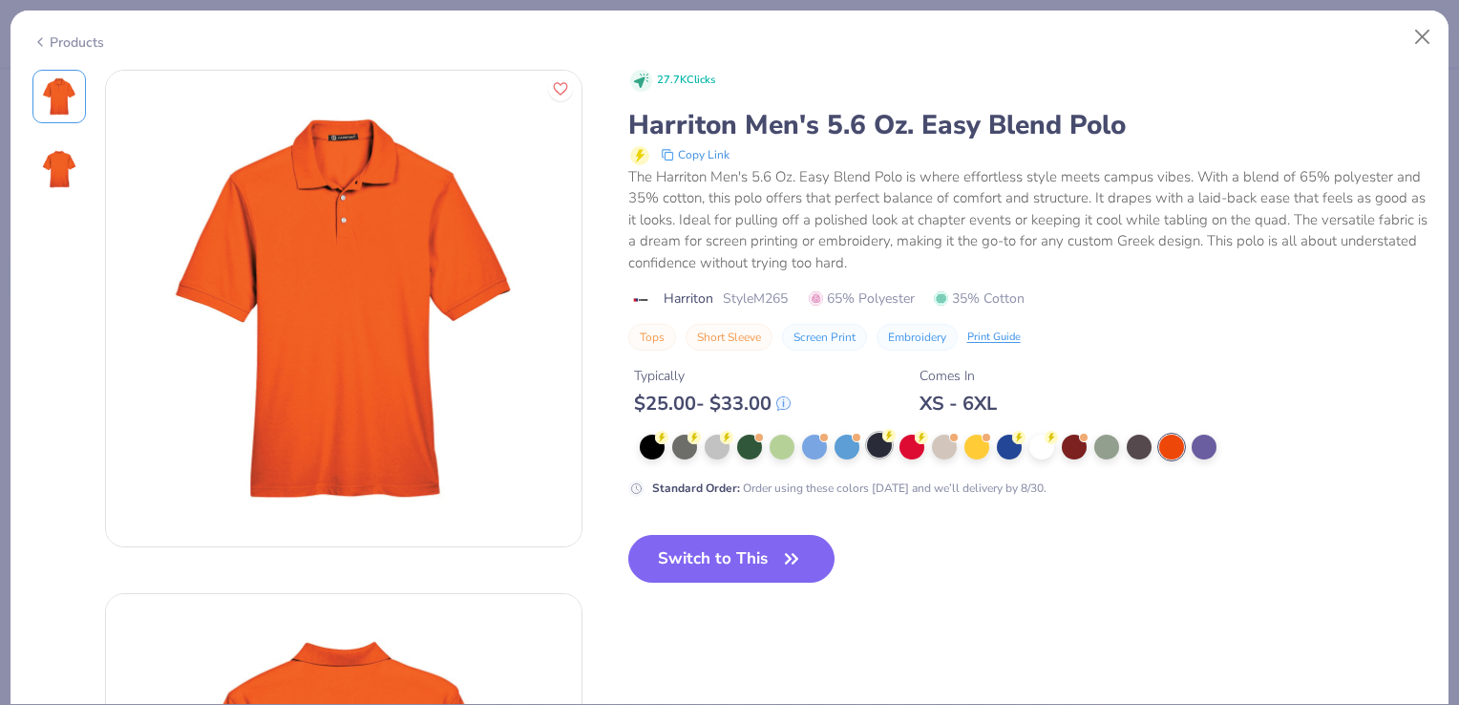
click at [883, 453] on div at bounding box center [879, 445] width 25 height 25
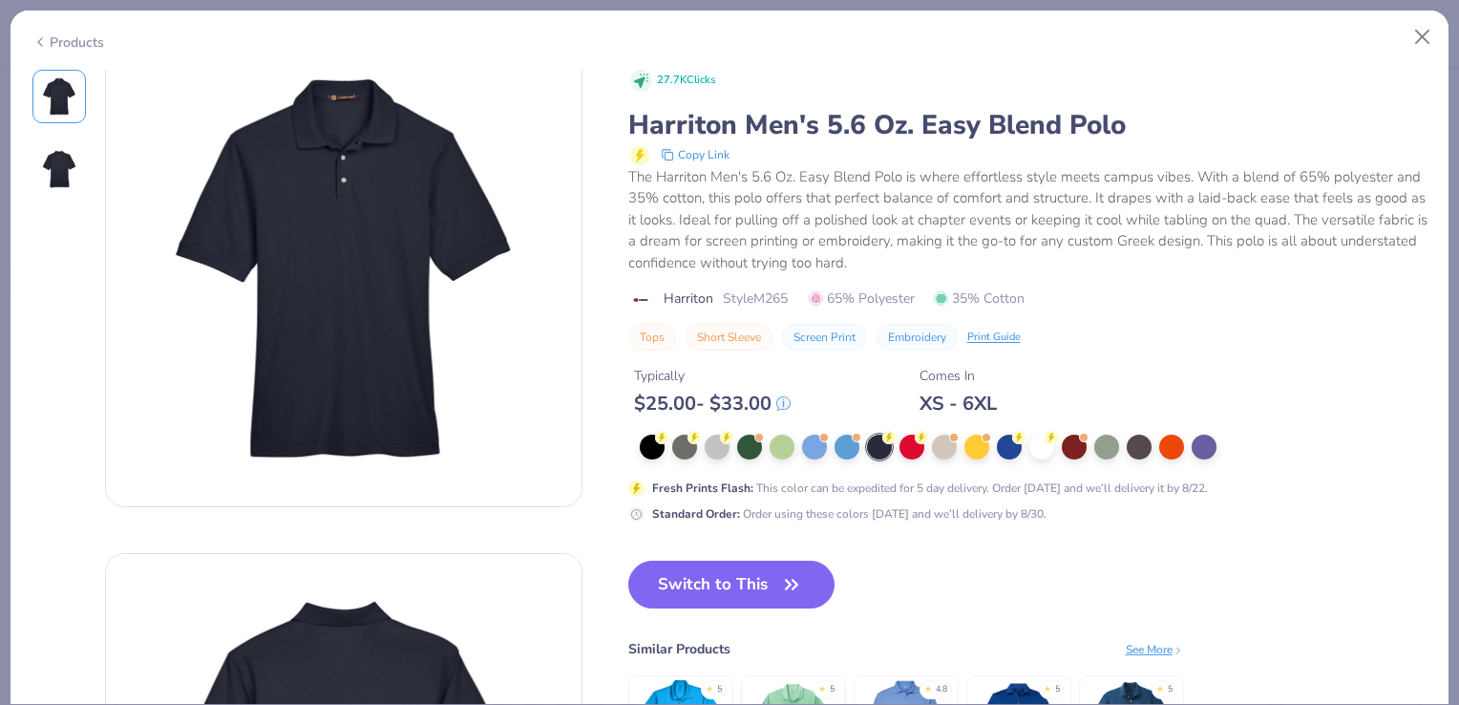
scroll to position [42, 0]
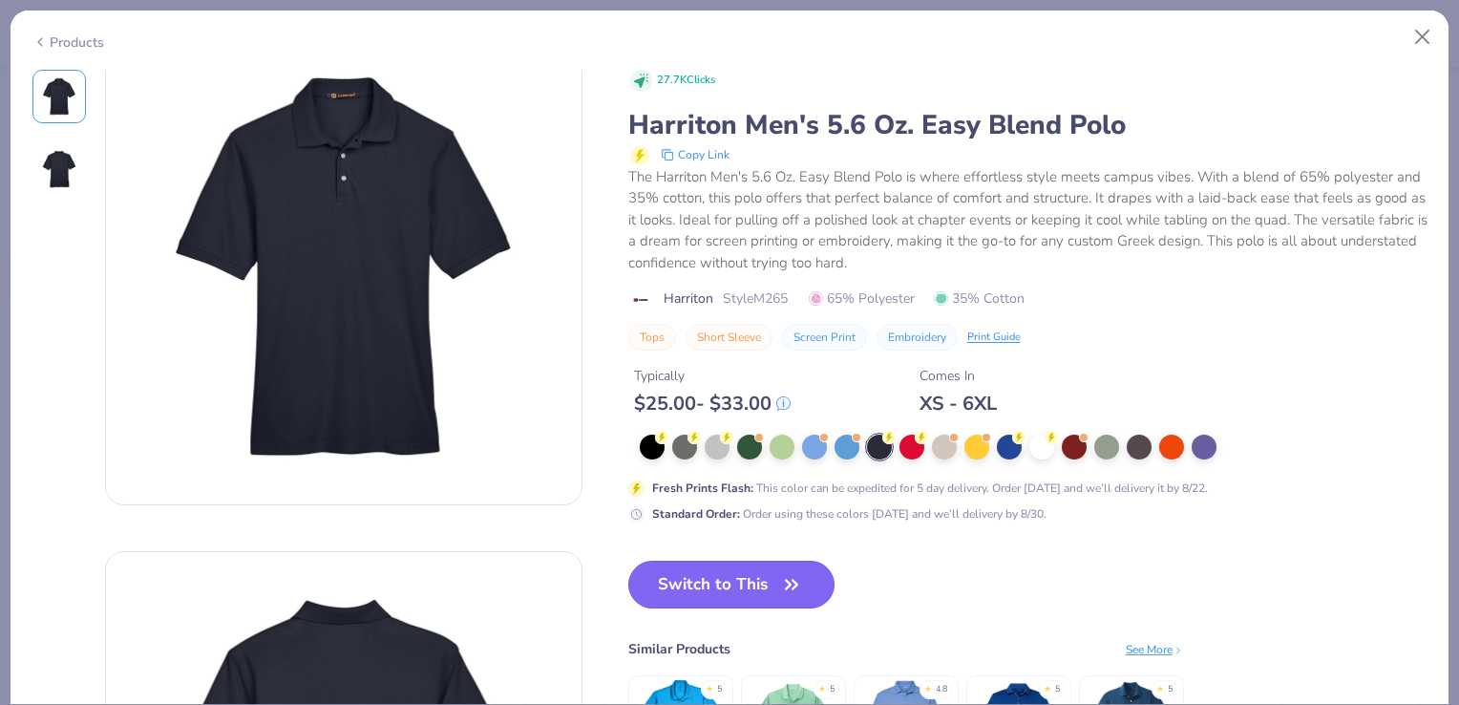
click at [750, 593] on button "Switch to This" at bounding box center [731, 585] width 207 height 48
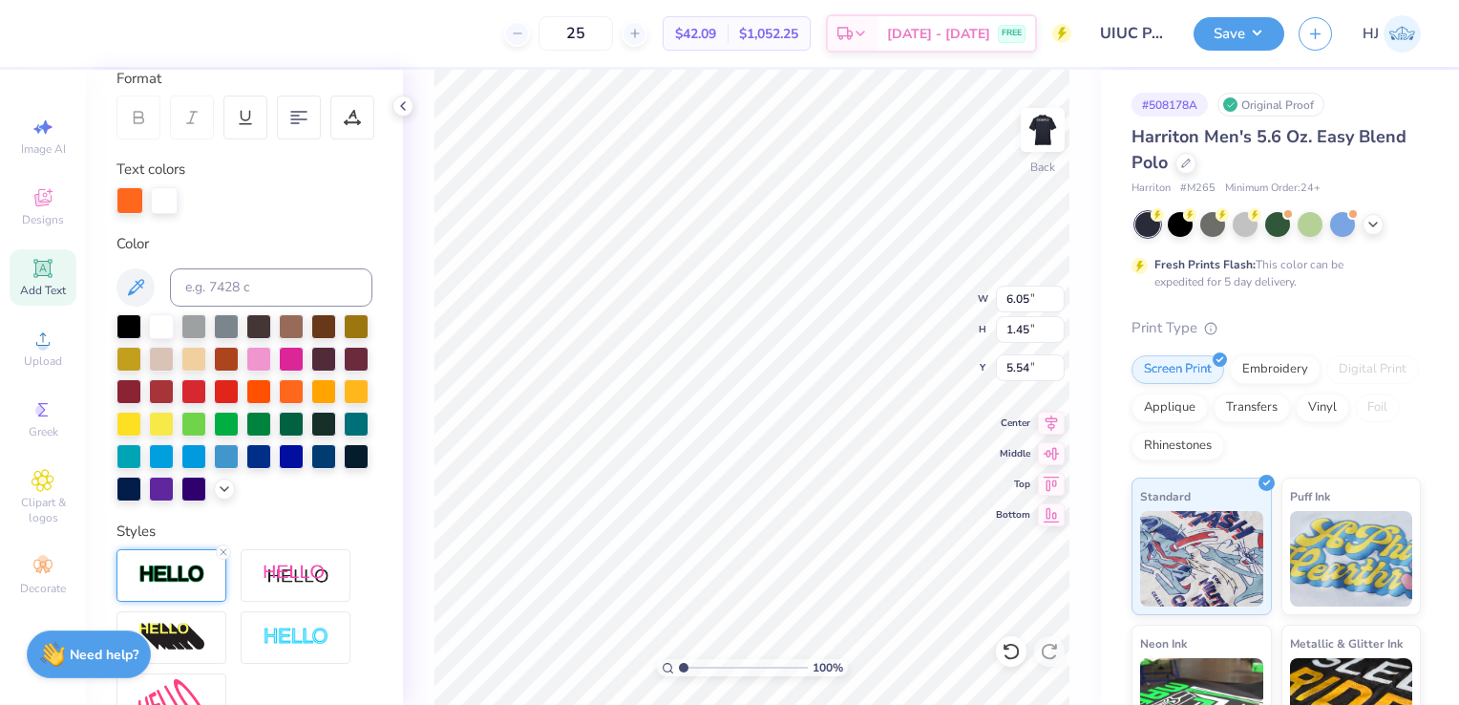
type input "5.54"
type input "9.96"
type input "2.39"
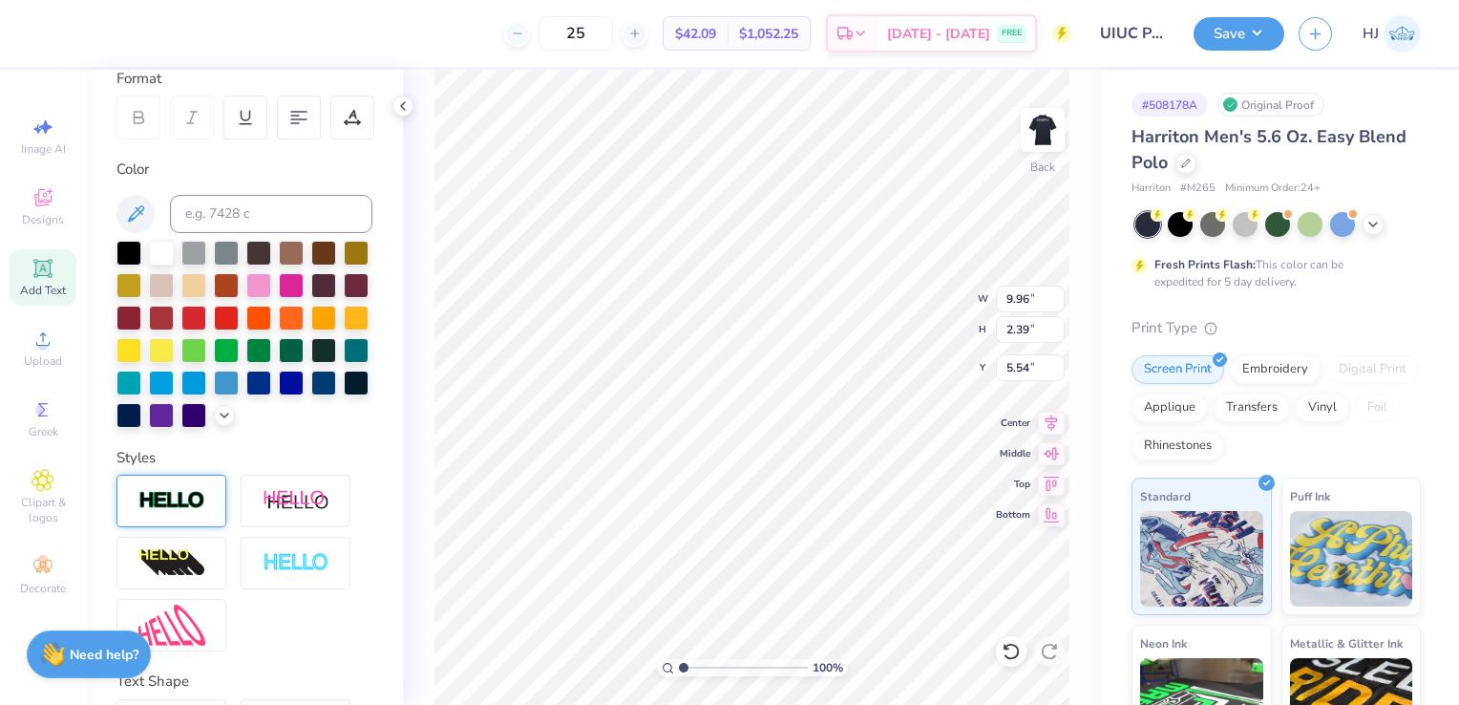
type input "6.17"
type input "0.74"
type input "8.26"
type input "9.96"
type input "2.39"
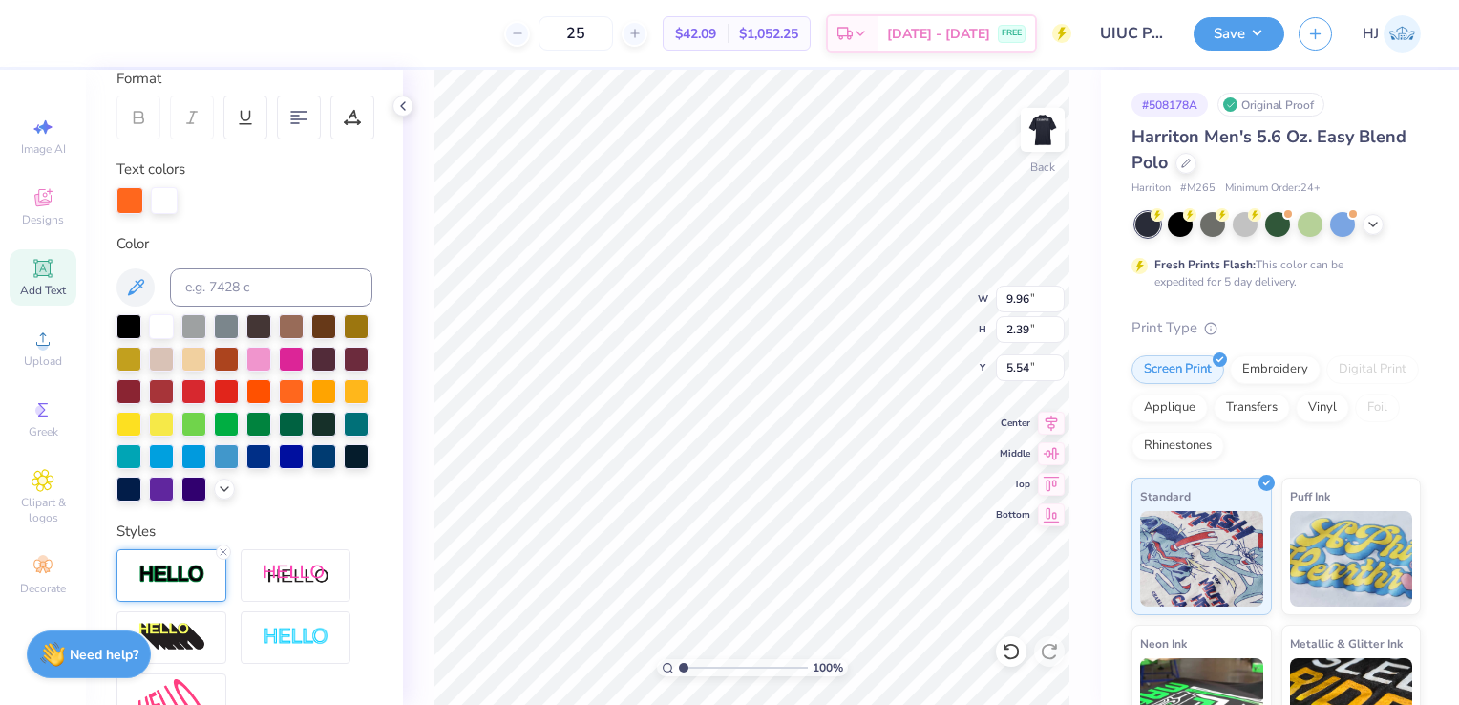
type input "5.45"
type input "9.96"
type input "2.39"
type input "6.03"
click at [279, 402] on div at bounding box center [291, 389] width 25 height 25
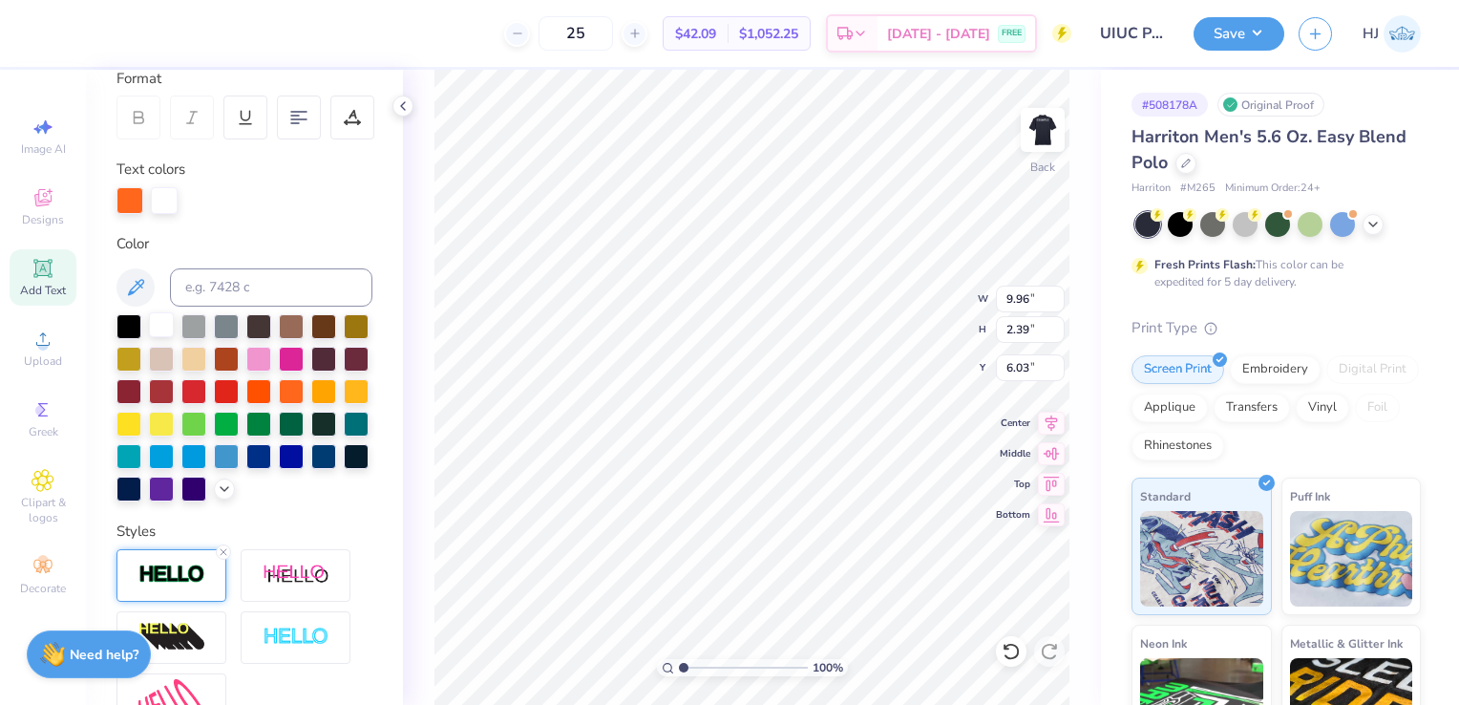
click at [163, 319] on div at bounding box center [161, 324] width 25 height 25
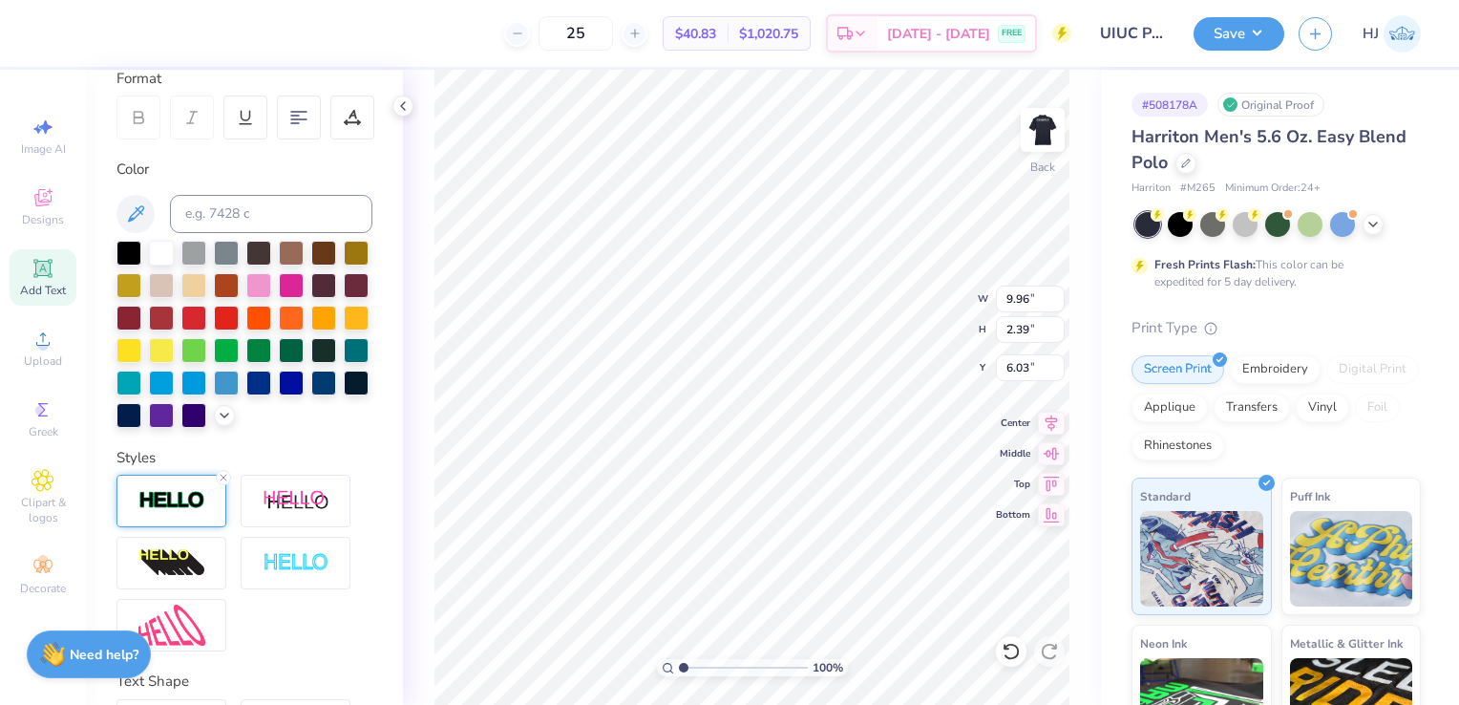
scroll to position [437, 0]
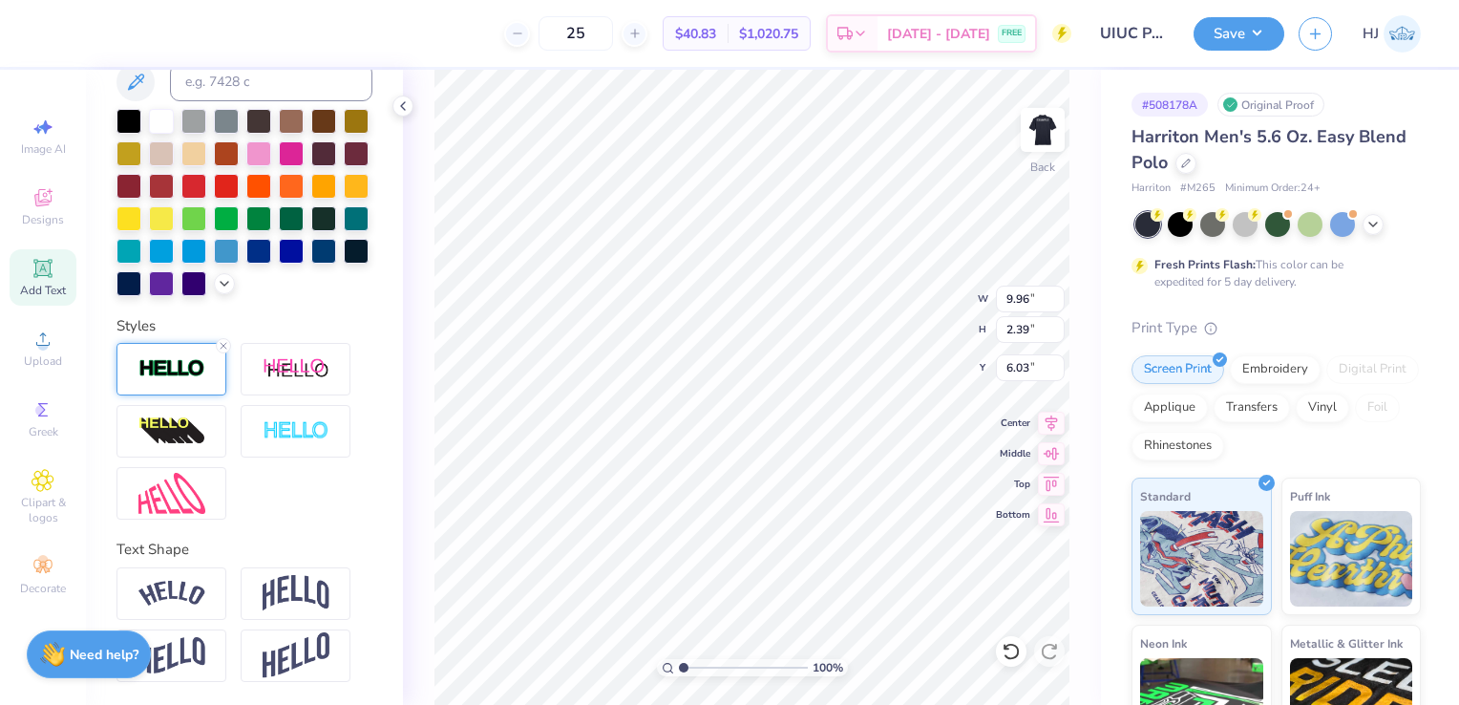
click at [180, 381] on div at bounding box center [172, 369] width 110 height 53
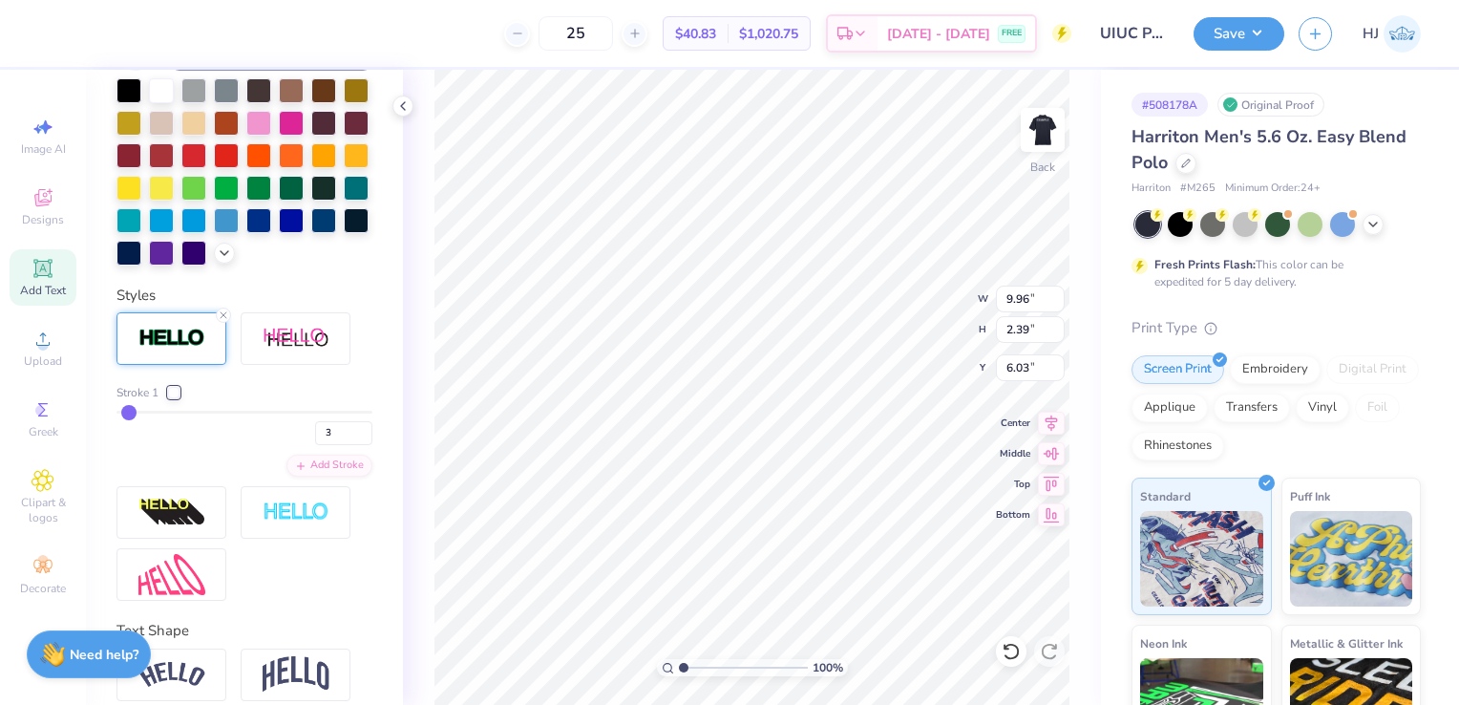
click at [175, 398] on div at bounding box center [173, 392] width 11 height 11
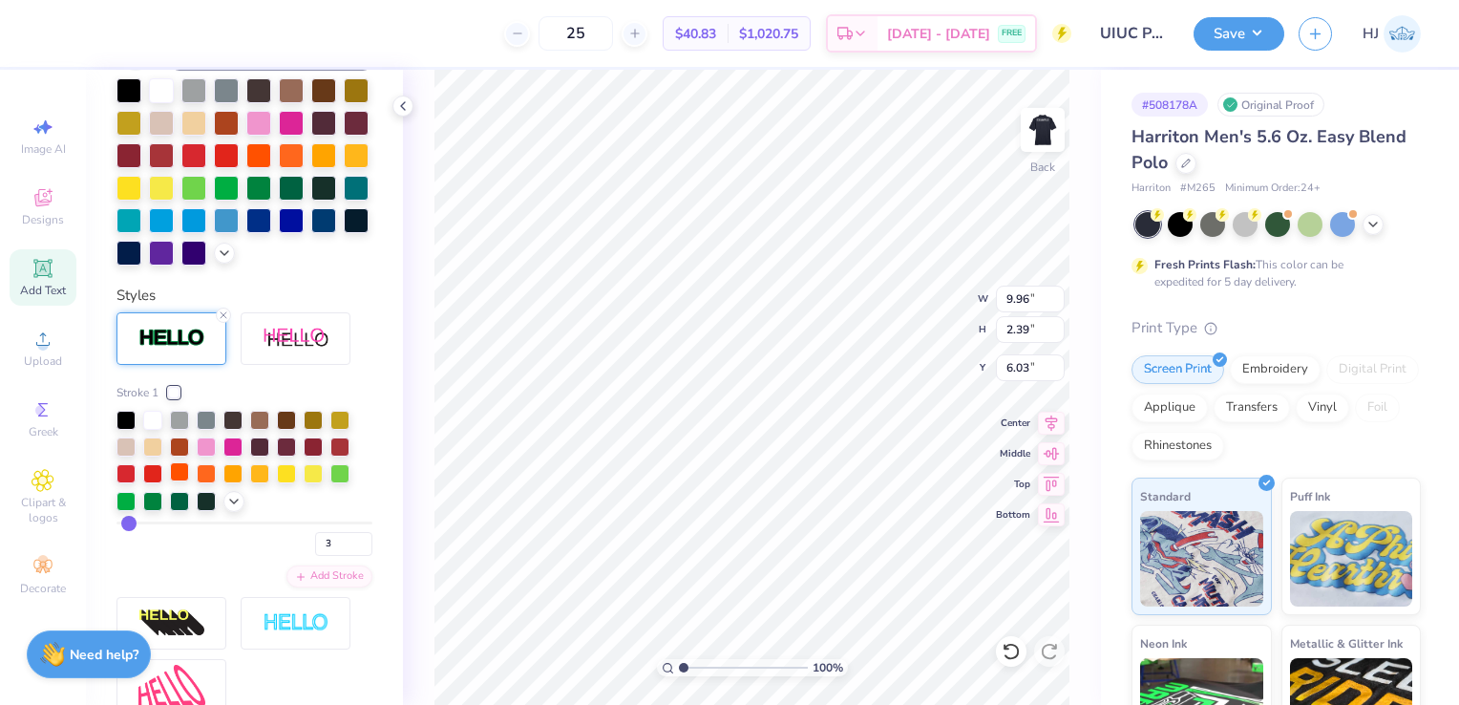
click at [180, 481] on div at bounding box center [179, 471] width 19 height 19
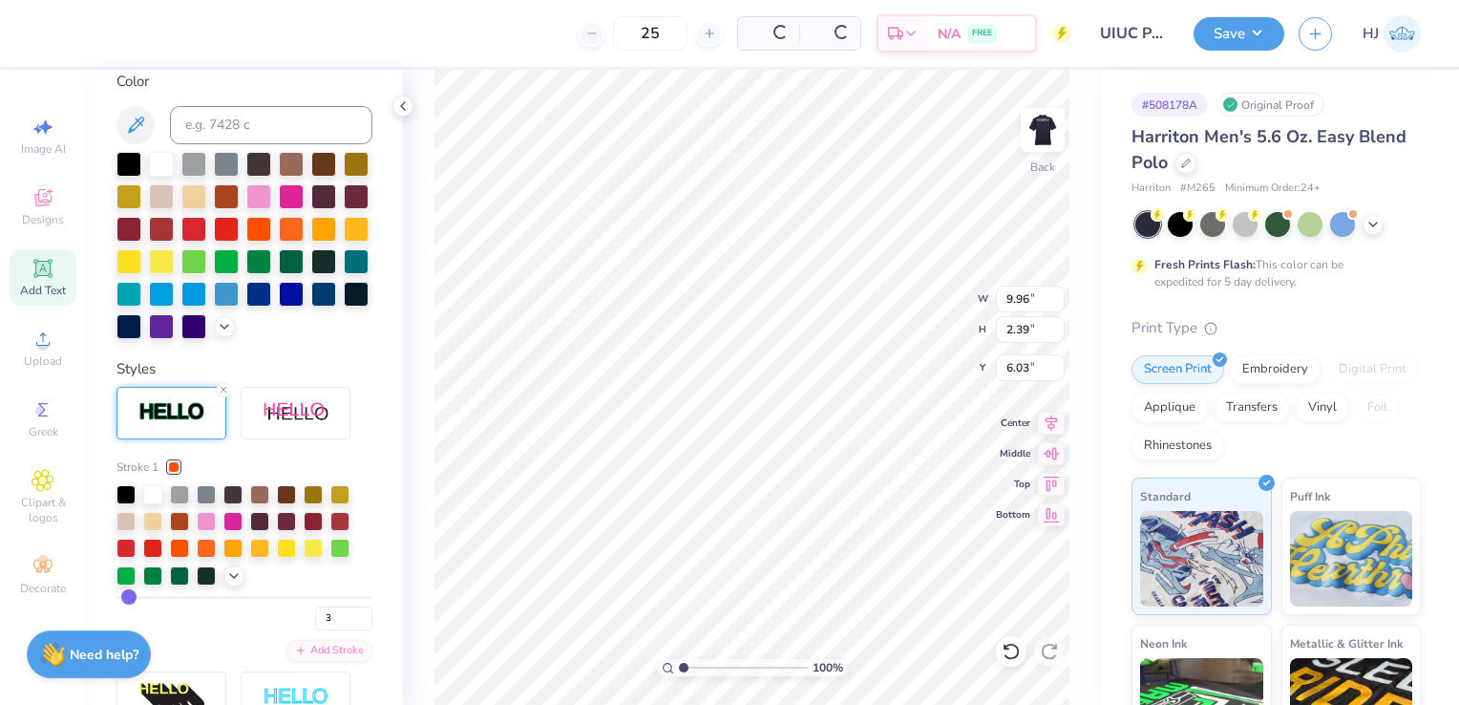
scroll to position [511, 0]
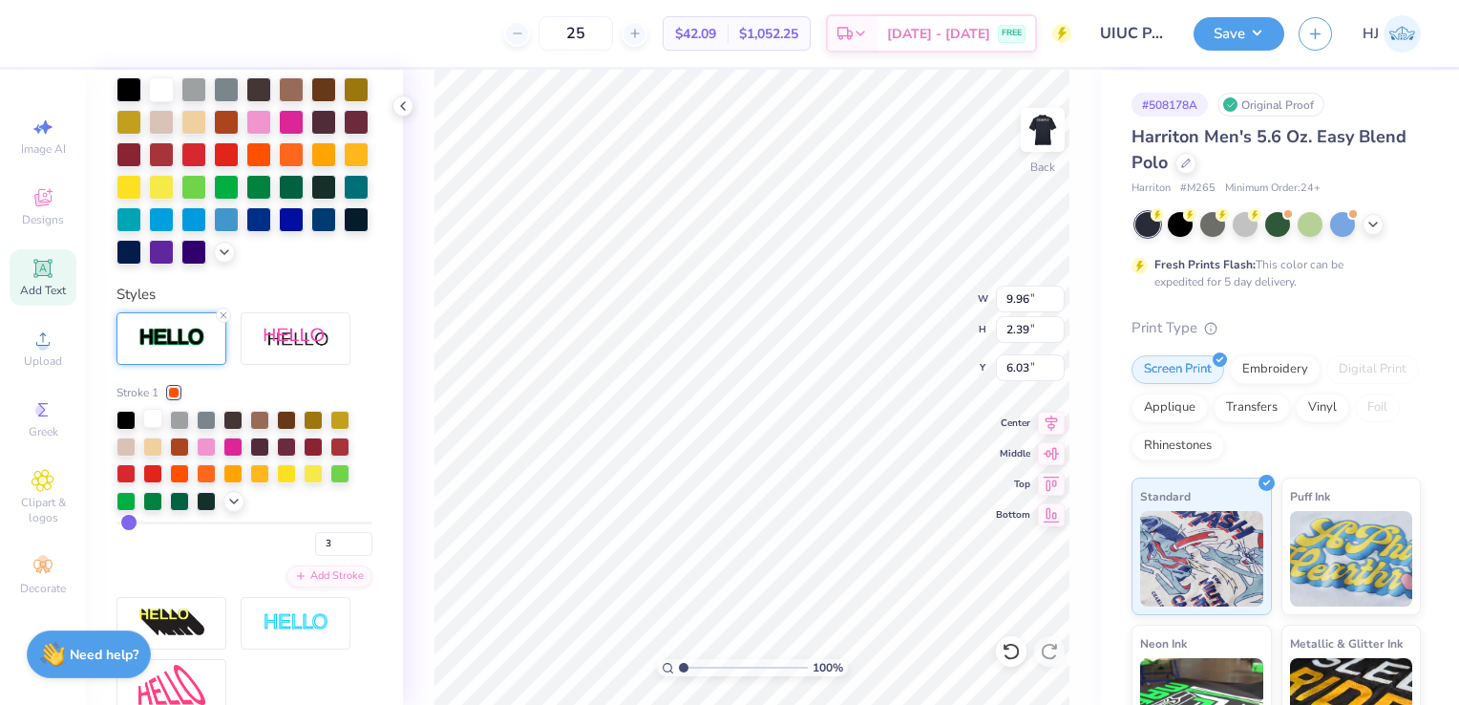
click at [152, 428] on div at bounding box center [152, 418] width 19 height 19
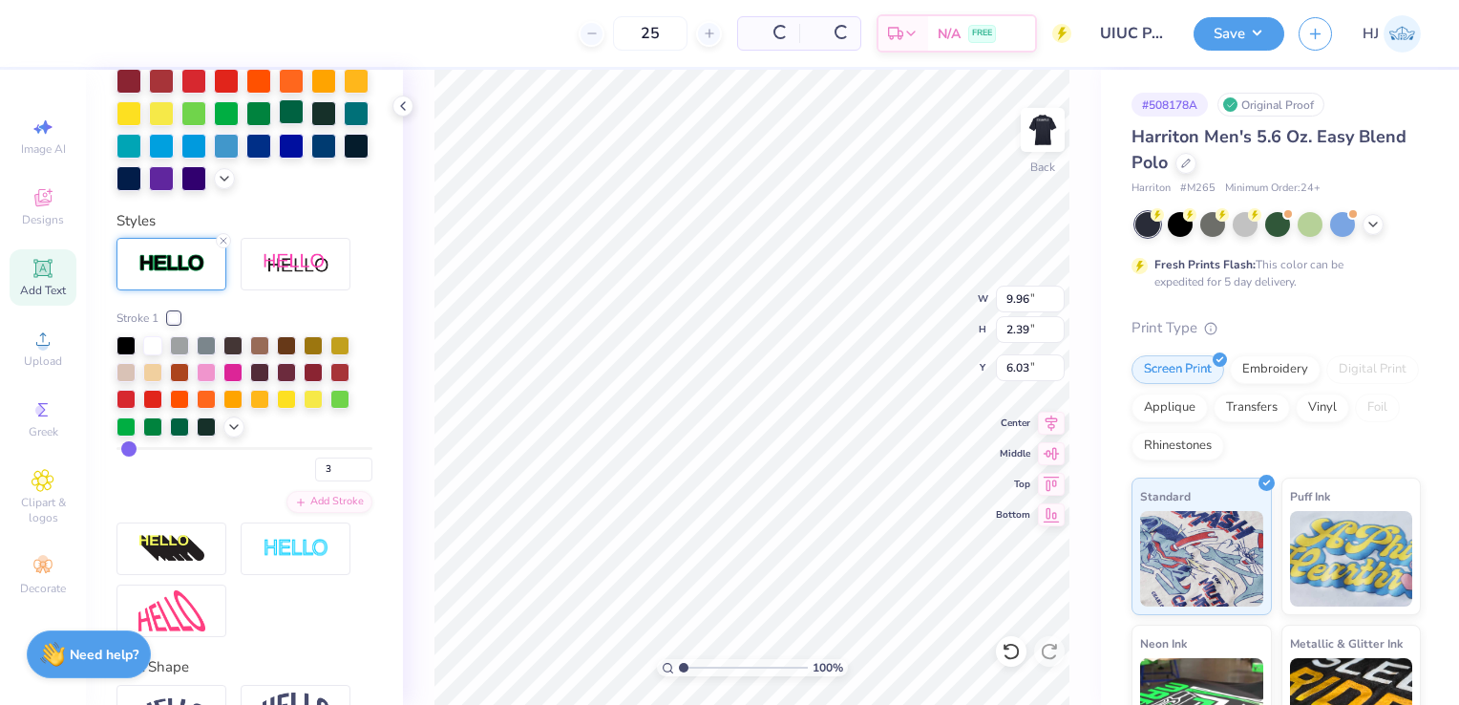
scroll to position [437, 0]
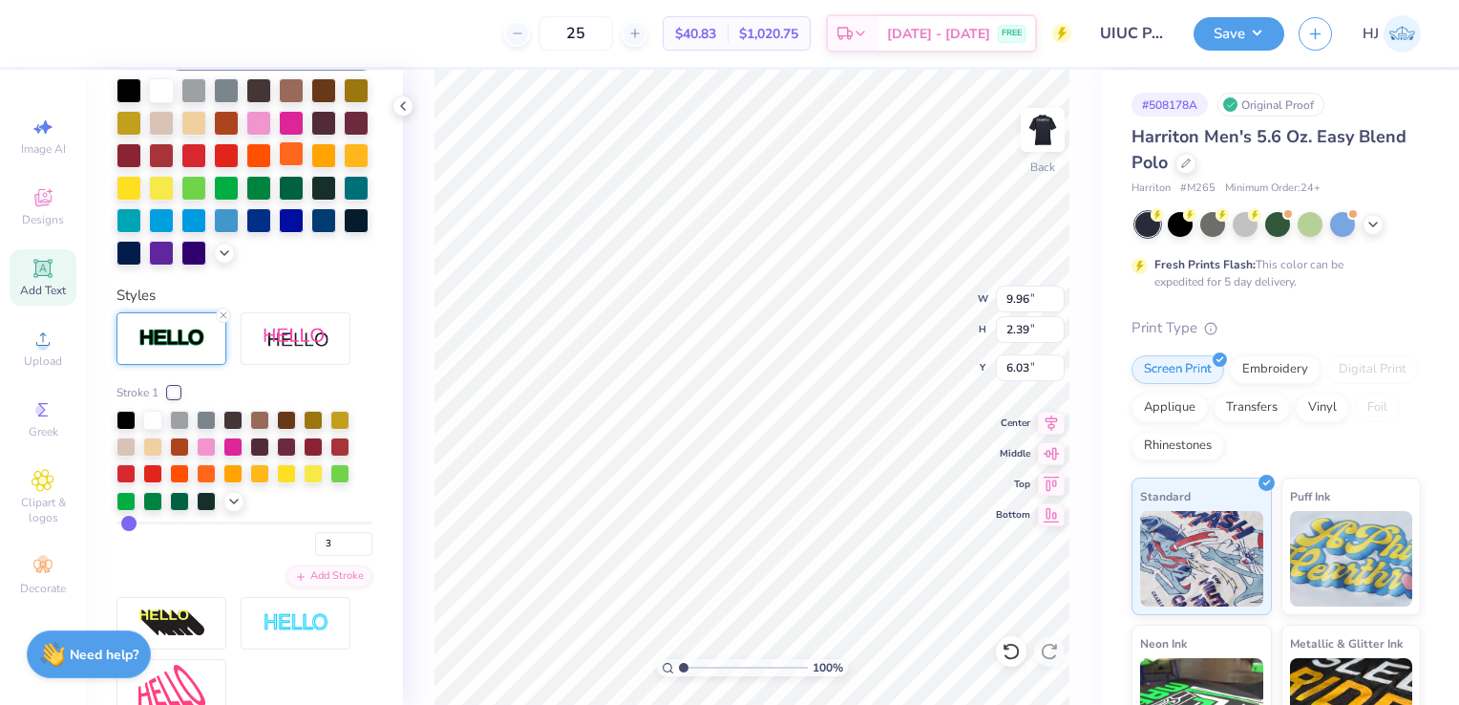
click at [279, 166] on div at bounding box center [291, 153] width 25 height 25
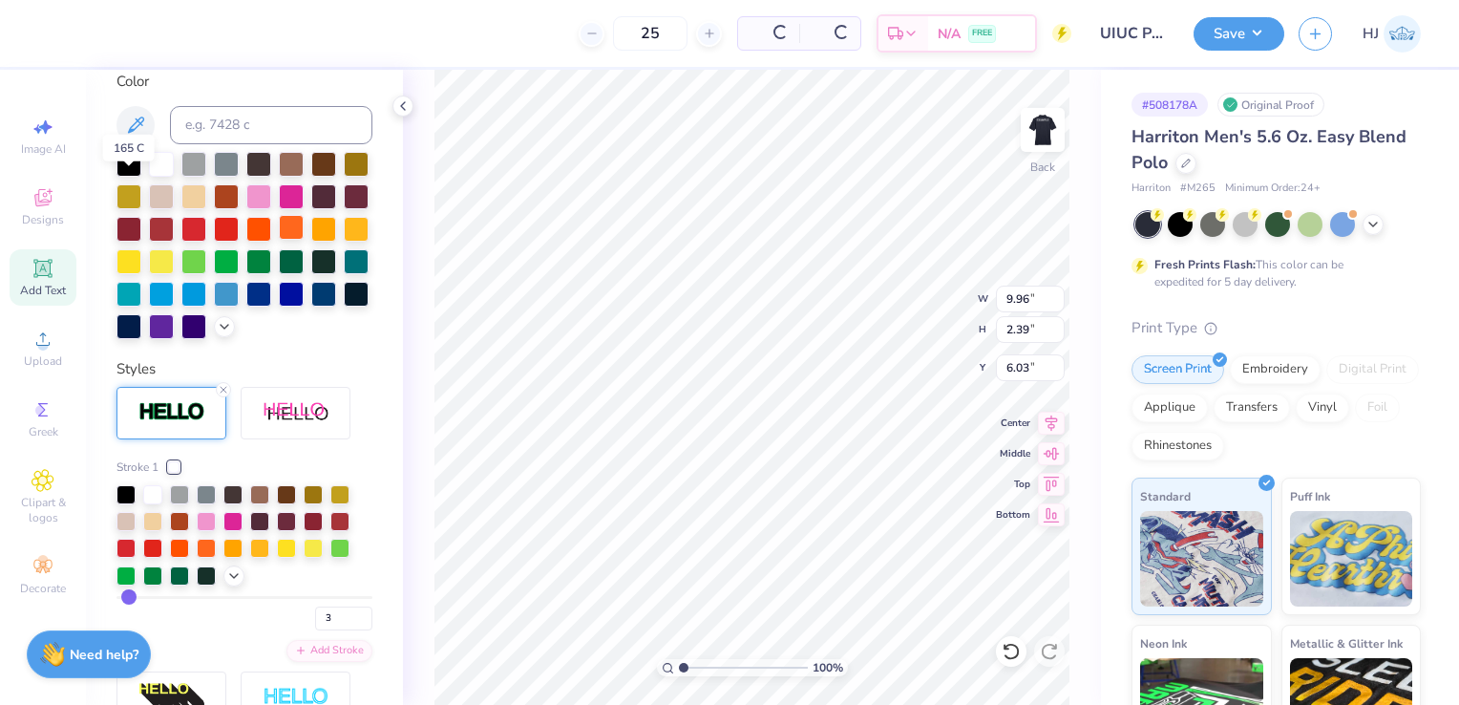
scroll to position [511, 0]
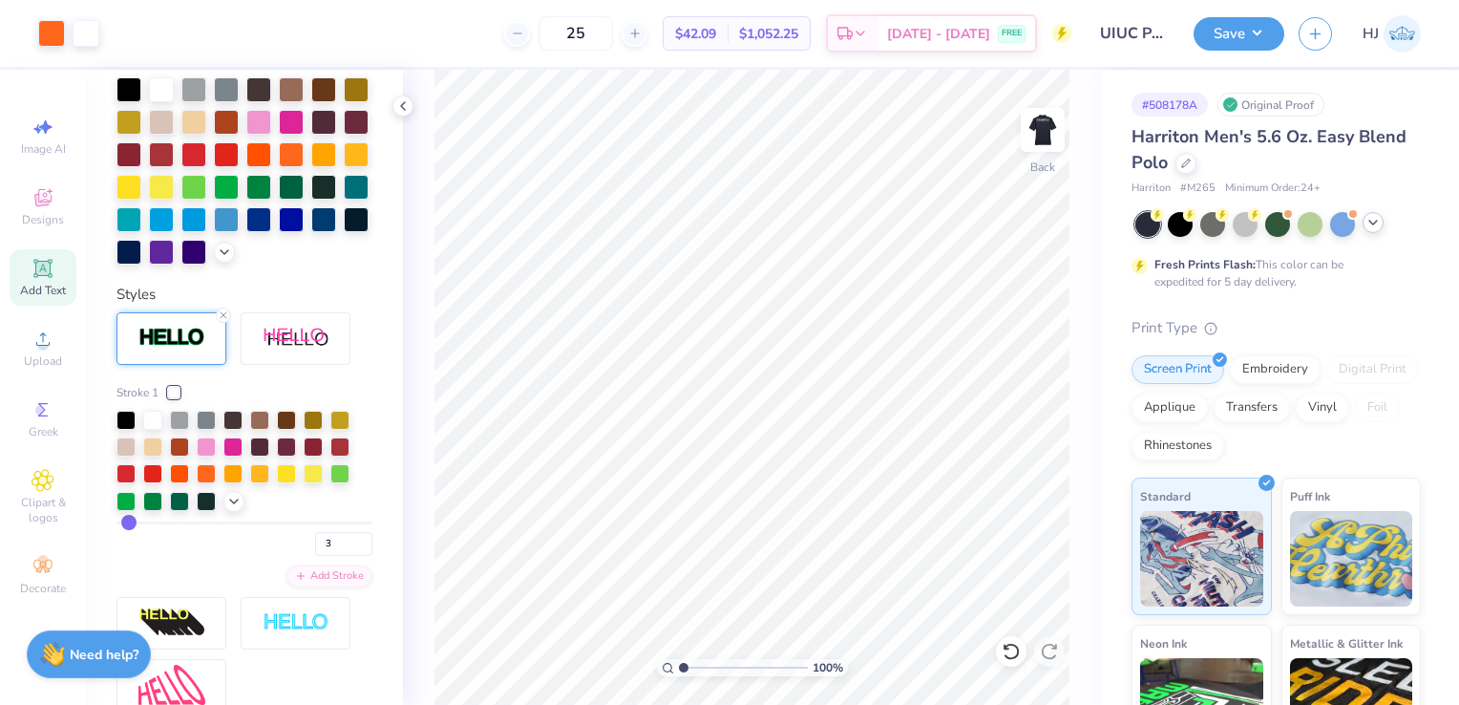
click at [1376, 224] on icon at bounding box center [1373, 222] width 15 height 15
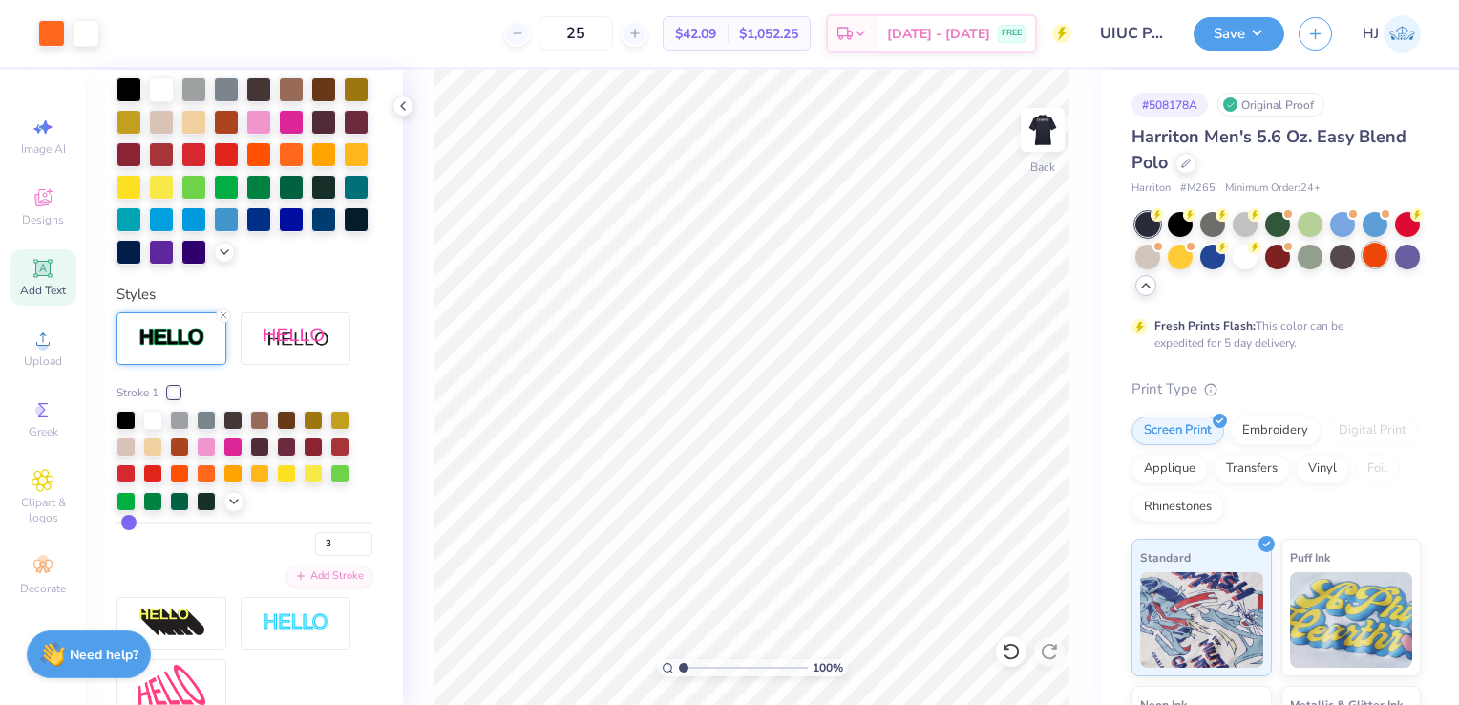
click at [1363, 267] on div at bounding box center [1375, 255] width 25 height 25
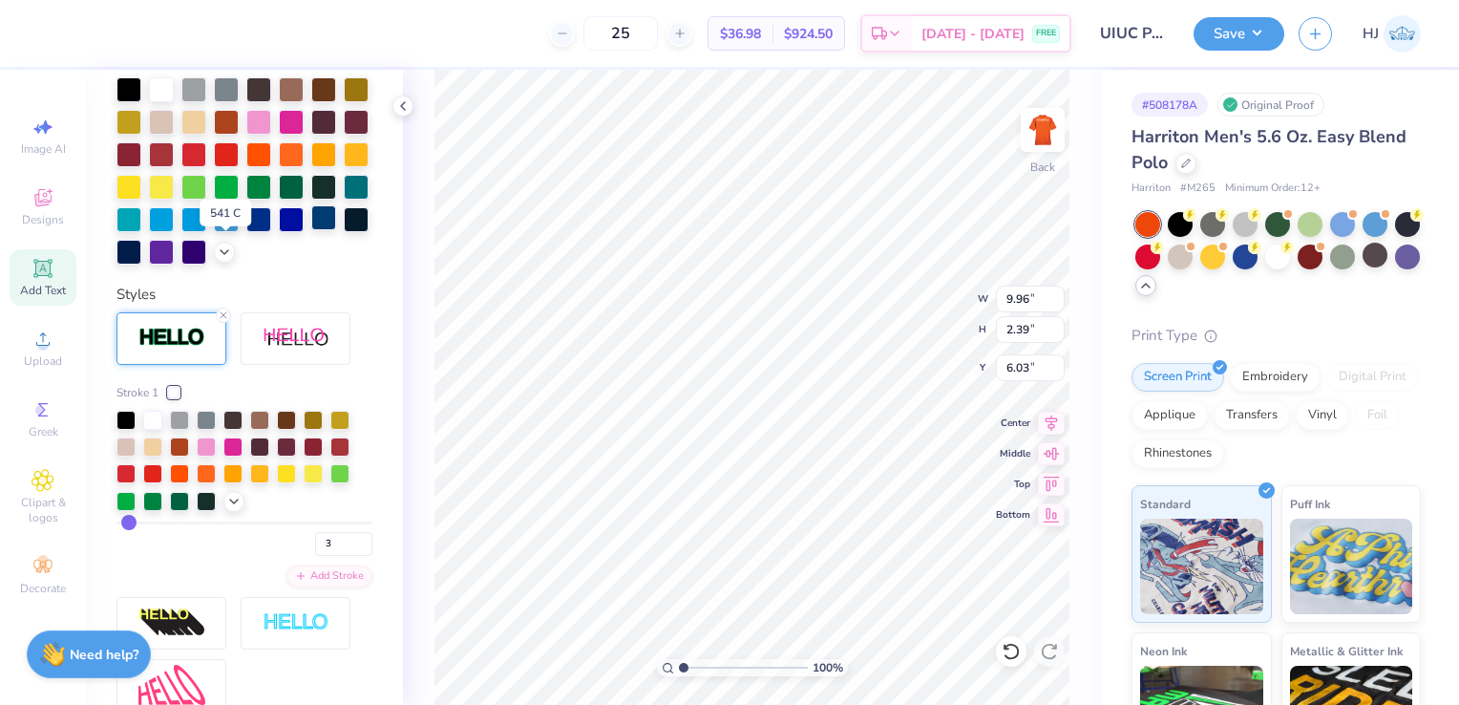
click at [311, 230] on div at bounding box center [323, 217] width 25 height 25
click at [344, 230] on div at bounding box center [356, 217] width 25 height 25
click at [279, 165] on div at bounding box center [291, 152] width 25 height 25
click at [1189, 160] on icon at bounding box center [1187, 162] width 10 height 10
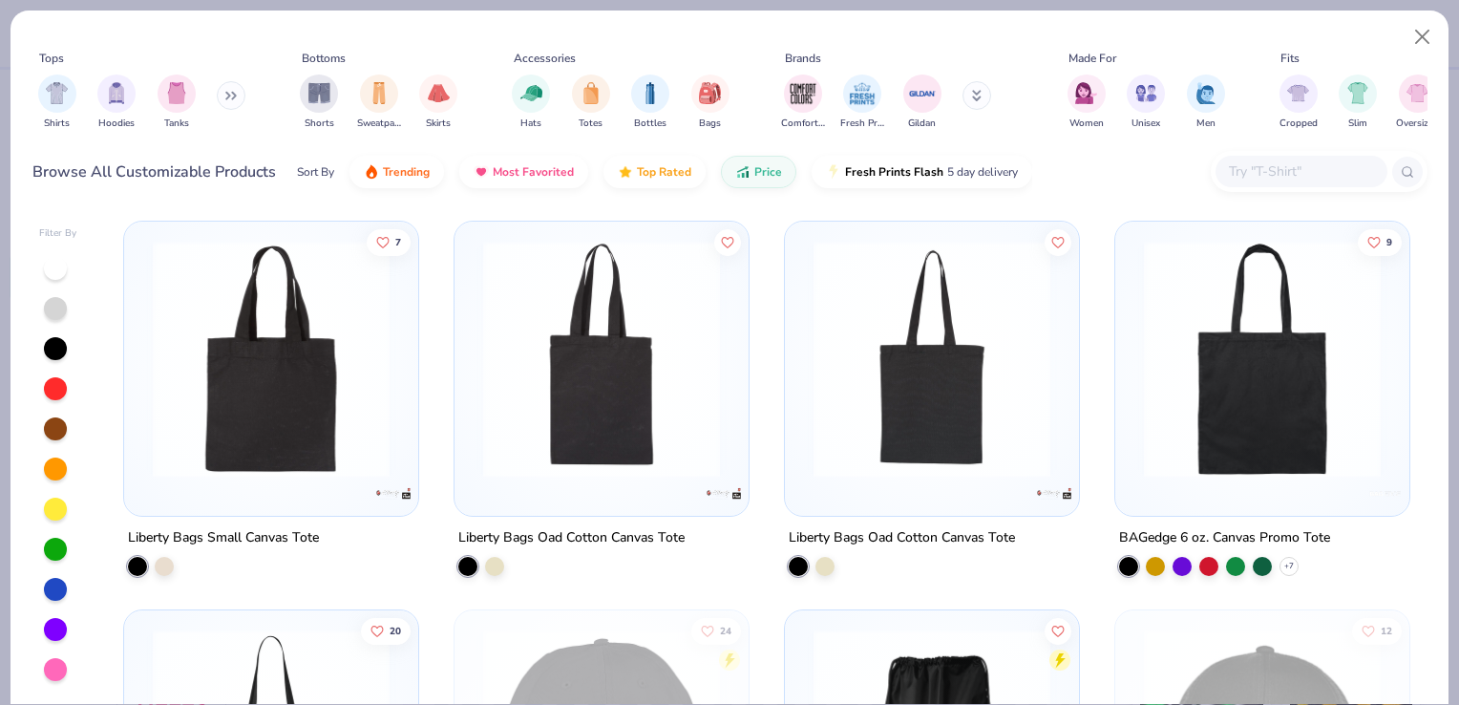
click at [245, 93] on button at bounding box center [231, 95] width 29 height 29
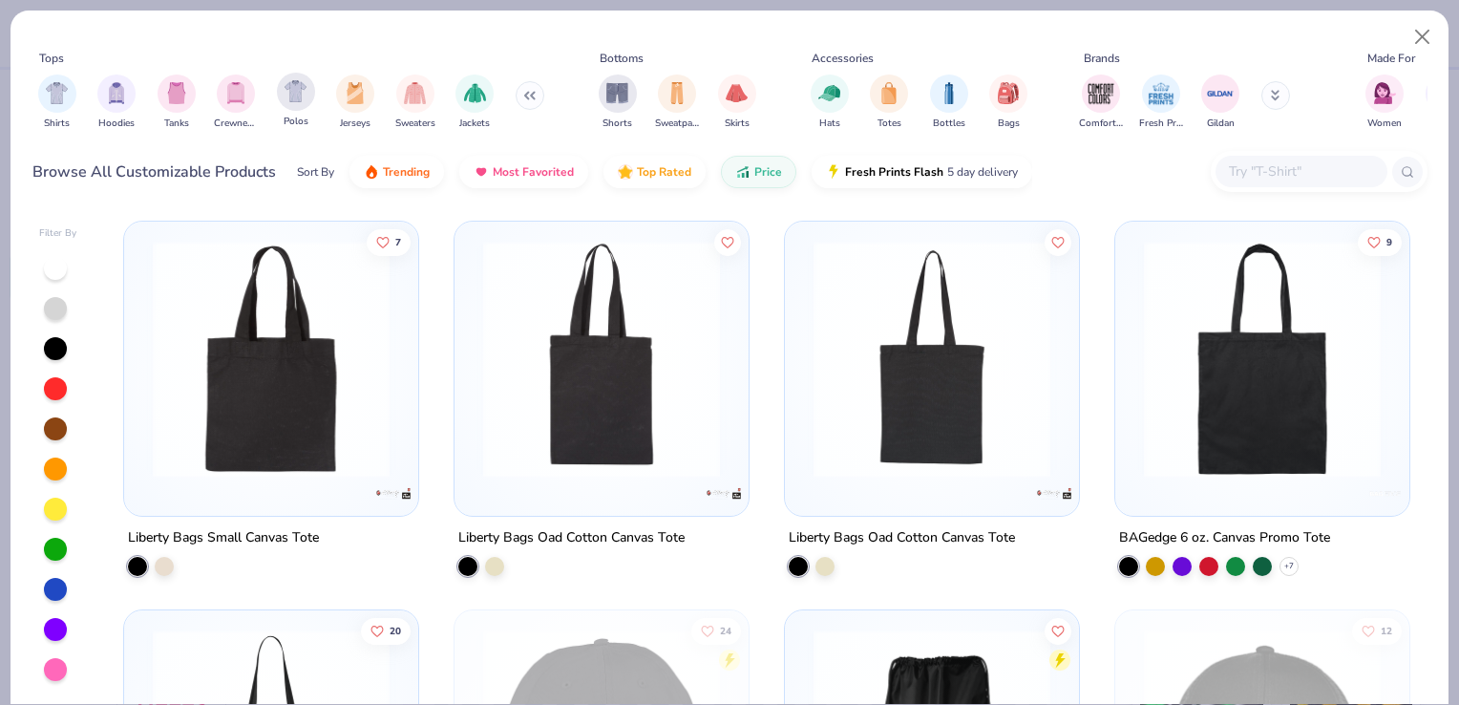
click at [306, 115] on span "Polos" at bounding box center [296, 122] width 25 height 14
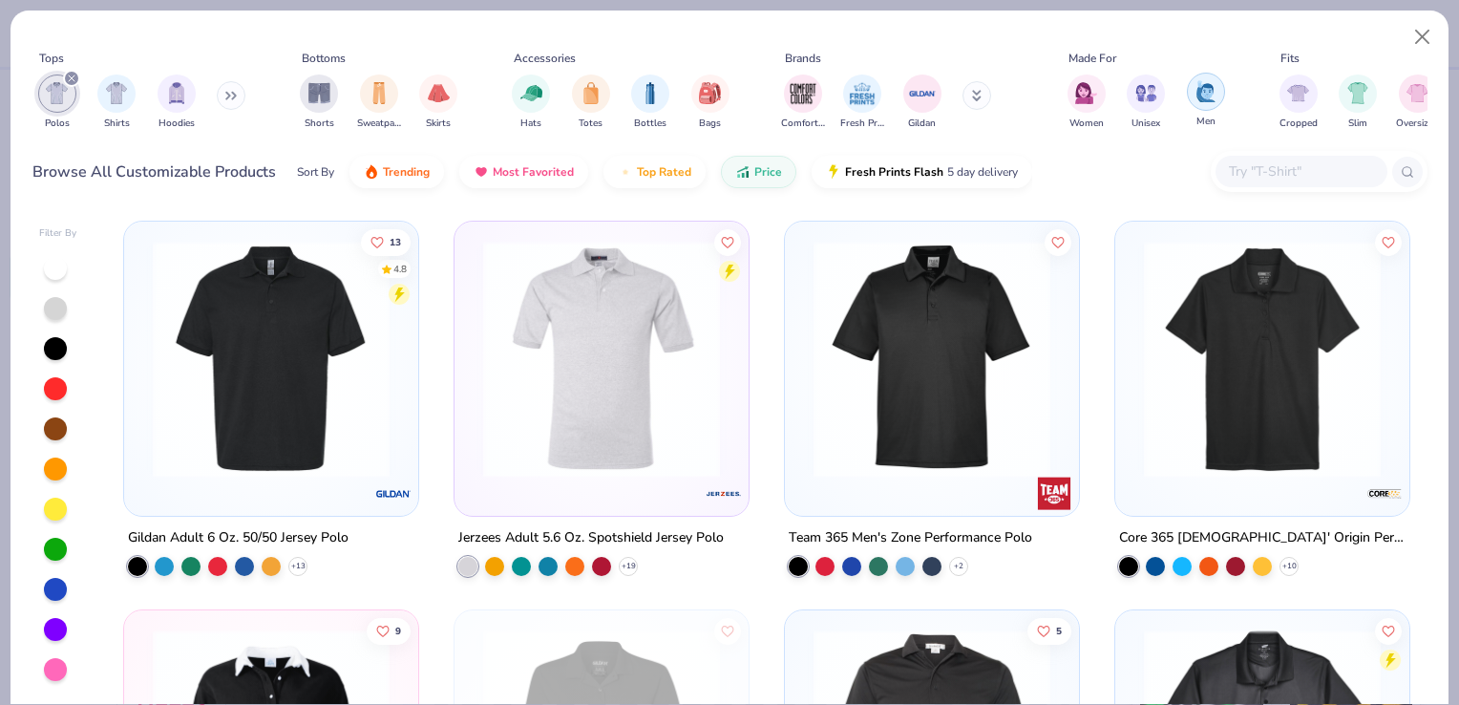
click at [1196, 101] on img "filter for Men" at bounding box center [1206, 91] width 21 height 22
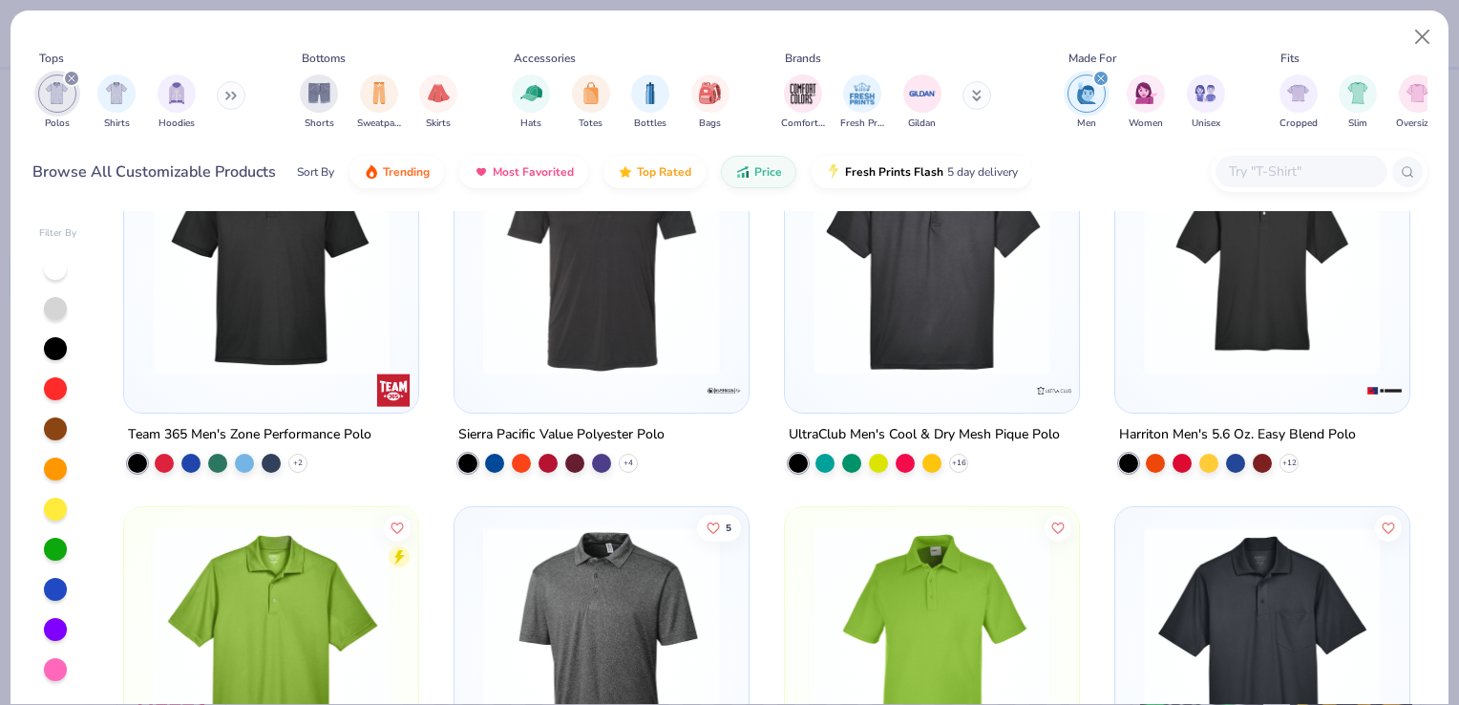
scroll to position [353, 0]
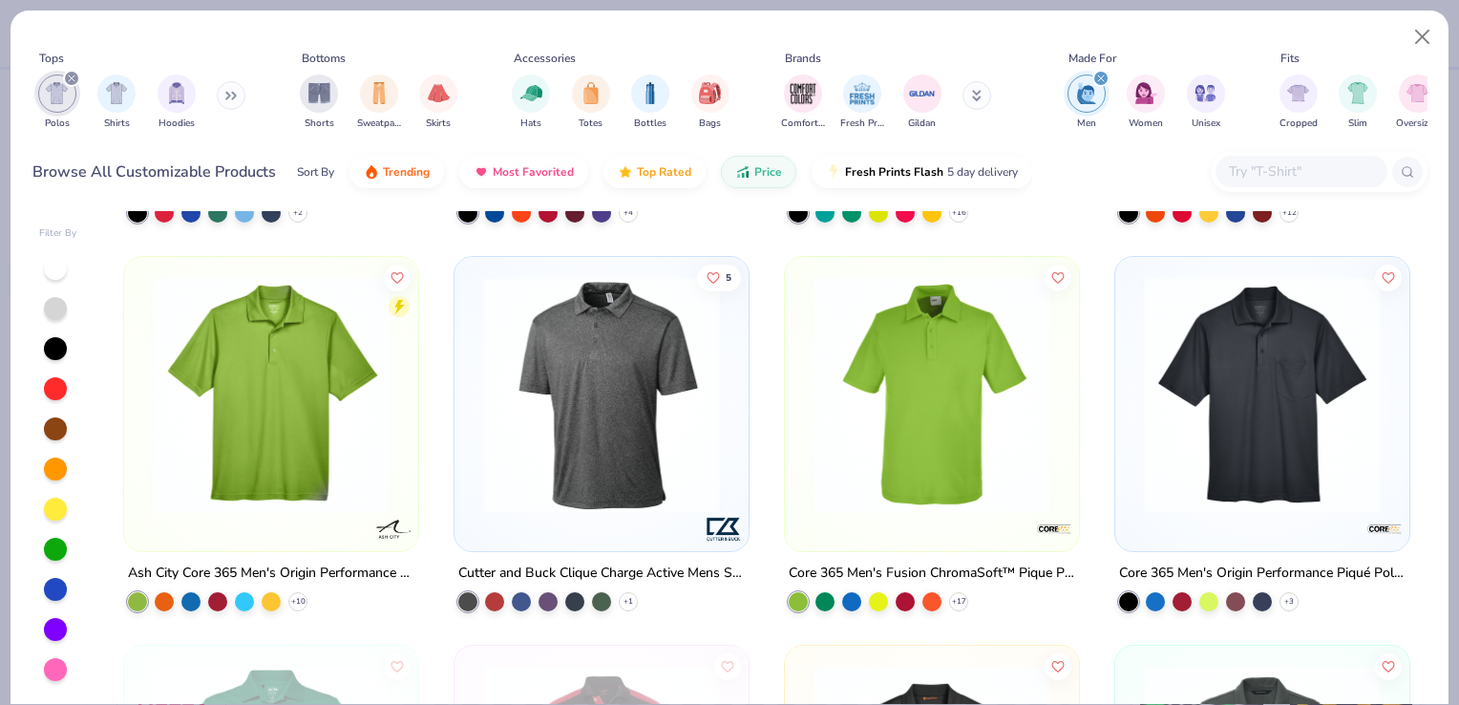
click at [367, 476] on img at bounding box center [271, 394] width 256 height 237
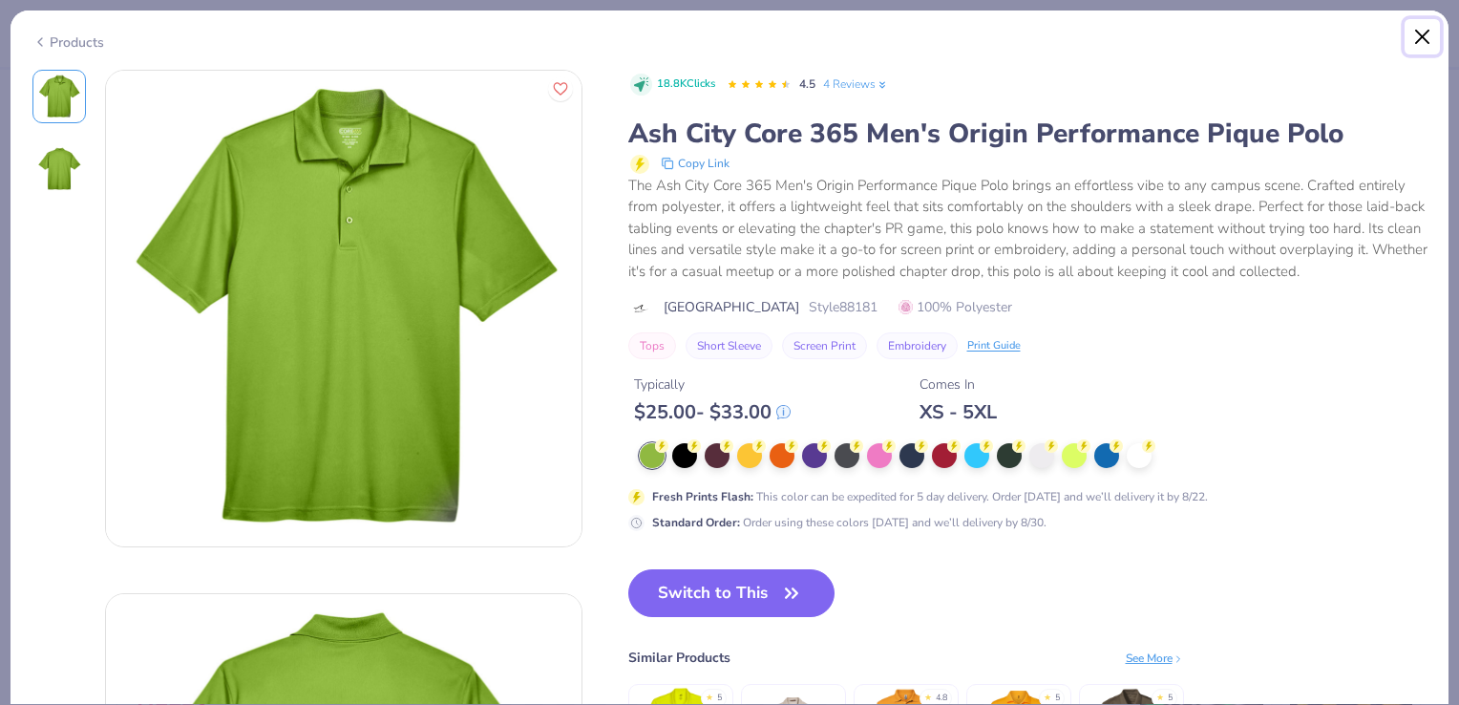
click at [1423, 32] on button "Close" at bounding box center [1423, 37] width 36 height 36
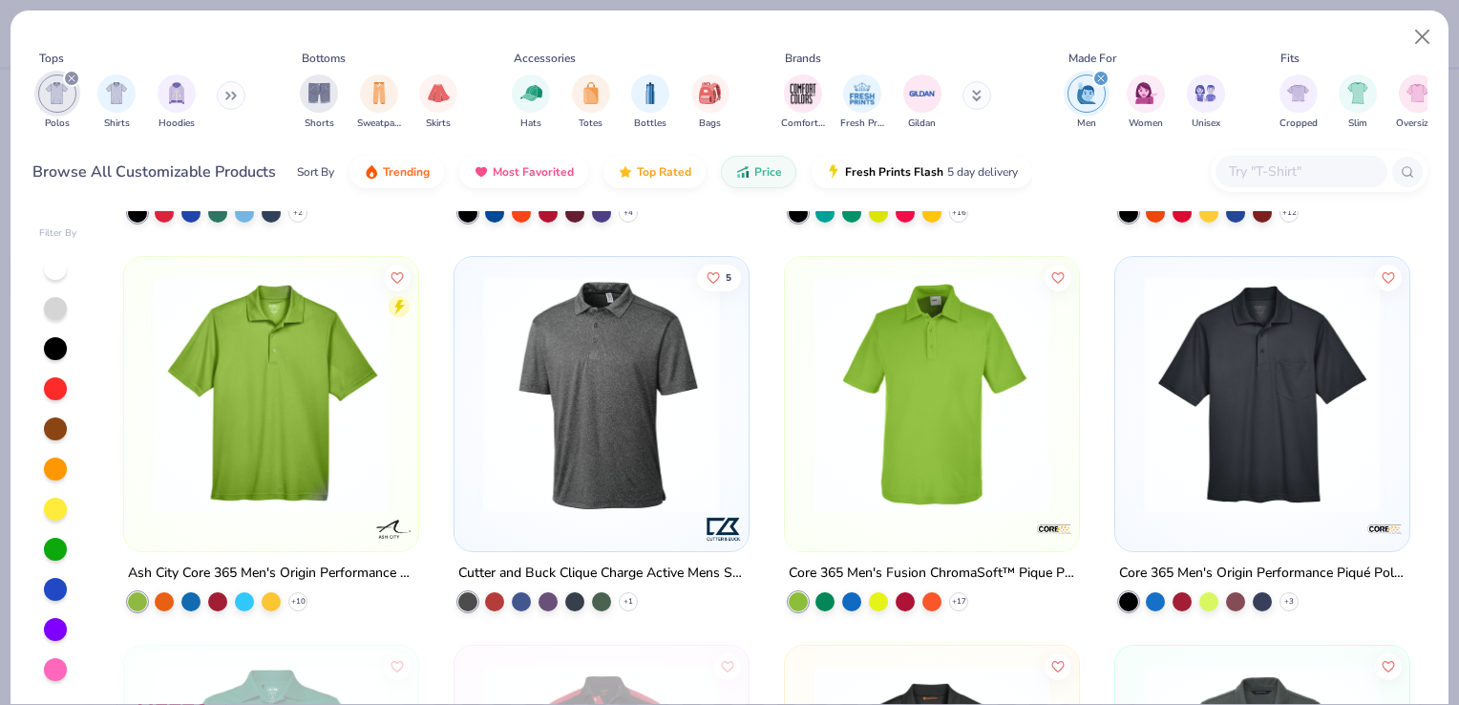
click at [655, 438] on img at bounding box center [602, 394] width 256 height 237
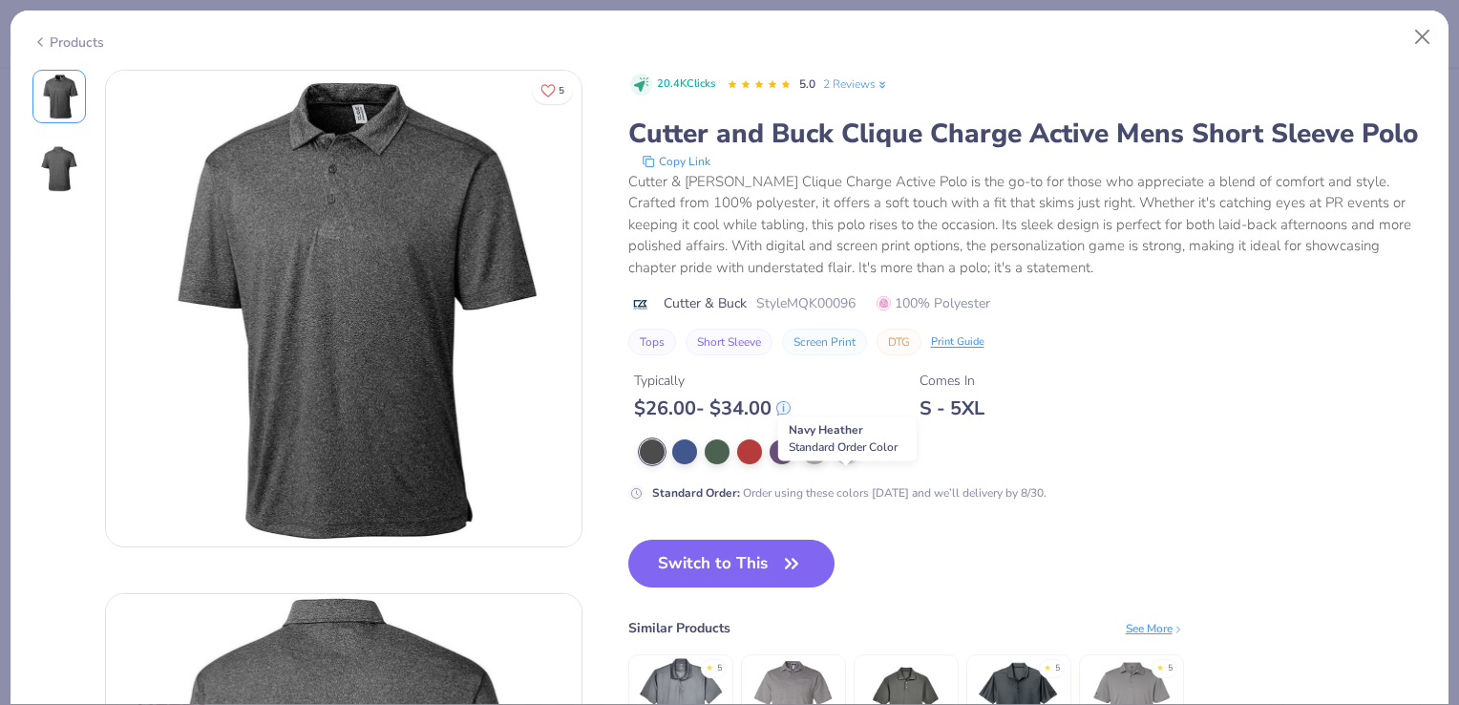
click at [848, 462] on div at bounding box center [847, 449] width 25 height 25
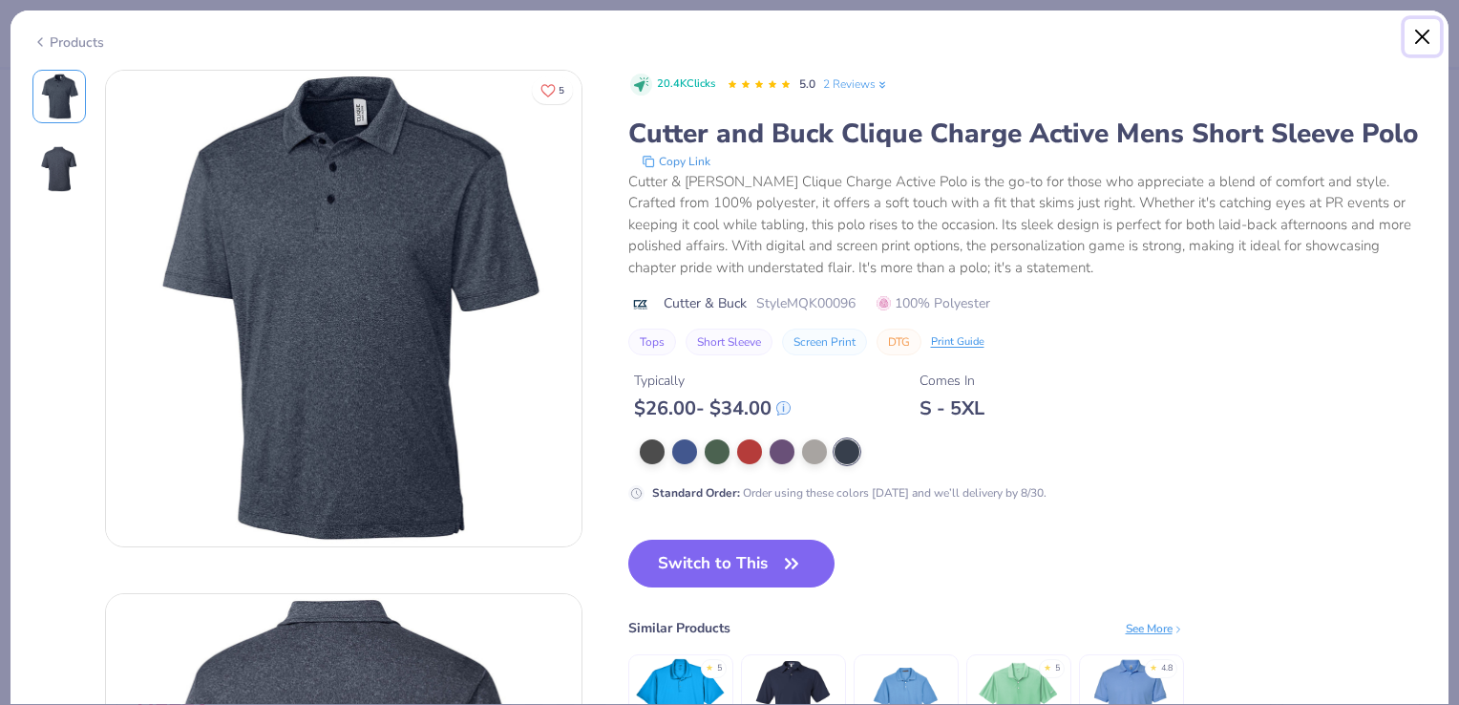
click at [1412, 44] on button "Close" at bounding box center [1423, 37] width 36 height 36
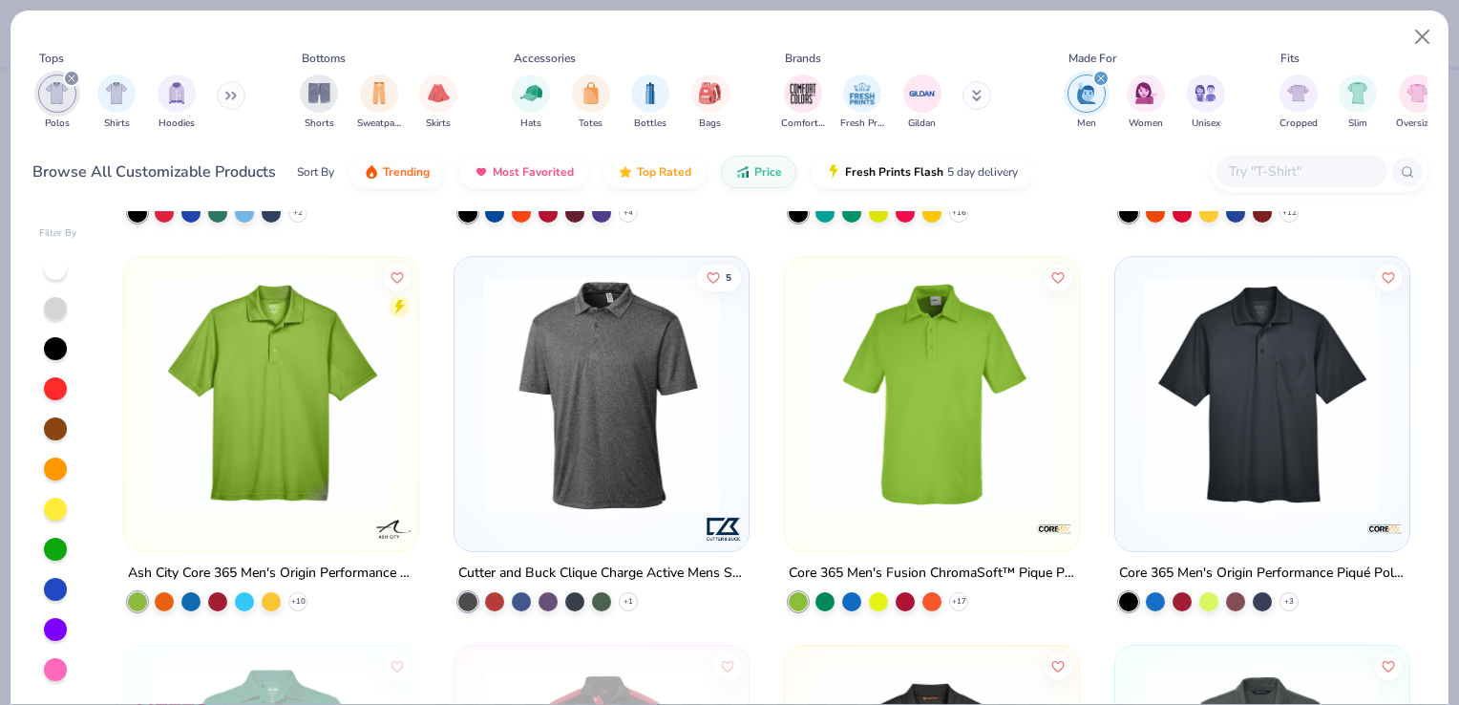
scroll to position [409, 0]
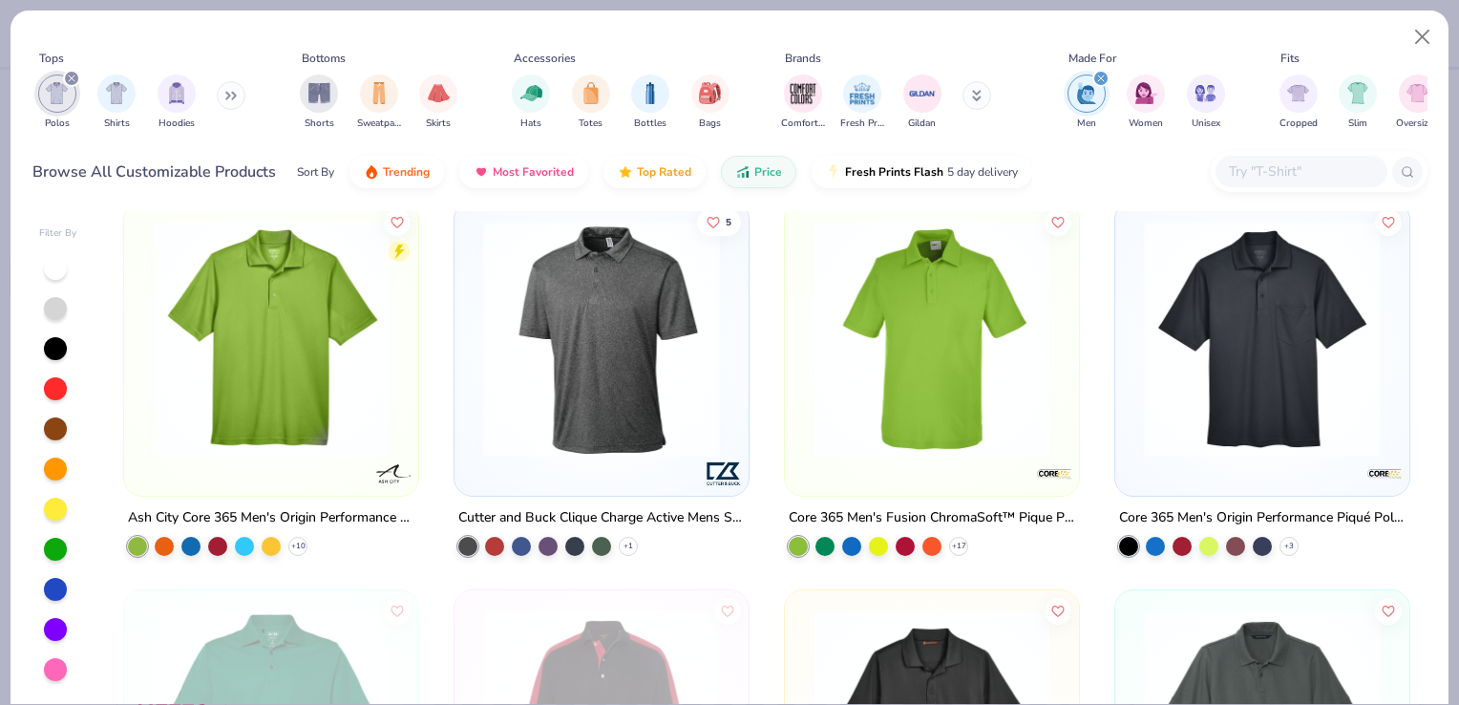
click at [1182, 353] on img at bounding box center [1263, 339] width 256 height 237
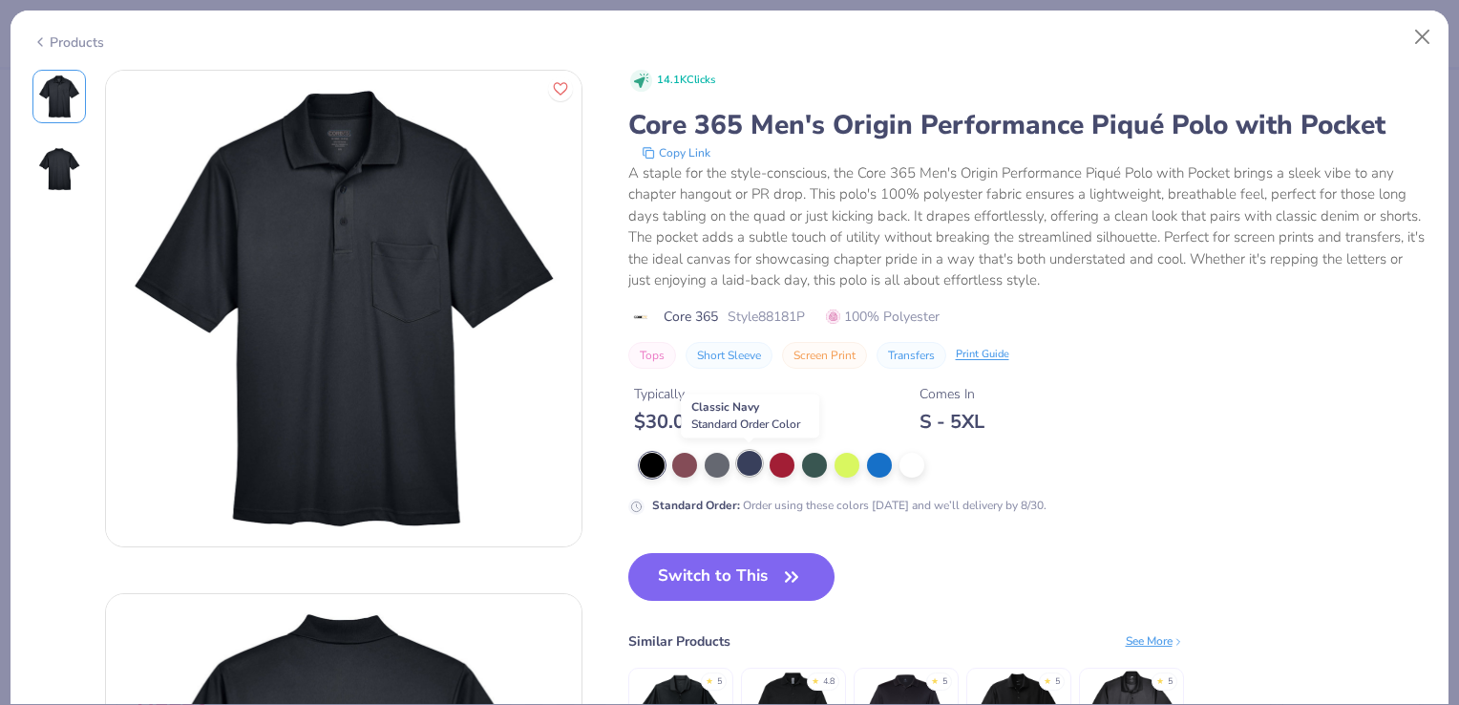
click at [748, 457] on div at bounding box center [749, 463] width 25 height 25
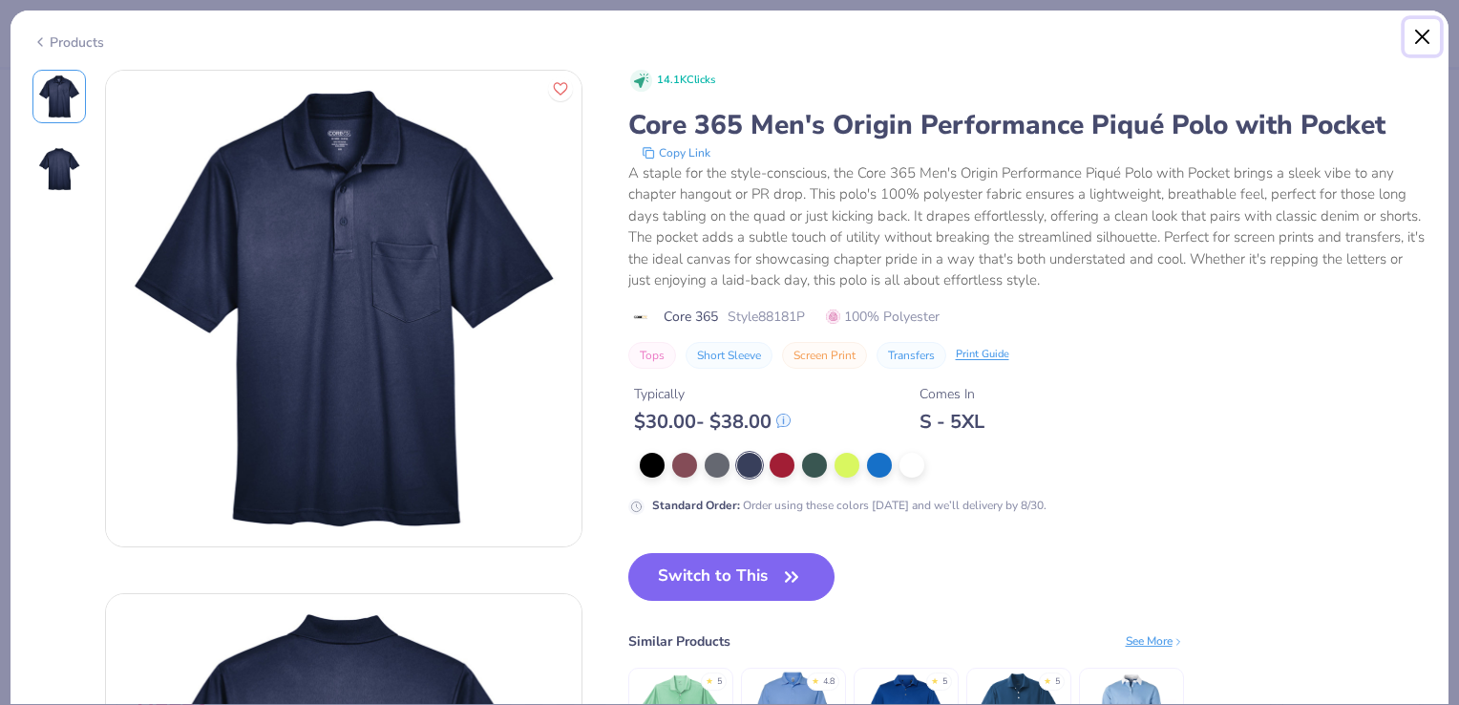
click at [1420, 36] on button "Close" at bounding box center [1423, 37] width 36 height 36
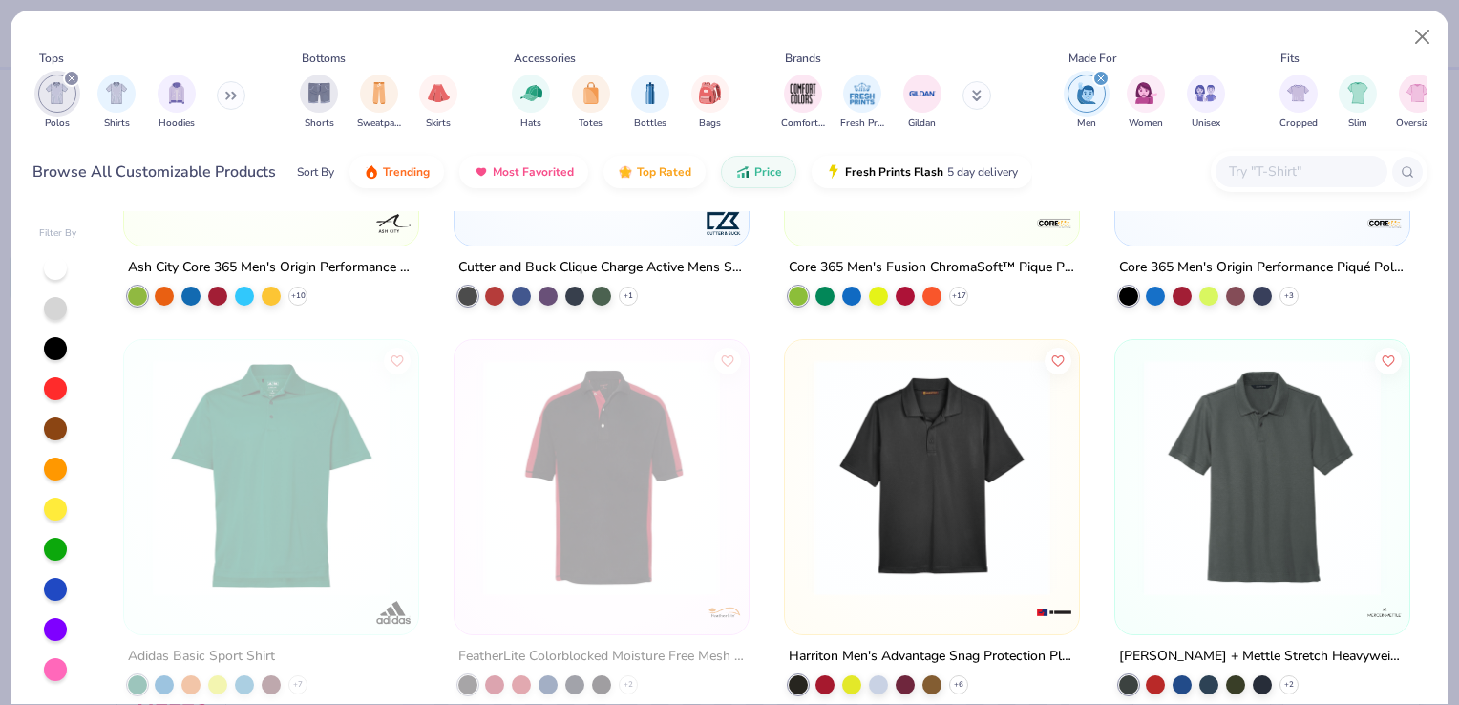
scroll to position [777, 0]
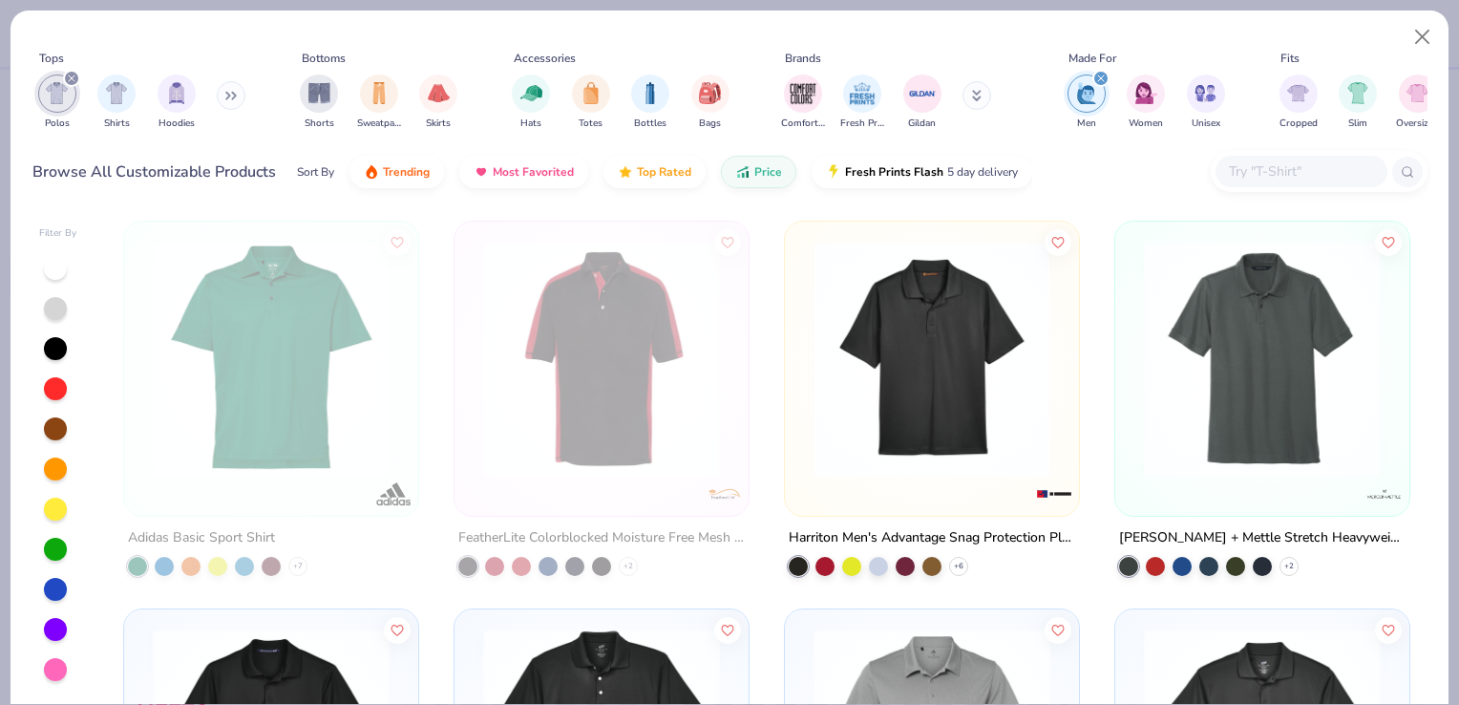
click at [948, 491] on div at bounding box center [932, 363] width 275 height 266
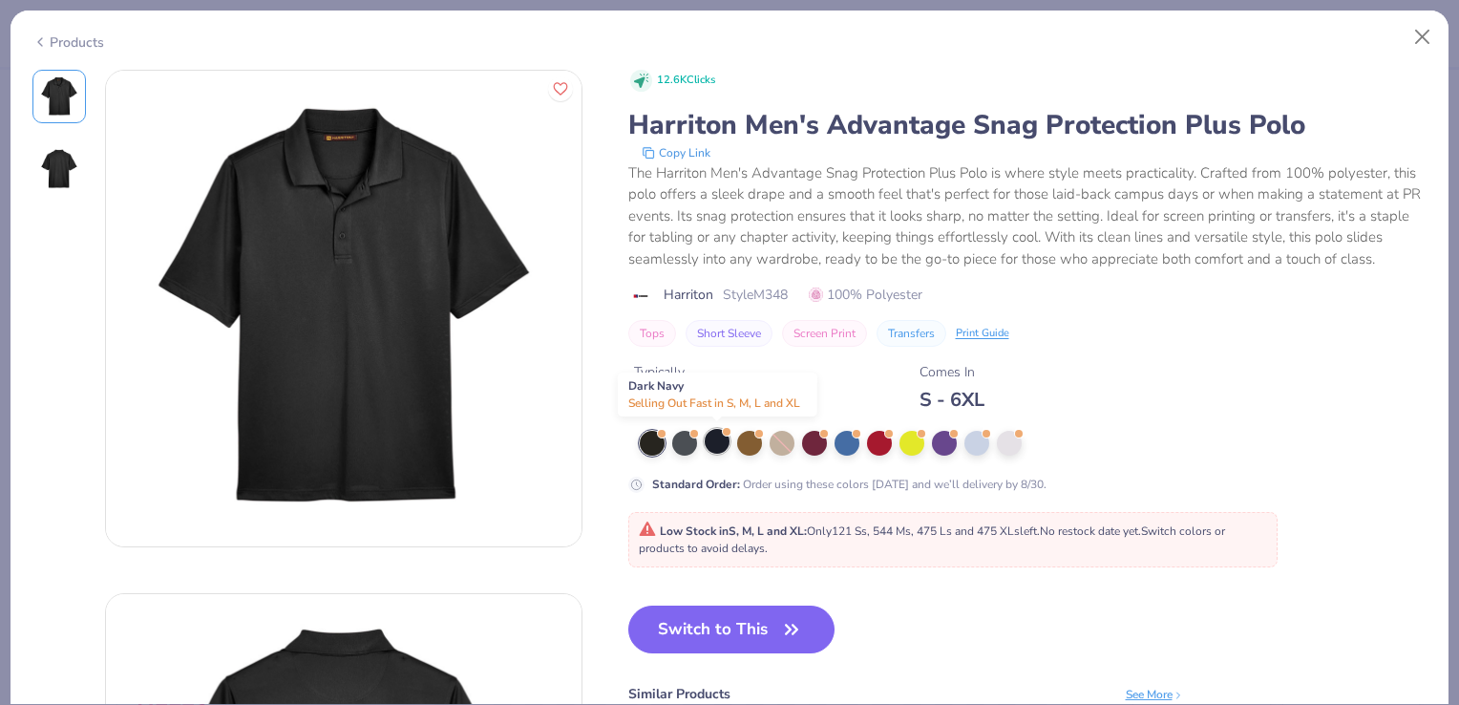
click at [718, 445] on div at bounding box center [717, 441] width 25 height 25
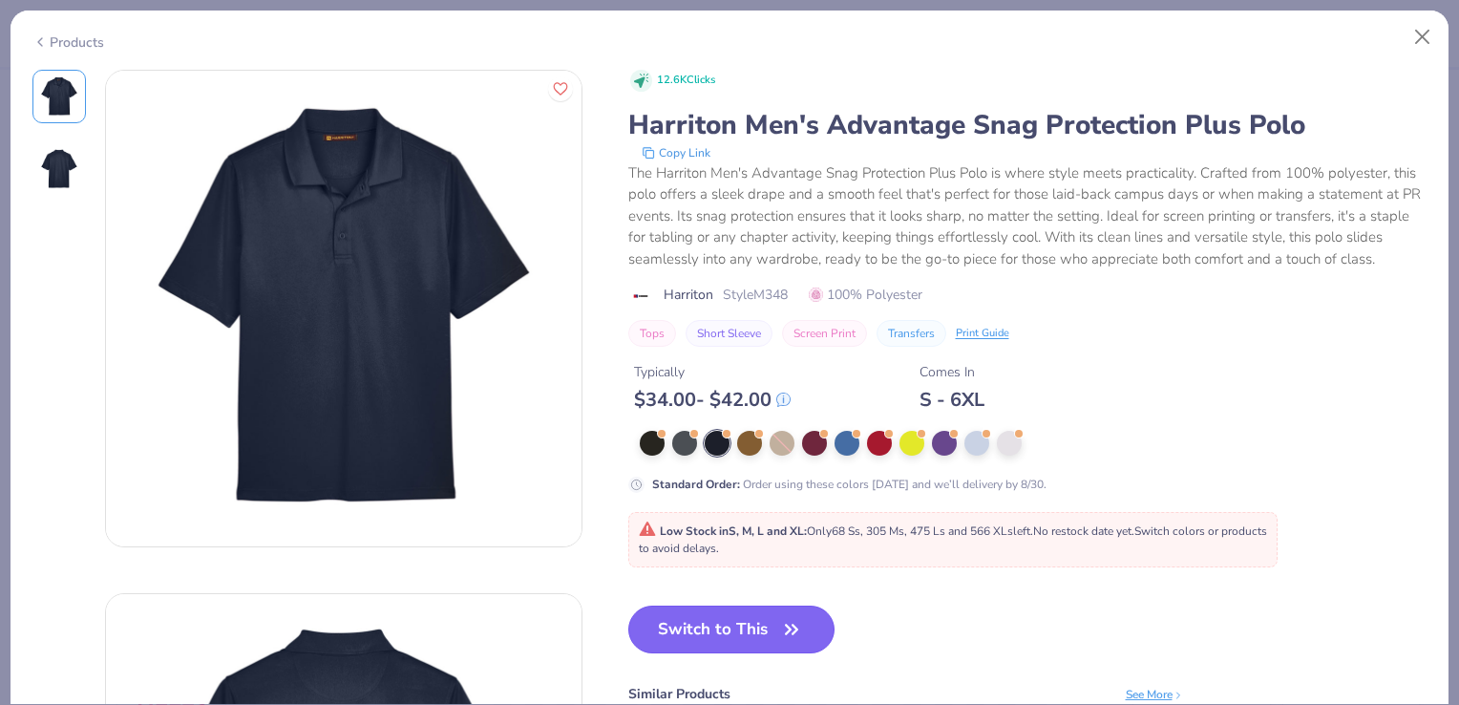
click at [712, 623] on button "Switch to This" at bounding box center [731, 630] width 207 height 48
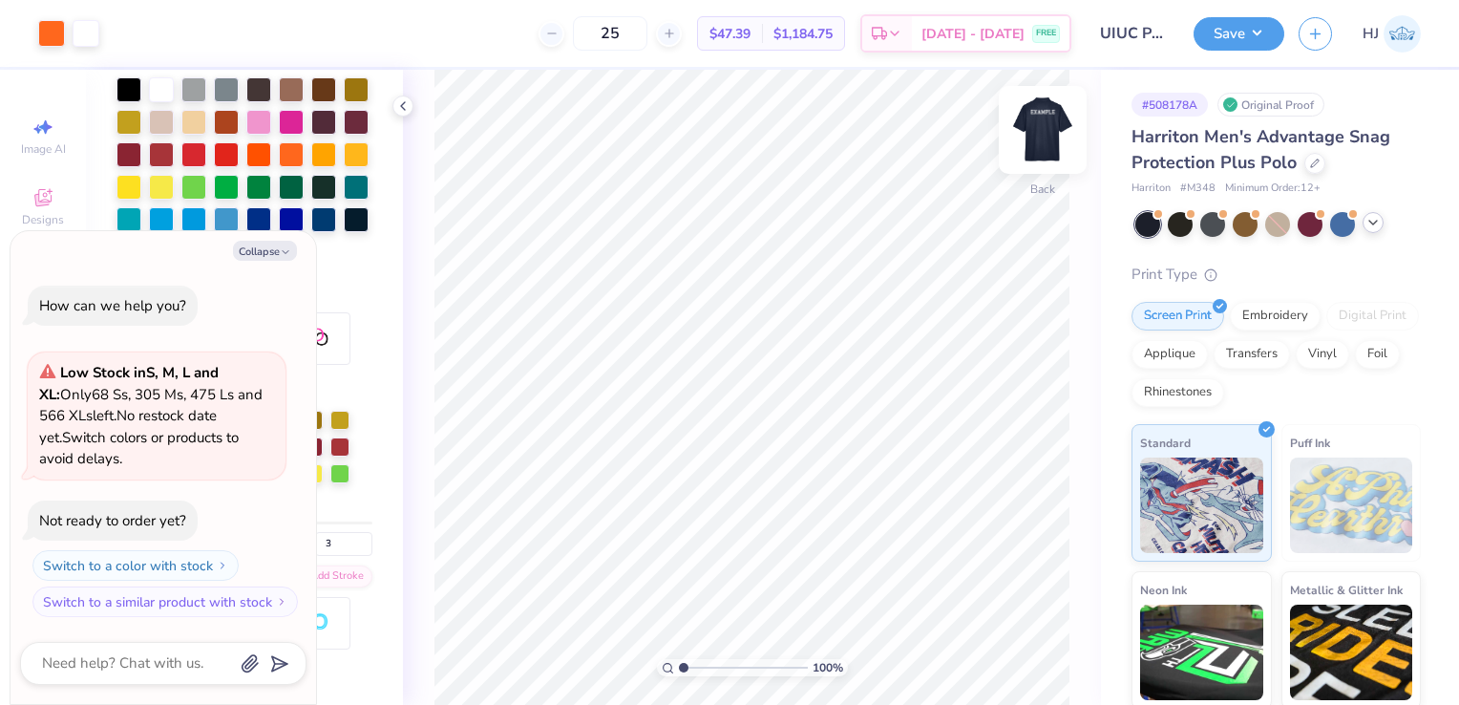
click at [1035, 137] on img at bounding box center [1043, 130] width 76 height 76
click at [1065, 143] on img at bounding box center [1043, 130] width 76 height 76
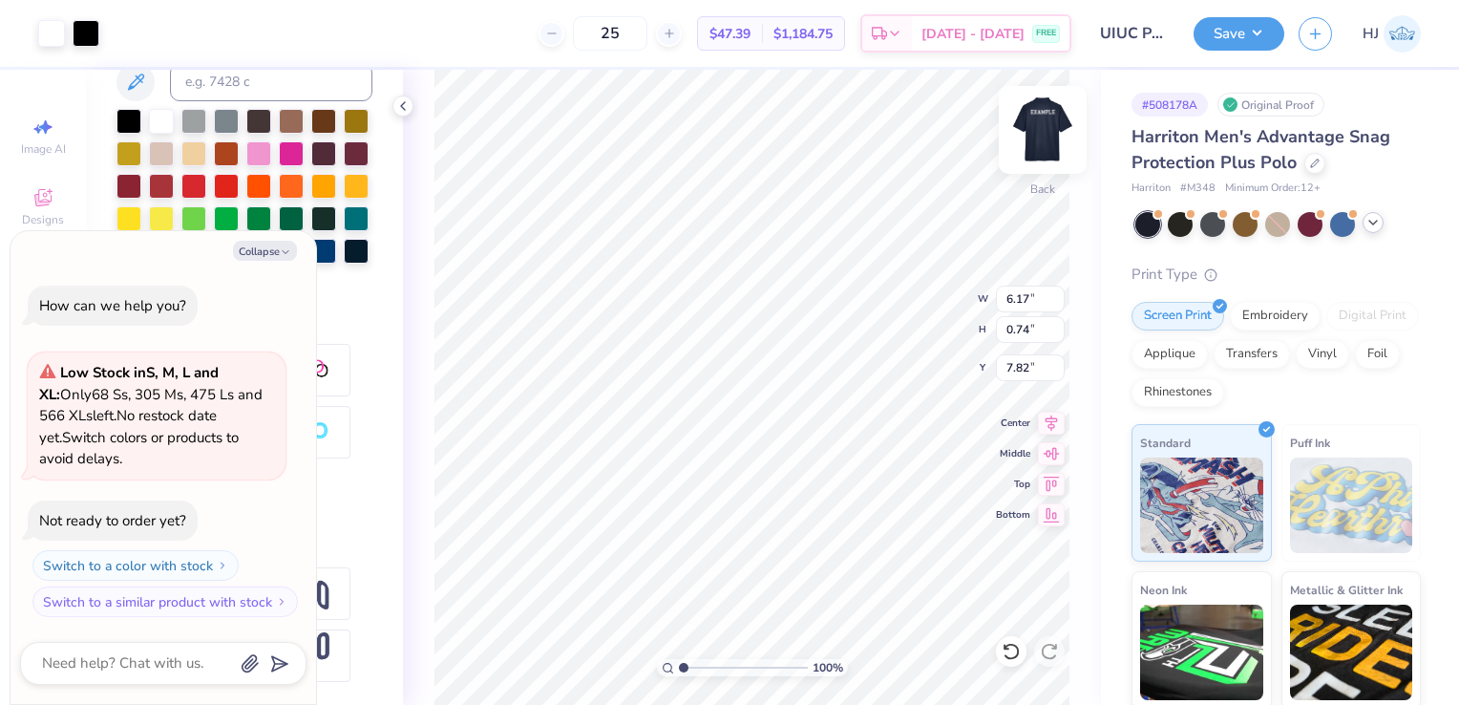
scroll to position [511, 0]
type textarea "x"
type input "6.18"
type input "0.76"
type textarea "x"
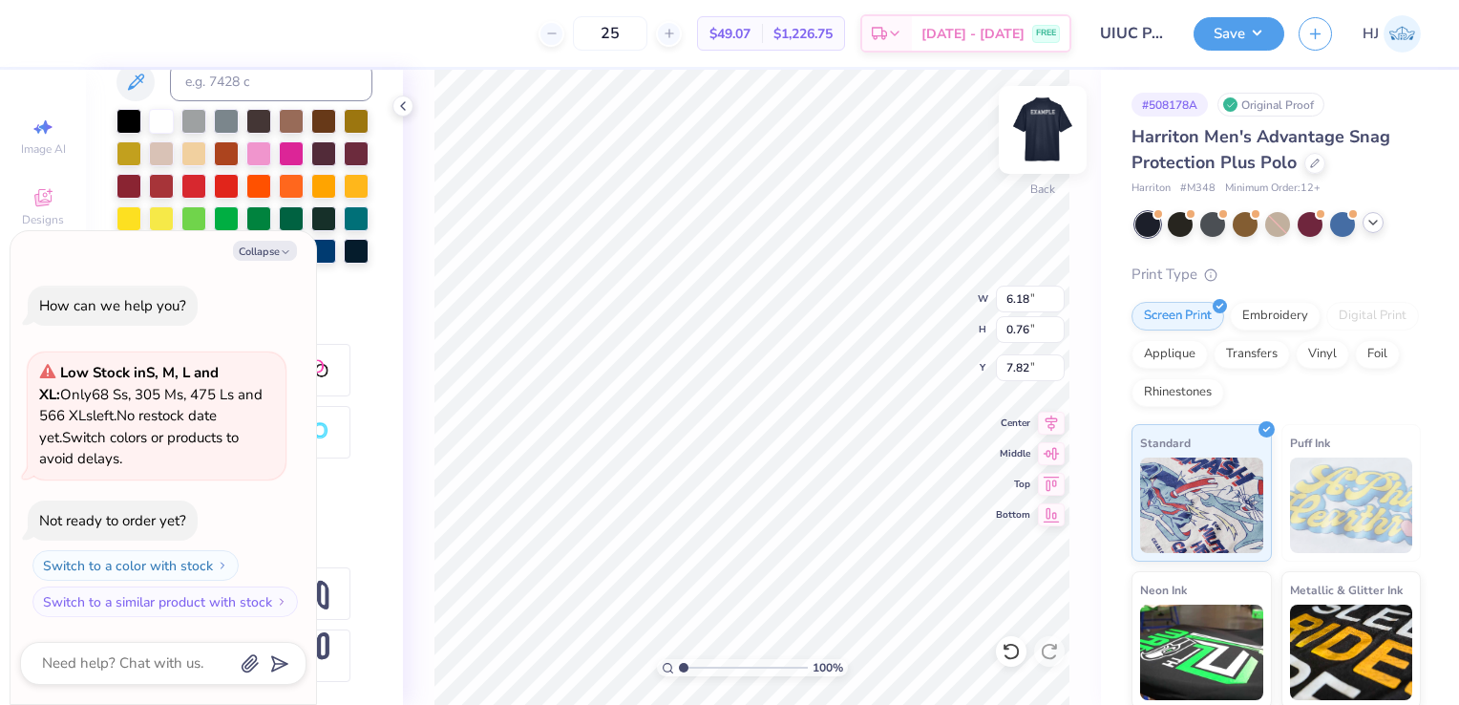
type input "9.96"
type input "3.52"
type input "5.06"
type textarea "x"
type input "6.25"
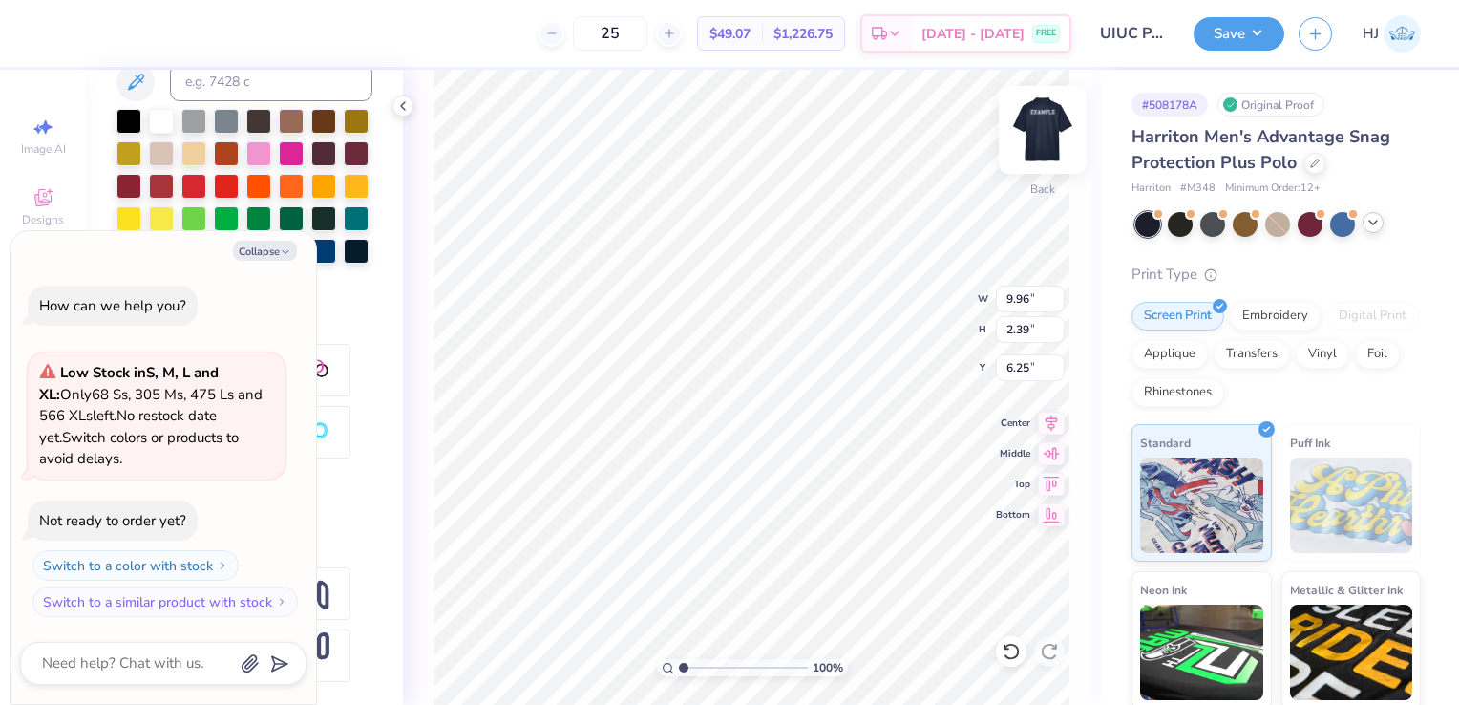
type textarea "x"
type input "6.62"
type textarea "x"
type input "6.18"
type input "0.76"
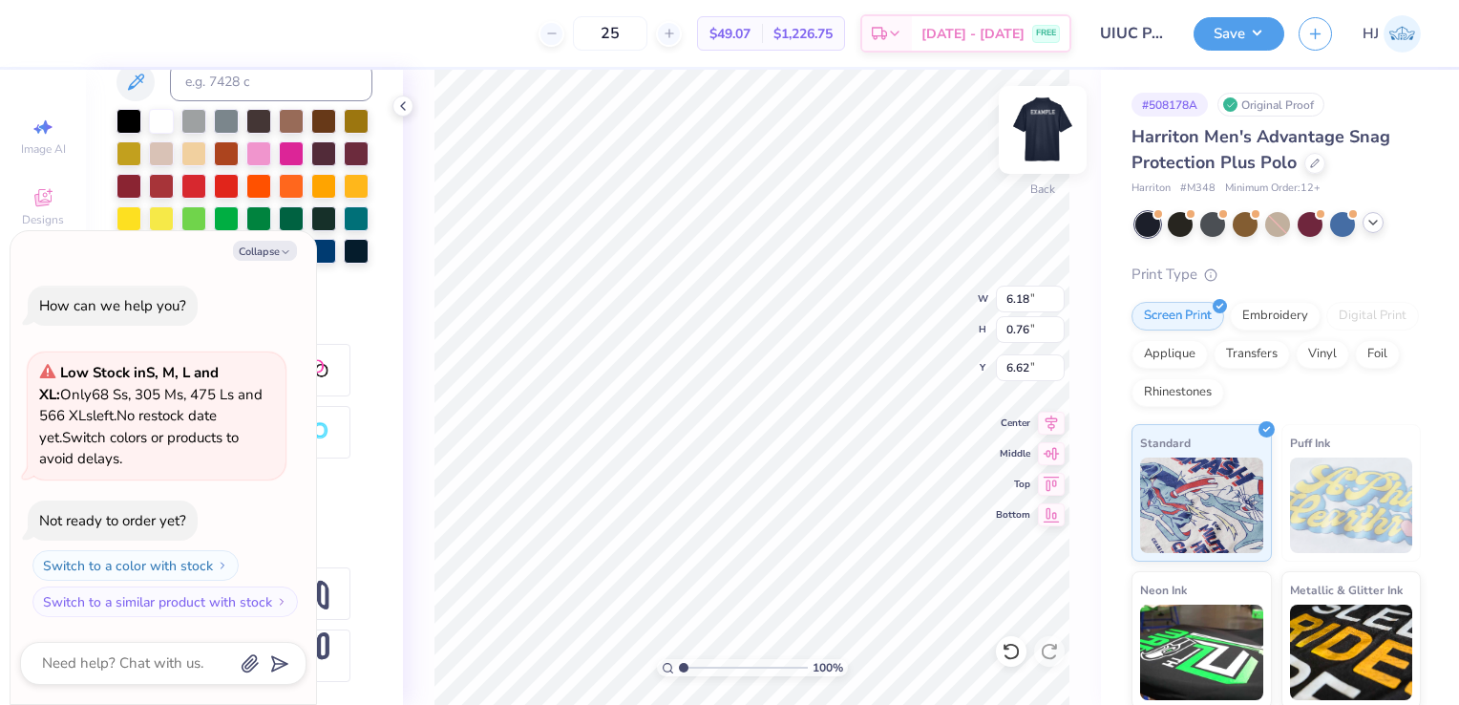
type input "9.01"
type textarea "x"
type input "9.96"
type input "2.39"
type input "6.62"
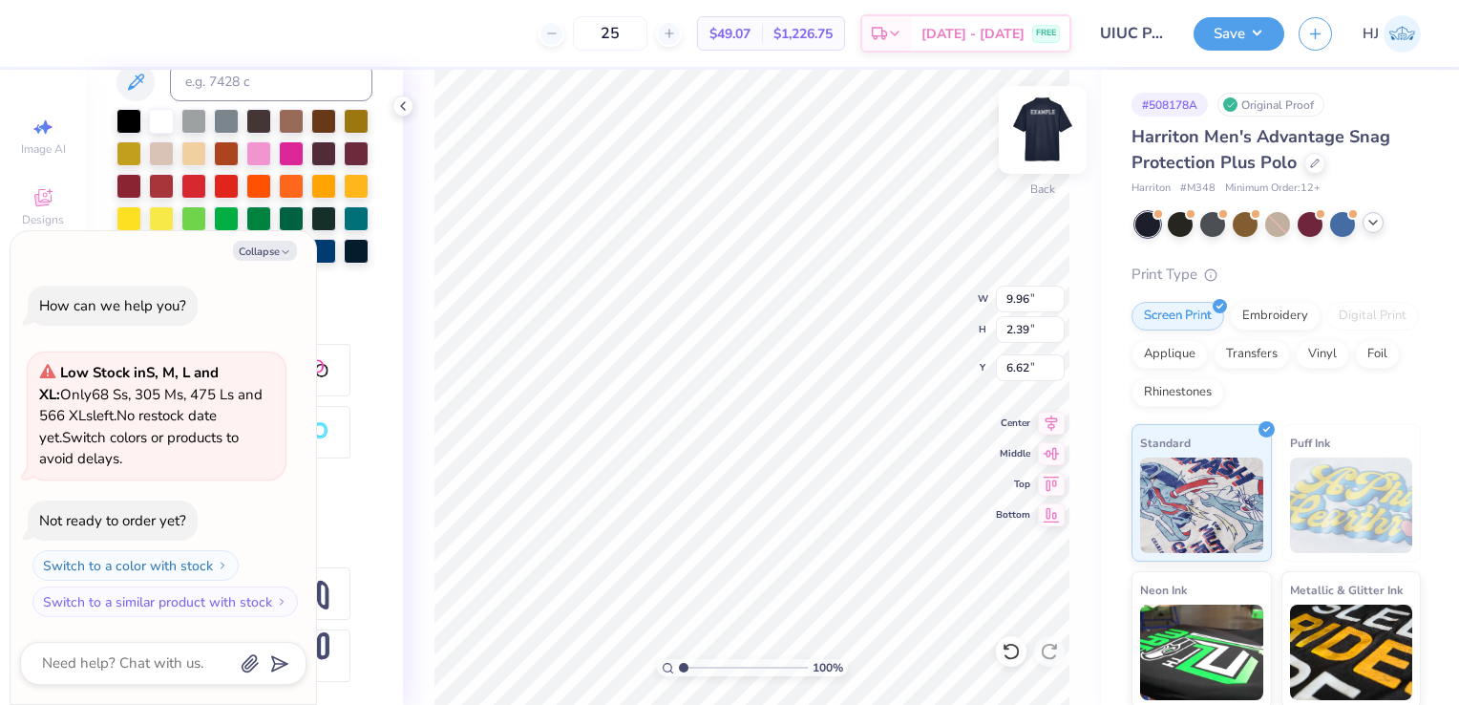
type textarea "x"
type input "11.59"
type input "2.78"
type textarea "x"
type input "4.55"
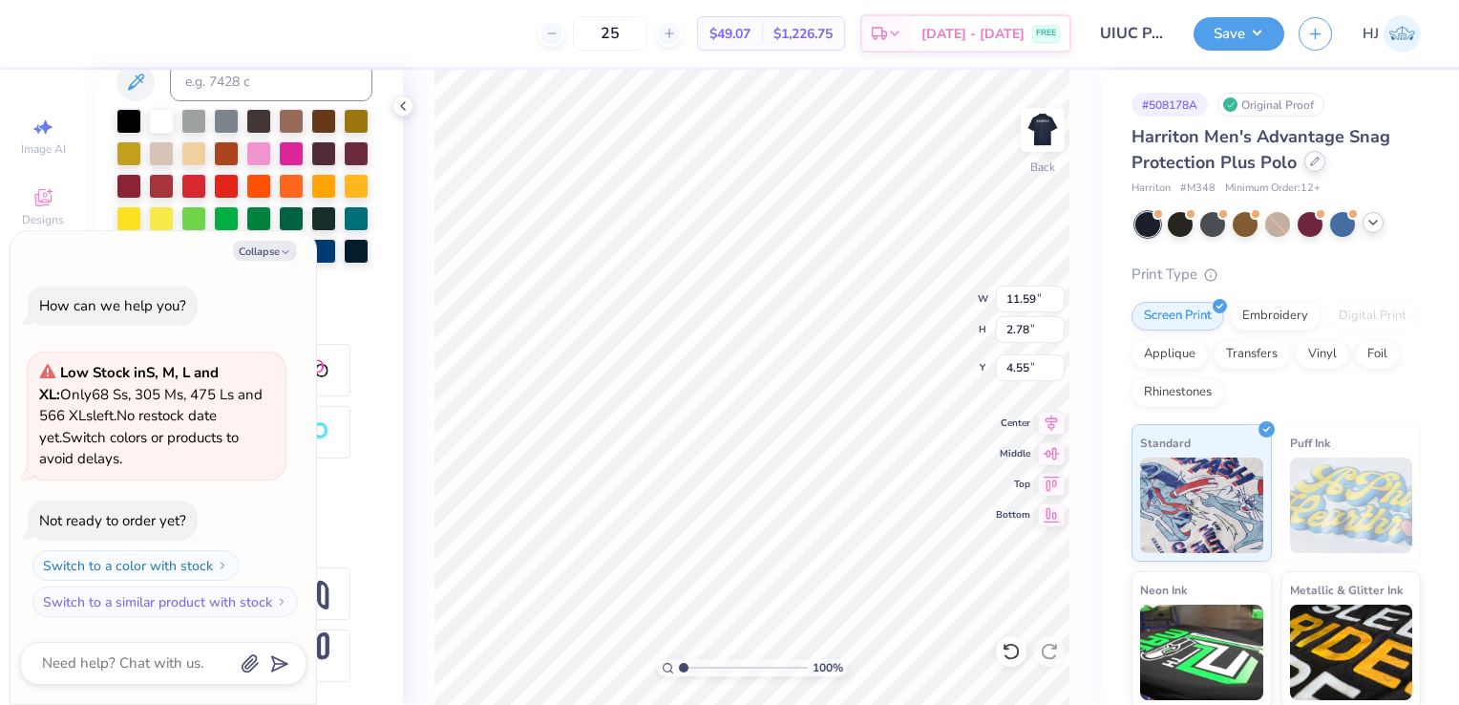
click at [1314, 165] on icon at bounding box center [1315, 162] width 10 height 10
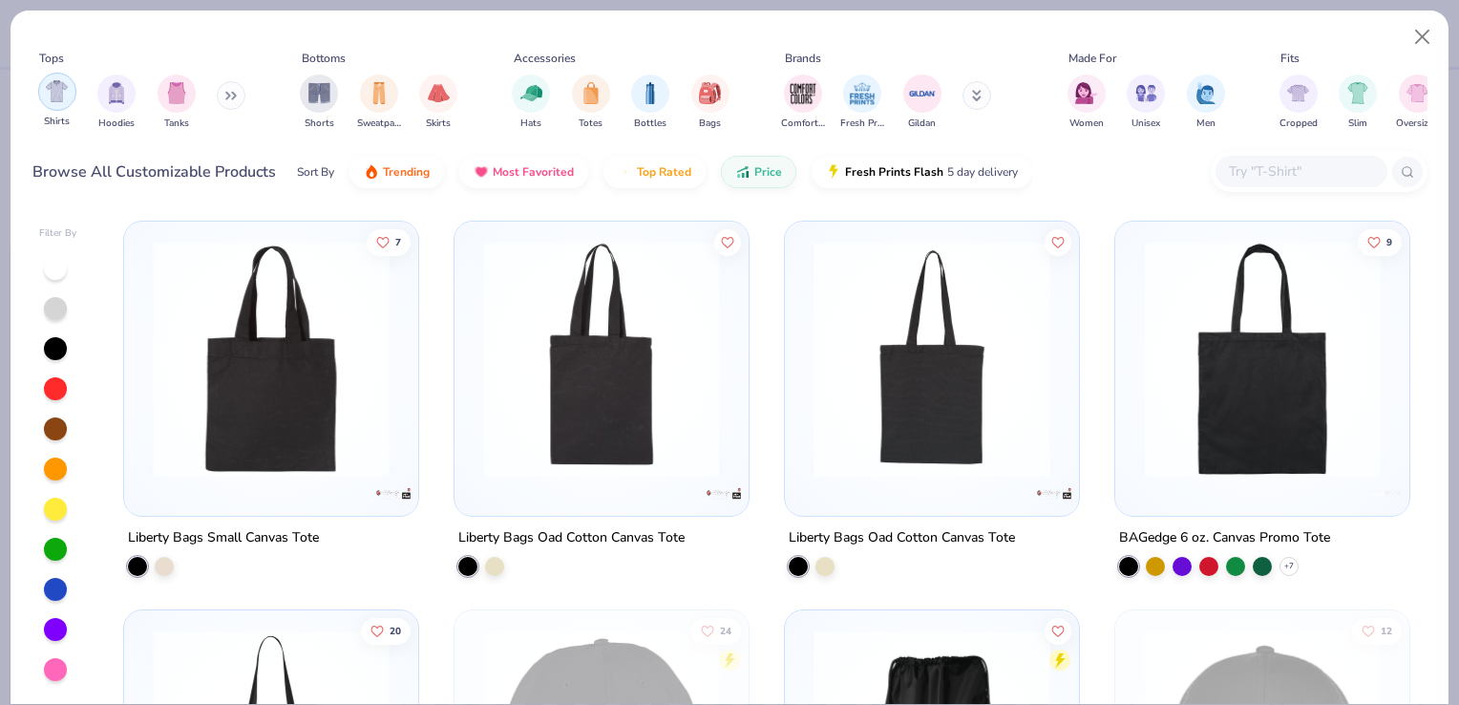
click at [61, 103] on div "filter for Shirts" at bounding box center [57, 92] width 38 height 38
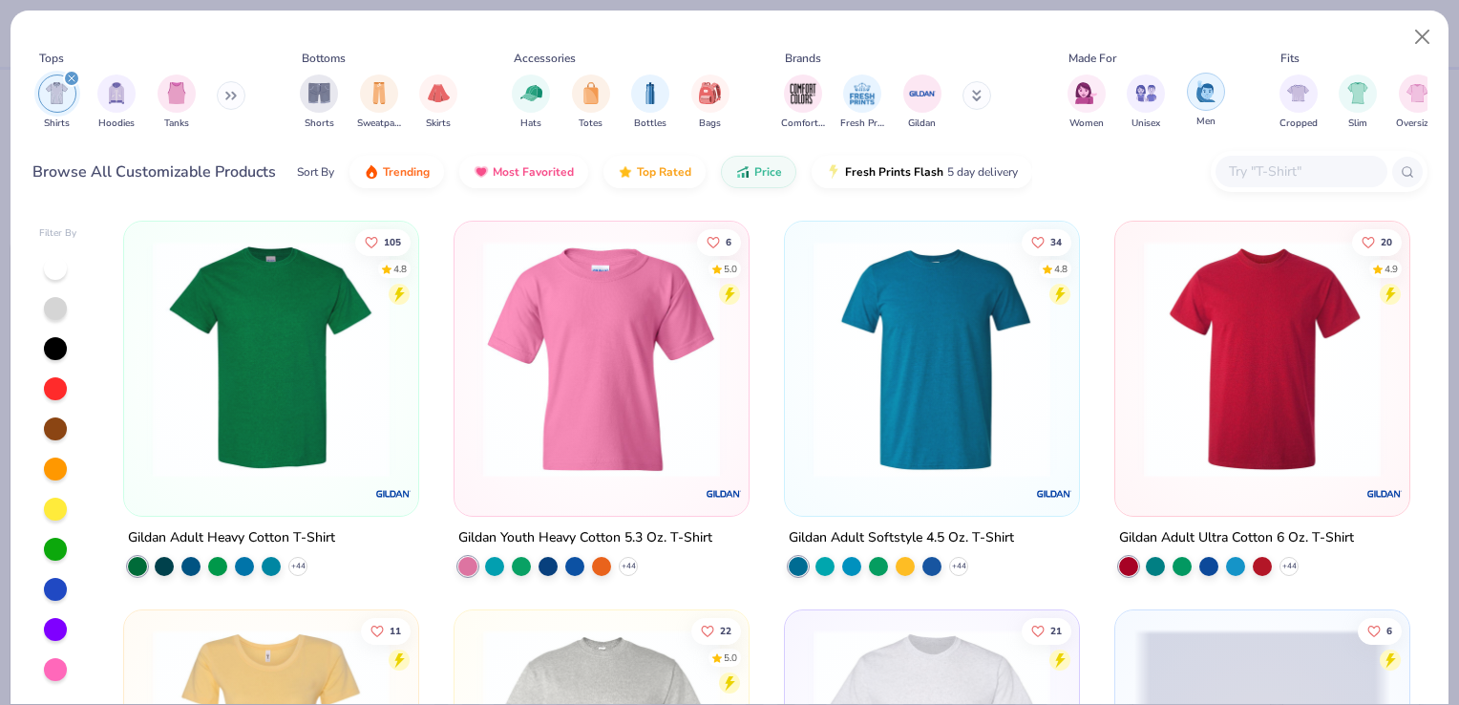
click at [1198, 98] on img "filter for Men" at bounding box center [1206, 91] width 21 height 22
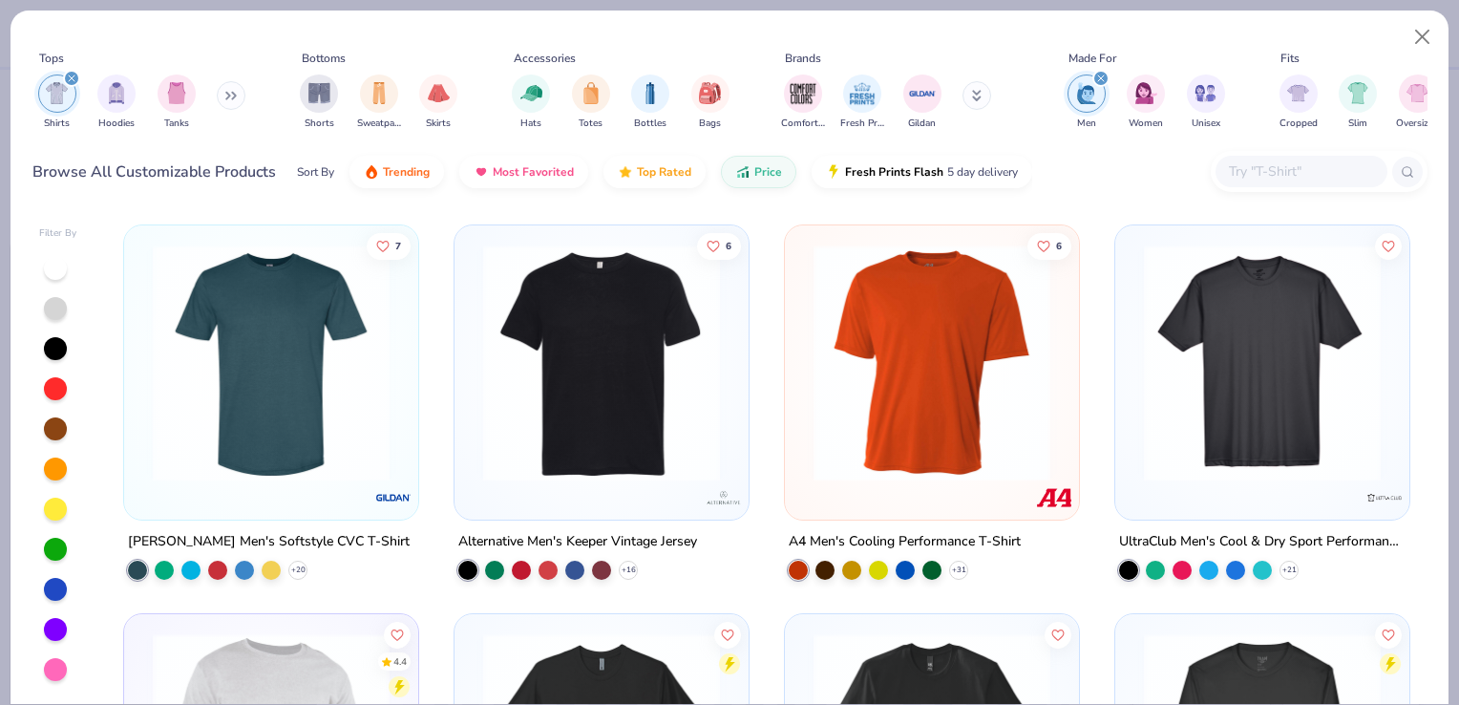
scroll to position [378, 0]
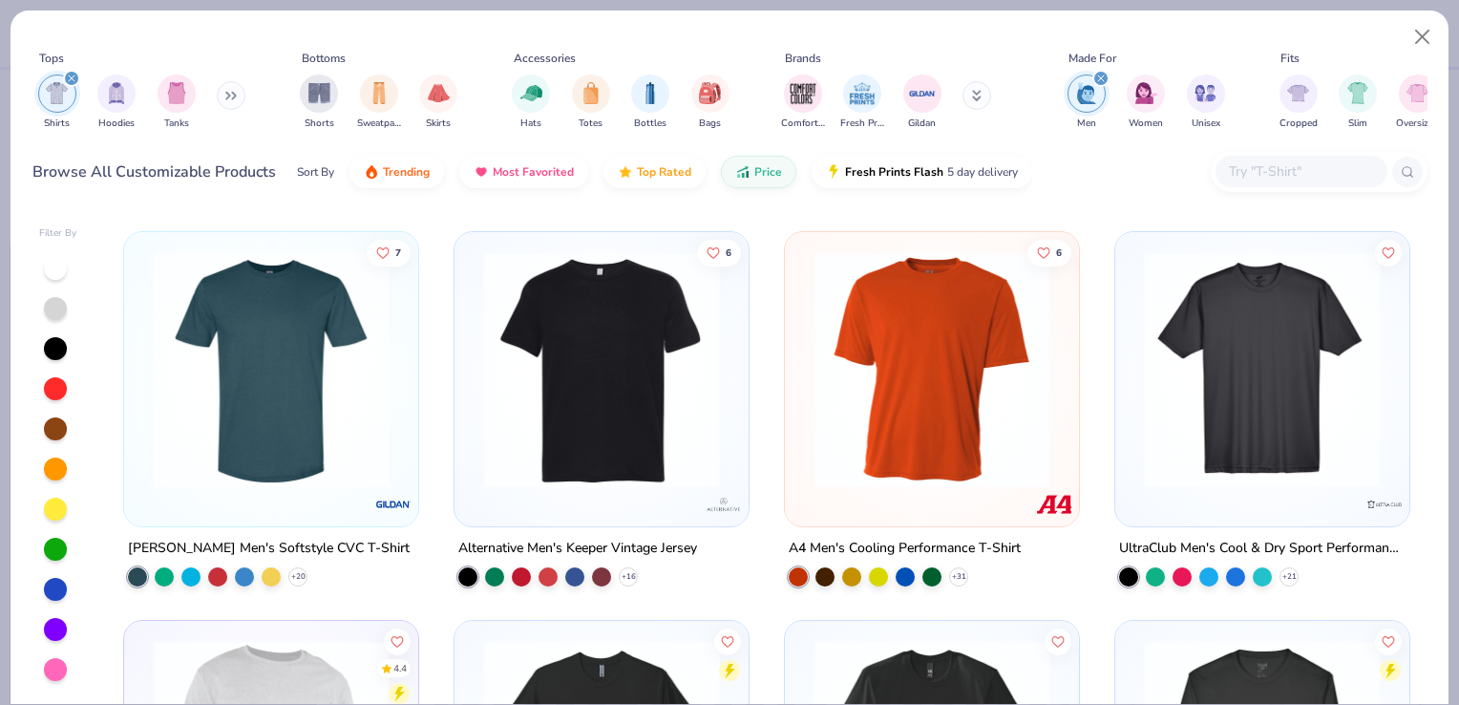
click at [871, 417] on img at bounding box center [932, 369] width 256 height 237
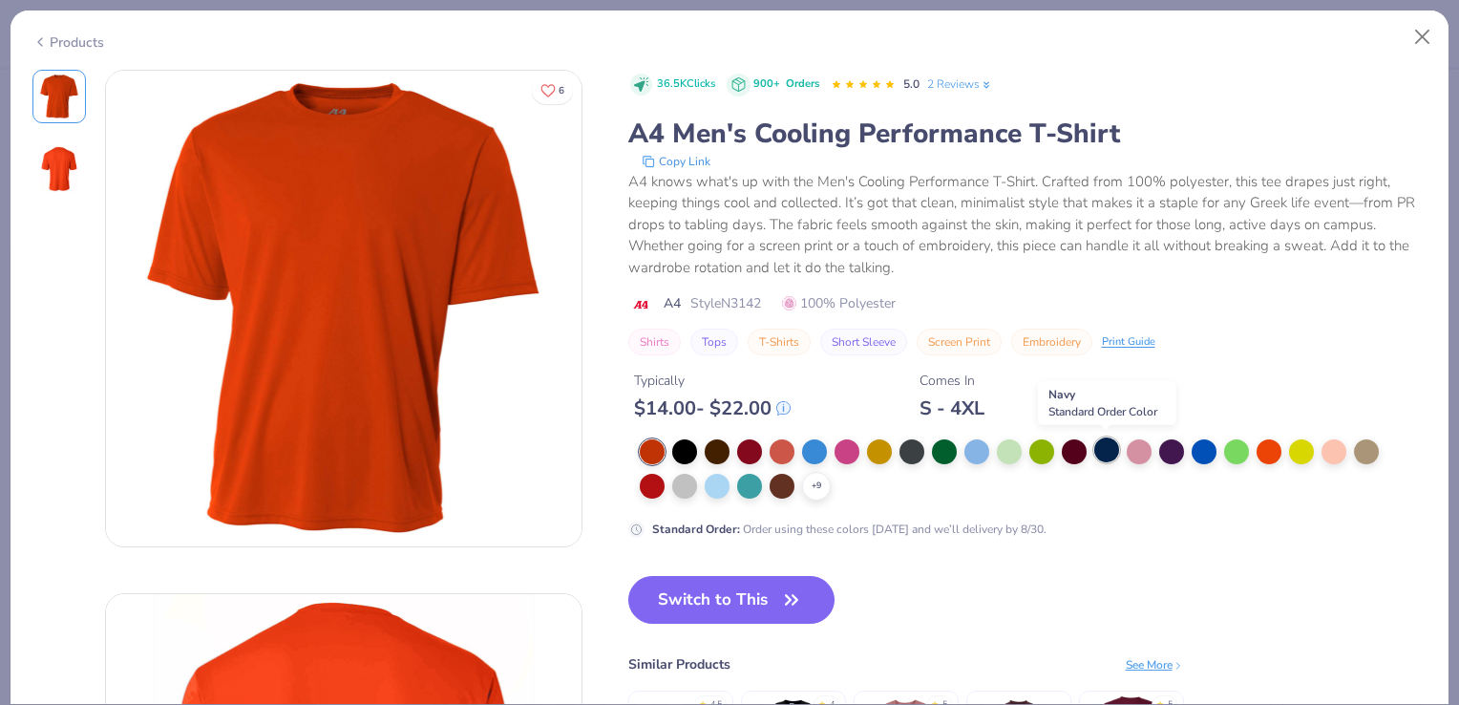
click at [1100, 448] on div at bounding box center [1107, 449] width 25 height 25
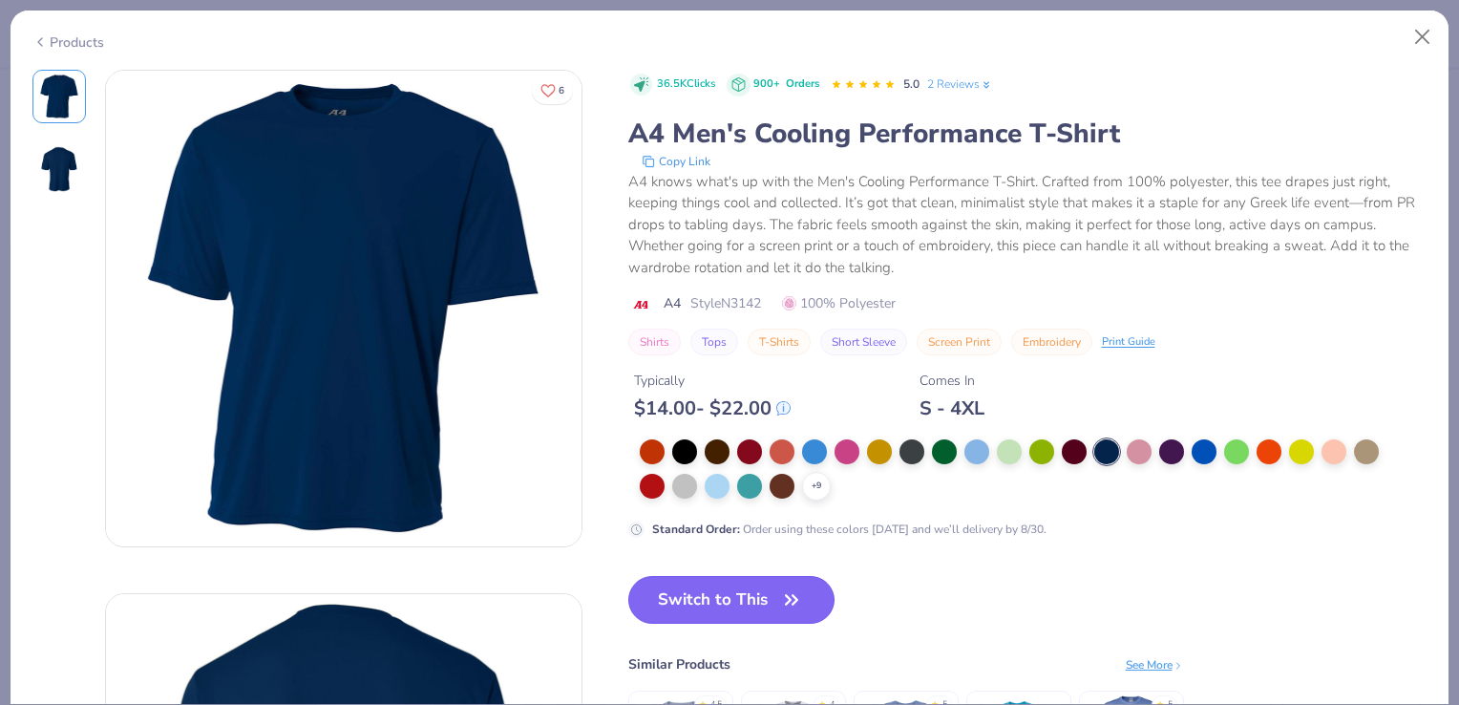
click at [787, 606] on icon "button" at bounding box center [791, 599] width 27 height 27
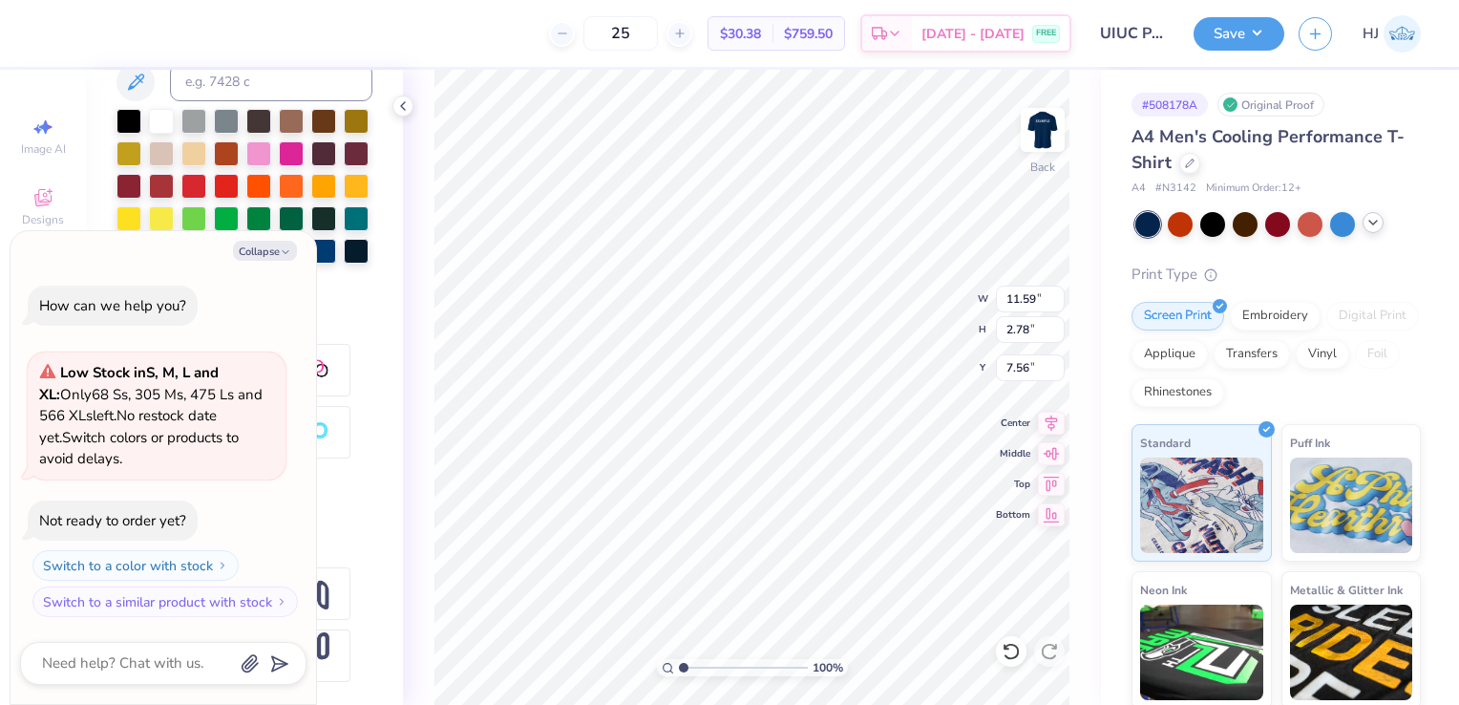
type textarea "x"
type input "3.00"
type textarea "x"
type input "6.38"
type textarea "x"
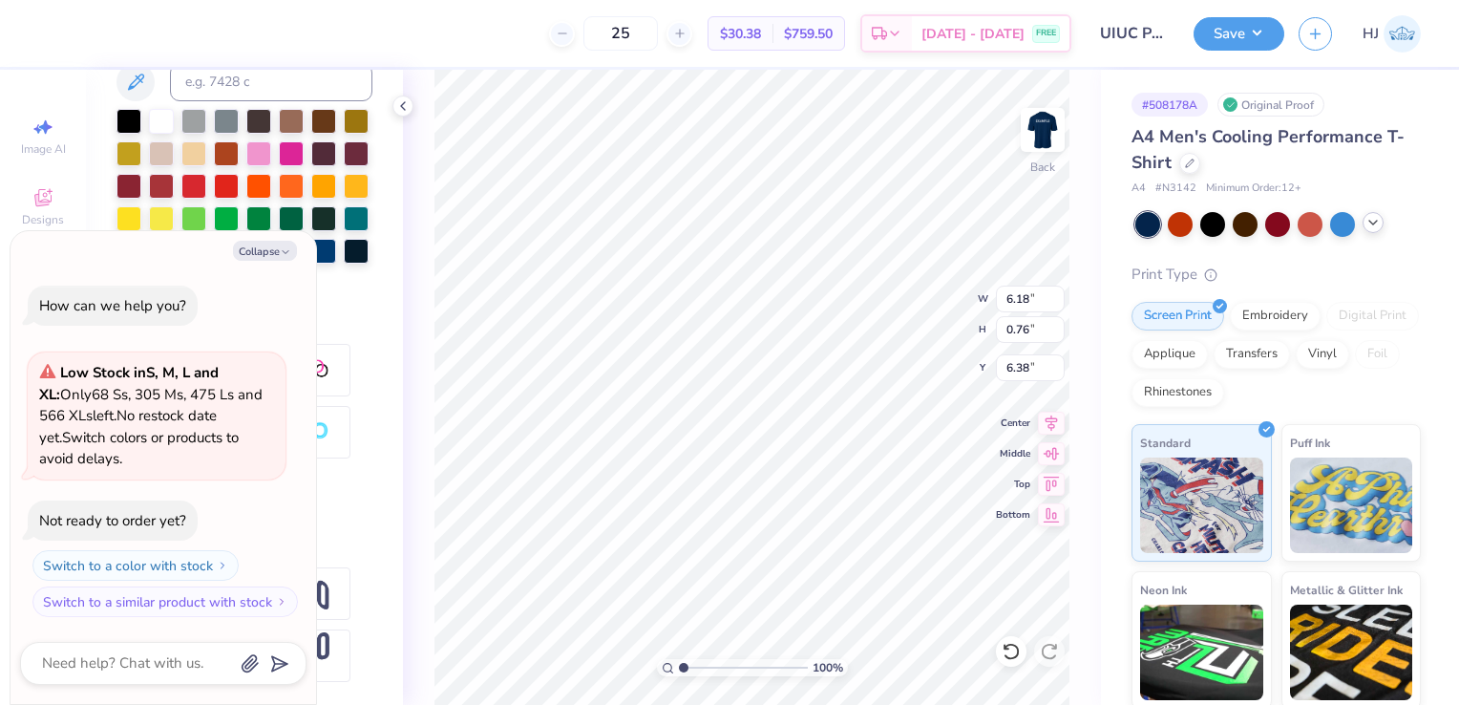
type input "9.86"
type input "1.21"
type textarea "x"
type input "6.34"
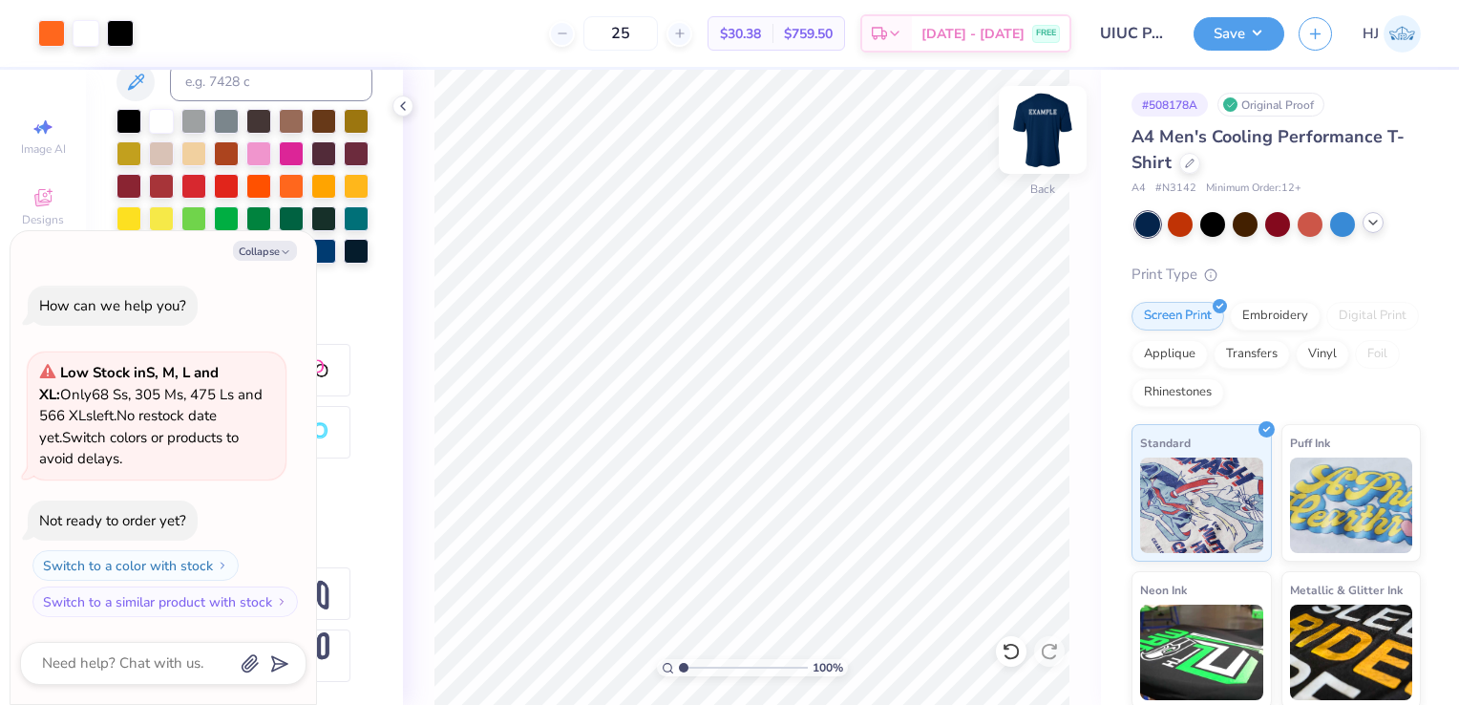
click at [1050, 152] on img at bounding box center [1043, 130] width 76 height 76
click at [1050, 149] on img at bounding box center [1043, 130] width 38 height 38
click at [1211, 42] on button "Save" at bounding box center [1239, 30] width 91 height 33
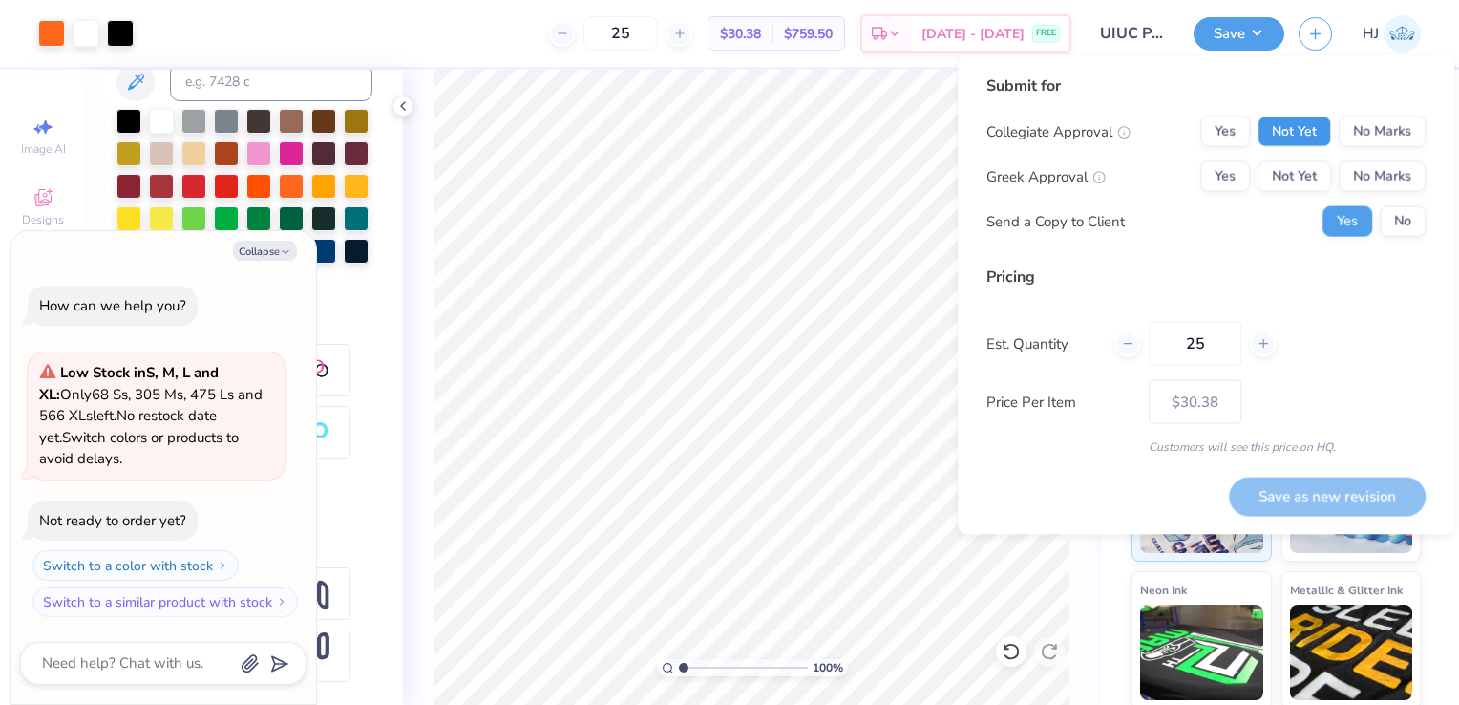
click at [1284, 131] on button "Not Yet" at bounding box center [1295, 132] width 74 height 31
click at [1291, 162] on button "Not Yet" at bounding box center [1295, 176] width 74 height 31
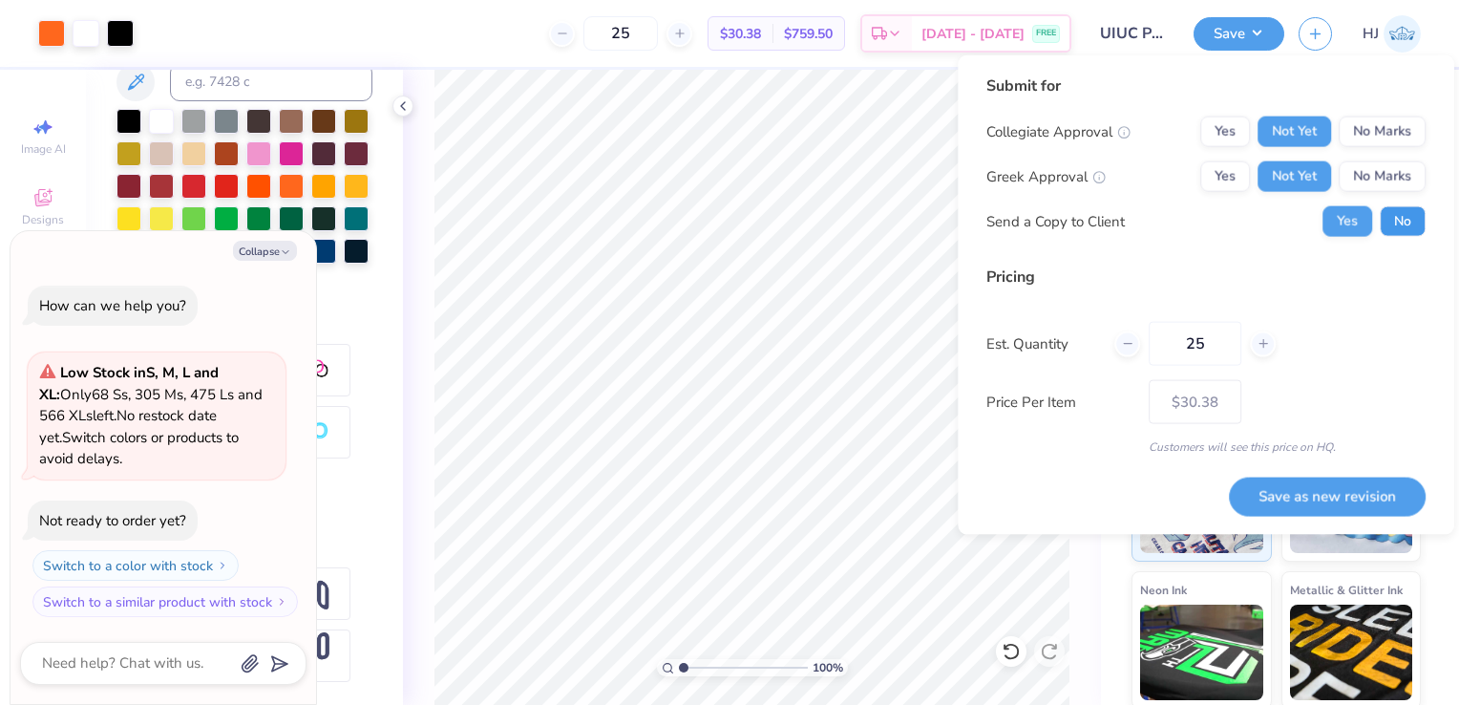
click at [1385, 224] on button "No" at bounding box center [1403, 221] width 46 height 31
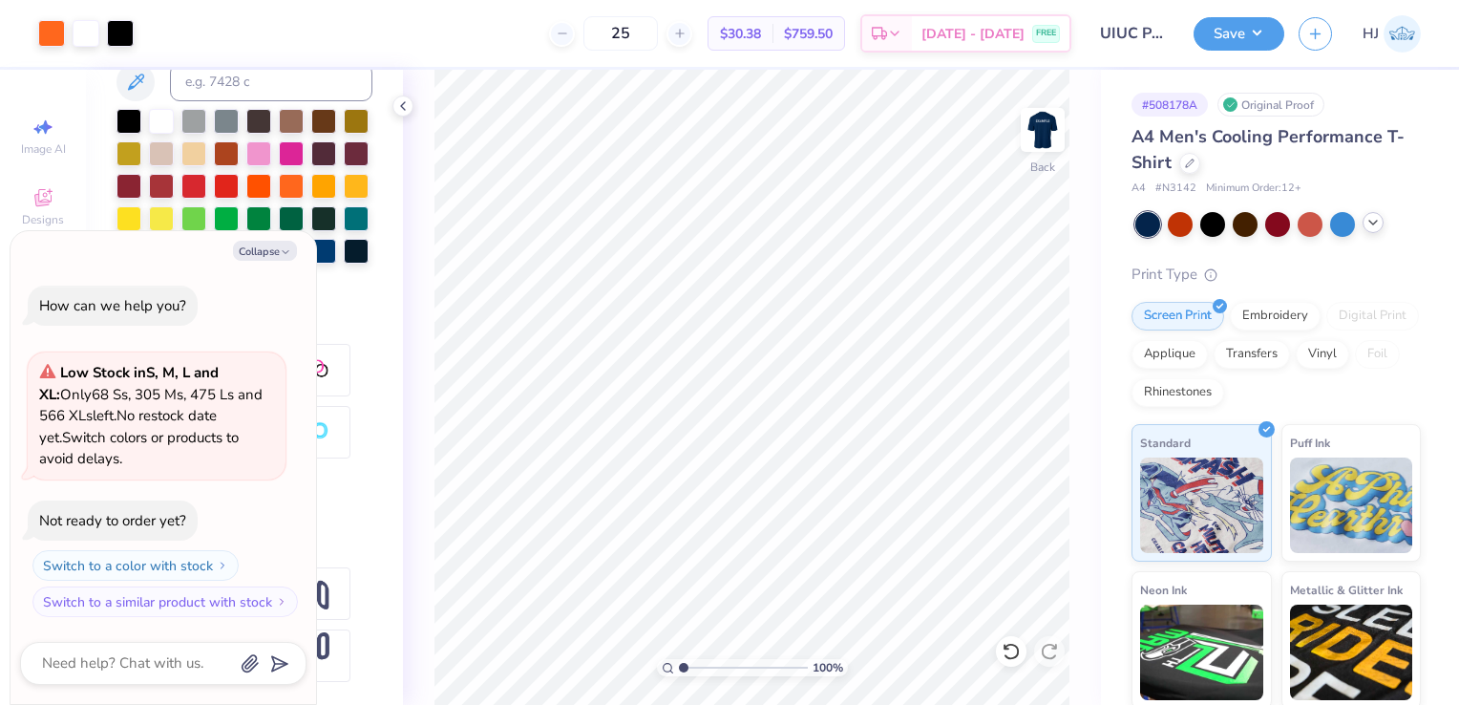
type textarea "x"
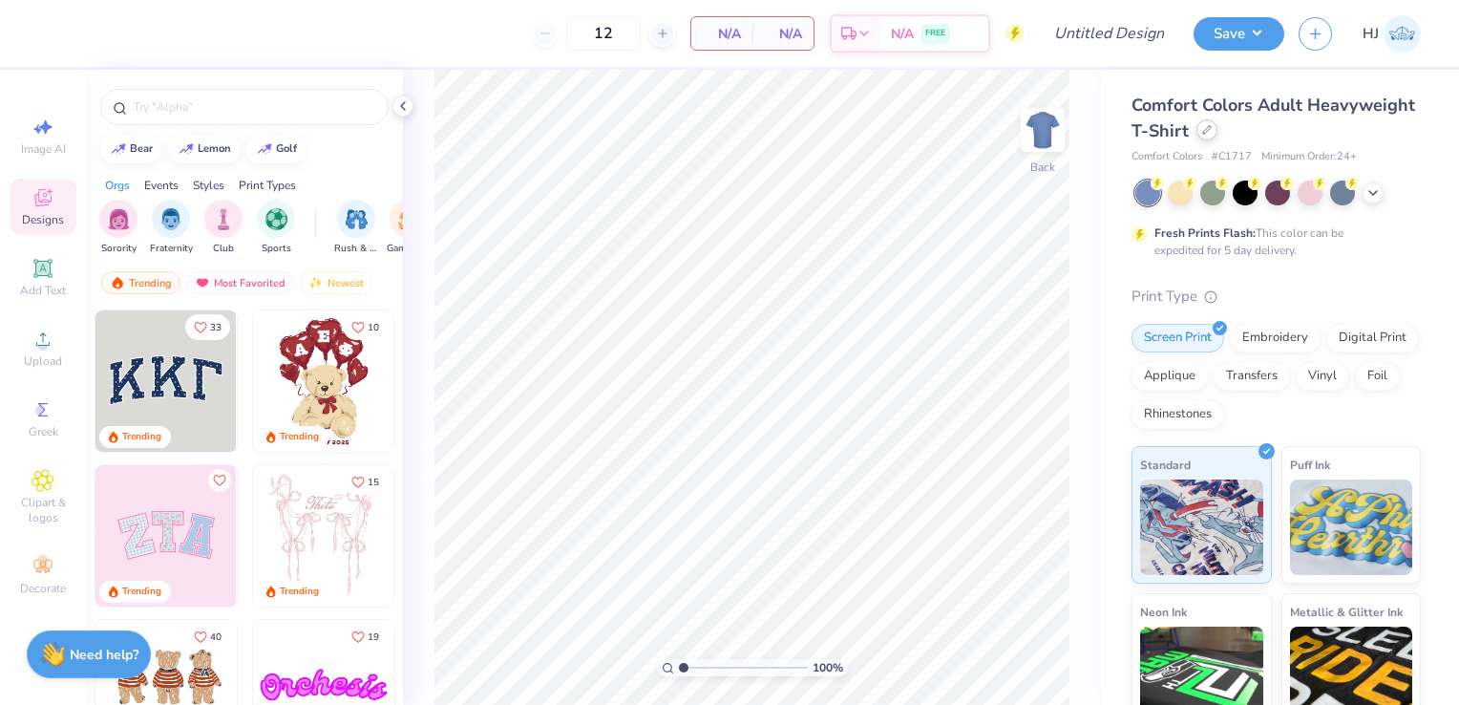
click at [1212, 134] on icon at bounding box center [1208, 130] width 10 height 10
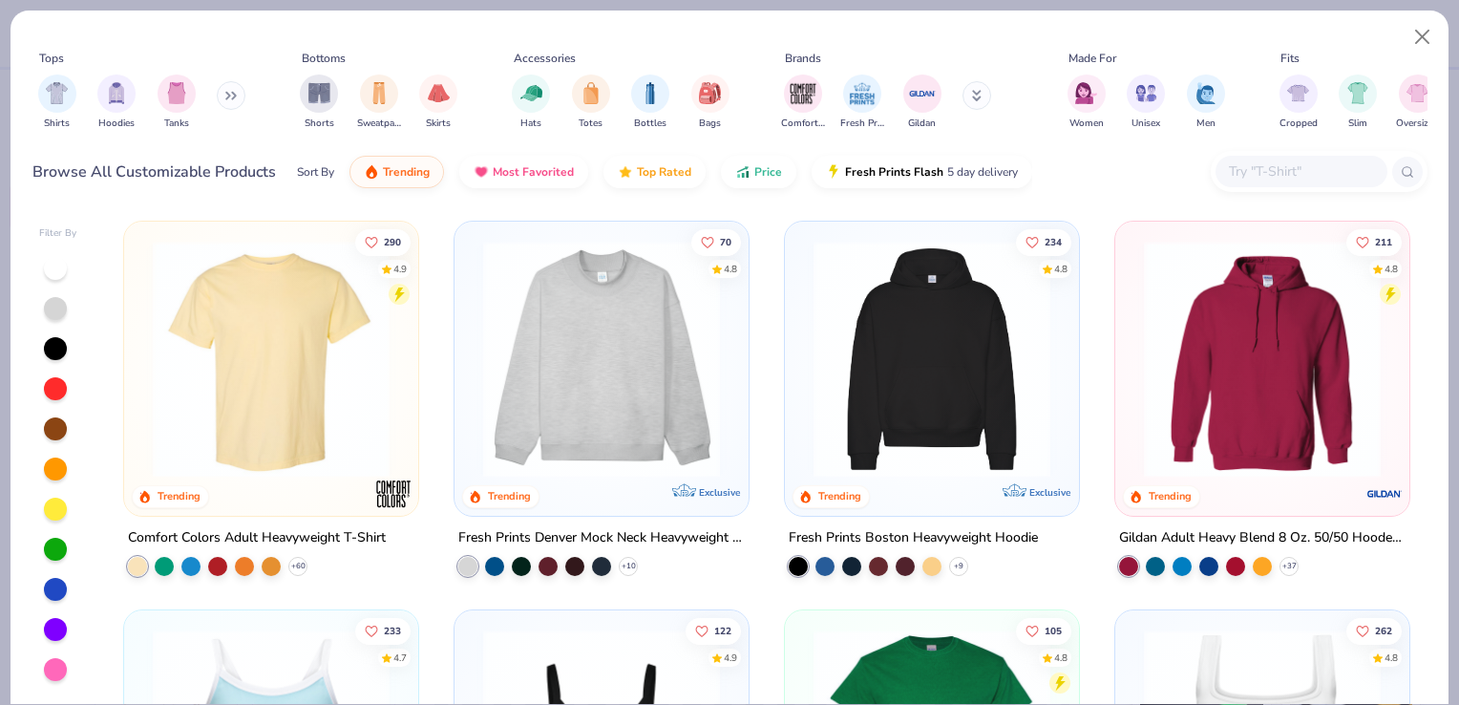
click at [222, 98] on button at bounding box center [231, 95] width 29 height 29
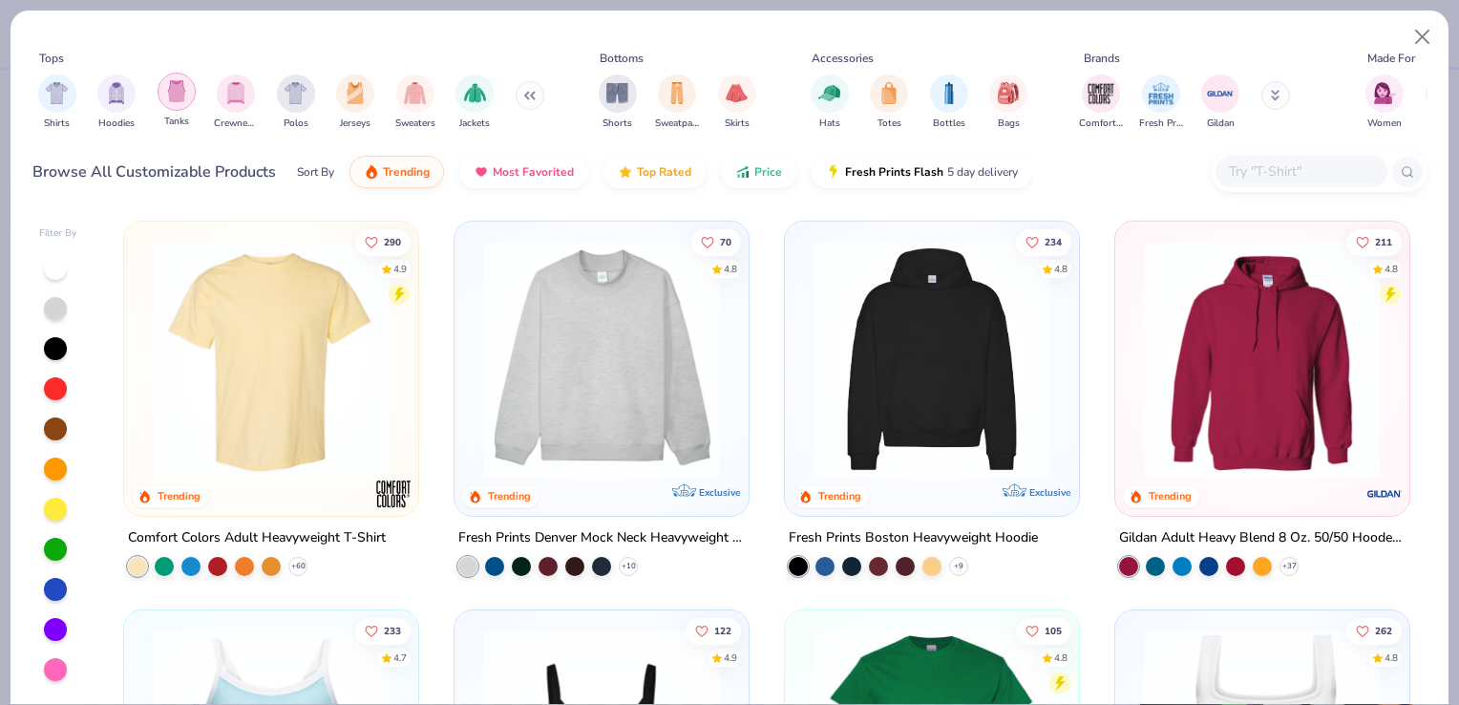
click at [174, 98] on img "filter for Tanks" at bounding box center [176, 91] width 21 height 22
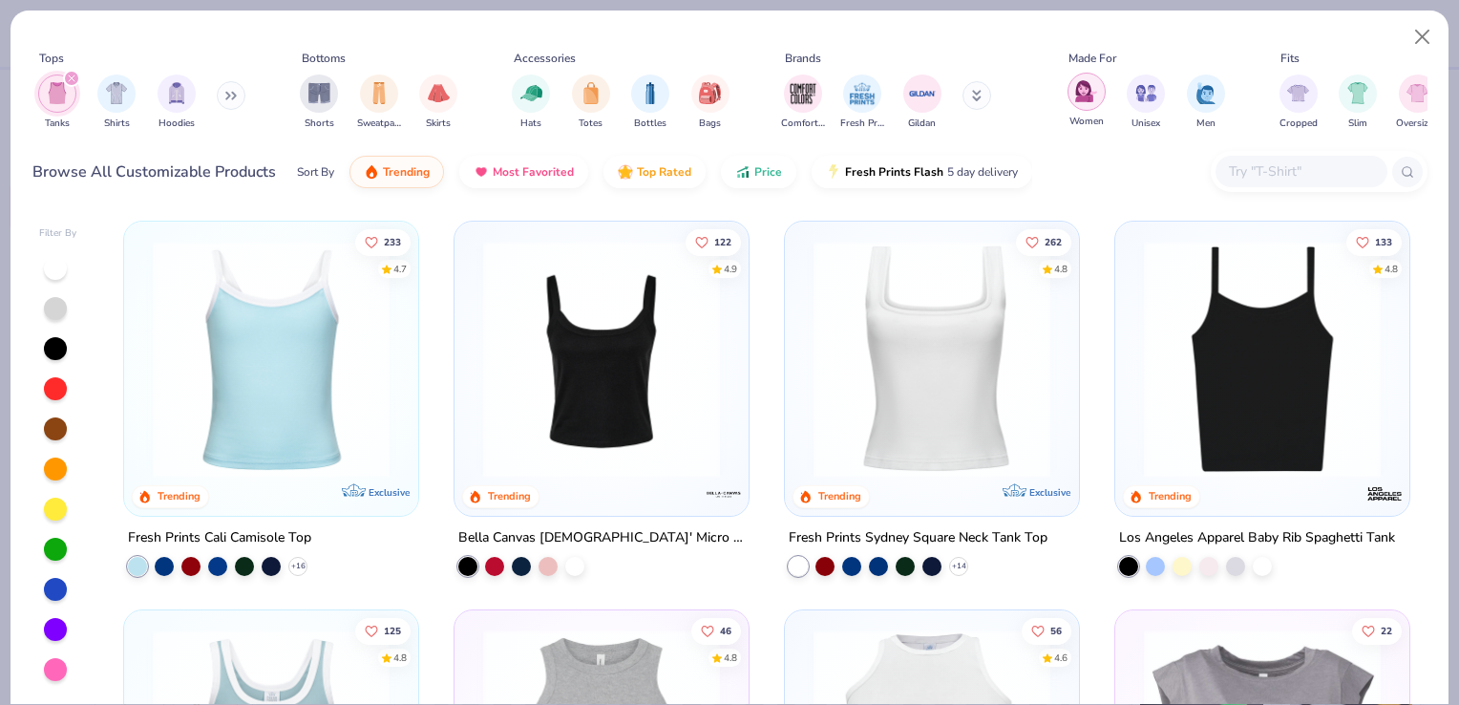
click at [1097, 101] on div "filter for Women" at bounding box center [1087, 92] width 38 height 38
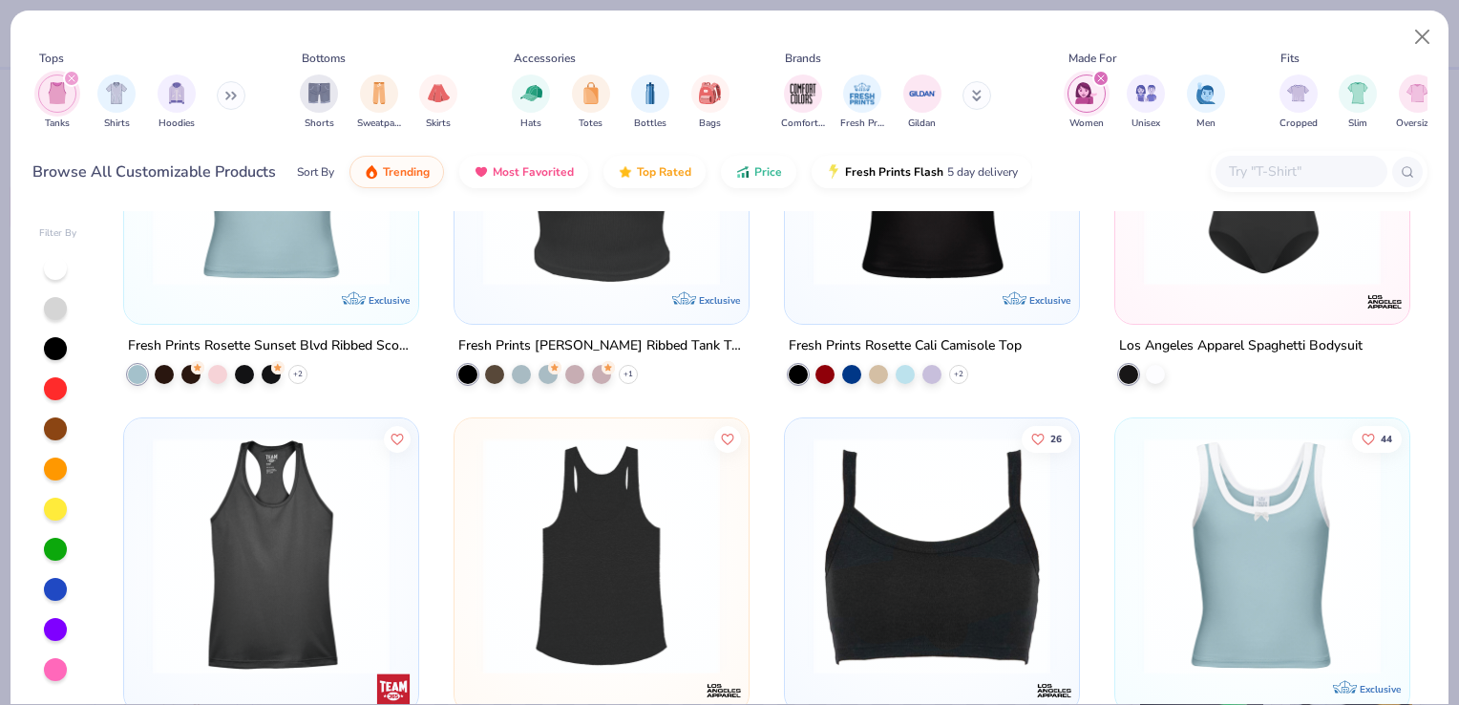
scroll to position [2285, 0]
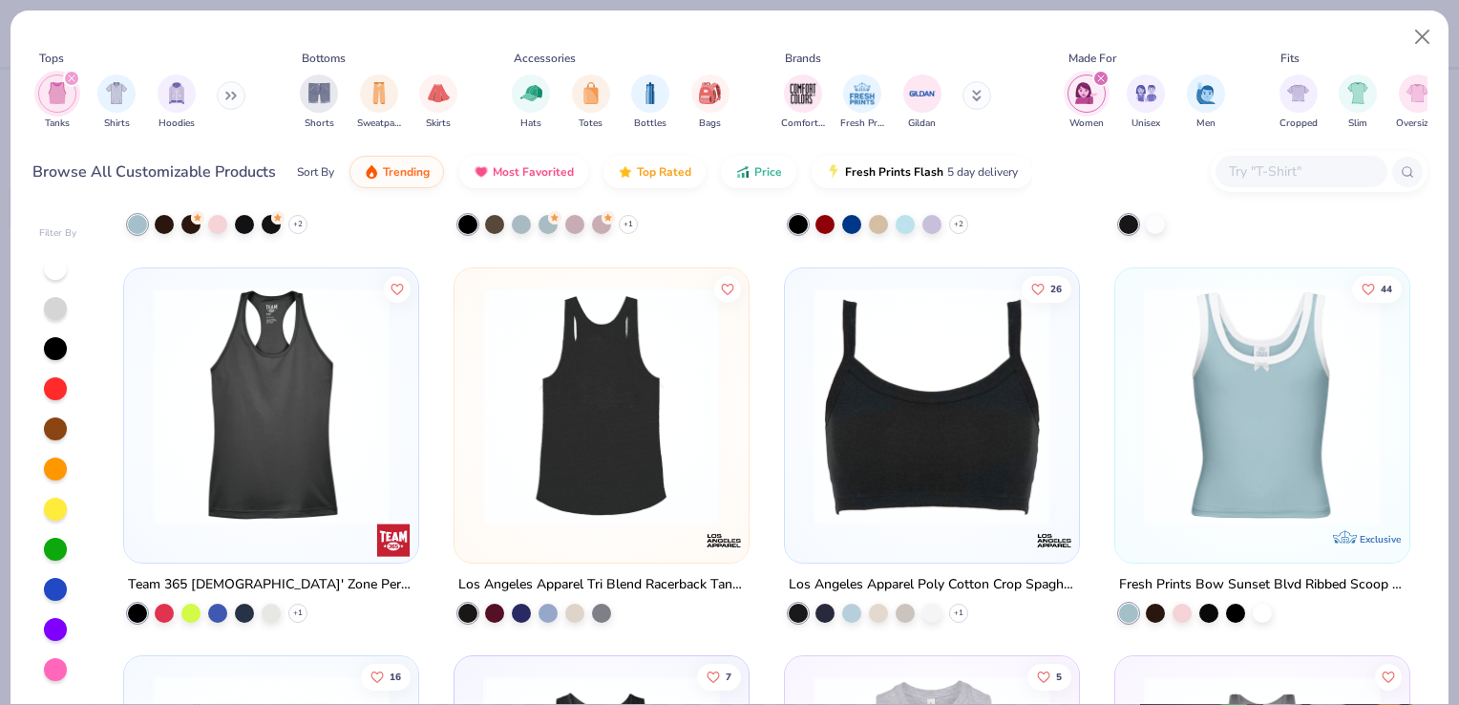
click at [474, 395] on img at bounding box center [346, 405] width 256 height 237
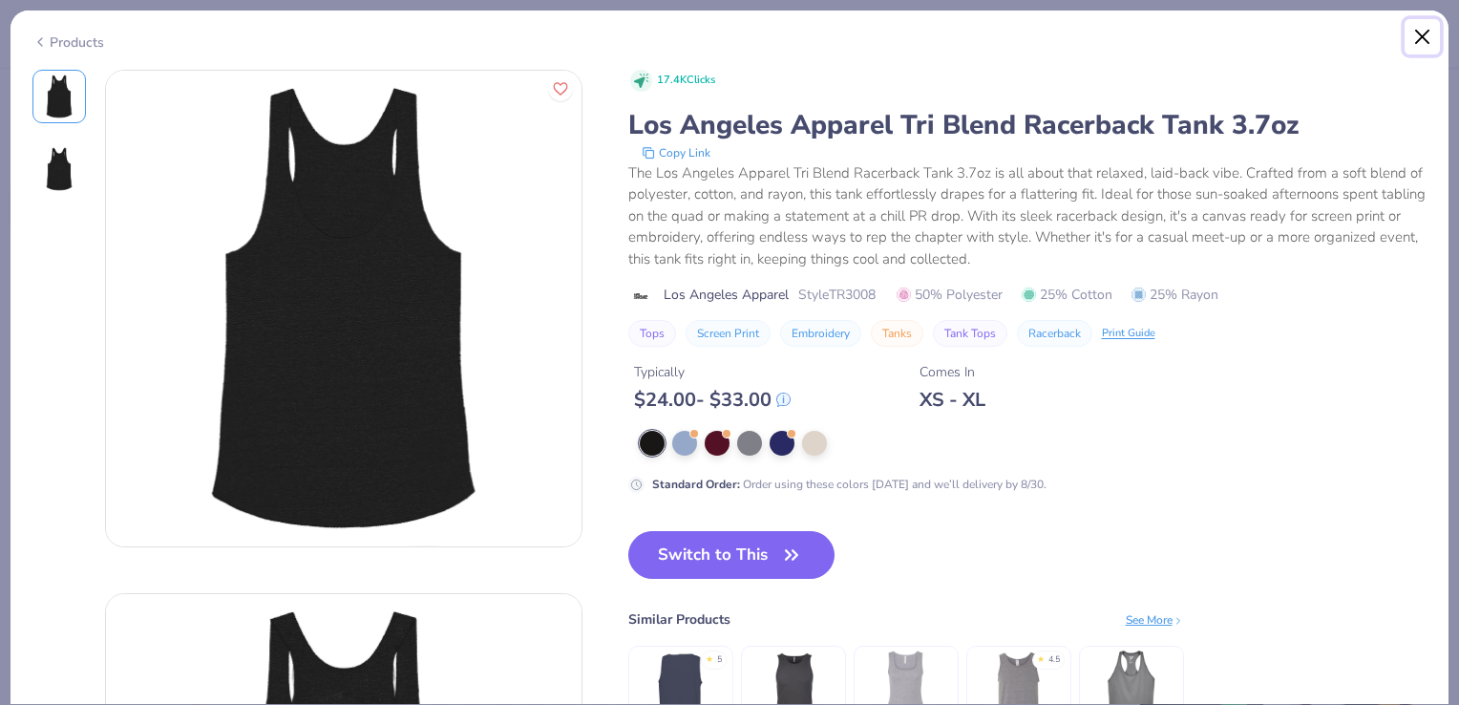
click at [1420, 38] on button "Close" at bounding box center [1423, 37] width 36 height 36
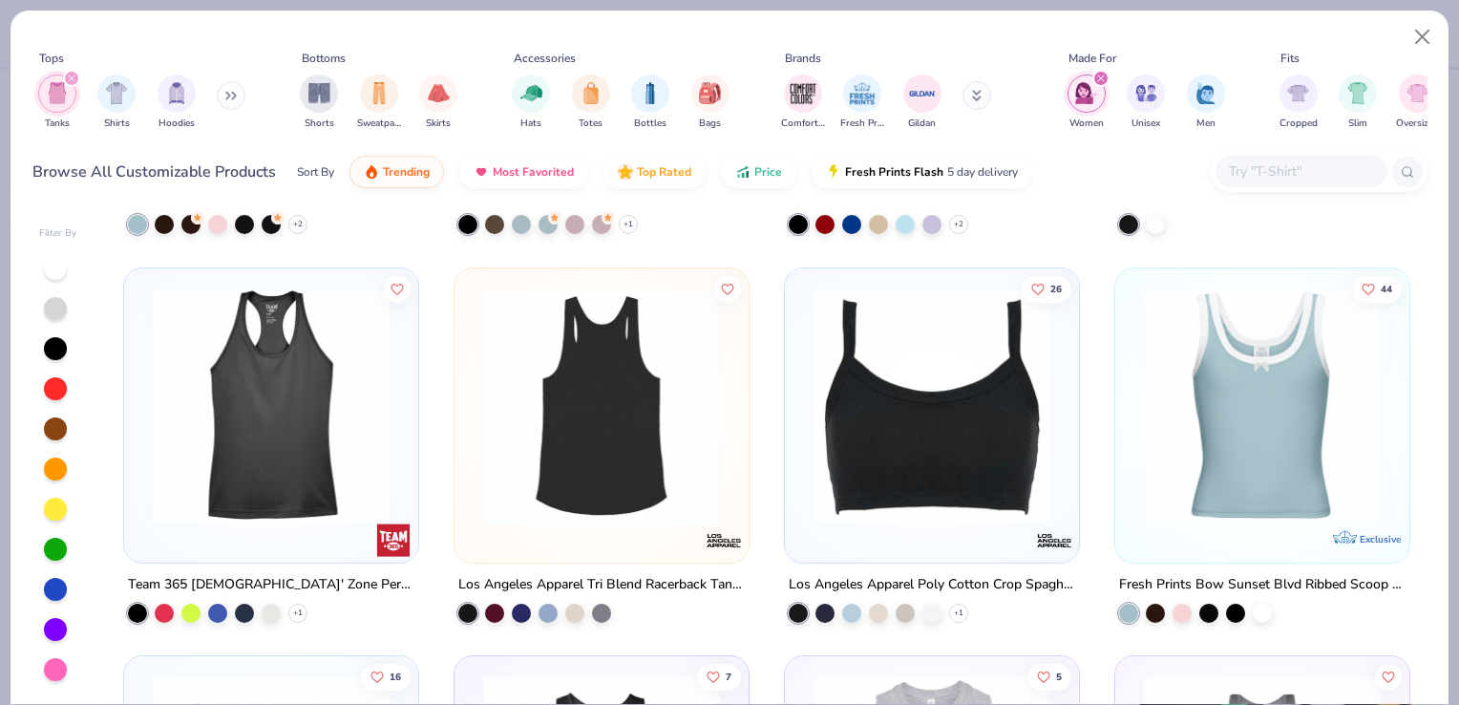
click at [287, 399] on img at bounding box center [271, 405] width 256 height 237
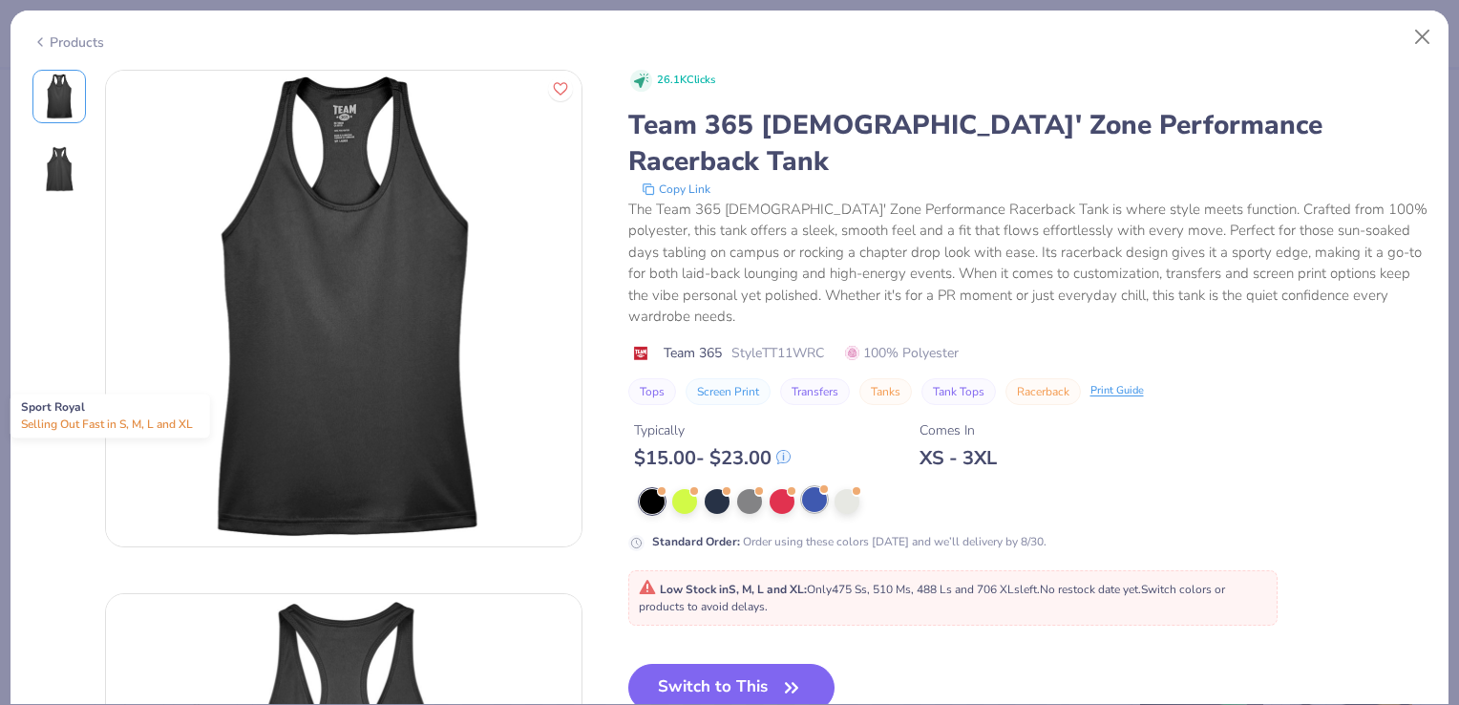
click at [811, 487] on div at bounding box center [814, 499] width 25 height 25
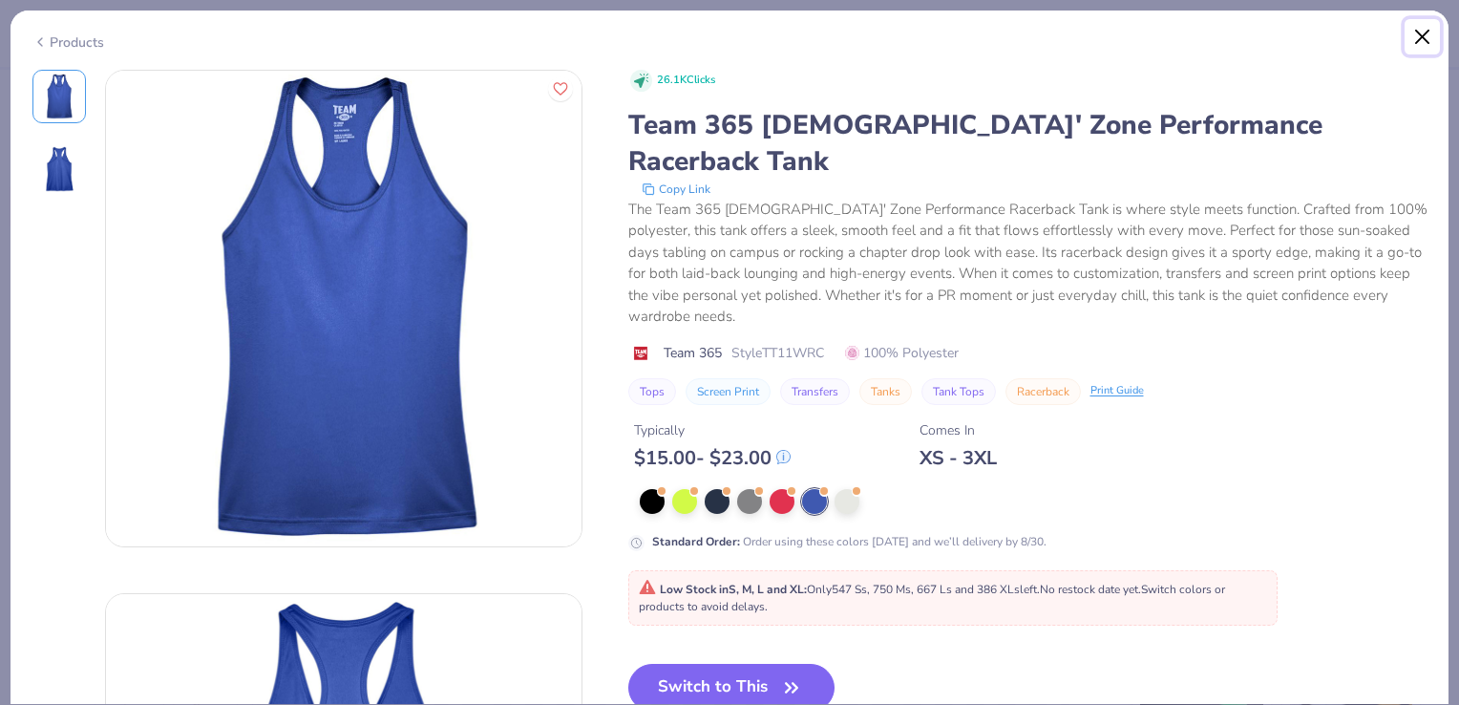
click at [1420, 29] on button "Close" at bounding box center [1423, 37] width 36 height 36
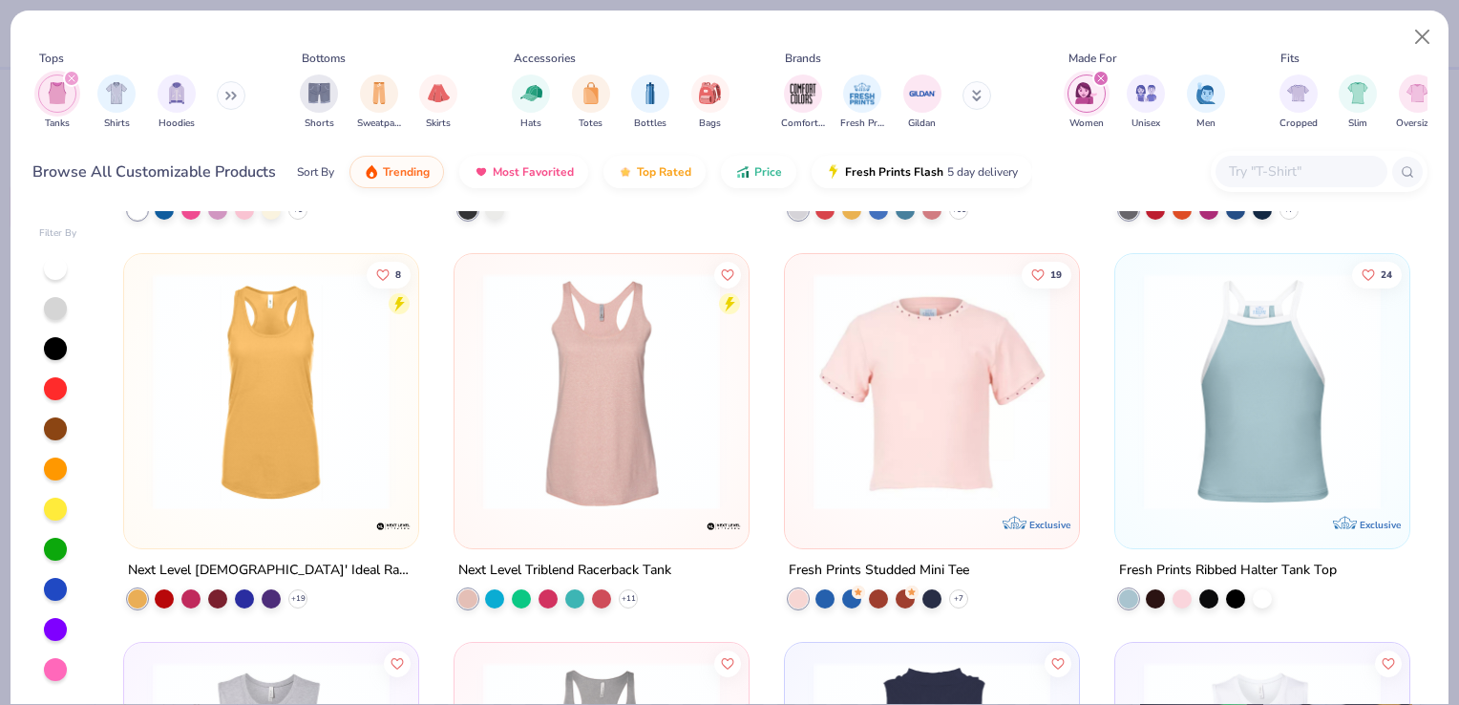
scroll to position [3078, 0]
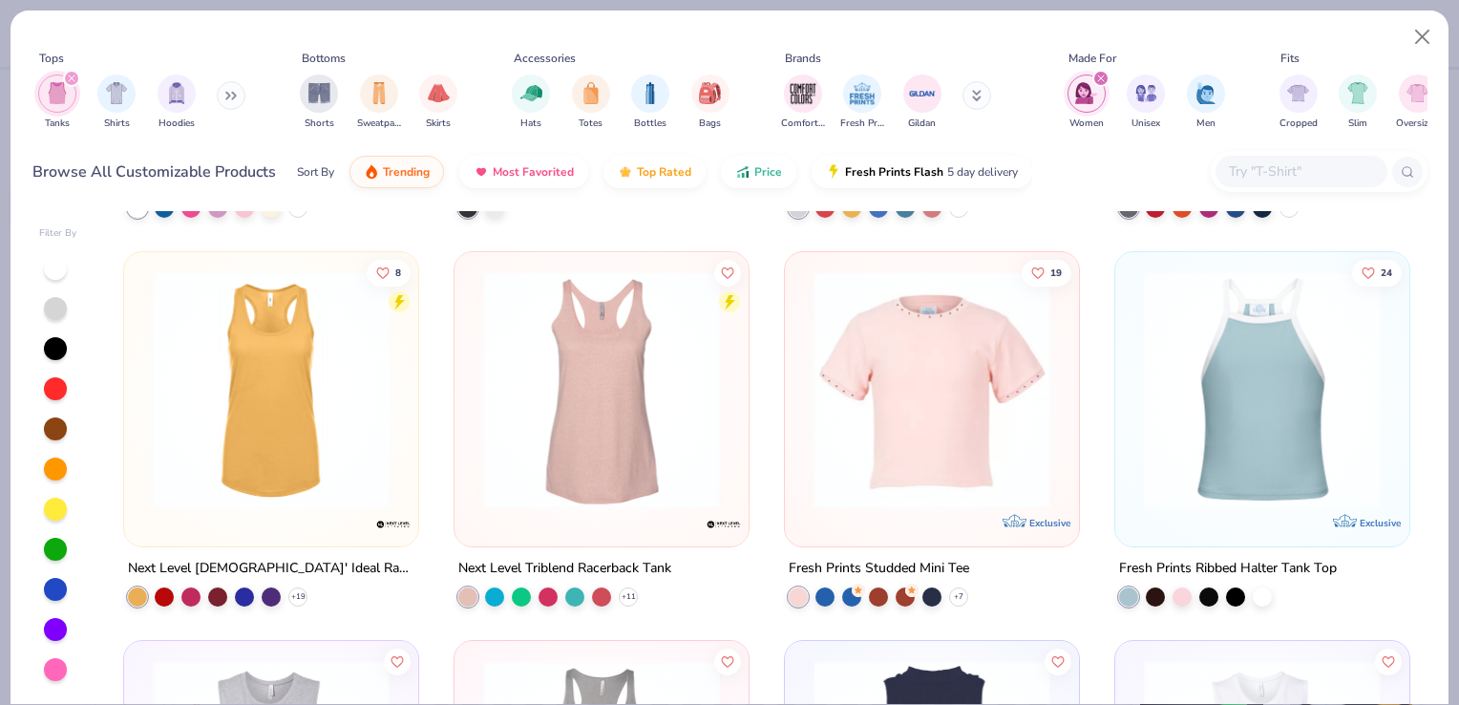
click at [357, 429] on img at bounding box center [271, 389] width 256 height 237
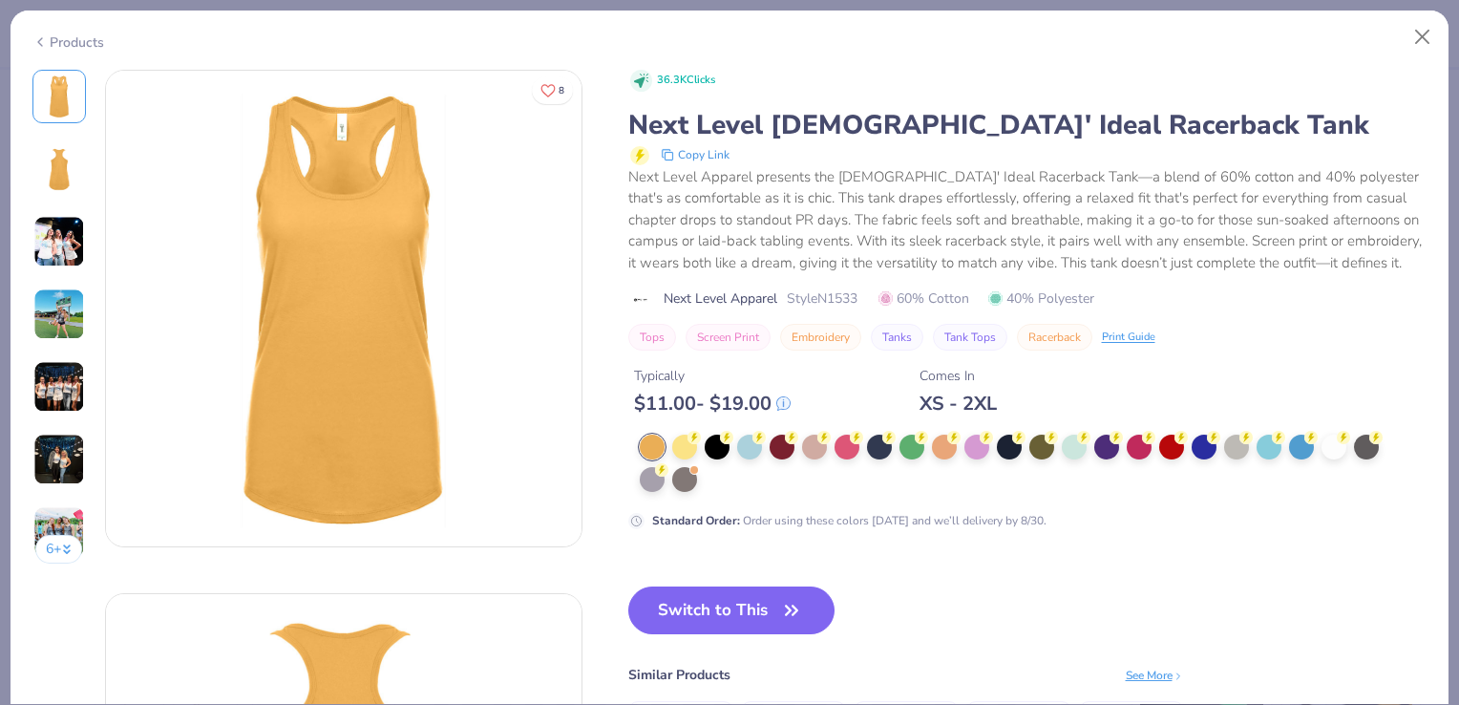
click at [82, 248] on img at bounding box center [59, 242] width 52 height 52
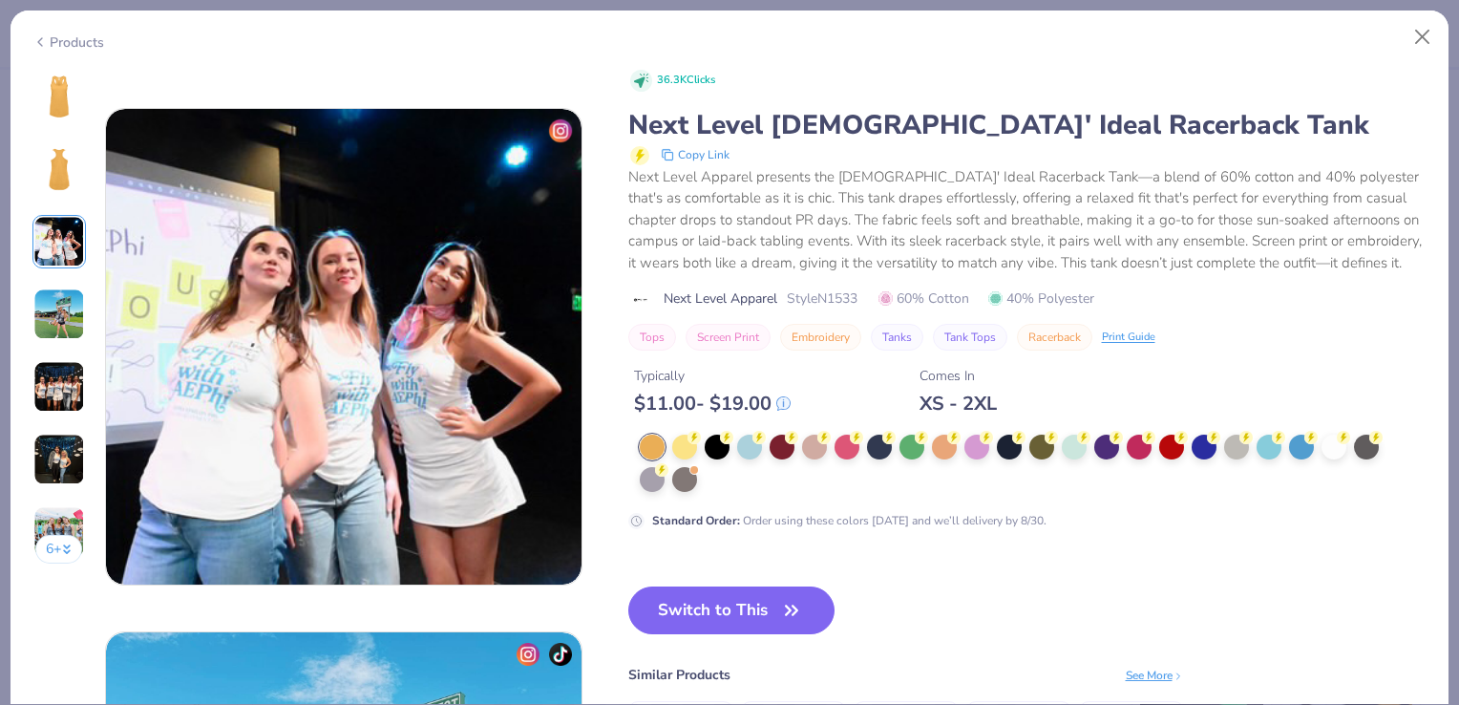
scroll to position [1047, 0]
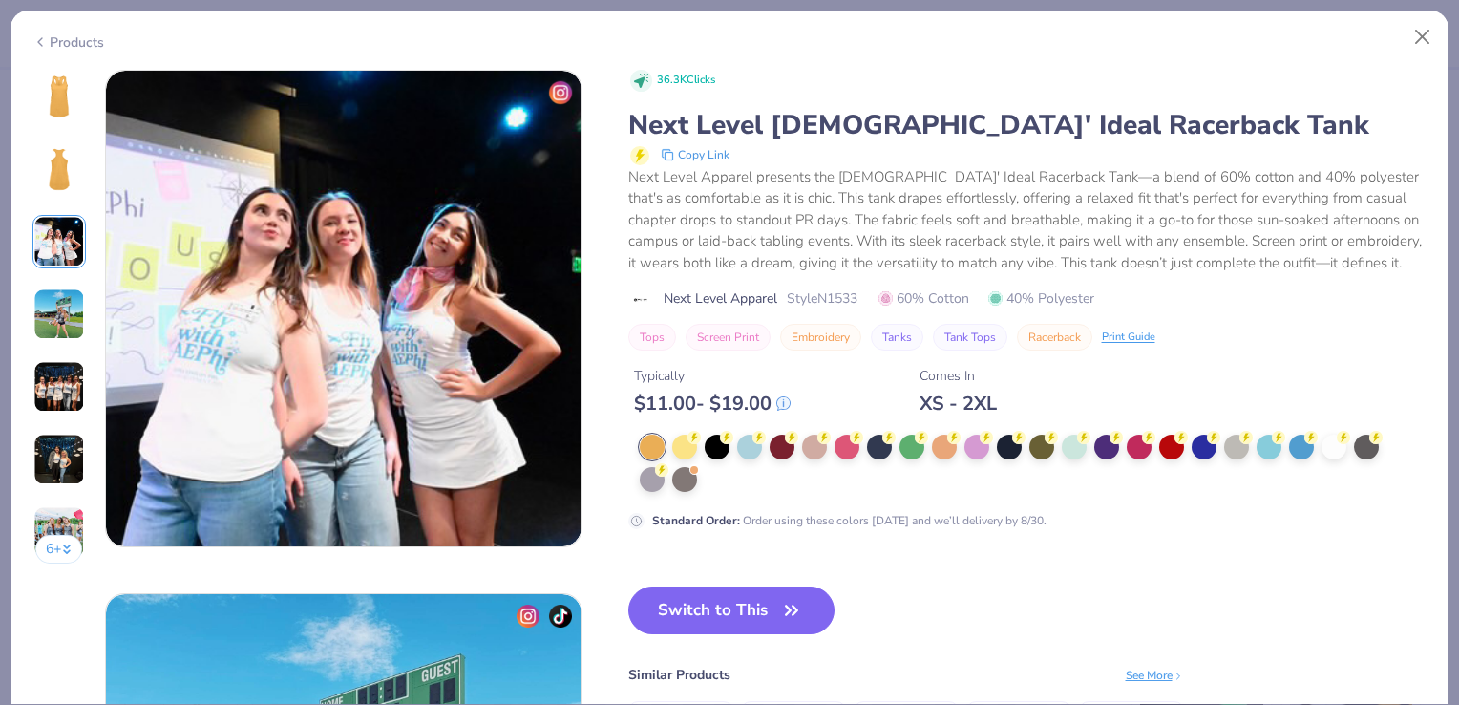
click at [58, 309] on img at bounding box center [59, 314] width 52 height 52
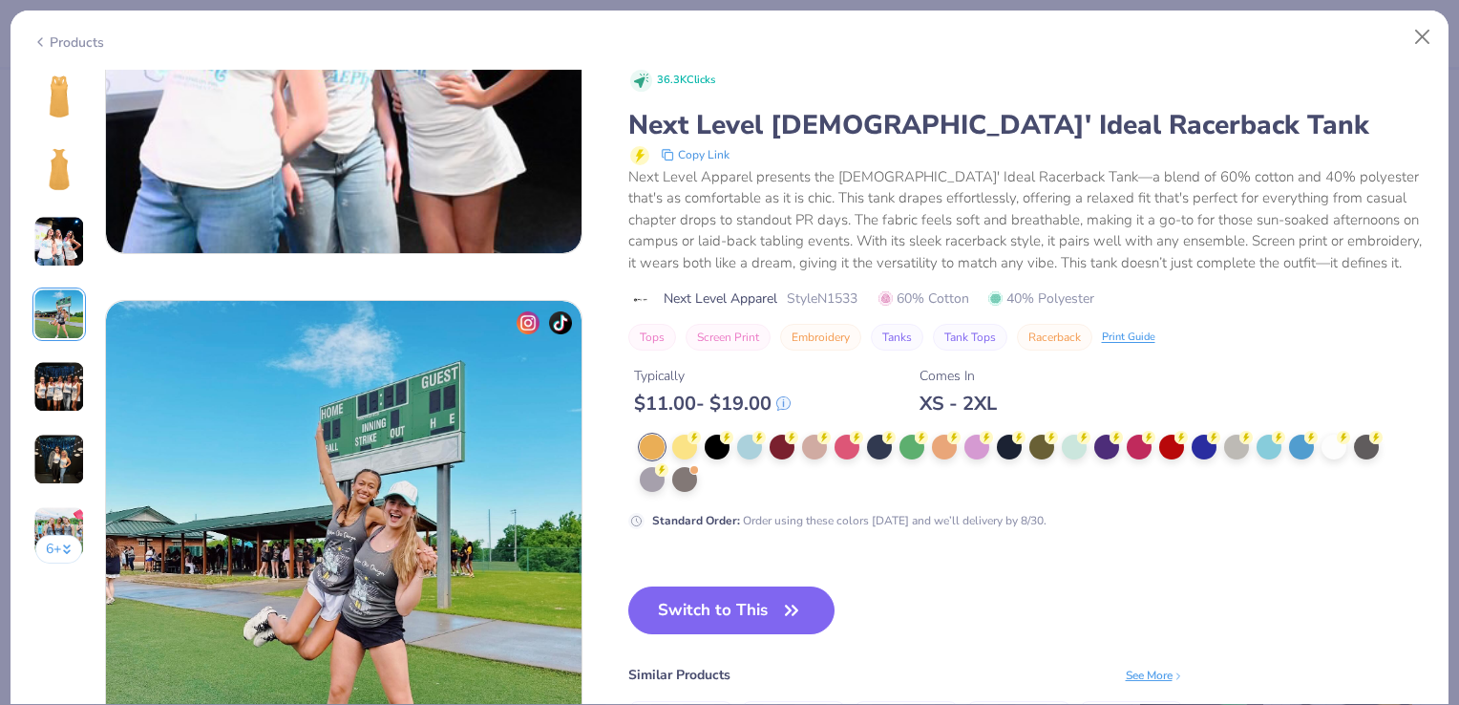
scroll to position [1570, 0]
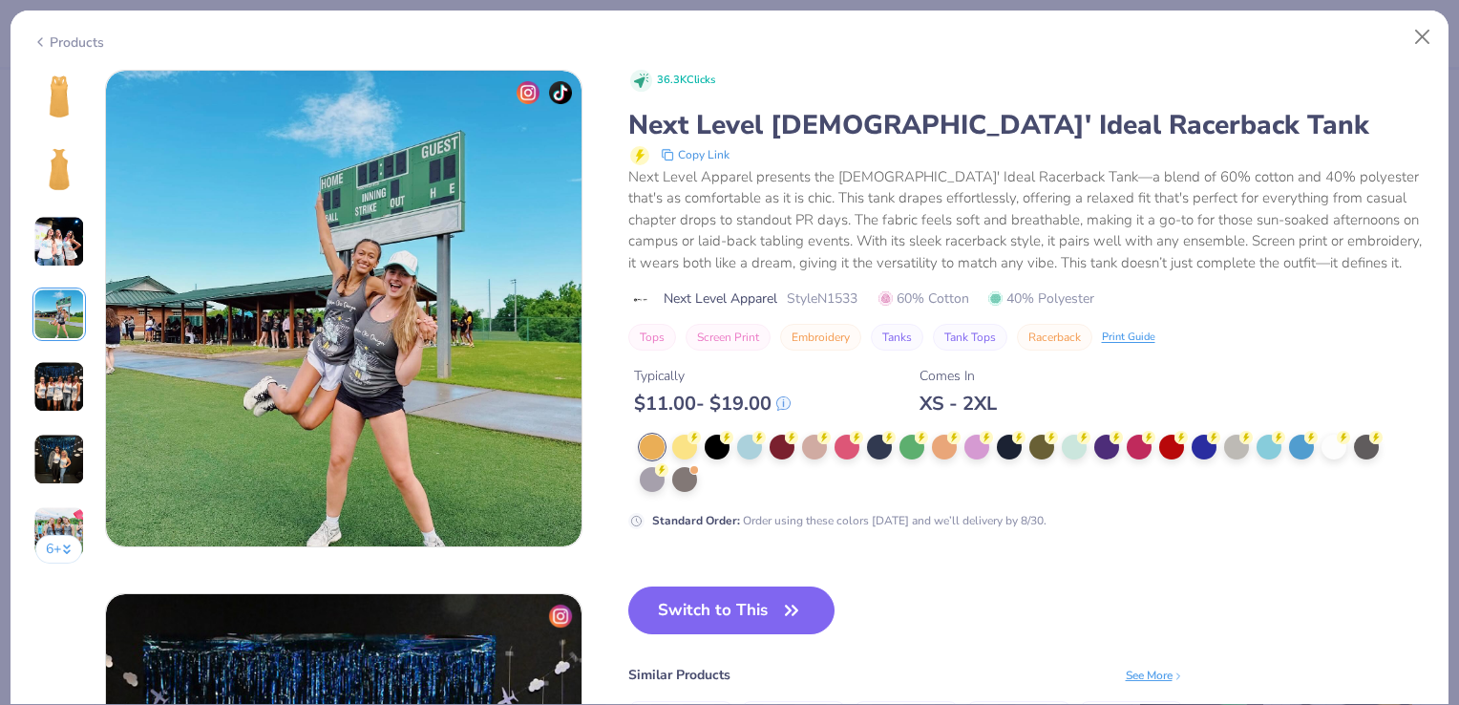
click at [73, 376] on img at bounding box center [59, 387] width 52 height 52
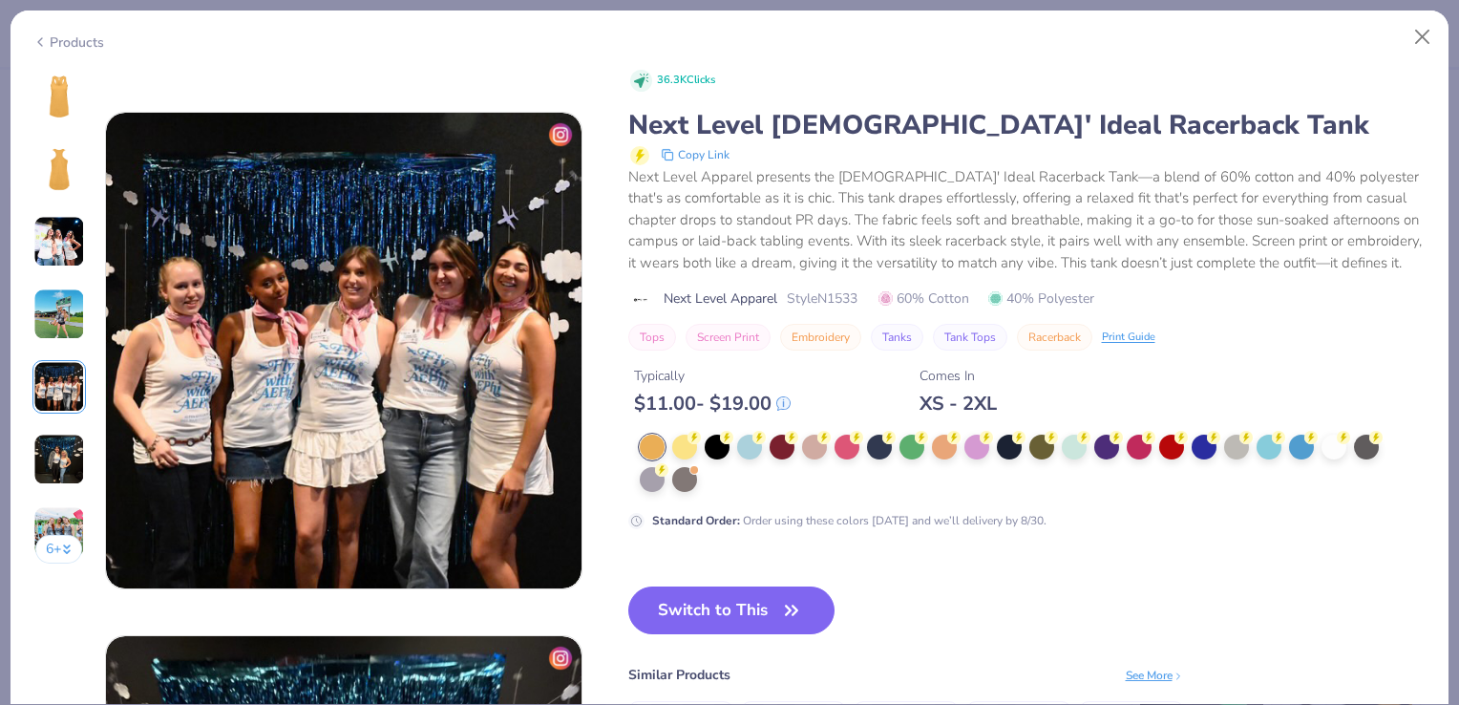
scroll to position [2094, 0]
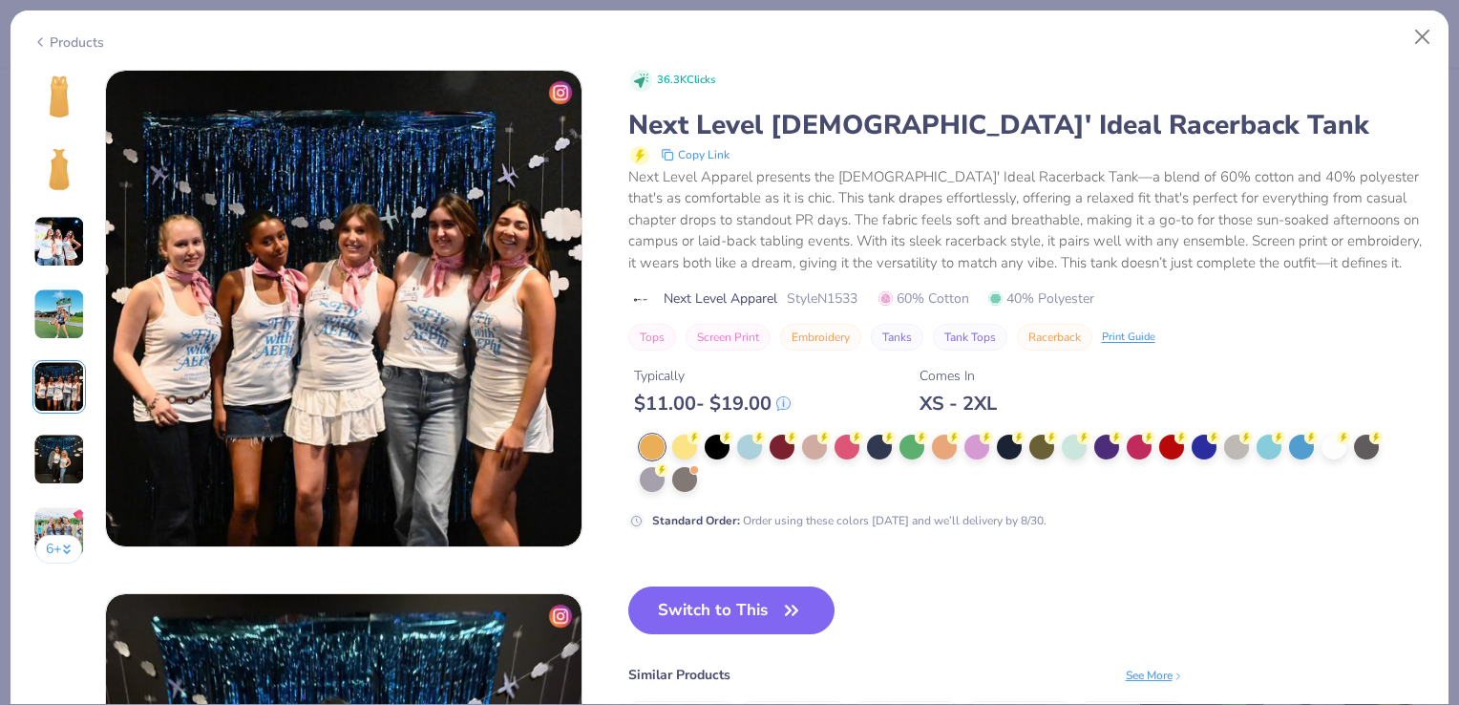
click at [69, 430] on div "6 +" at bounding box center [58, 324] width 53 height 508
click at [1003, 458] on div at bounding box center [1009, 445] width 25 height 25
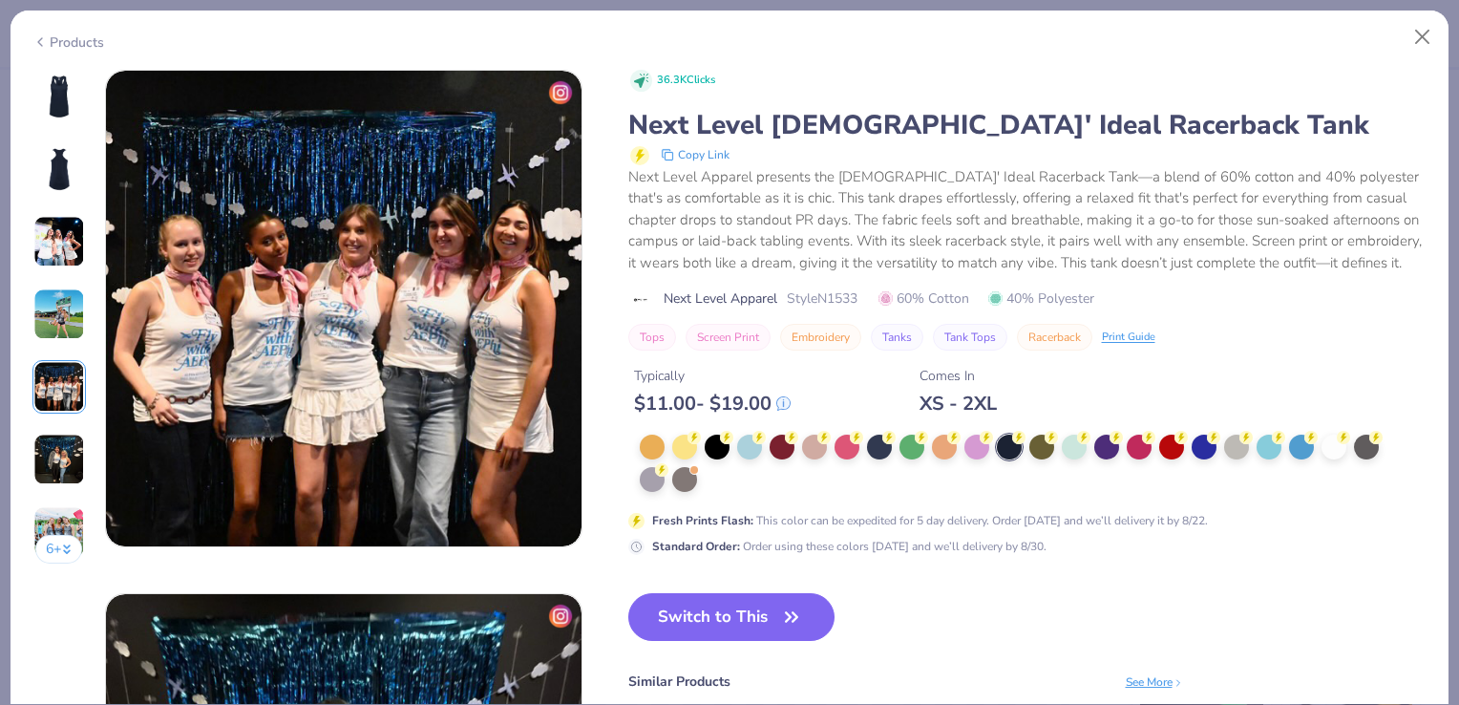
click at [66, 120] on div at bounding box center [58, 96] width 53 height 53
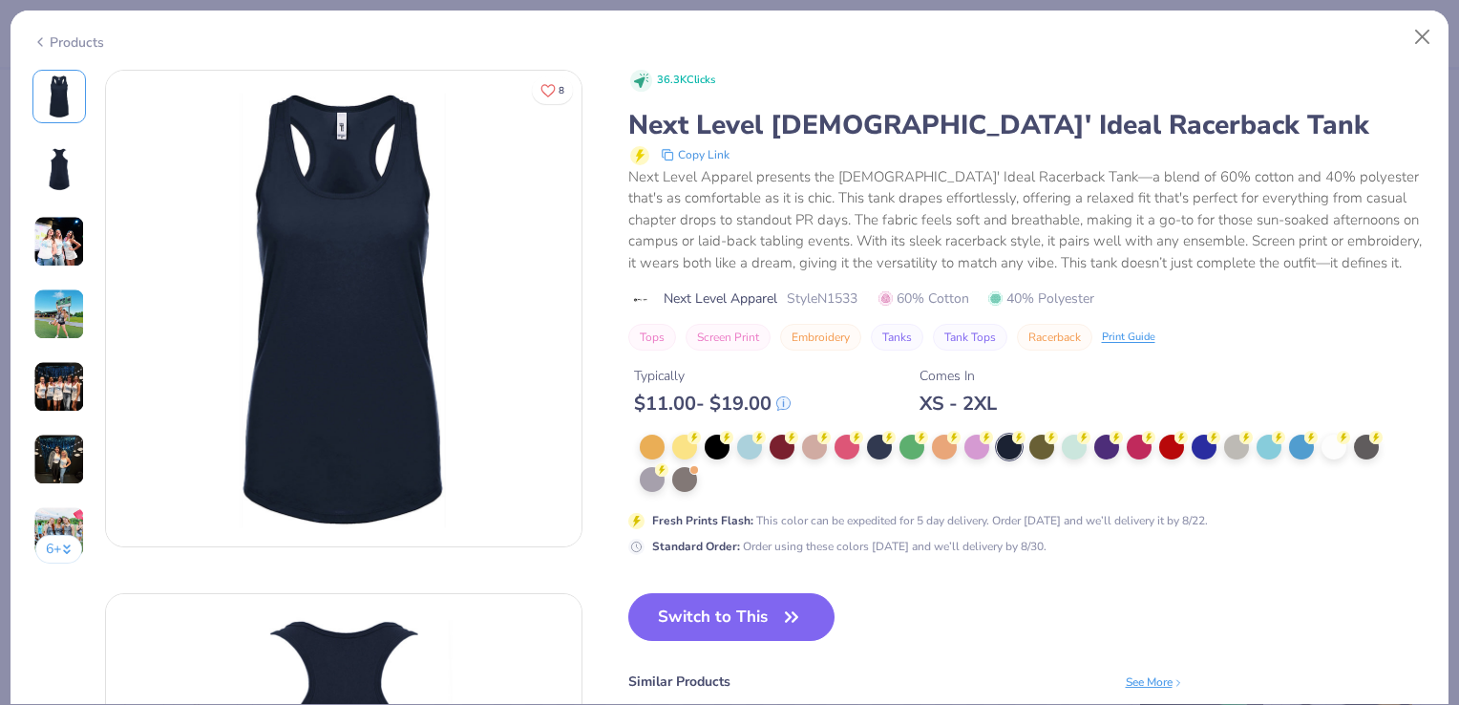
scroll to position [98, 0]
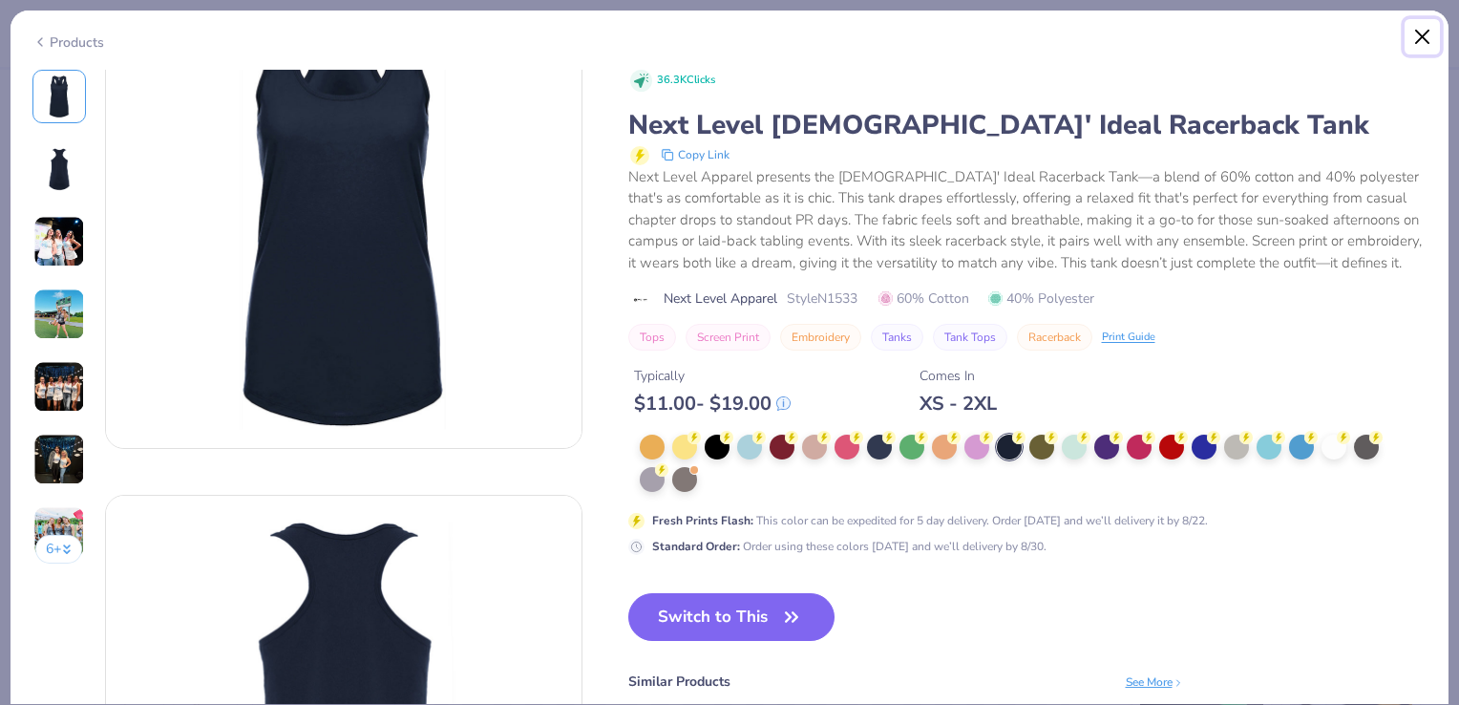
click at [1429, 46] on button "Close" at bounding box center [1423, 37] width 36 height 36
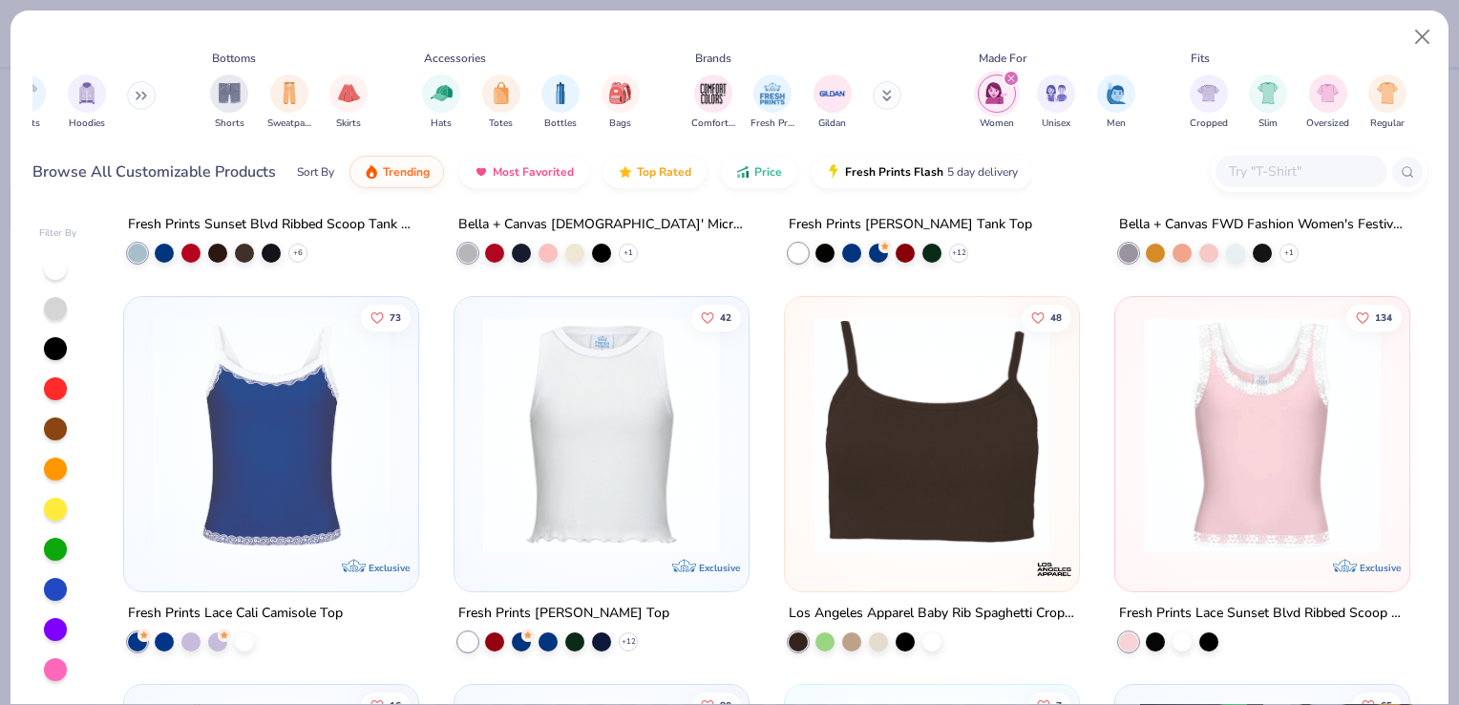
scroll to position [817, 0]
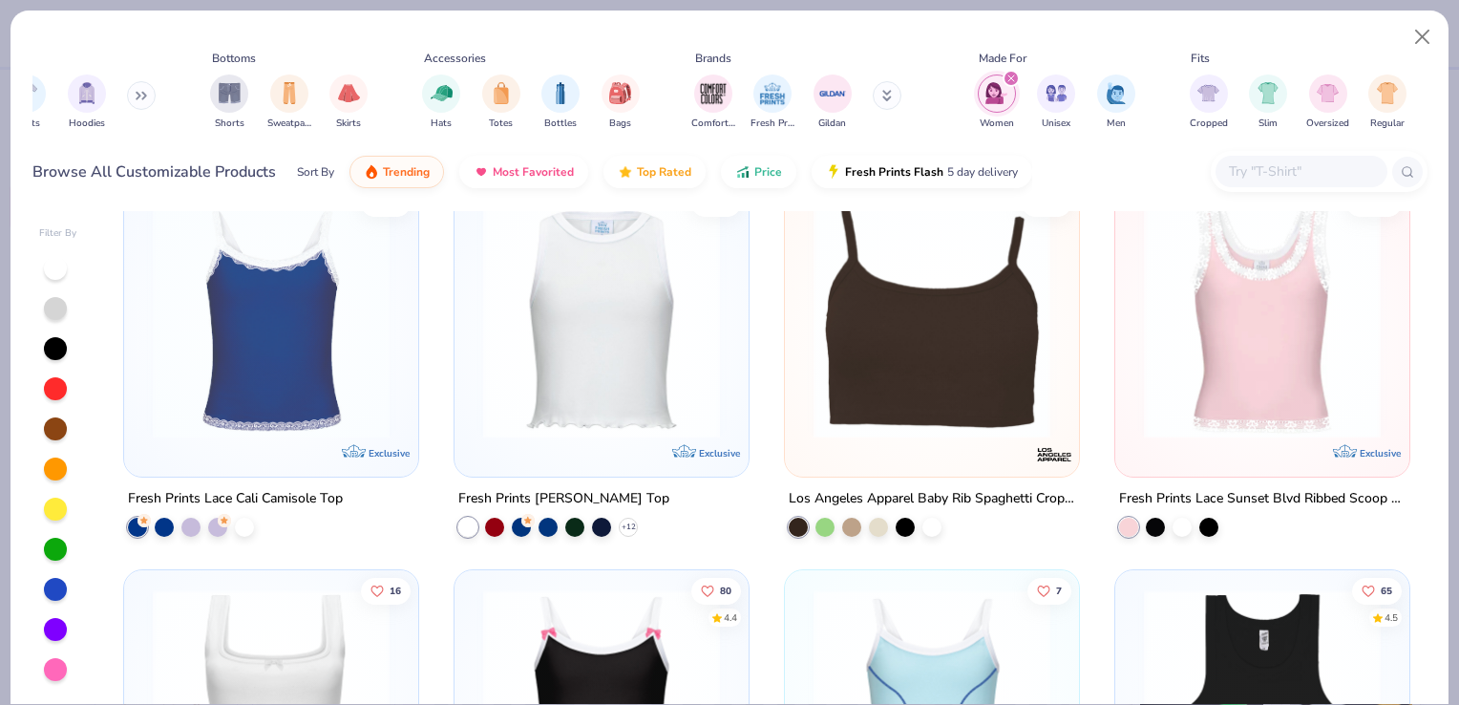
click at [1016, 75] on div "filter for Women" at bounding box center [1011, 78] width 17 height 17
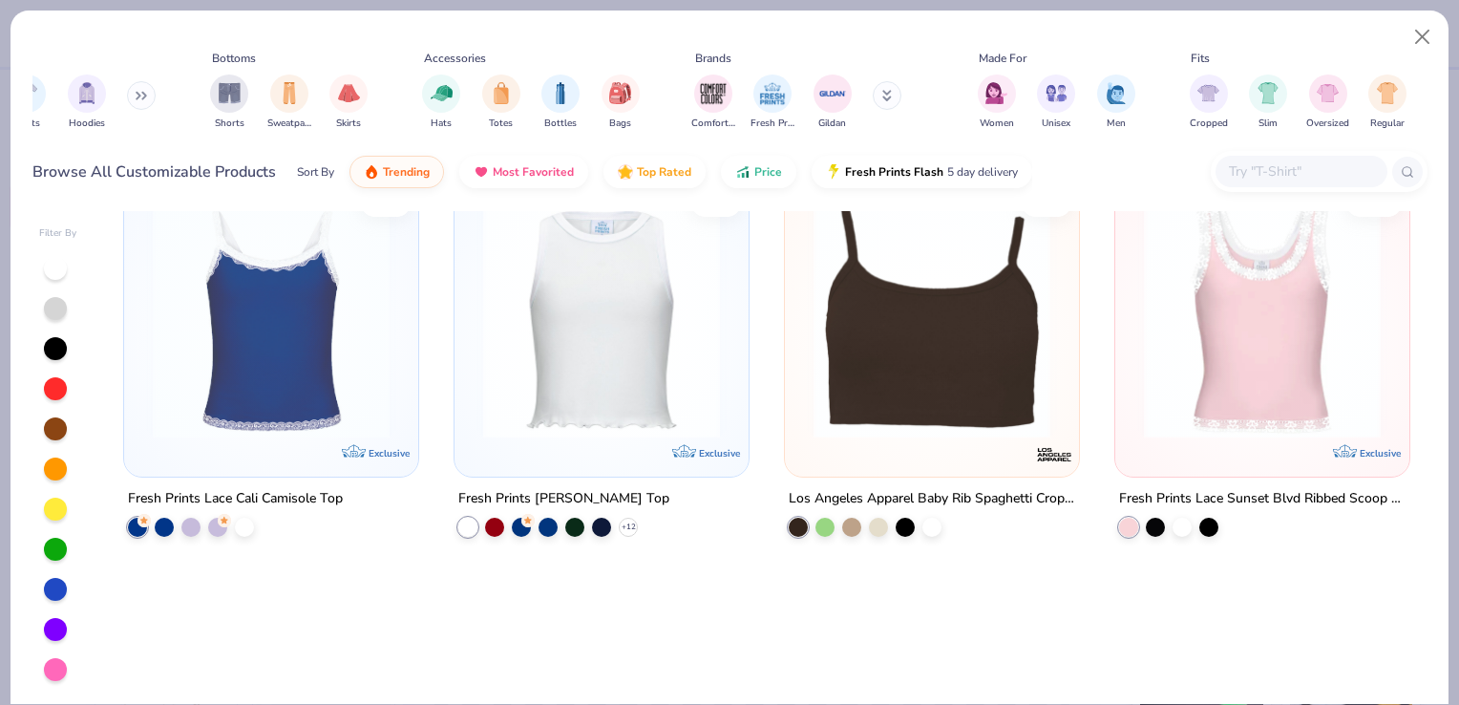
click at [1028, 88] on div "Women Unisex Men" at bounding box center [1056, 102] width 169 height 71
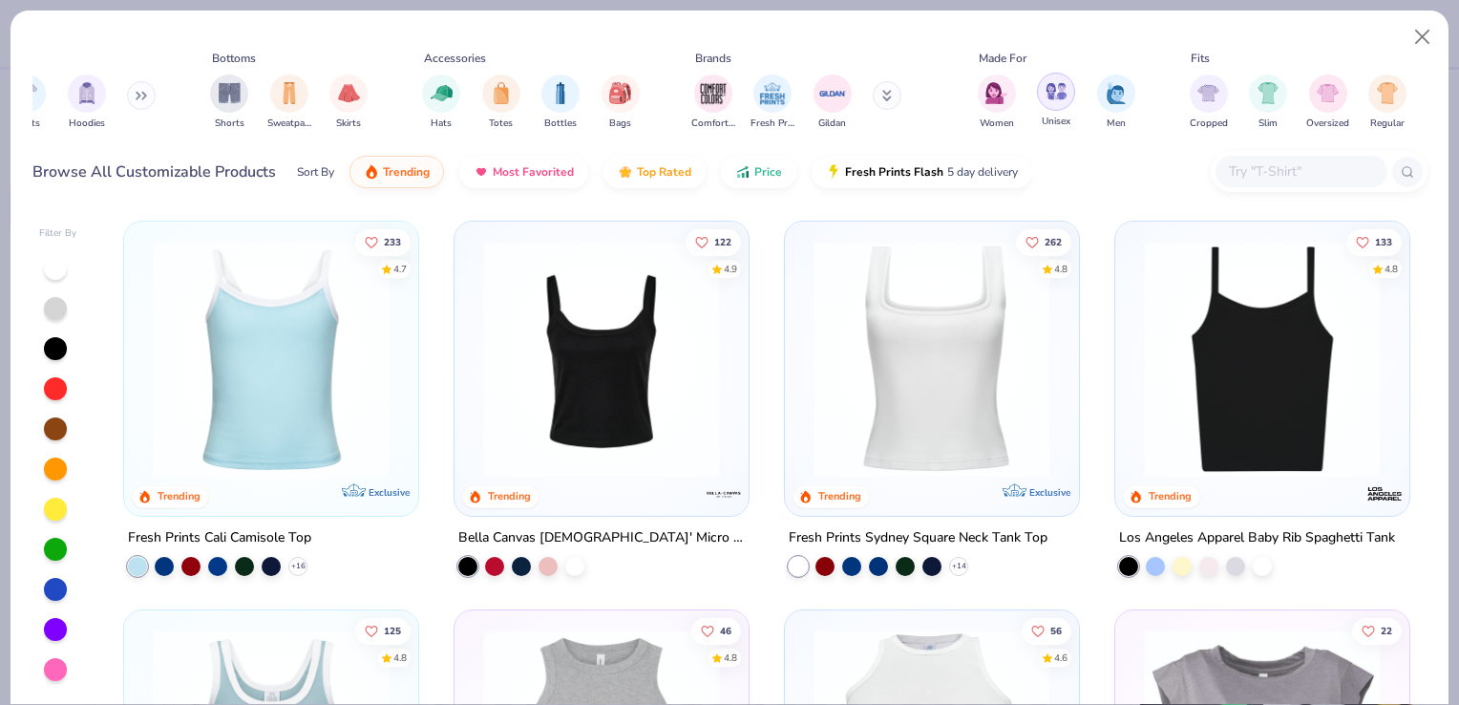
click at [1048, 96] on img "filter for Unisex" at bounding box center [1057, 91] width 22 height 22
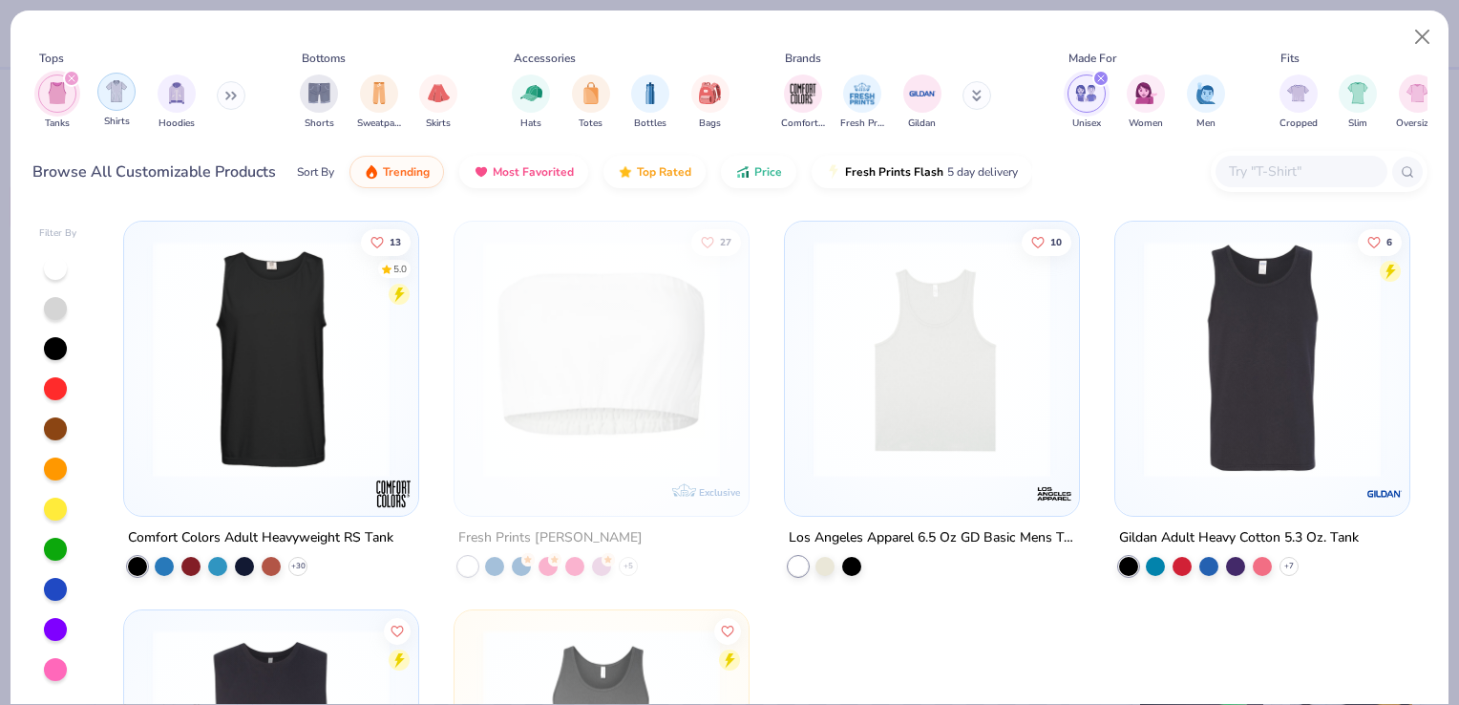
click at [115, 96] on img "filter for Shirts" at bounding box center [117, 91] width 22 height 22
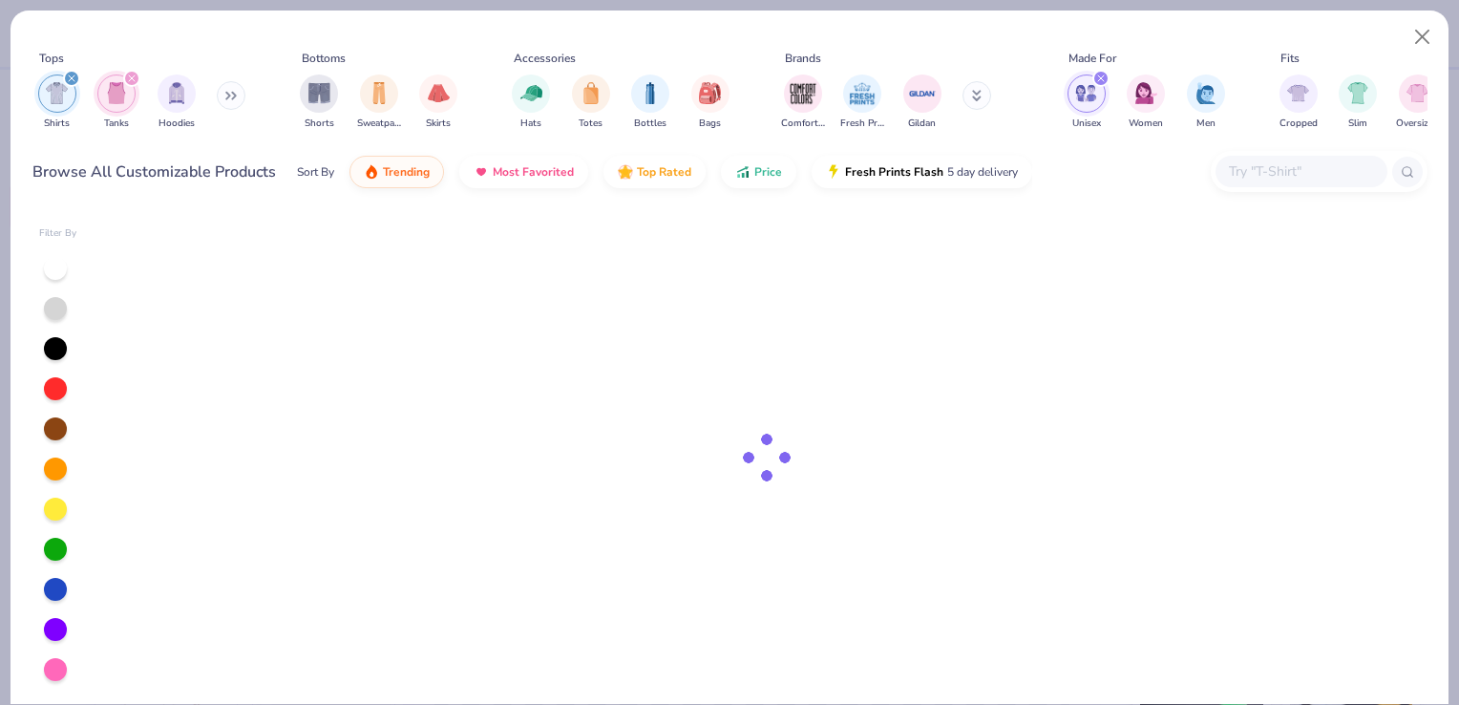
click at [1106, 78] on div "filter for Unisex" at bounding box center [1101, 78] width 17 height 17
click at [1088, 97] on img "filter for Women" at bounding box center [1087, 91] width 22 height 22
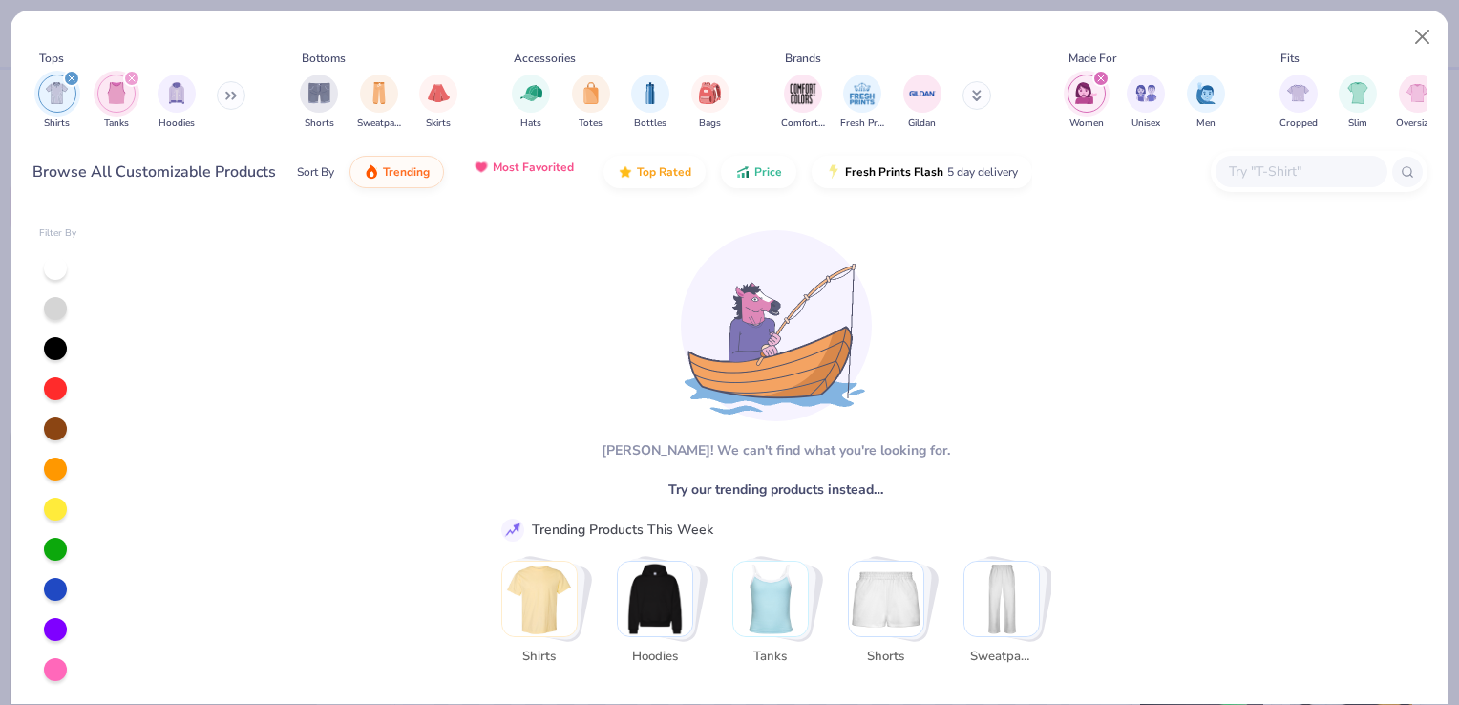
click at [479, 180] on button "Most Favorited" at bounding box center [523, 167] width 129 height 32
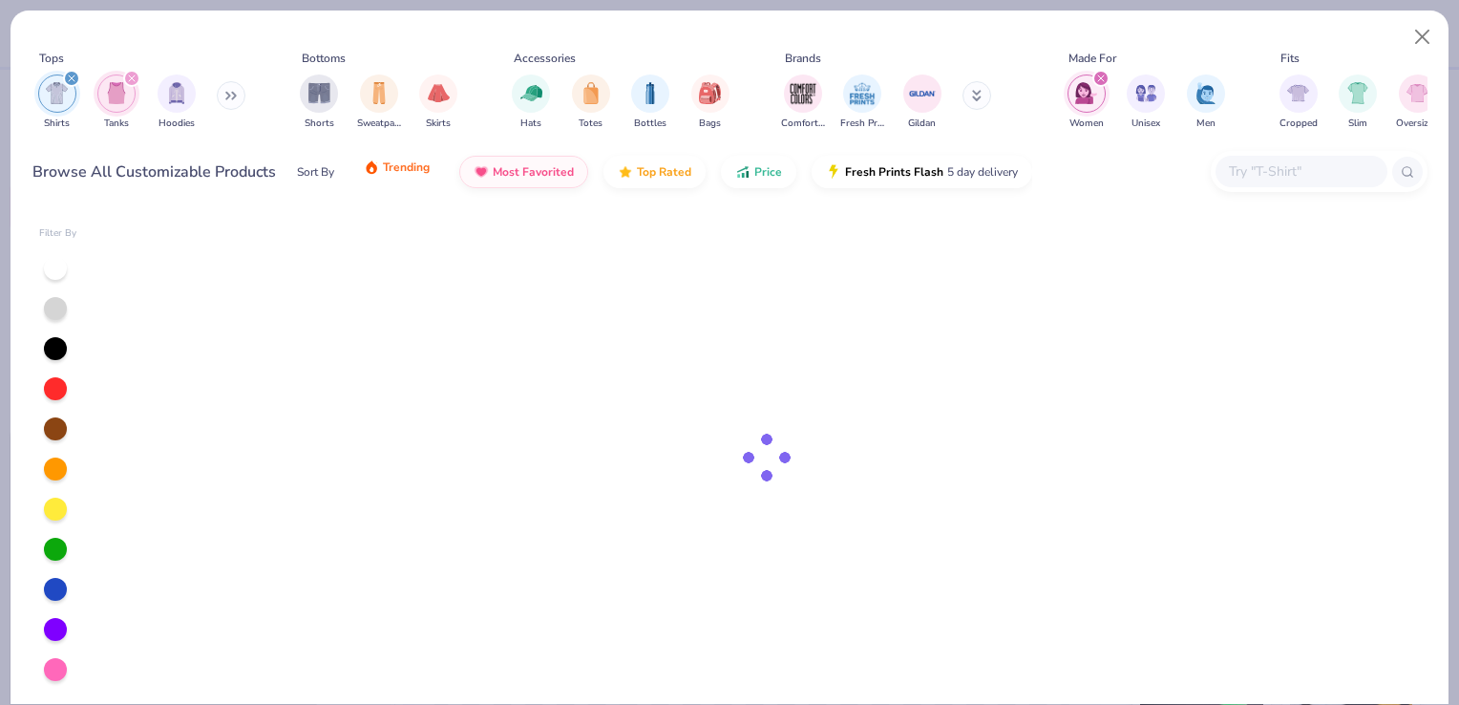
click at [386, 180] on button "Trending" at bounding box center [397, 167] width 95 height 32
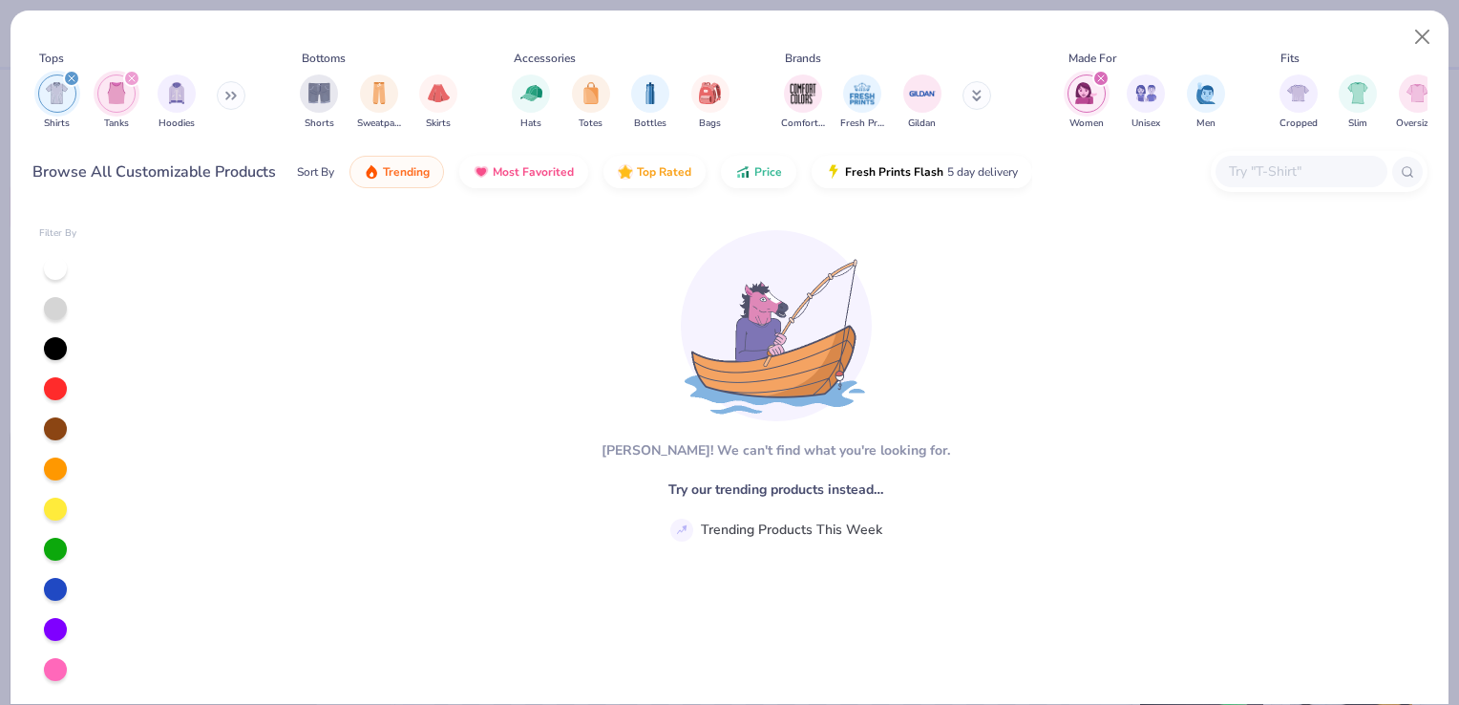
type textarea "x"
